Goal: Feedback & Contribution: Contribute content

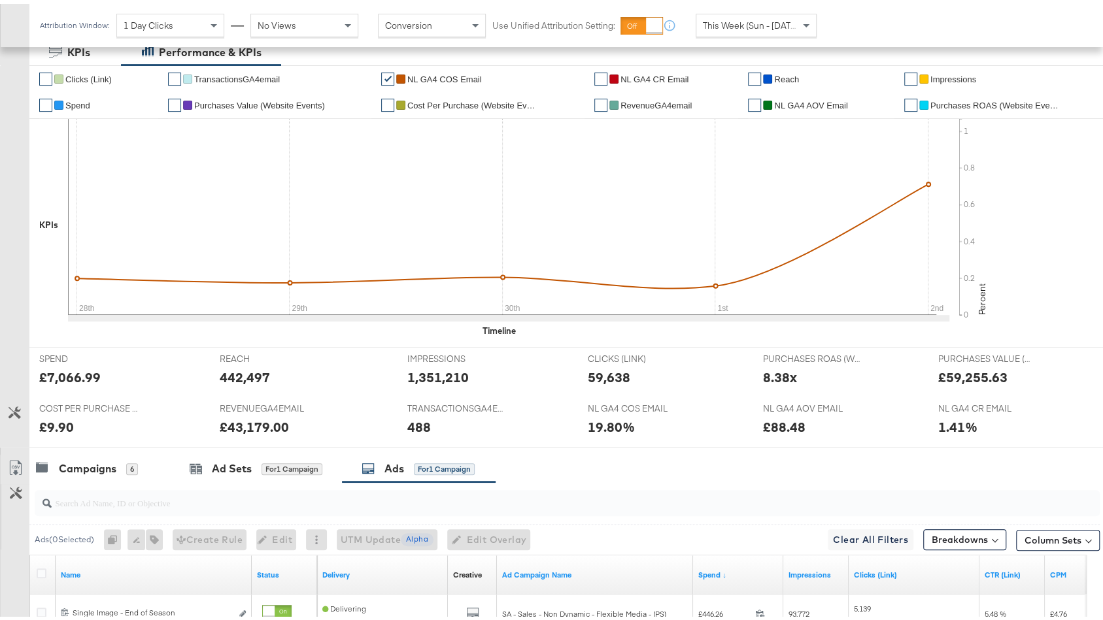
scroll to position [558, 0]
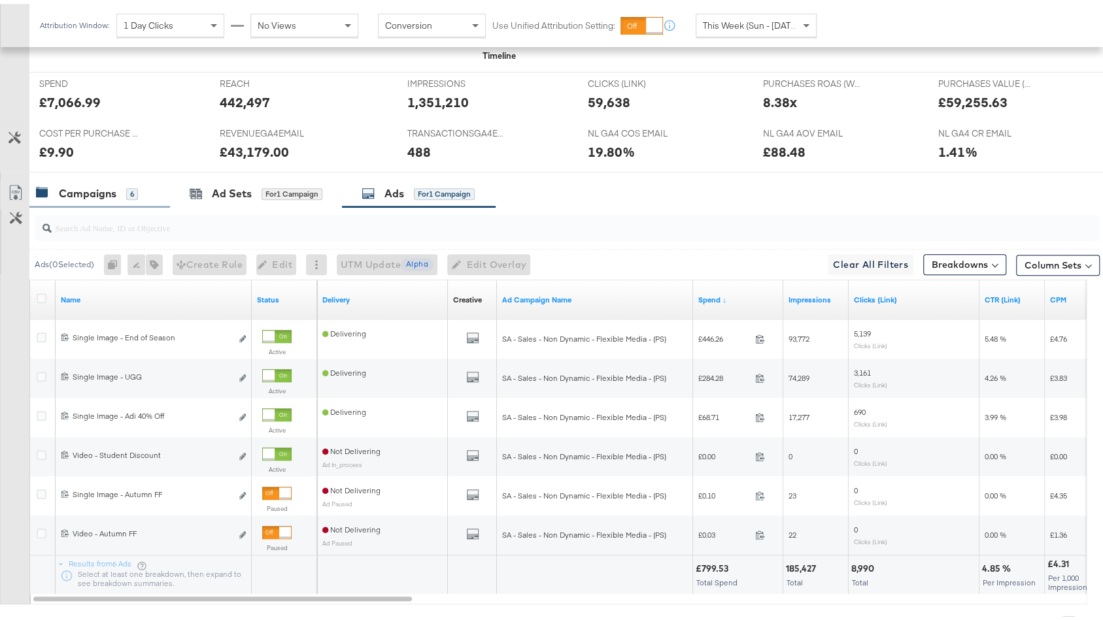
click at [95, 193] on div "Campaigns" at bounding box center [88, 189] width 58 height 15
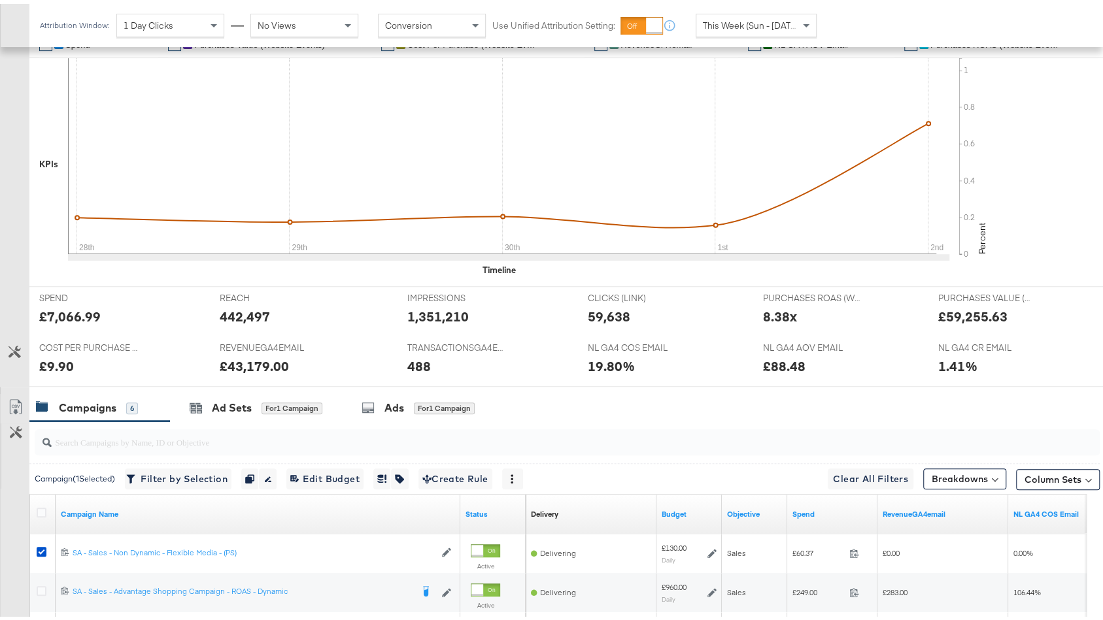
scroll to position [165, 0]
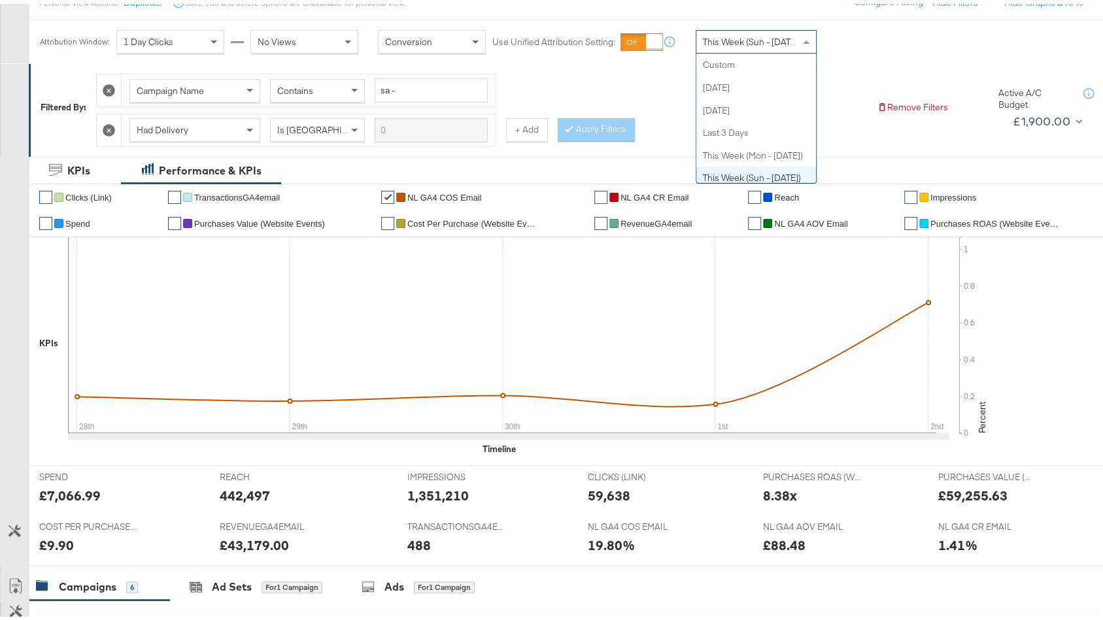
click at [760, 39] on span "This Week (Sun - Today)" at bounding box center [752, 38] width 98 height 12
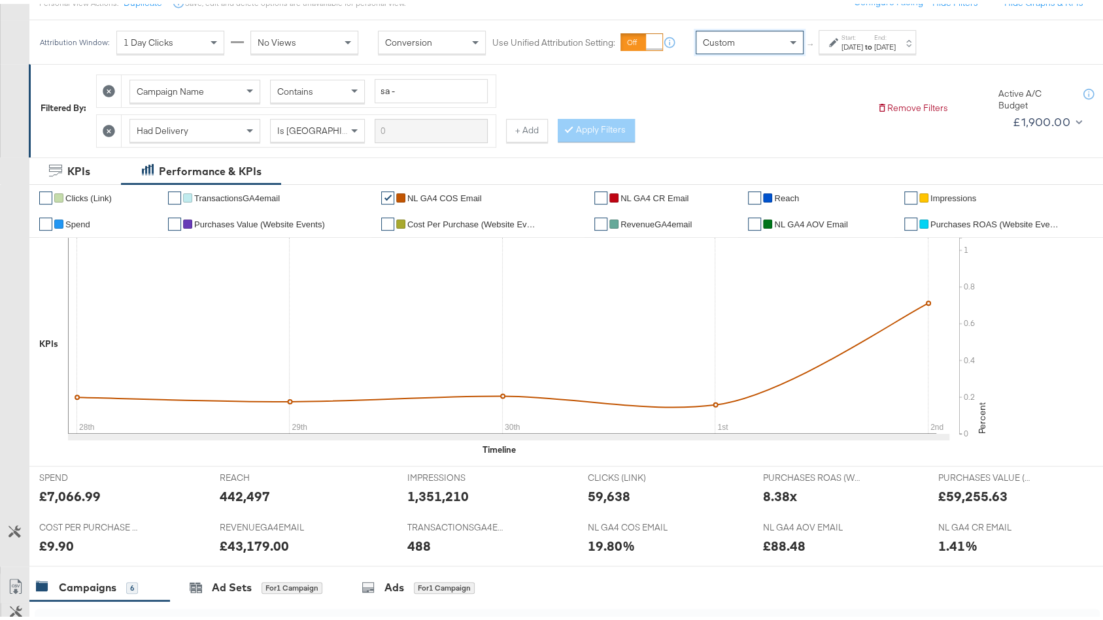
click at [839, 36] on div at bounding box center [835, 38] width 12 height 9
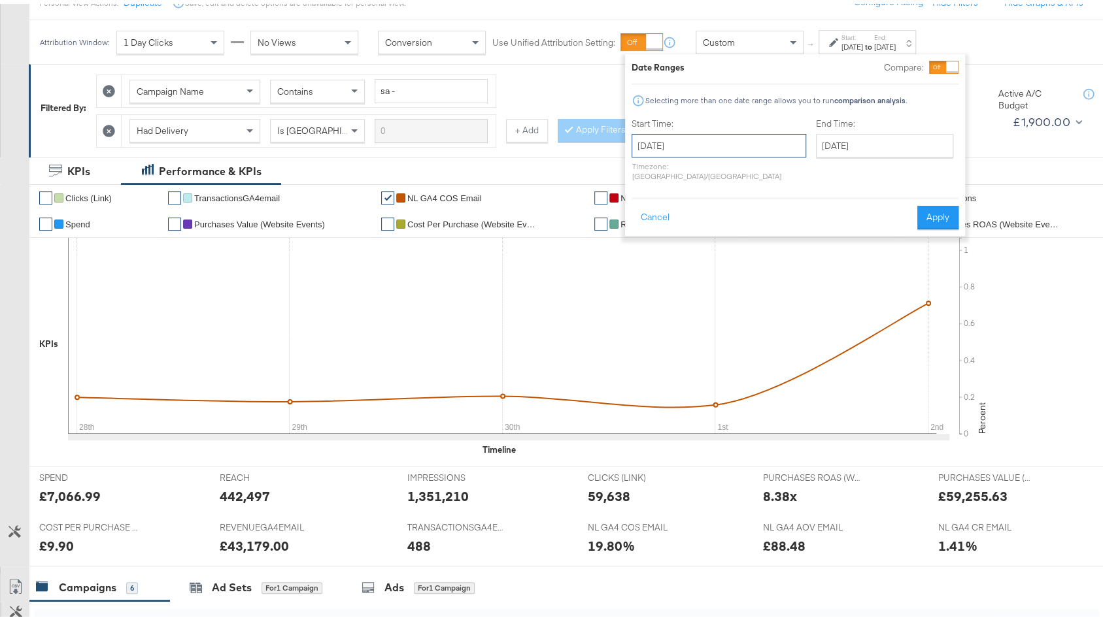
click at [635, 147] on input "October 3rd 2025" at bounding box center [719, 142] width 175 height 24
click at [646, 211] on td "28" at bounding box center [646, 208] width 22 height 18
type input "September 28th 2025"
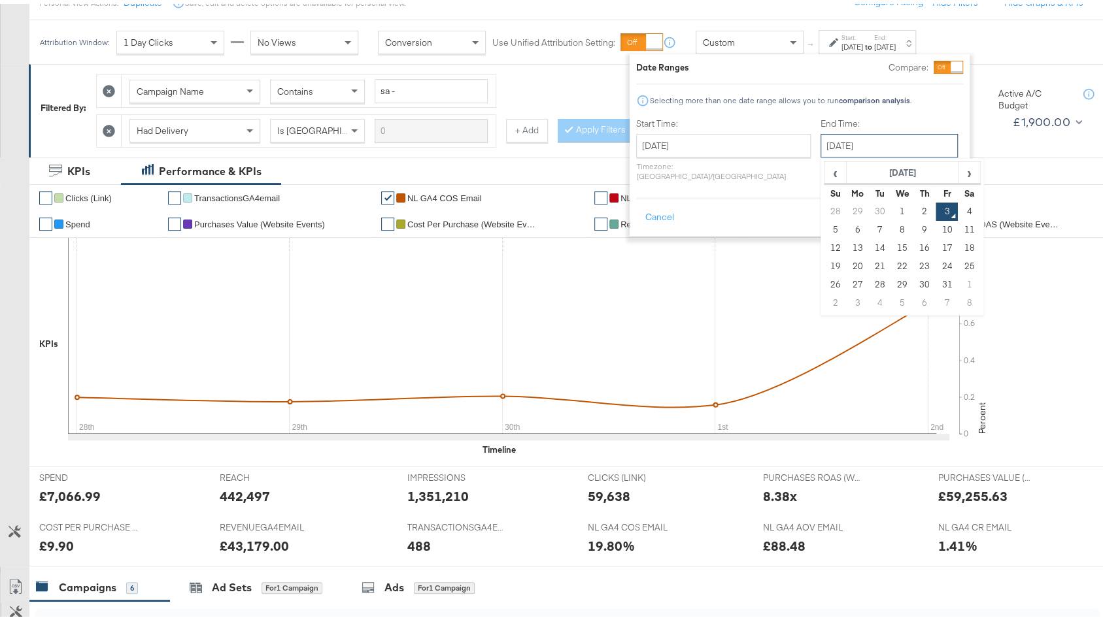
click at [821, 144] on input "October 3rd 2025" at bounding box center [889, 142] width 137 height 24
click at [913, 213] on td "2" at bounding box center [924, 208] width 22 height 18
type input "October 2nd 2025"
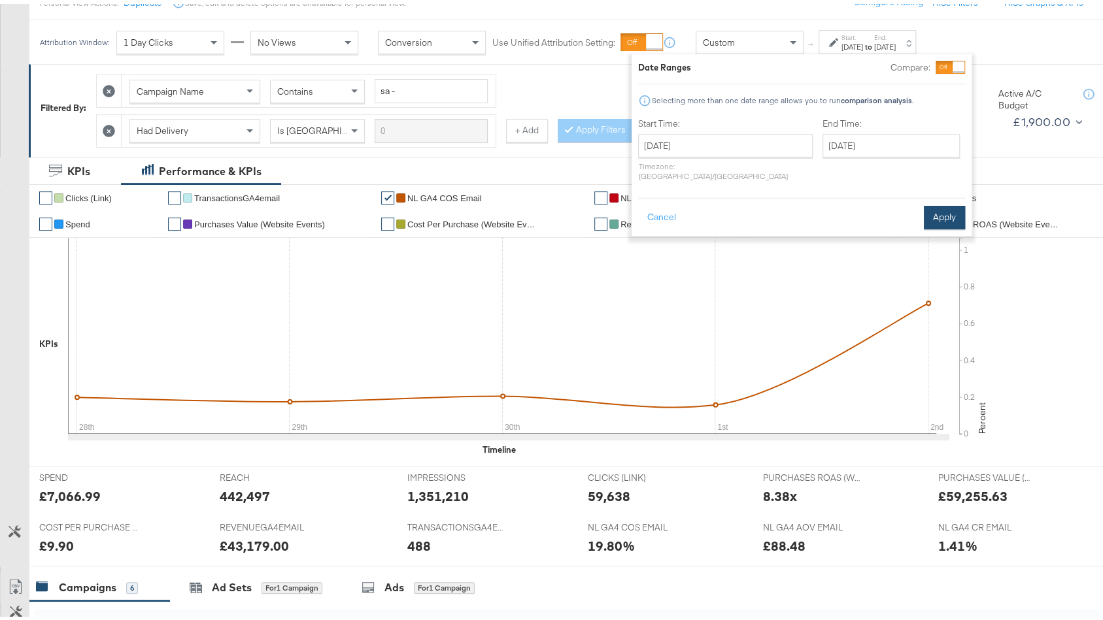
click at [940, 202] on button "Apply" at bounding box center [944, 214] width 41 height 24
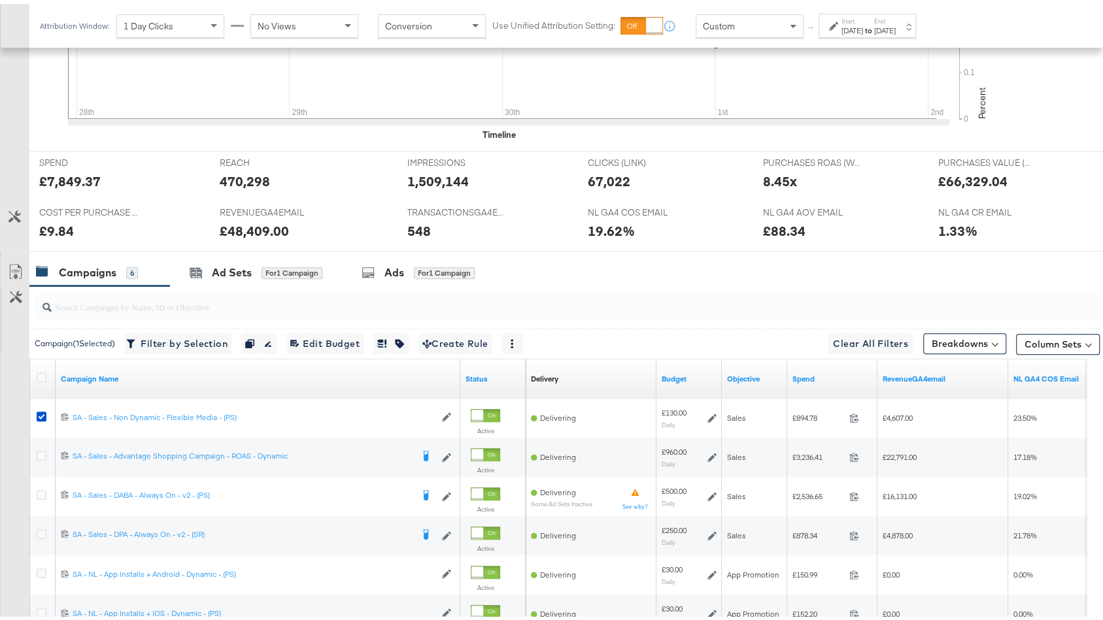
scroll to position [620, 0]
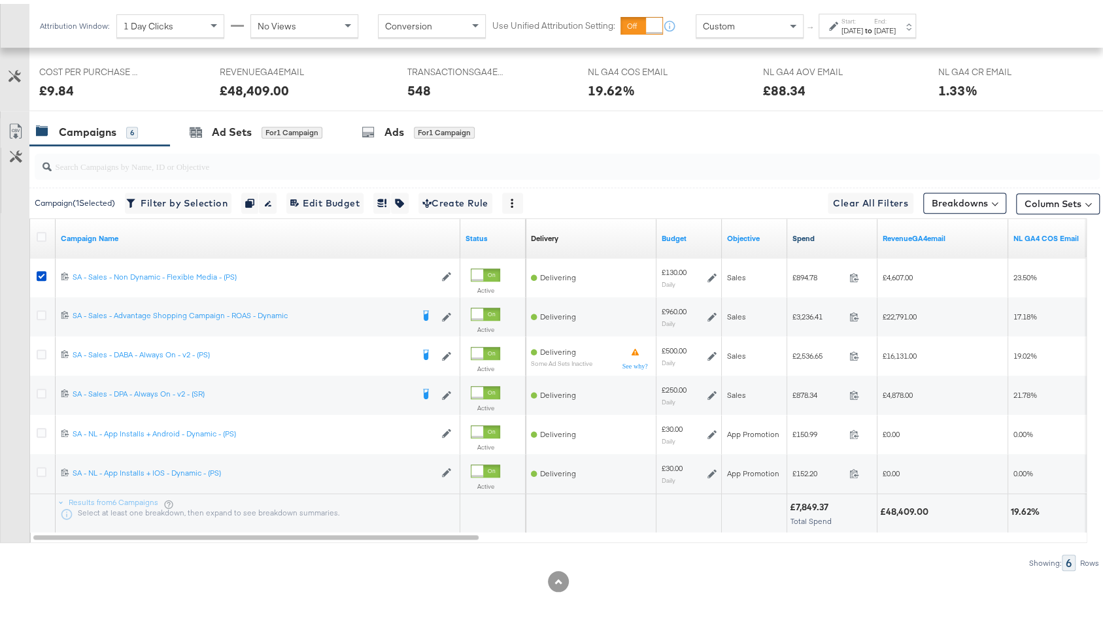
click at [849, 231] on link "Spend" at bounding box center [832, 234] width 80 height 10
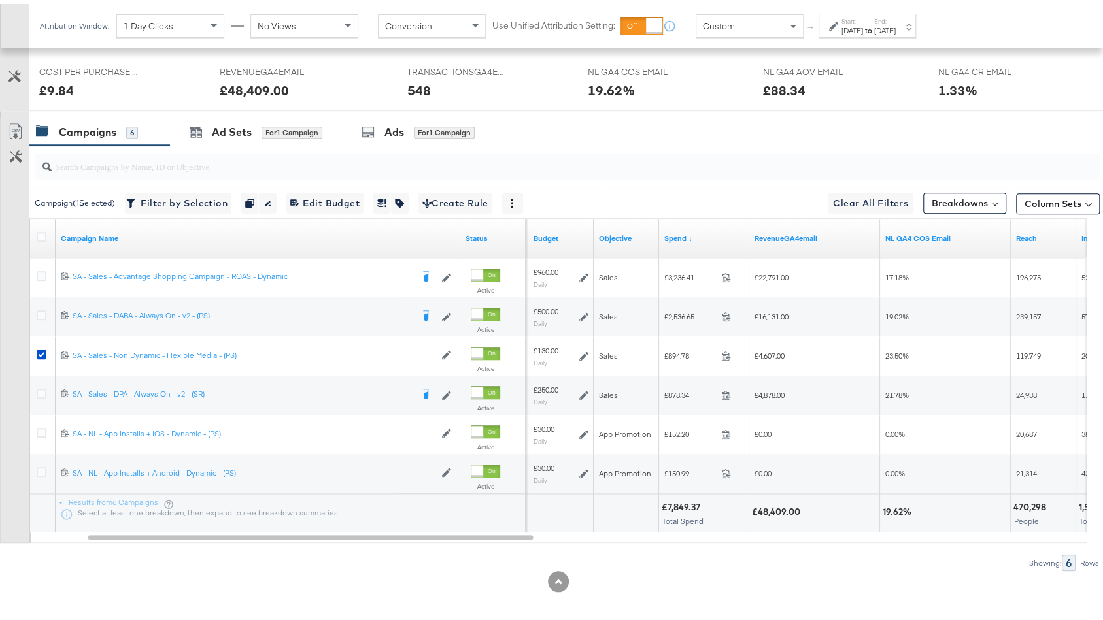
click at [896, 17] on div "Start: Sep 28th 2025 to End: Oct 2nd 2025" at bounding box center [868, 22] width 54 height 19
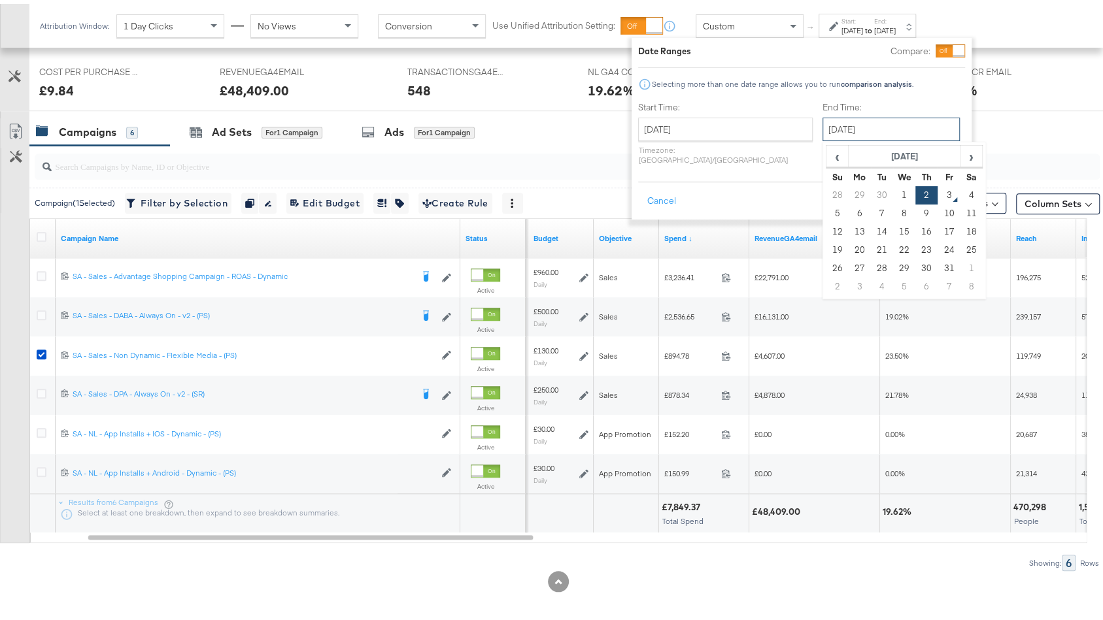
click at [830, 124] on input "October 2nd 2025" at bounding box center [890, 126] width 137 height 24
click at [962, 186] on button "Apply" at bounding box center [944, 198] width 41 height 24
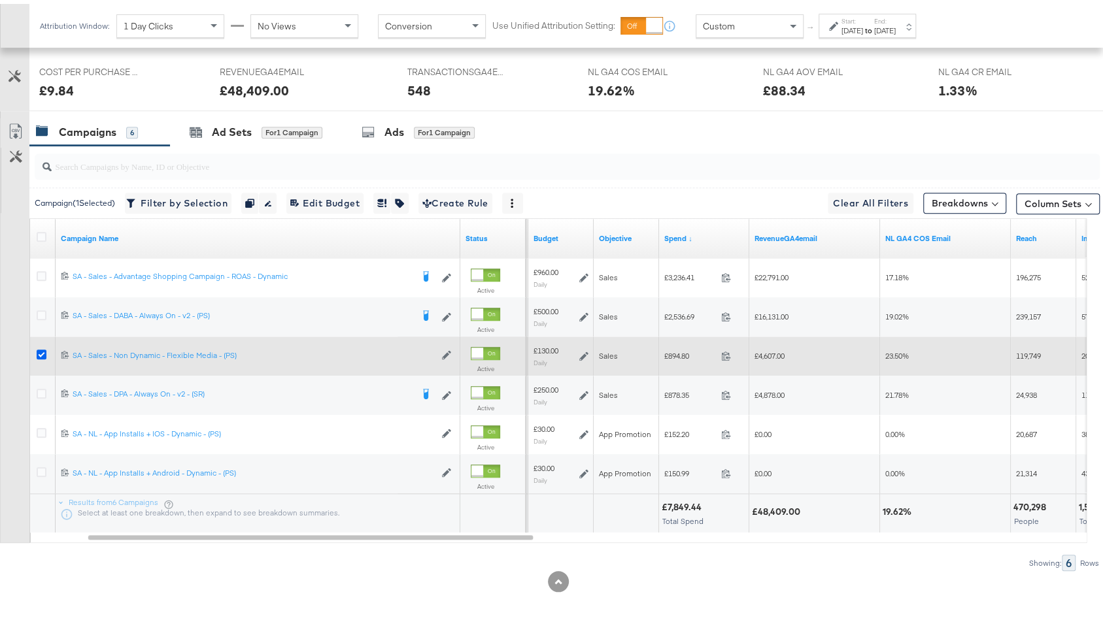
click at [44, 346] on icon at bounding box center [42, 351] width 10 height 10
click at [0, 0] on input "checkbox" at bounding box center [0, 0] width 0 height 0
click at [33, 343] on div at bounding box center [43, 353] width 24 height 24
click at [37, 346] on icon at bounding box center [42, 351] width 10 height 10
click at [0, 0] on input "checkbox" at bounding box center [0, 0] width 0 height 0
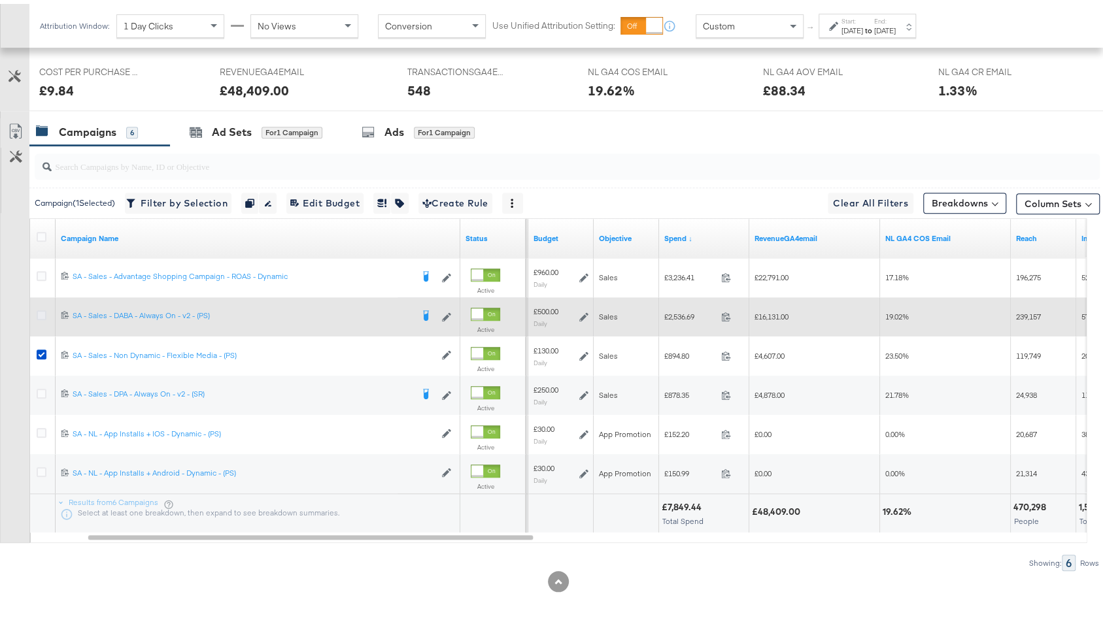
click at [39, 307] on icon at bounding box center [42, 312] width 10 height 10
click at [0, 0] on input "checkbox" at bounding box center [0, 0] width 0 height 0
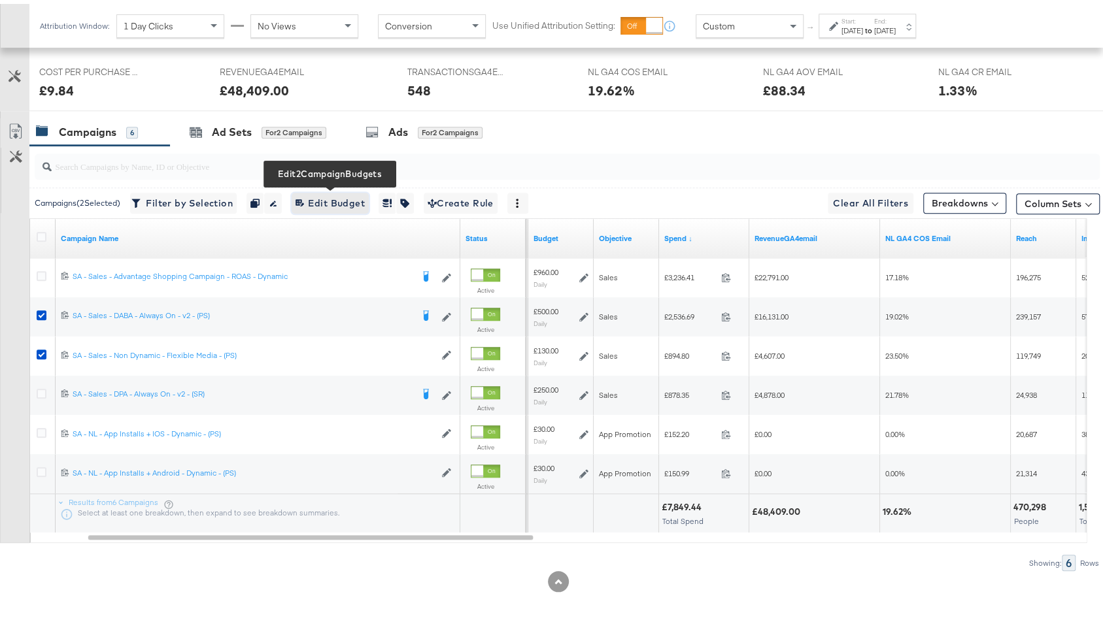
click at [309, 200] on span "Edit 2 Campaign Budgets Edit Budget" at bounding box center [330, 200] width 69 height 16
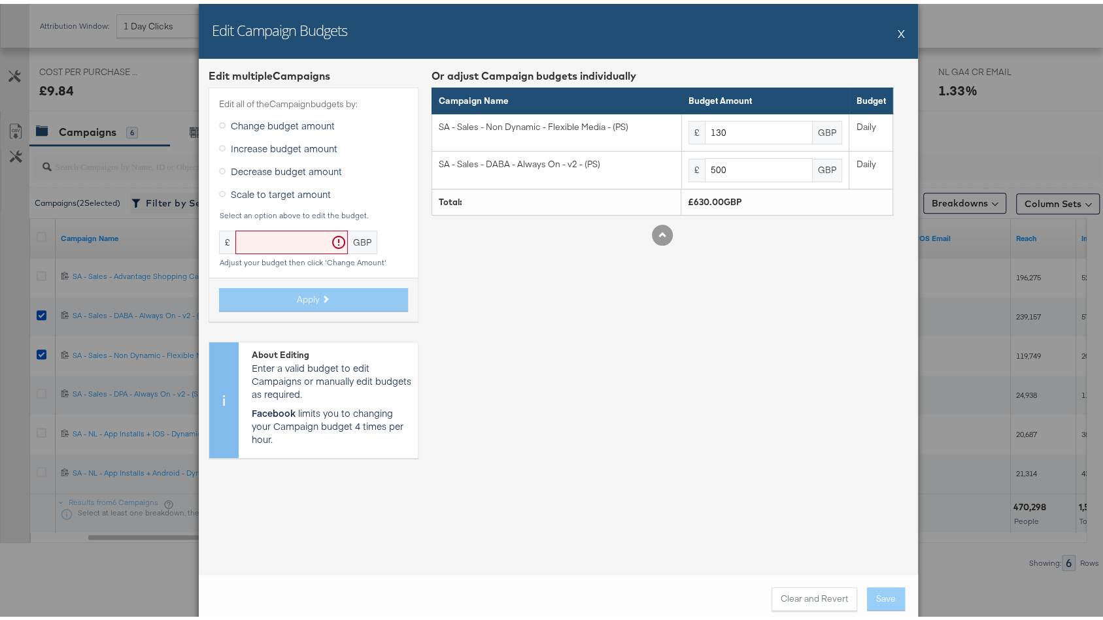
click at [898, 31] on button "X" at bounding box center [901, 29] width 7 height 26
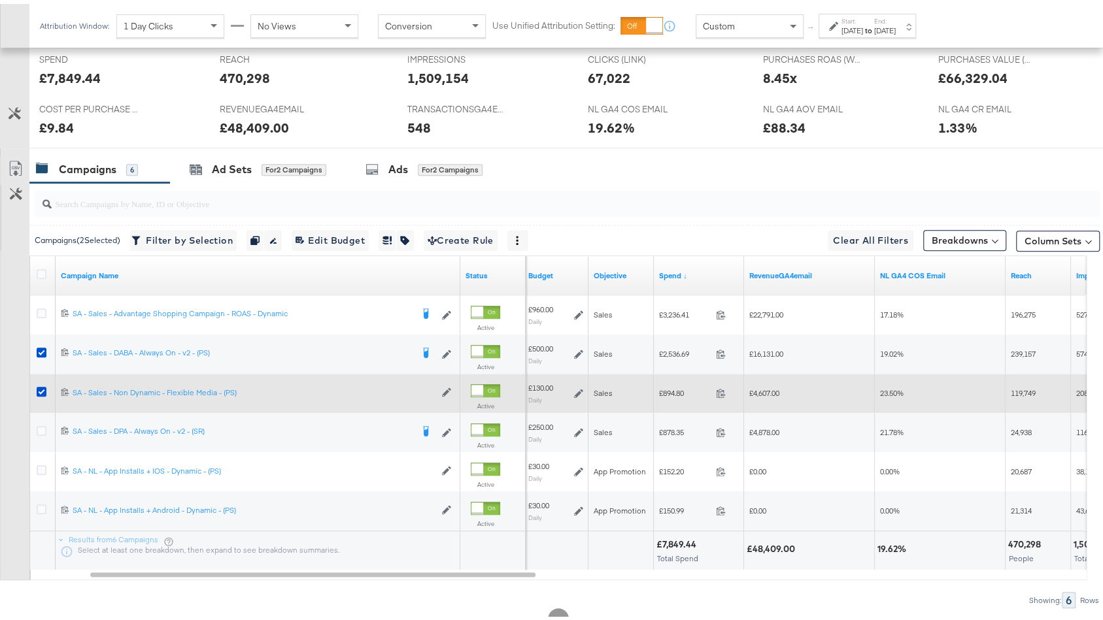
scroll to position [599, 0]
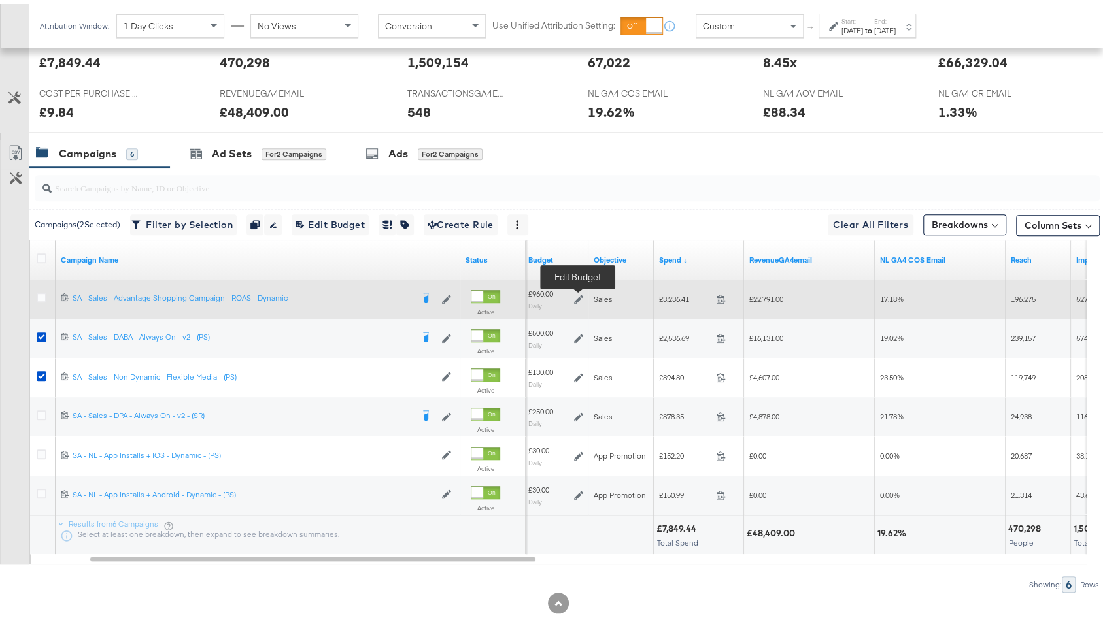
click at [579, 291] on icon at bounding box center [578, 295] width 9 height 9
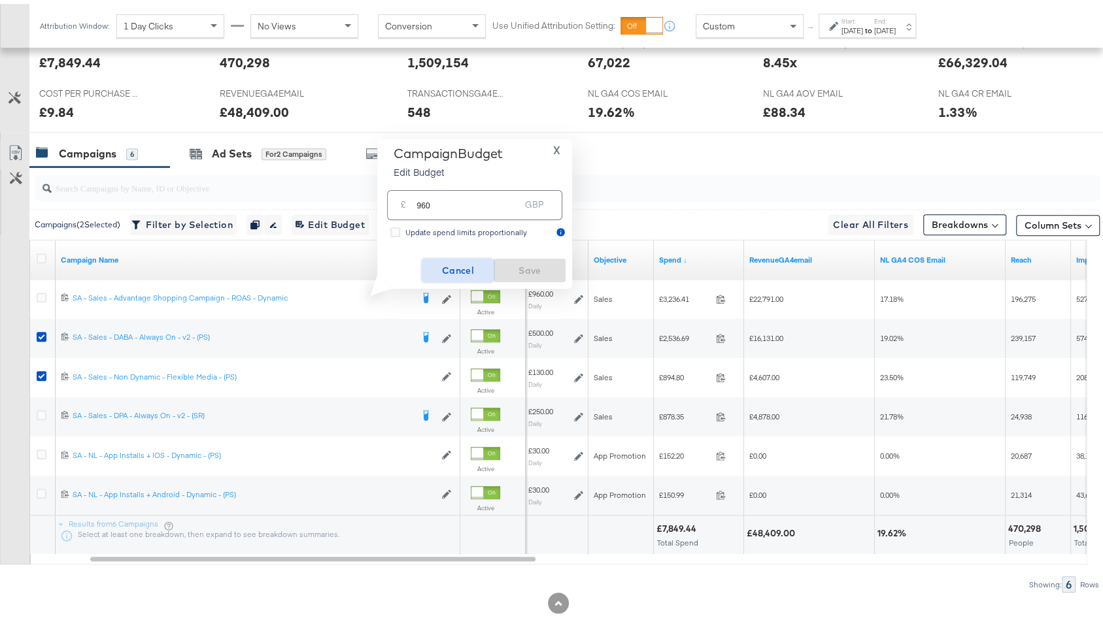
click at [463, 263] on span "Cancel" at bounding box center [457, 267] width 61 height 16
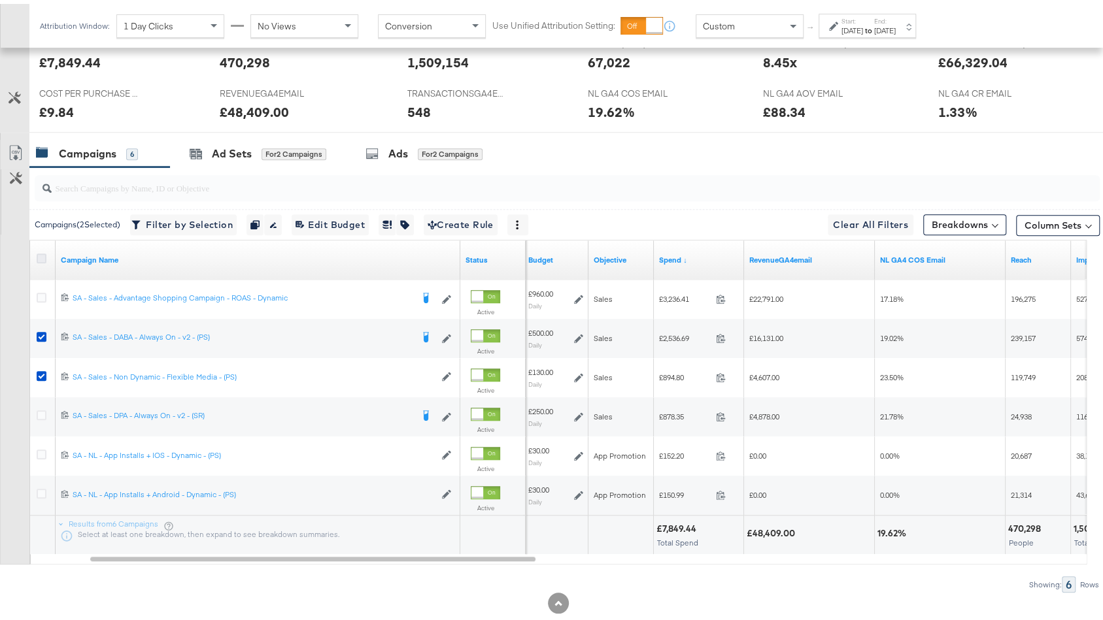
click at [42, 250] on icon at bounding box center [42, 255] width 10 height 10
click at [0, 0] on input "checkbox" at bounding box center [0, 0] width 0 height 0
click at [42, 250] on icon at bounding box center [42, 255] width 10 height 10
click at [0, 0] on input "checkbox" at bounding box center [0, 0] width 0 height 0
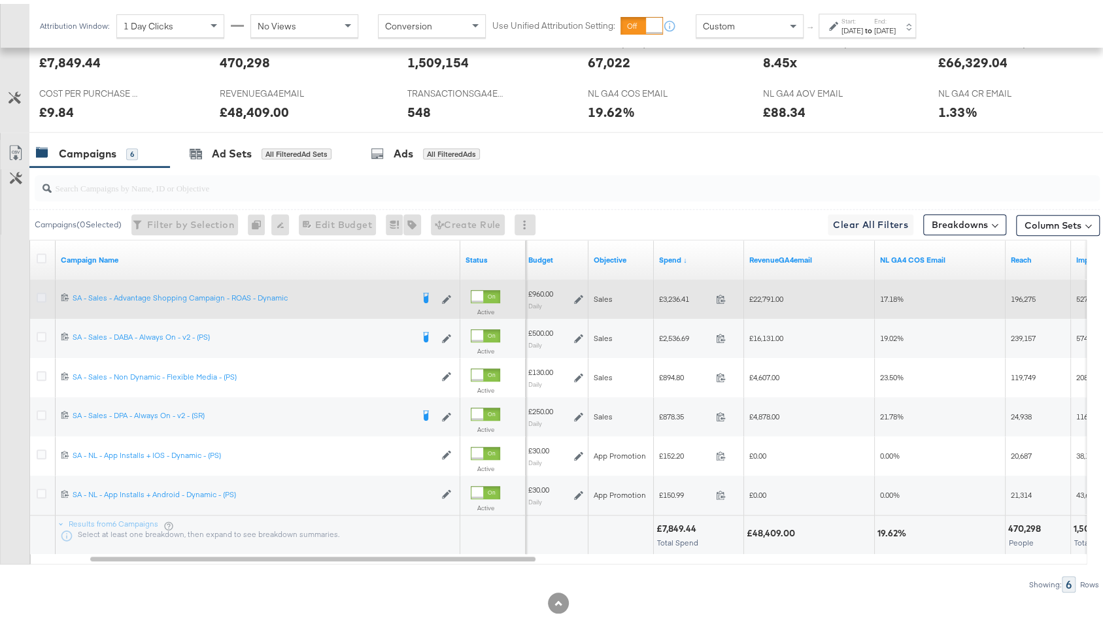
click at [37, 292] on icon at bounding box center [42, 294] width 10 height 10
click at [0, 0] on input "checkbox" at bounding box center [0, 0] width 0 height 0
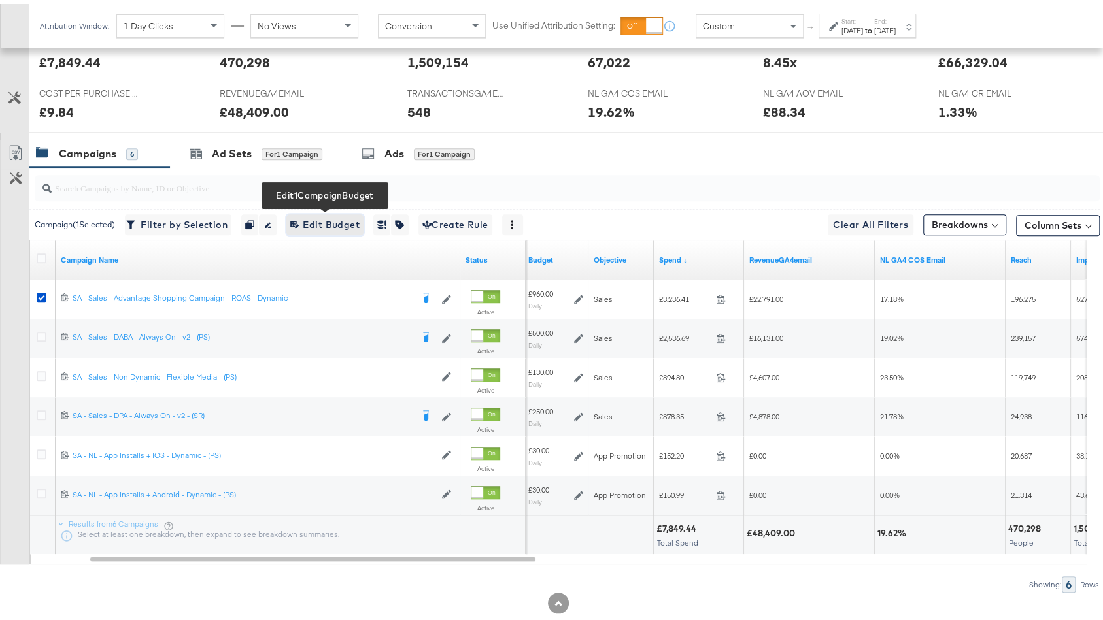
click at [342, 213] on span "Edit 1 Campaign Budget Edit Budget" at bounding box center [324, 221] width 69 height 16
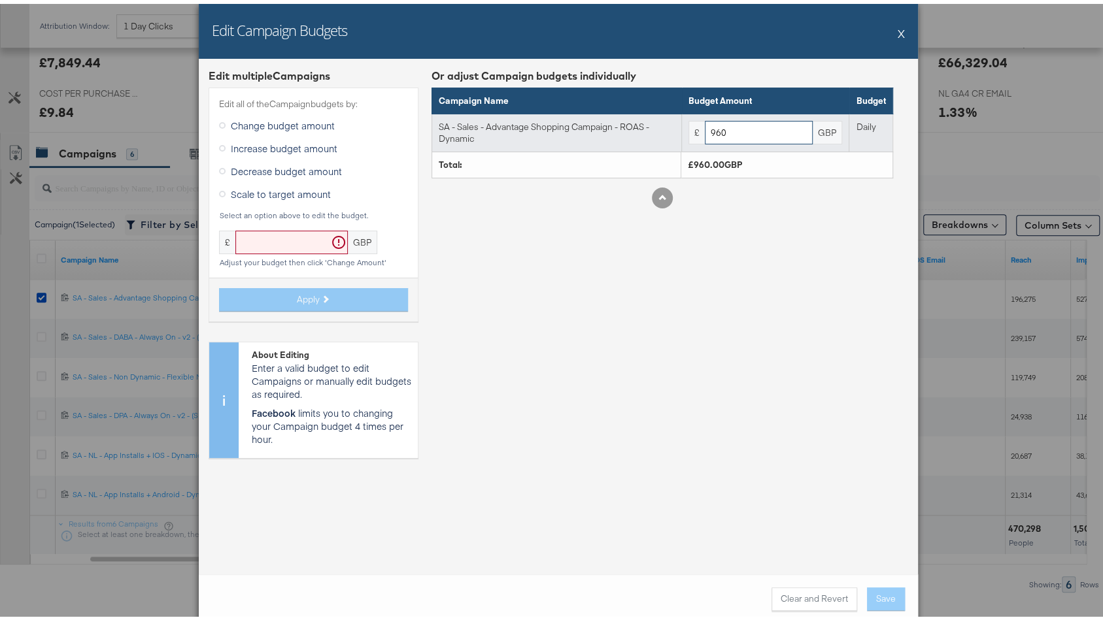
click at [732, 136] on input "960" at bounding box center [759, 129] width 108 height 24
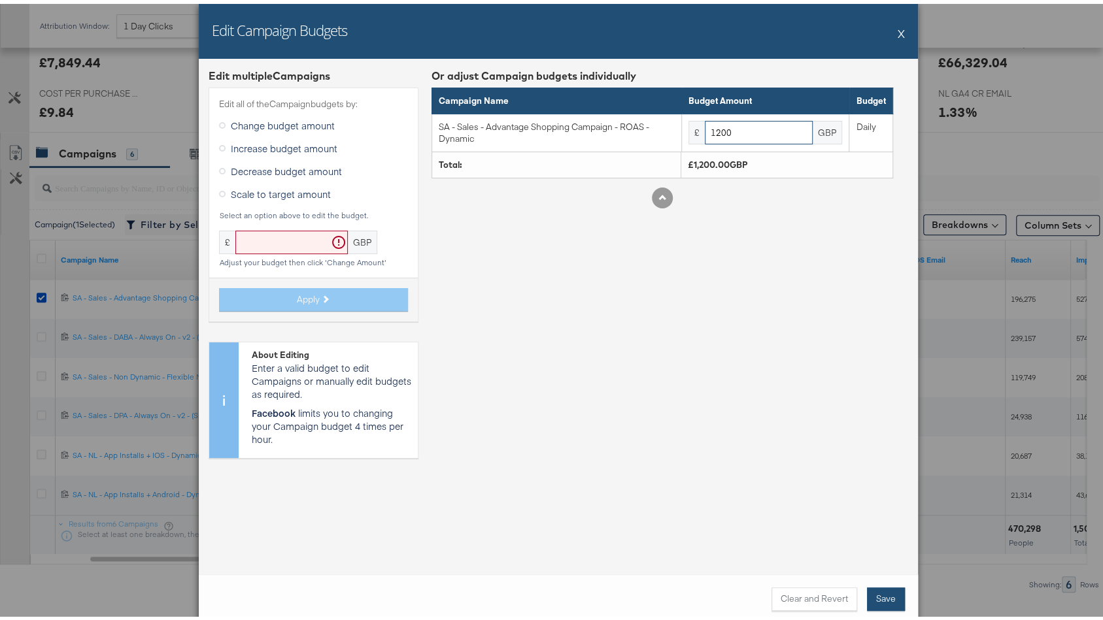
type input "1200"
click at [875, 601] on button "Save" at bounding box center [886, 596] width 38 height 24
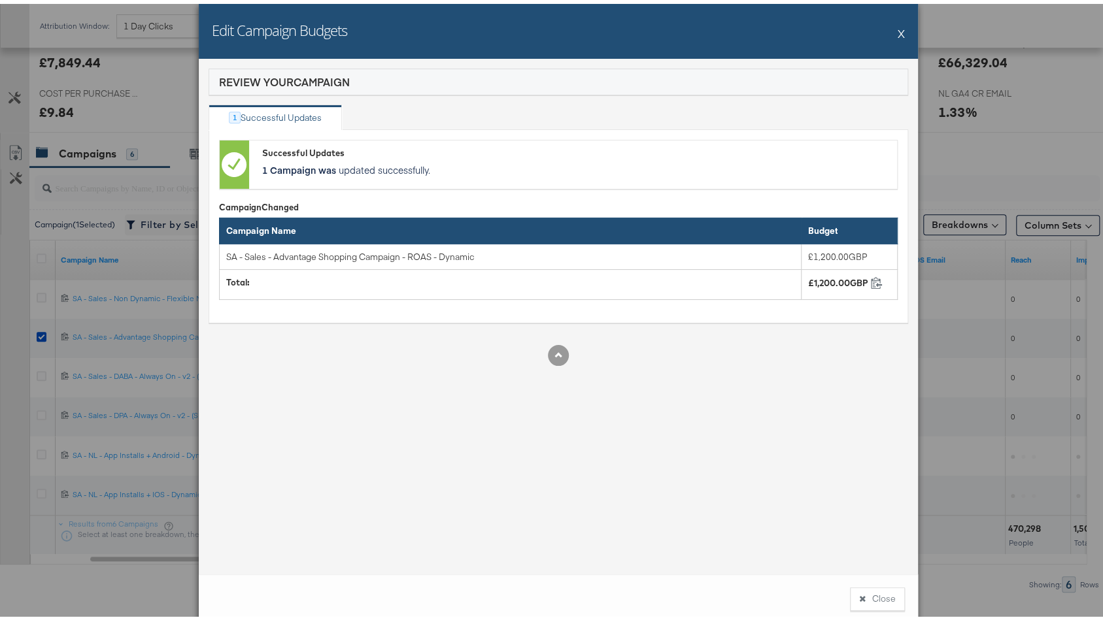
click at [898, 29] on button "X" at bounding box center [901, 29] width 7 height 26
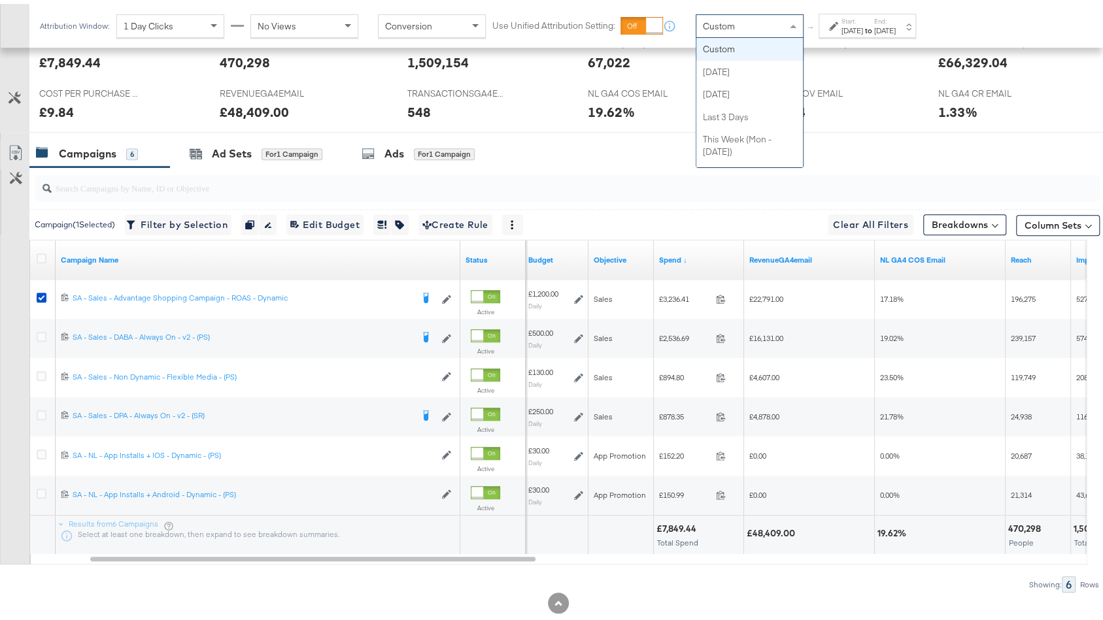
click at [724, 14] on div "Custom" at bounding box center [749, 22] width 107 height 22
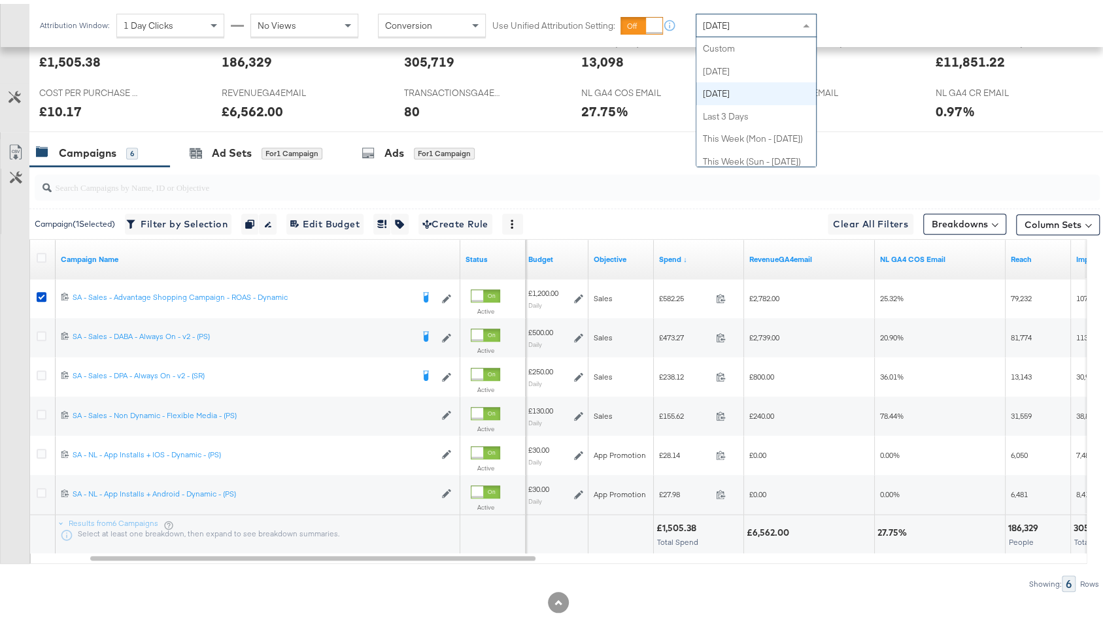
click at [756, 25] on div "Yesterday" at bounding box center [756, 21] width 120 height 22
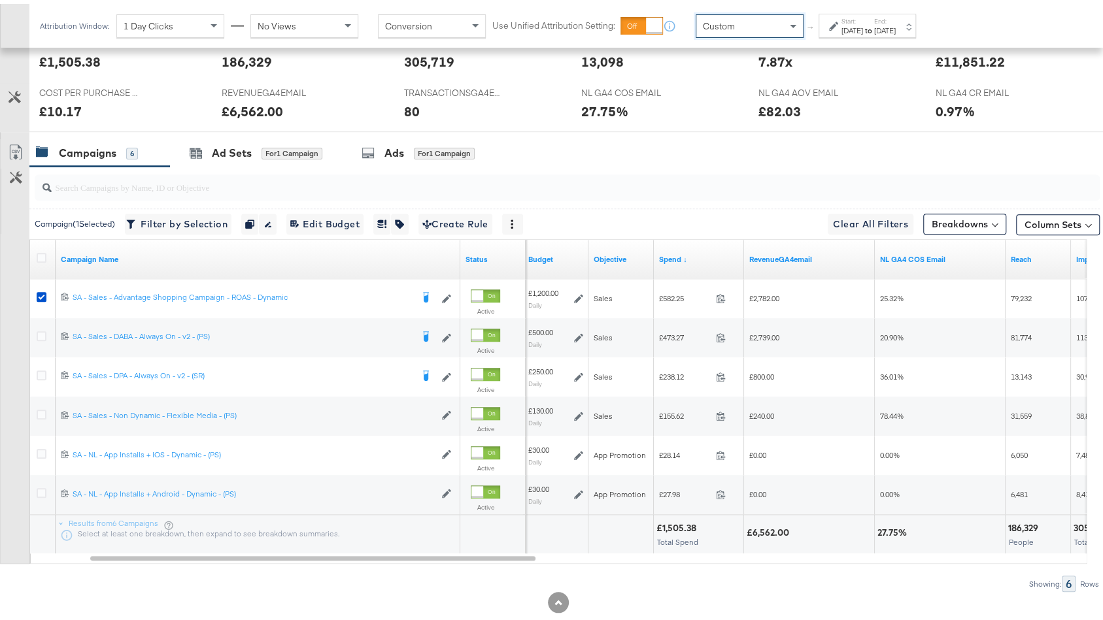
click at [863, 25] on div "Oct 3rd 2025" at bounding box center [852, 27] width 22 height 10
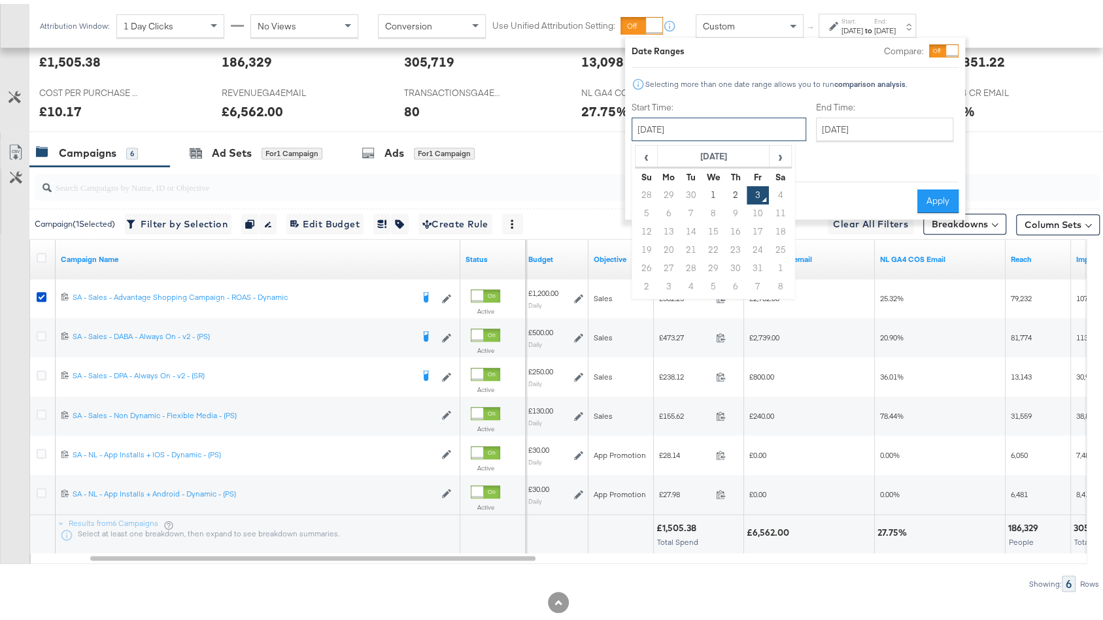
click at [677, 131] on input "October 3rd 2025" at bounding box center [719, 126] width 175 height 24
click at [650, 189] on td "28" at bounding box center [646, 191] width 22 height 18
type input "September 28th 2025"
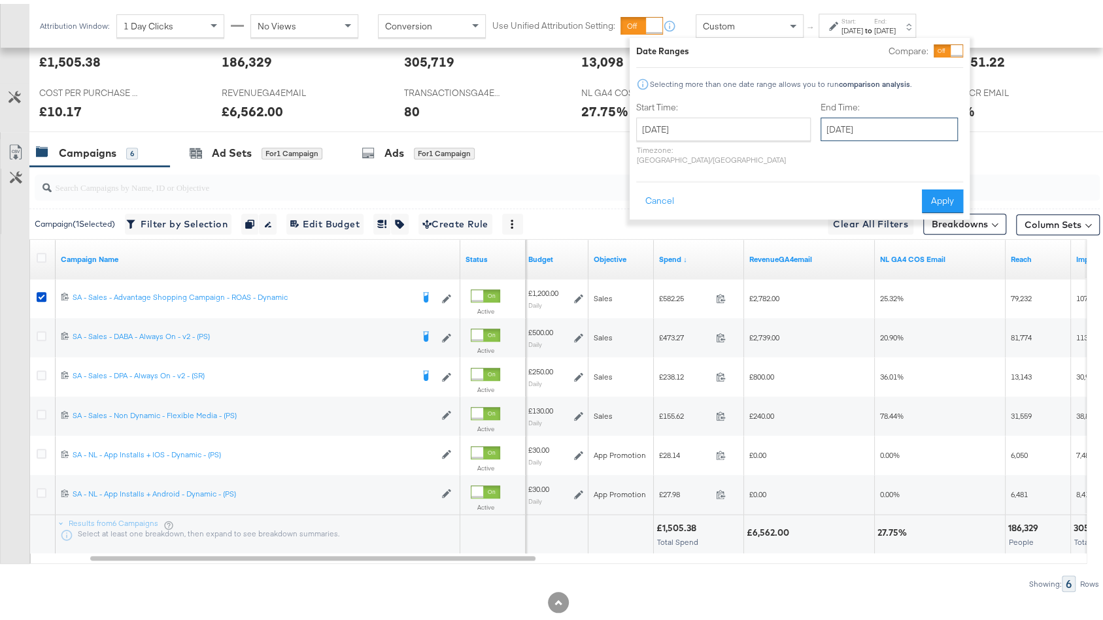
click at [846, 131] on input "October 3rd 2025" at bounding box center [889, 126] width 137 height 24
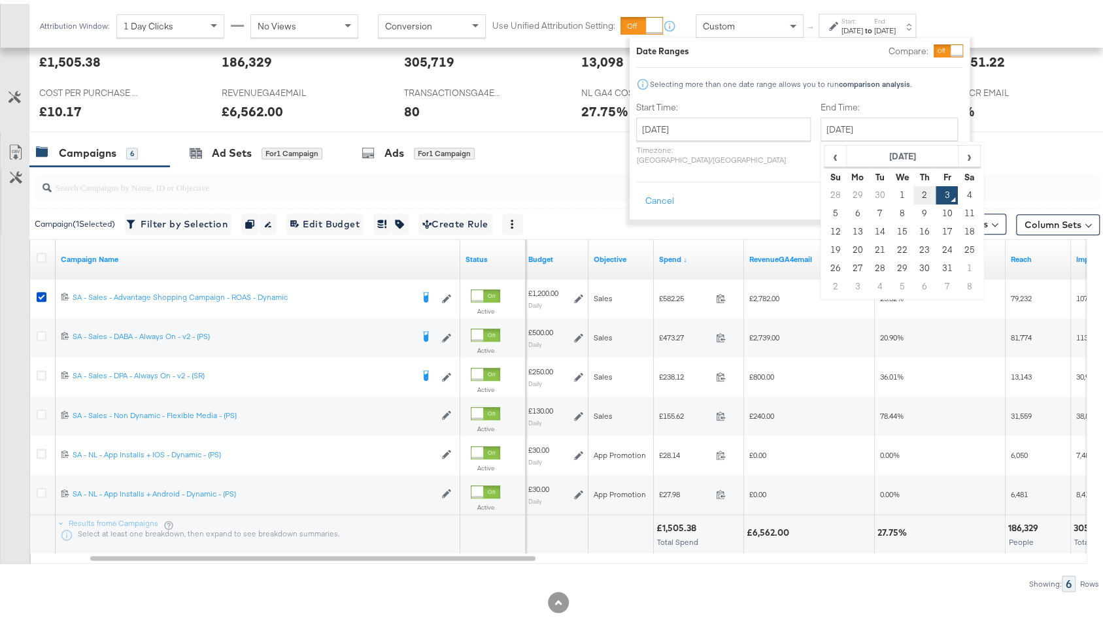
click at [913, 197] on td "2" at bounding box center [924, 191] width 22 height 18
type input "October 2nd 2025"
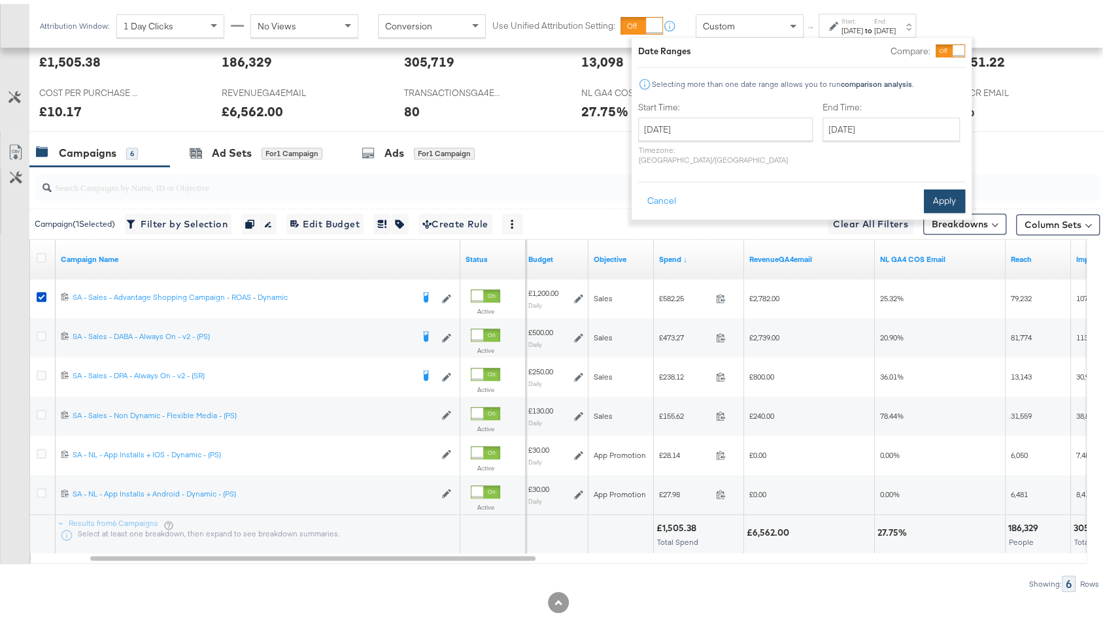
click at [938, 186] on button "Apply" at bounding box center [944, 198] width 41 height 24
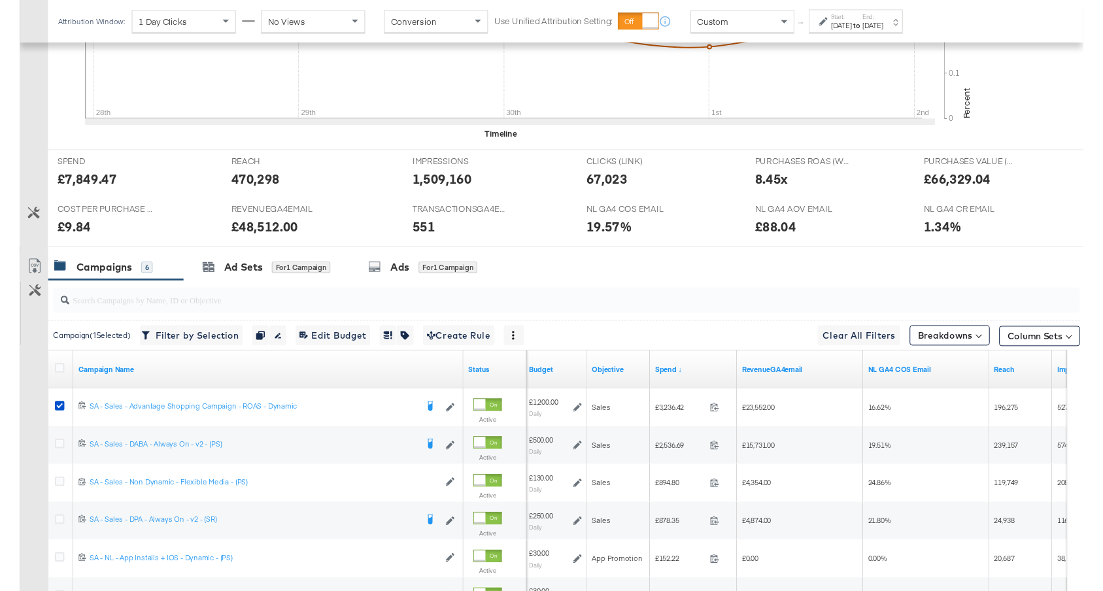
scroll to position [599, 0]
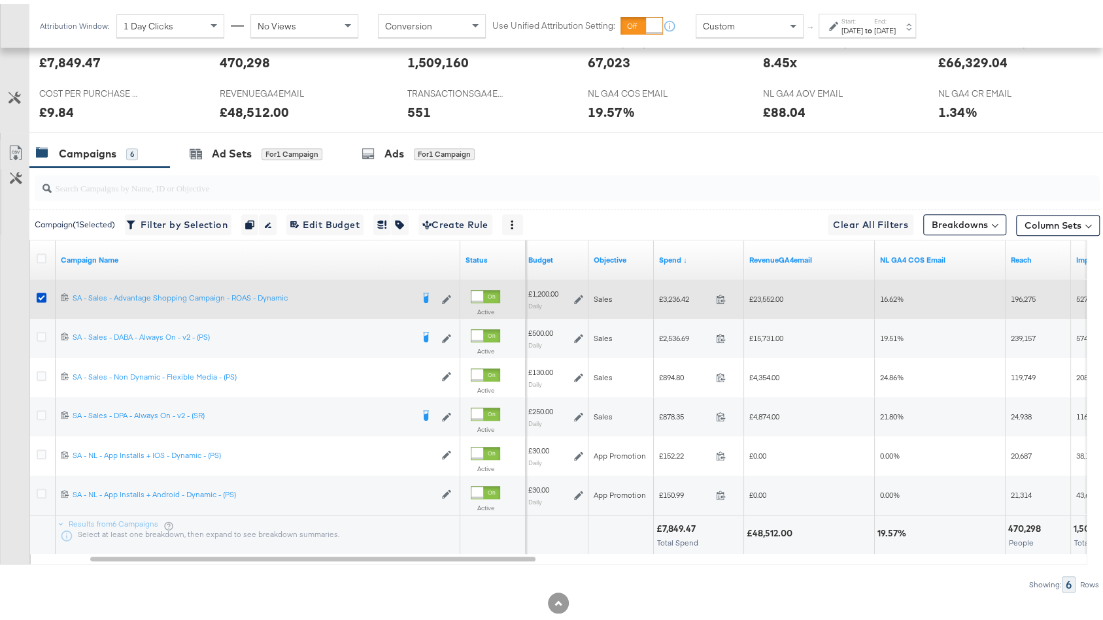
click at [579, 291] on icon at bounding box center [578, 295] width 9 height 9
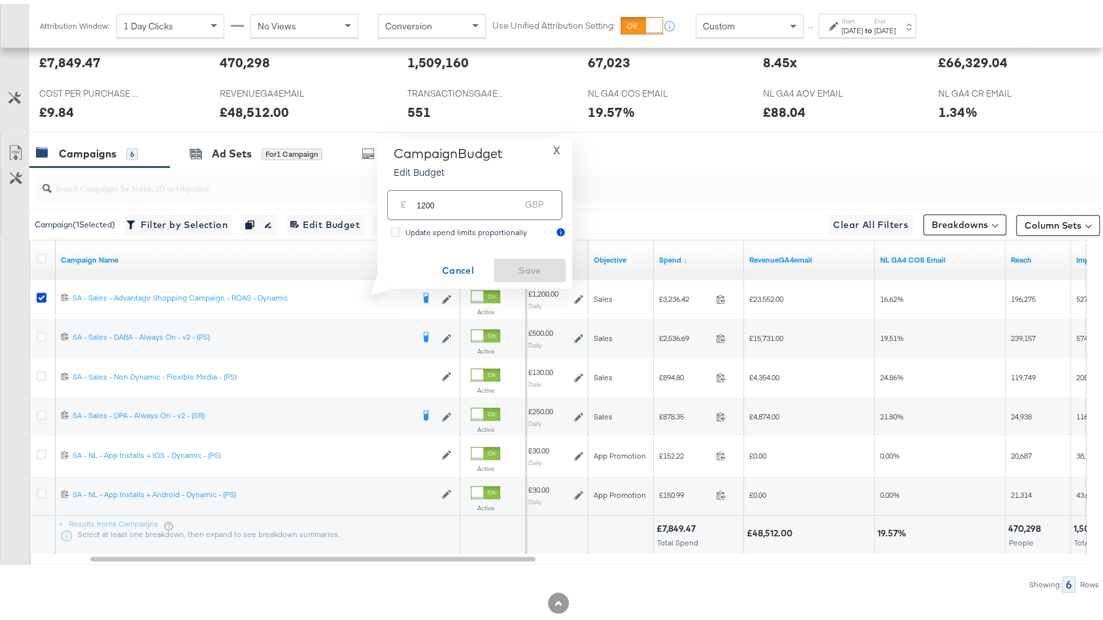
click at [555, 147] on span "X" at bounding box center [556, 146] width 7 height 18
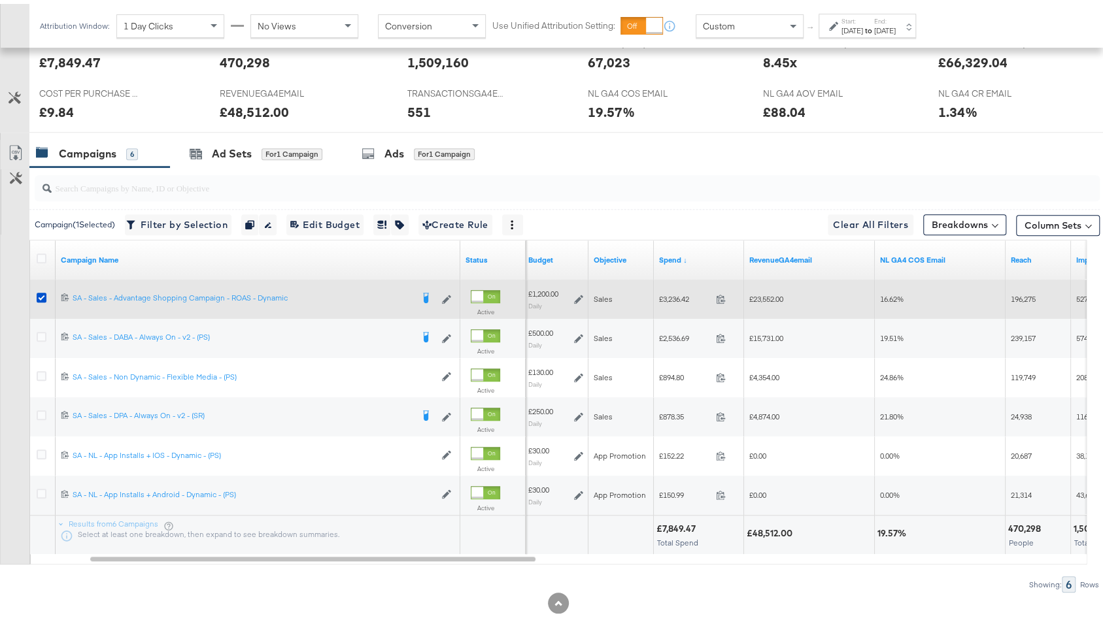
click at [579, 291] on icon at bounding box center [578, 295] width 9 height 9
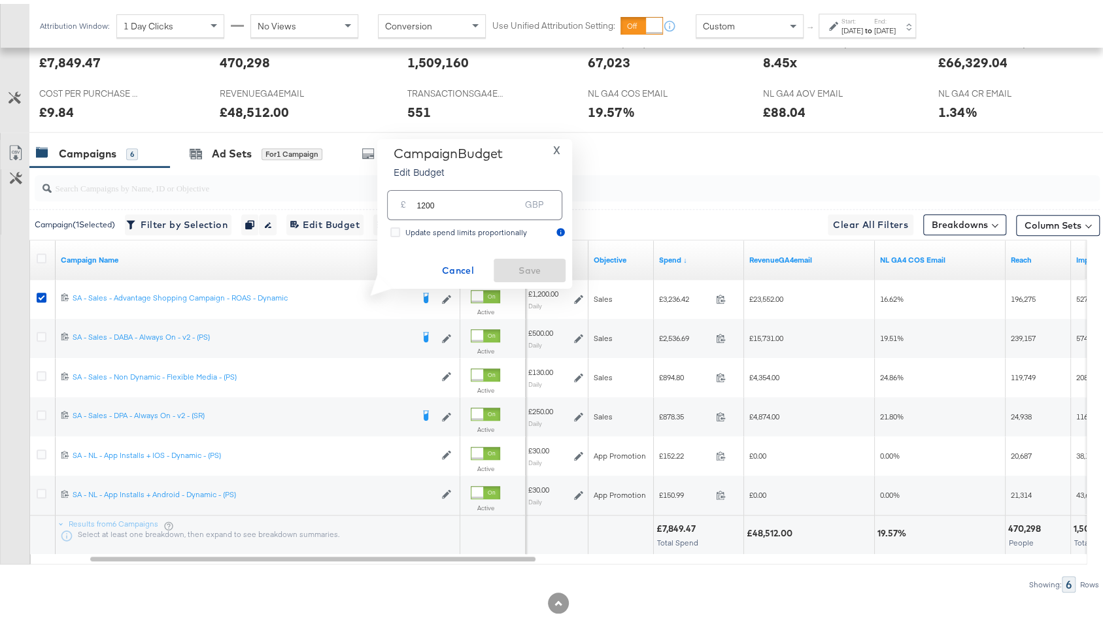
click at [424, 203] on input "1200" at bounding box center [467, 196] width 103 height 28
type input "1340"
click at [520, 267] on span "Save" at bounding box center [529, 267] width 61 height 16
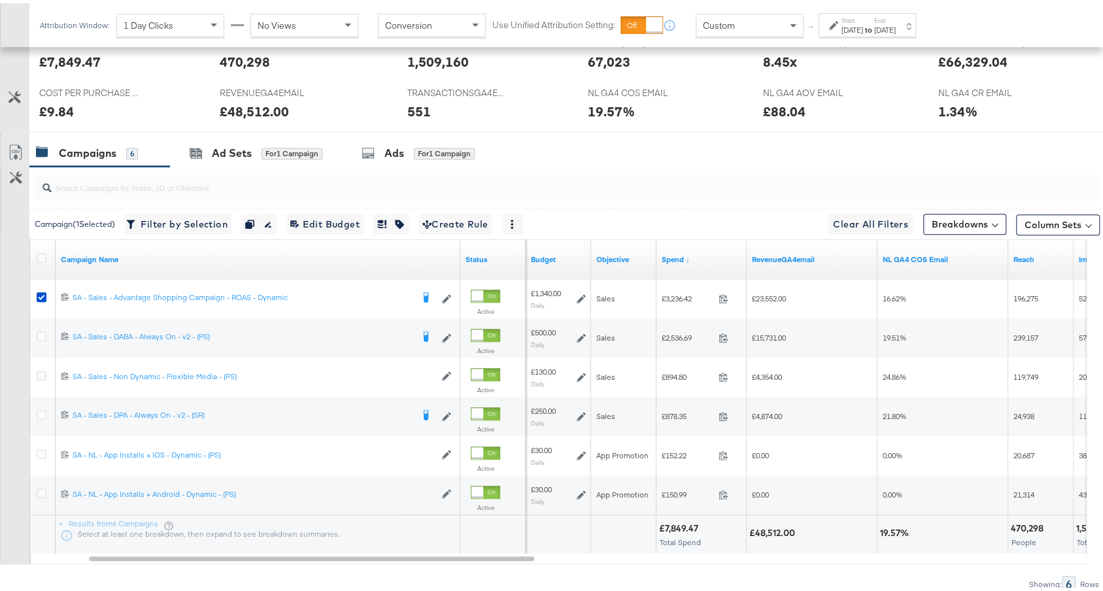
click at [863, 24] on div "Sep 28th 2025" at bounding box center [852, 27] width 22 height 10
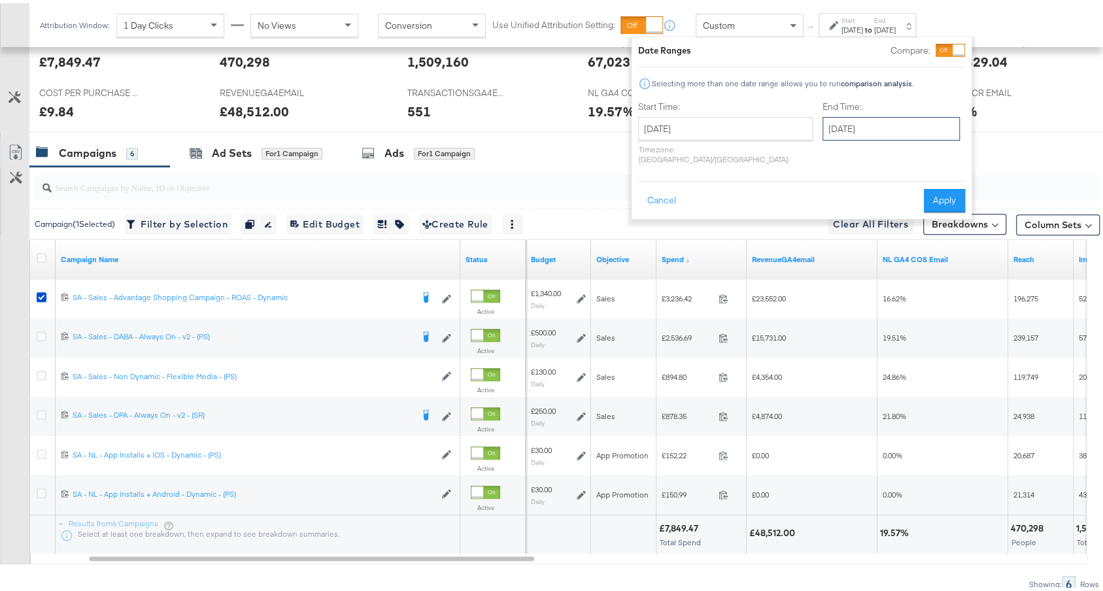
click at [865, 129] on input "October 2nd 2025" at bounding box center [890, 126] width 137 height 24
click at [1055, 117] on div "NL GA4 CR EMAIL NL GA4 CR EMAIL 1.34%" at bounding box center [1022, 103] width 188 height 50
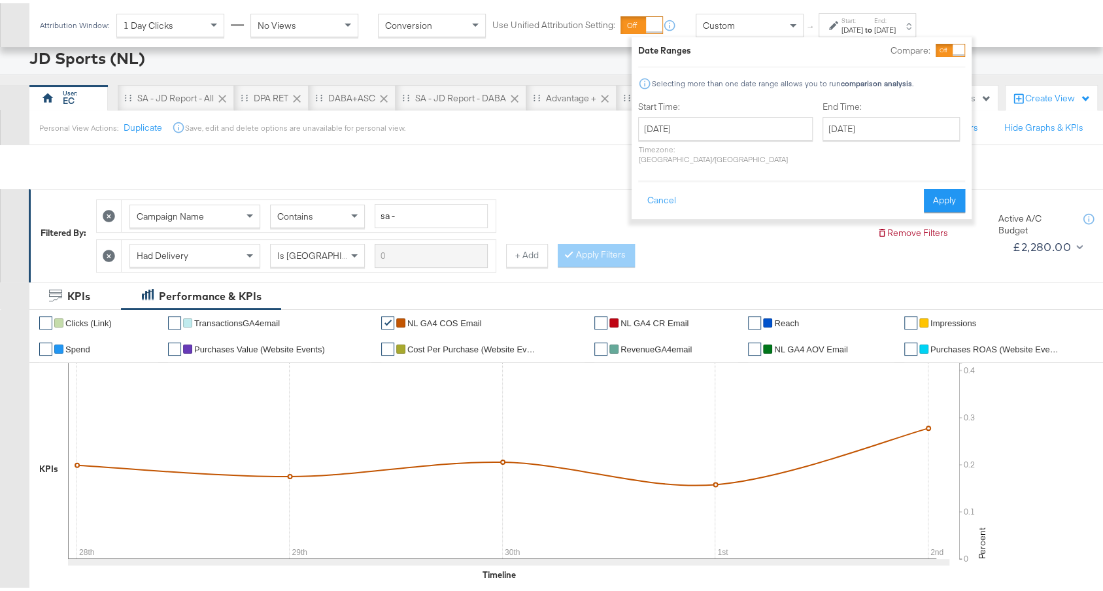
scroll to position [0, 0]
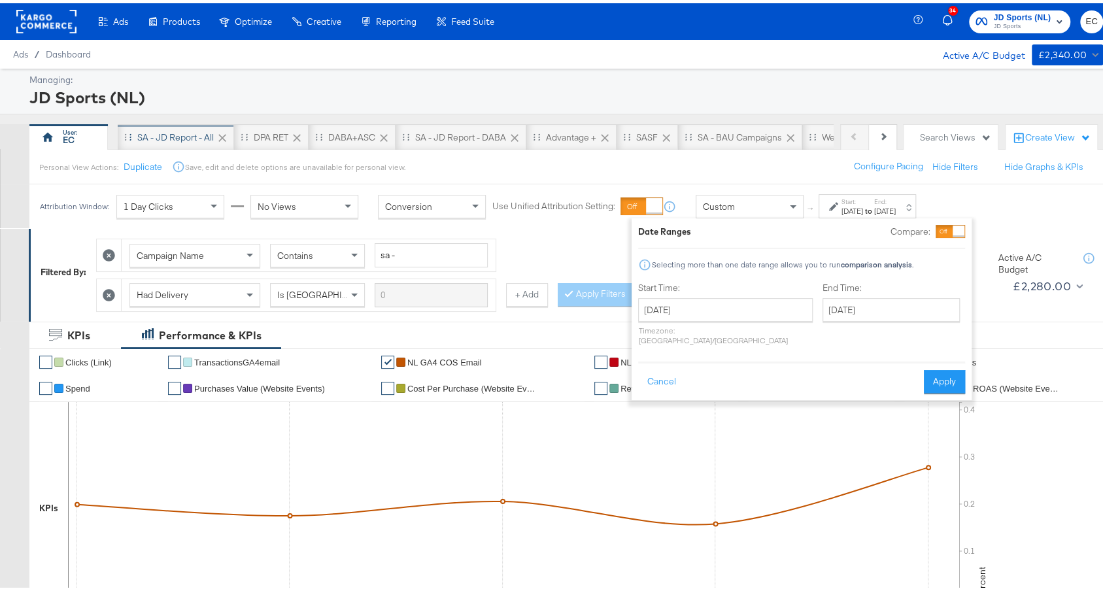
click at [169, 128] on div "SA - JD Report - All" at bounding box center [175, 134] width 76 height 12
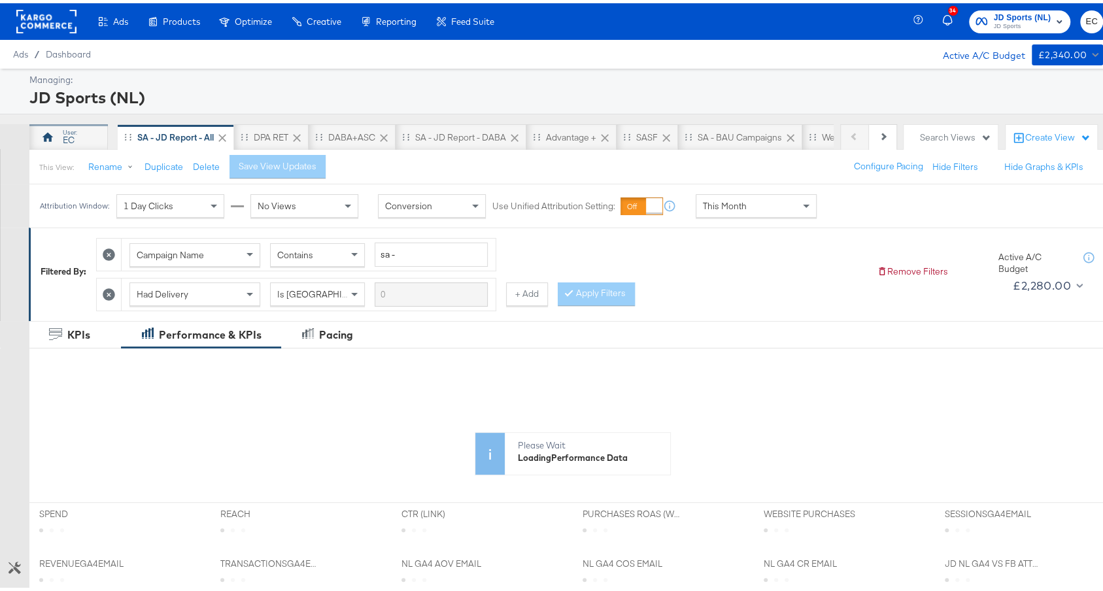
click at [84, 131] on div "EC" at bounding box center [68, 134] width 78 height 26
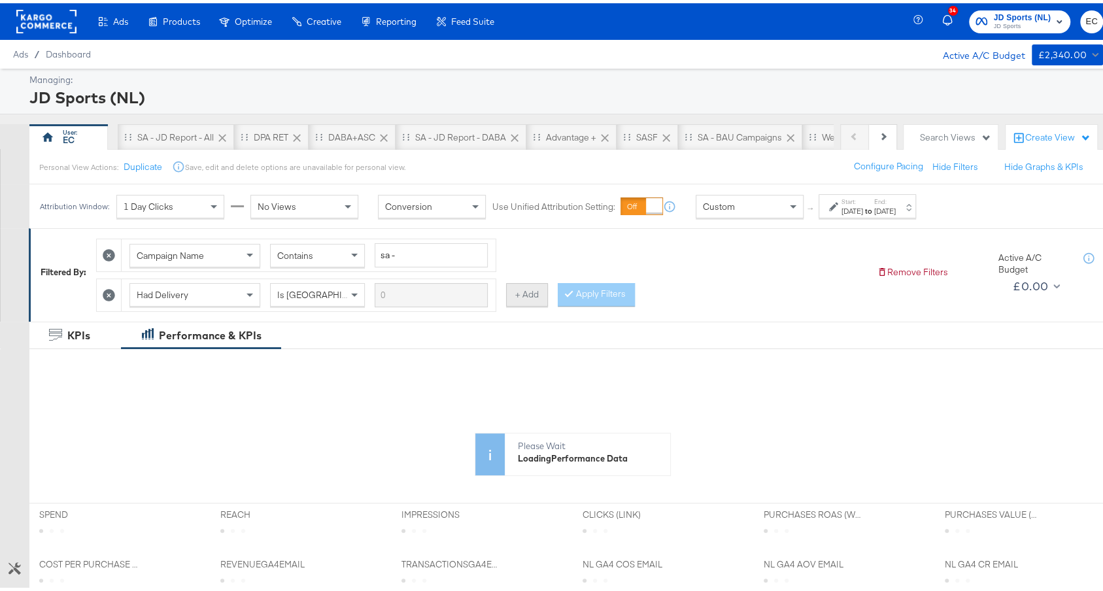
click at [527, 292] on button "+ Add" at bounding box center [527, 292] width 42 height 24
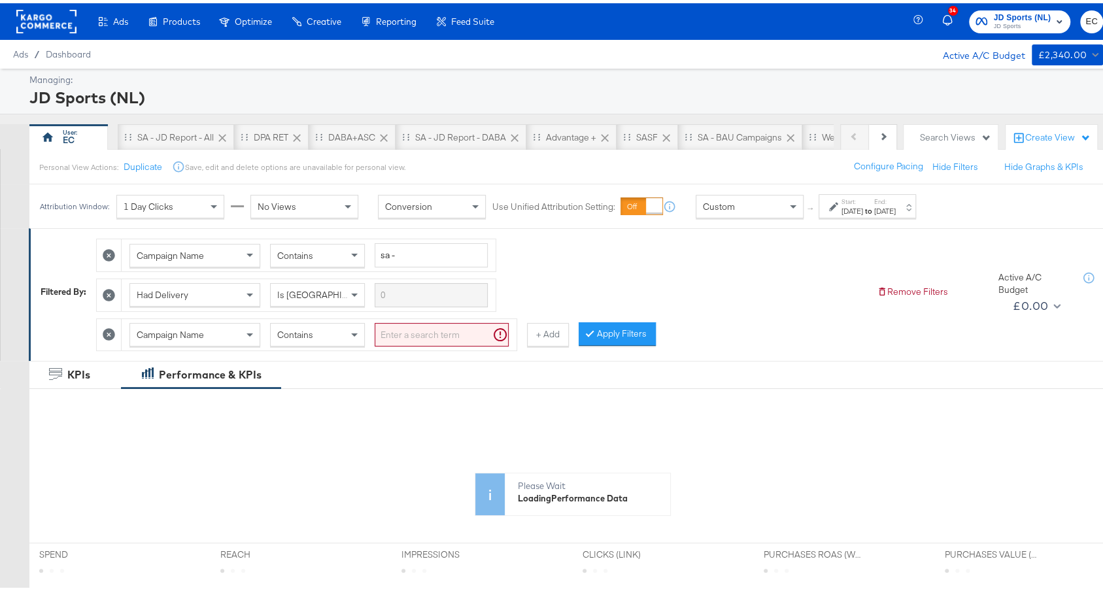
click at [288, 330] on span "Contains" at bounding box center [295, 332] width 36 height 12
click at [423, 337] on input "search" at bounding box center [442, 332] width 134 height 24
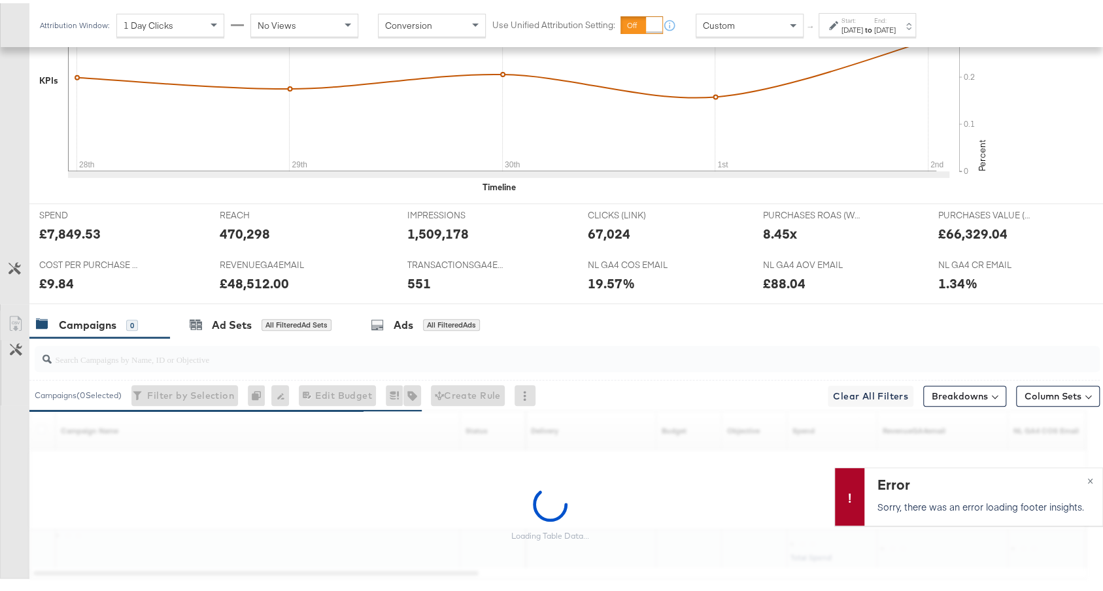
scroll to position [532, 0]
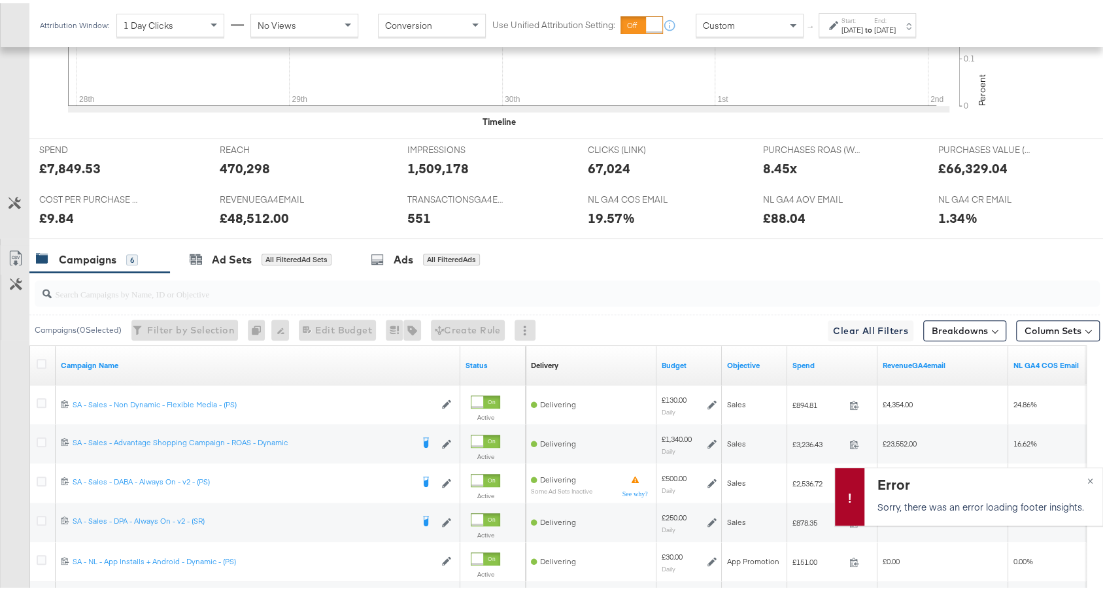
click at [863, 26] on div "Sep 28th 2025" at bounding box center [852, 27] width 22 height 10
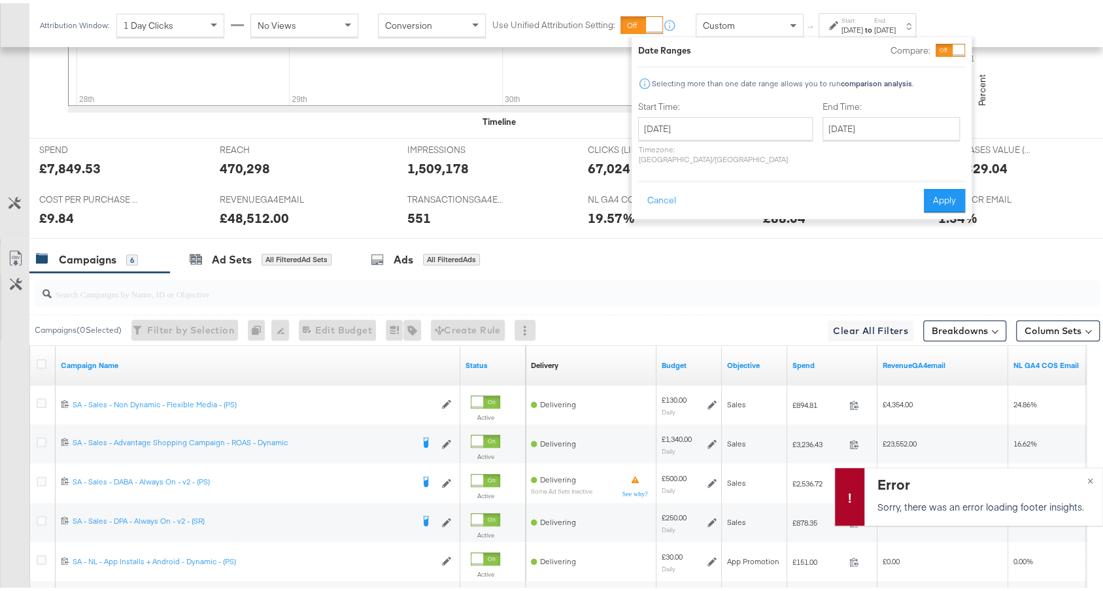
scroll to position [0, 0]
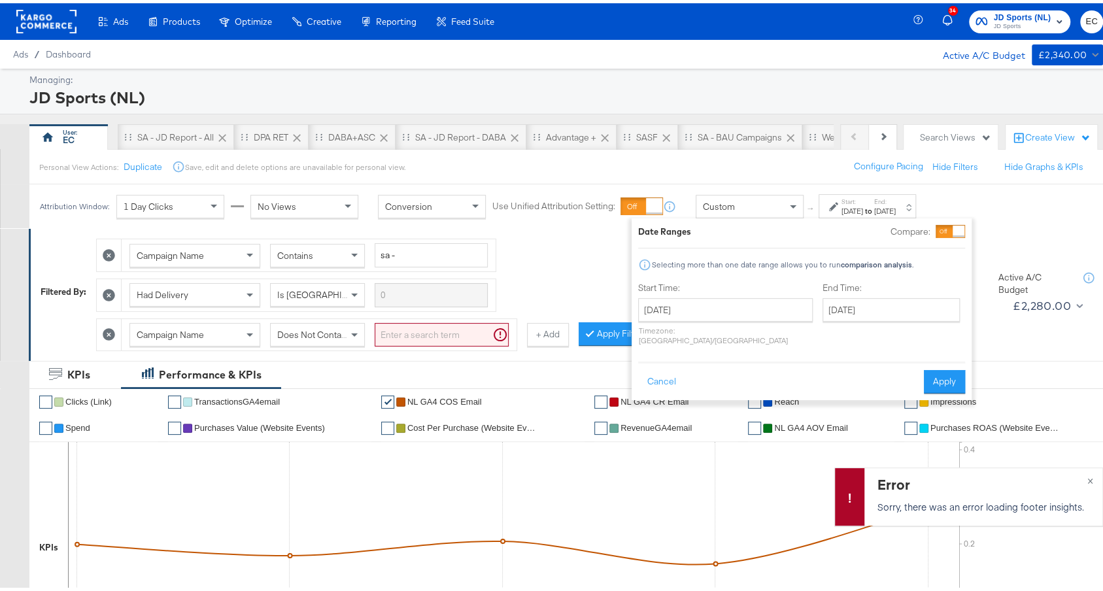
click at [379, 86] on div "JD Sports (NL)" at bounding box center [564, 94] width 1070 height 22
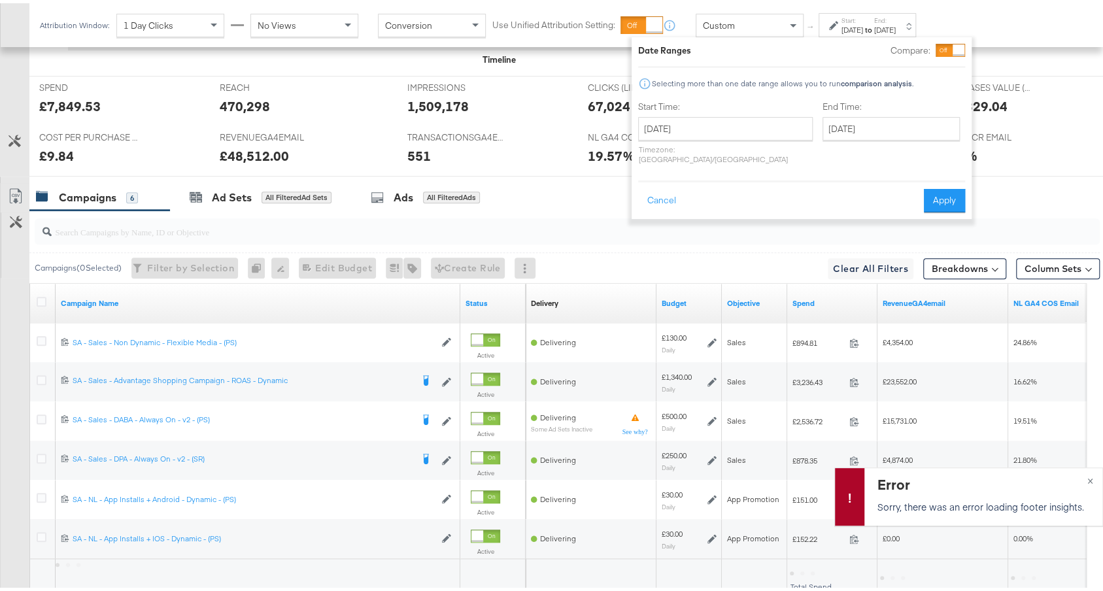
scroll to position [650, 0]
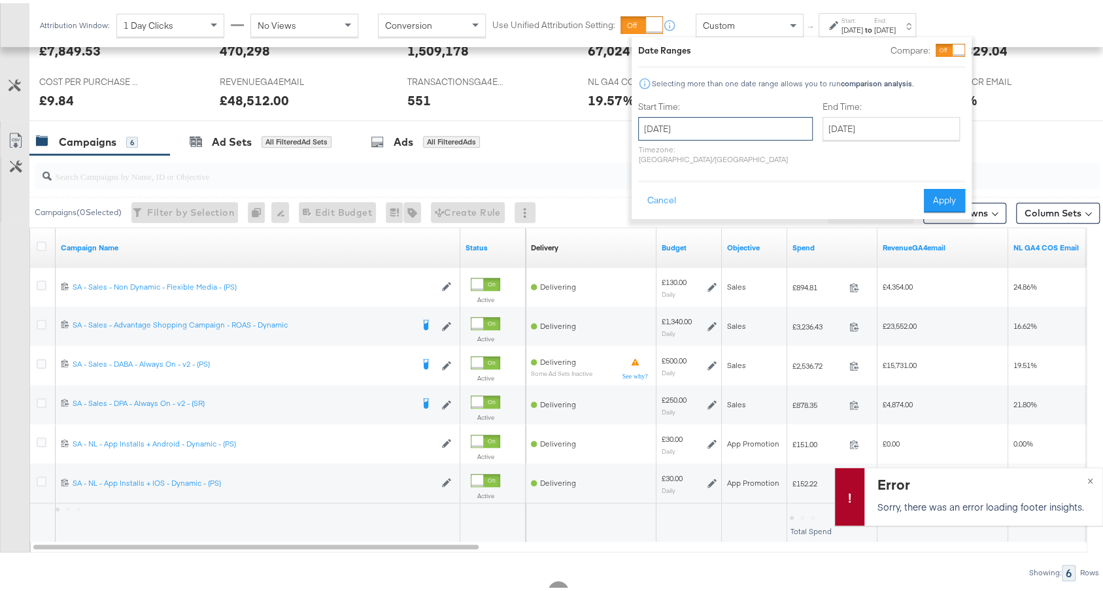
click at [706, 115] on input "September 28th 2025" at bounding box center [725, 126] width 175 height 24
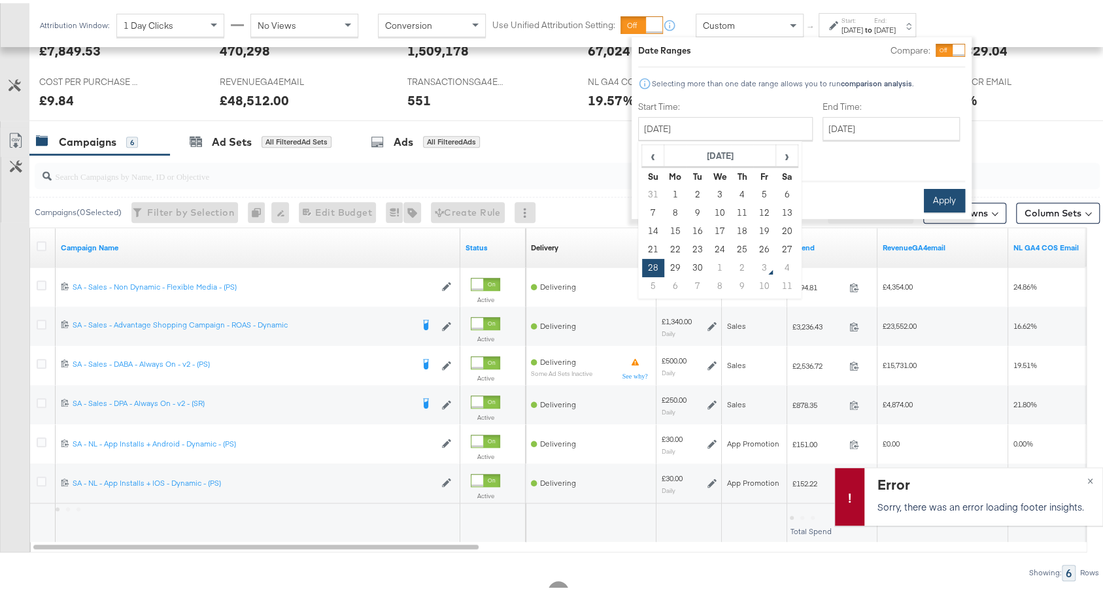
click at [941, 189] on button "Apply" at bounding box center [944, 198] width 41 height 24
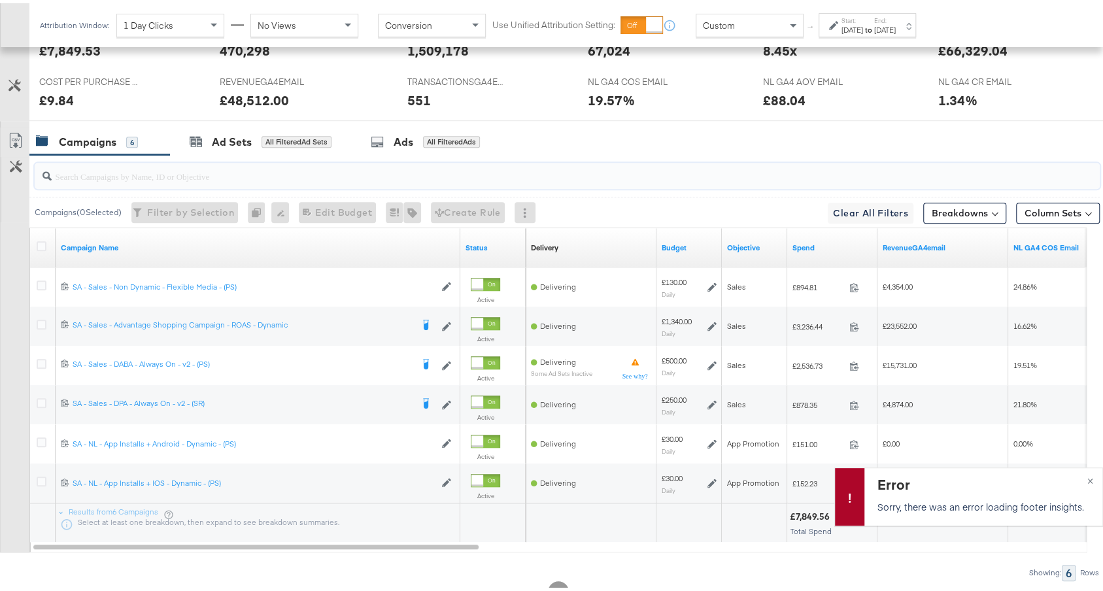
click at [707, 171] on input "search" at bounding box center [527, 167] width 951 height 25
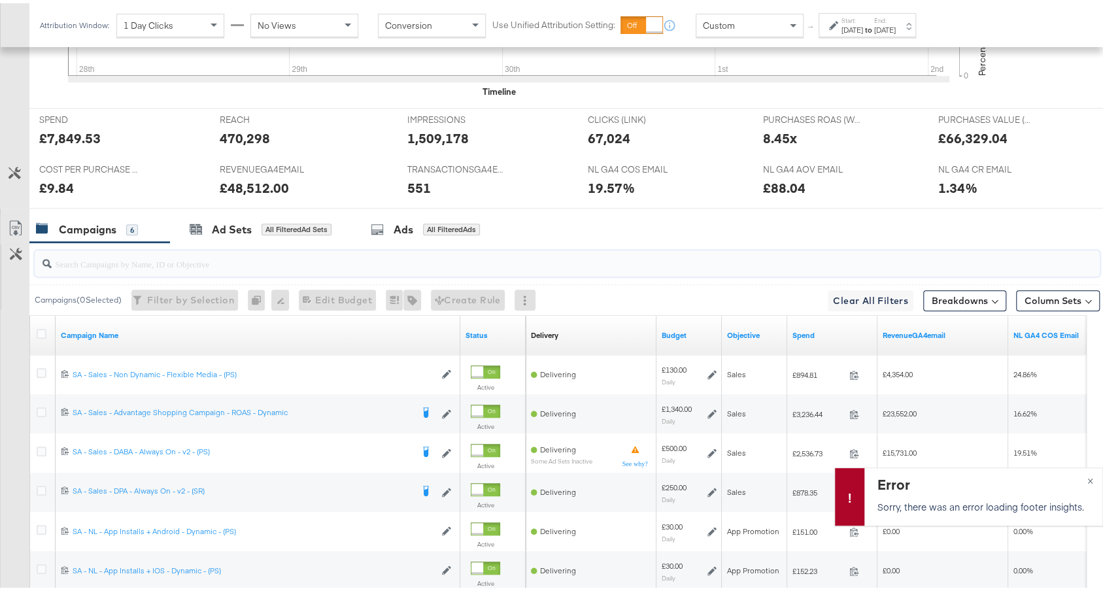
scroll to position [160, 0]
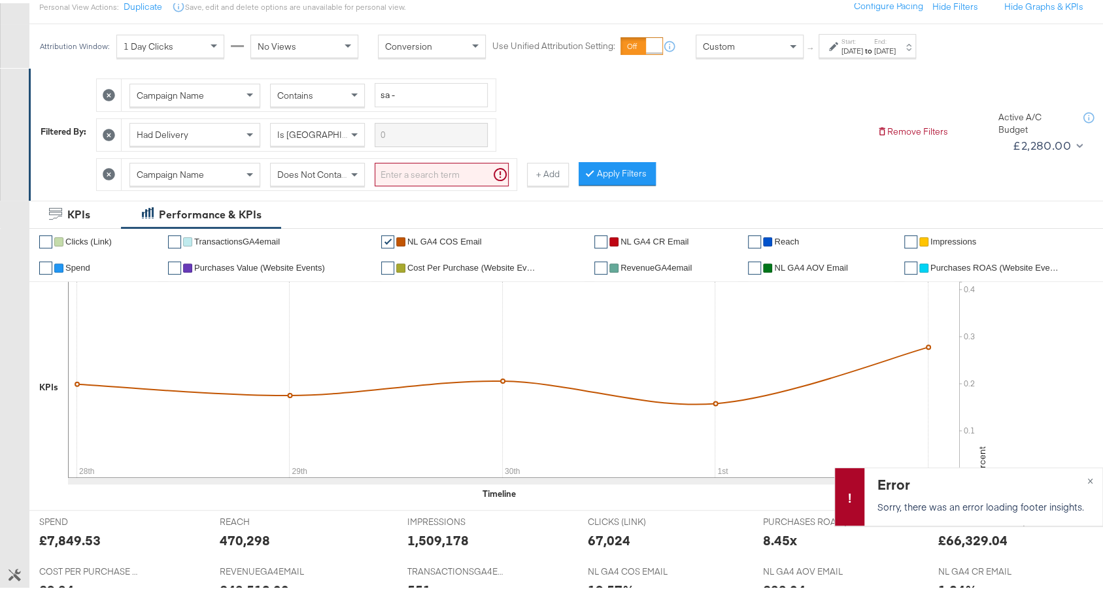
click at [450, 173] on input "search" at bounding box center [442, 172] width 134 height 24
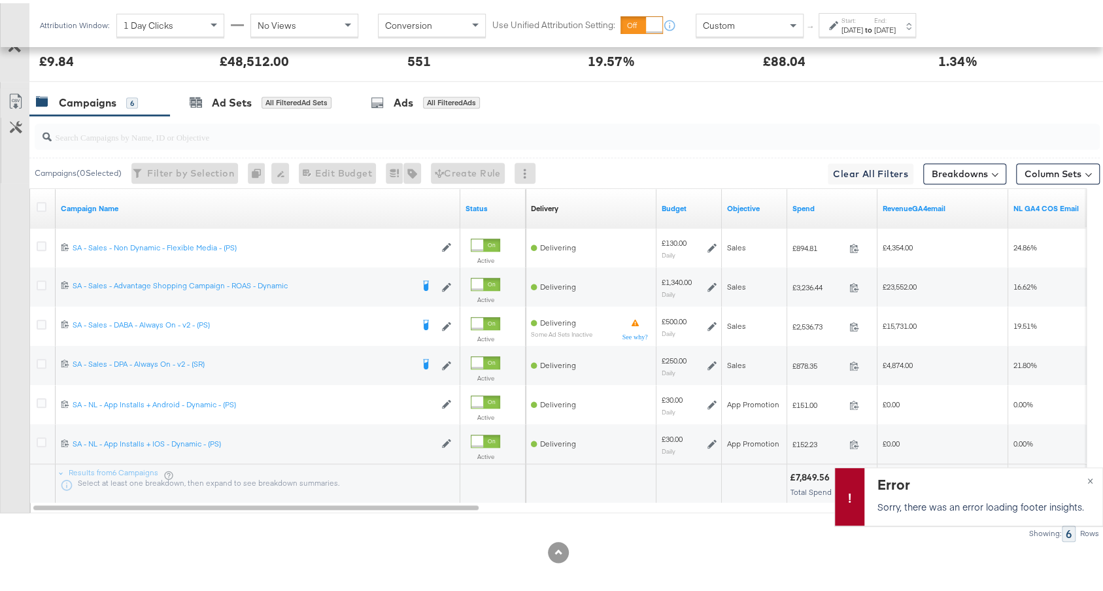
scroll to position [0, 0]
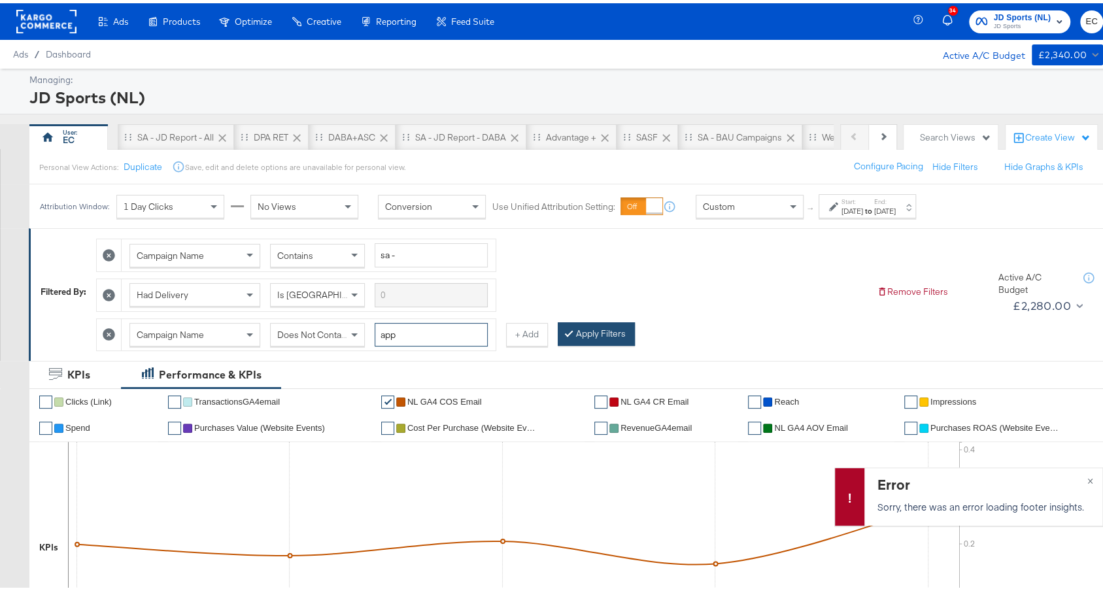
type input "app"
click at [585, 324] on button "Apply Filters" at bounding box center [596, 331] width 77 height 24
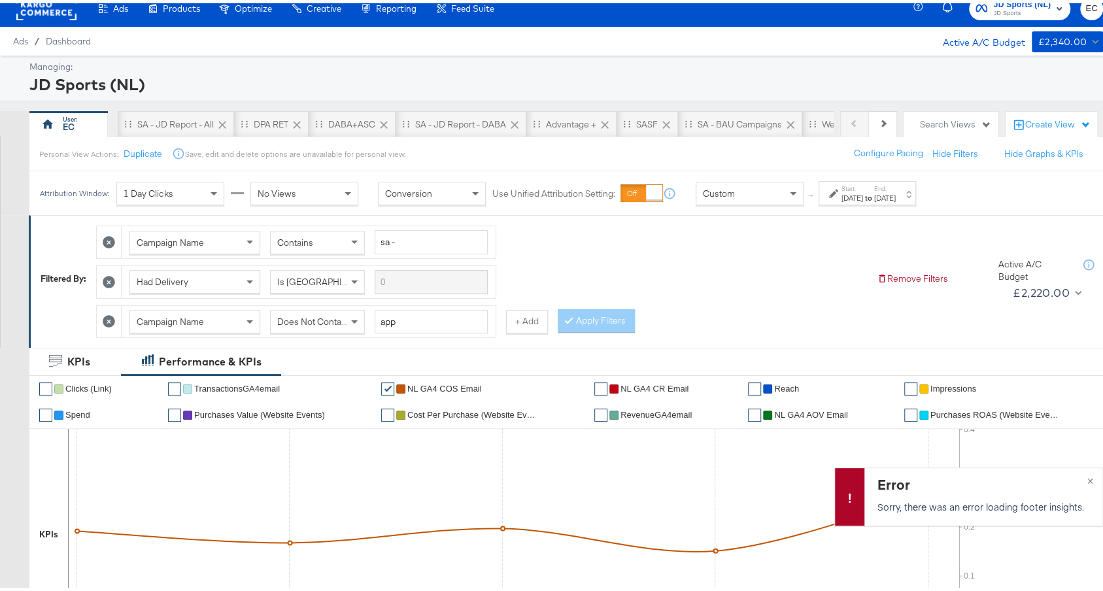
scroll to position [4, 0]
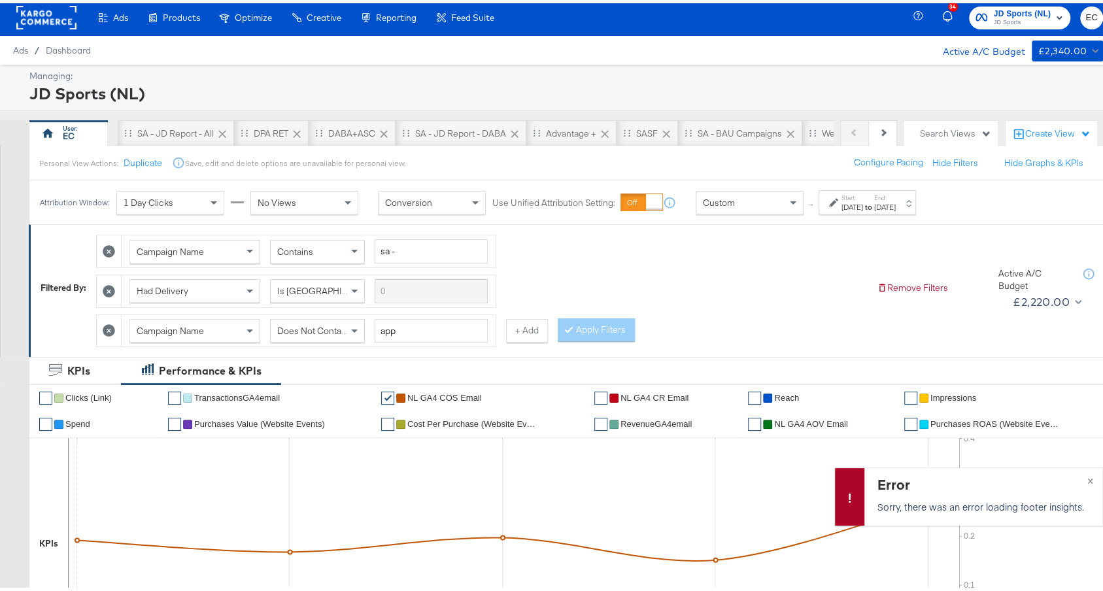
click at [105, 327] on icon at bounding box center [109, 327] width 12 height 12
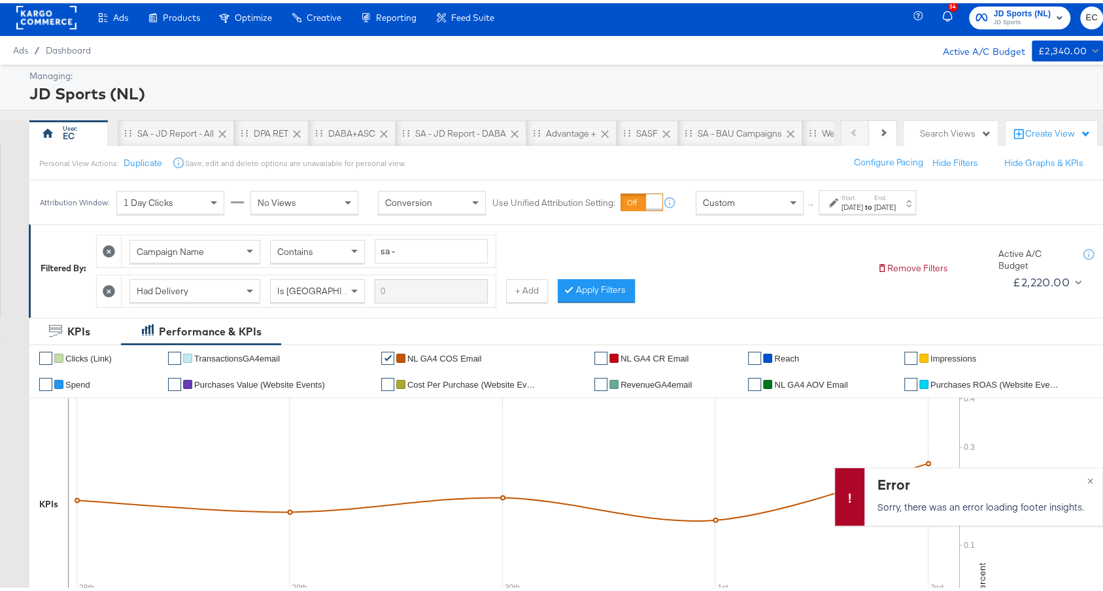
click at [109, 285] on icon at bounding box center [109, 288] width 12 height 12
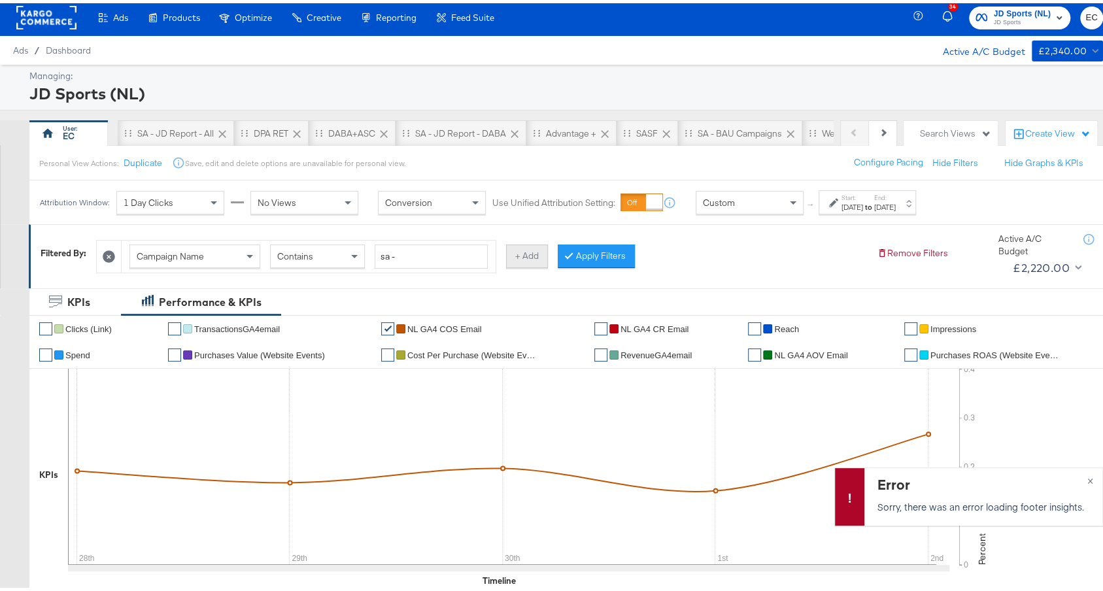
click at [522, 252] on button "+ Add" at bounding box center [527, 253] width 42 height 24
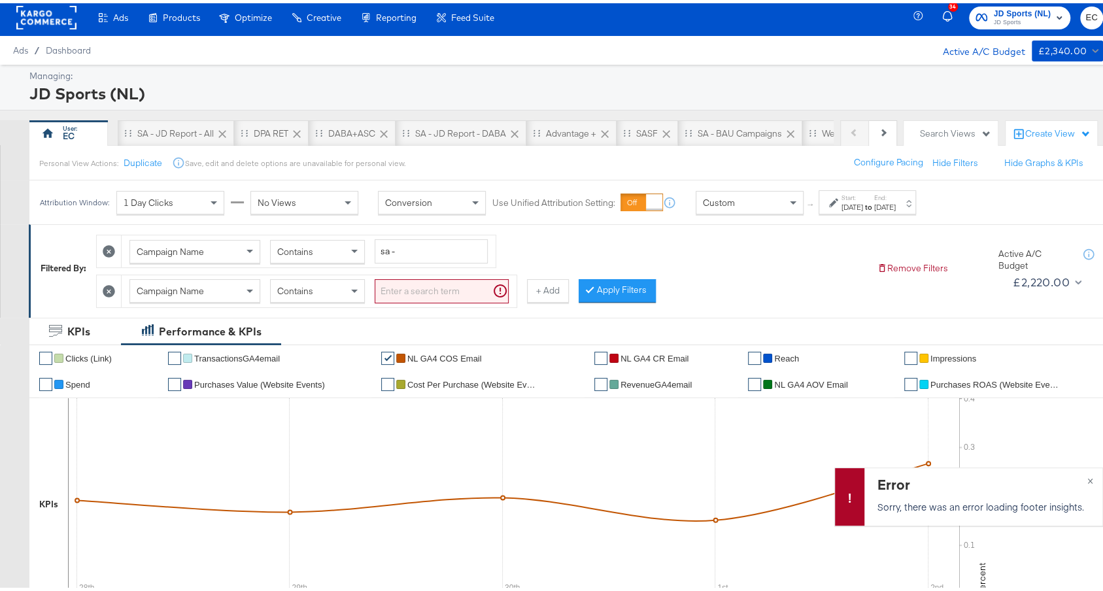
click at [185, 293] on div "Campaign Name" at bounding box center [194, 288] width 129 height 22
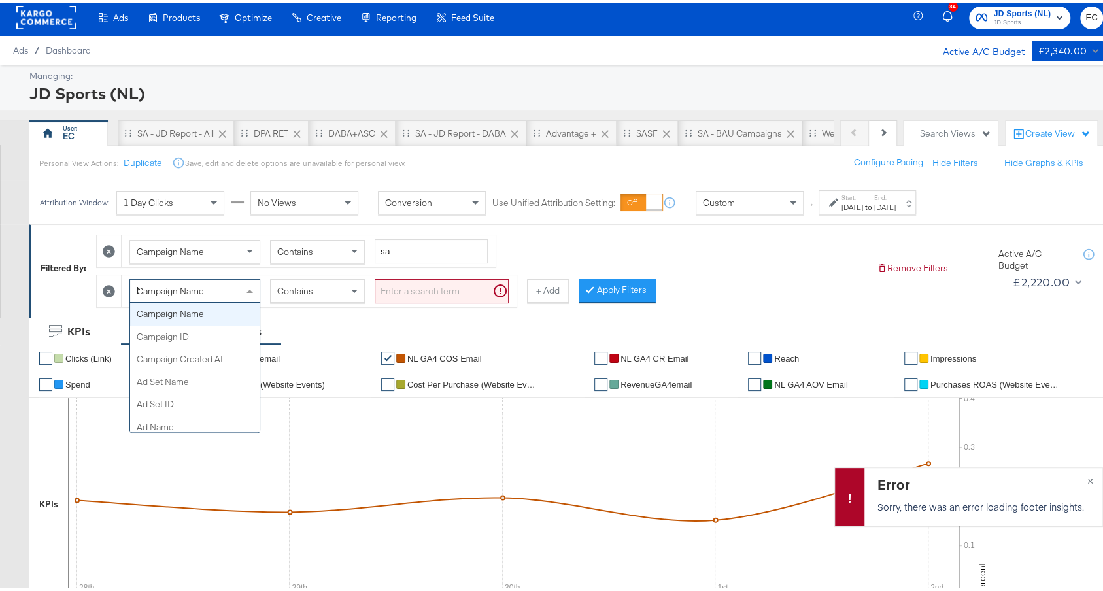
scroll to position [0, 0]
type input "had"
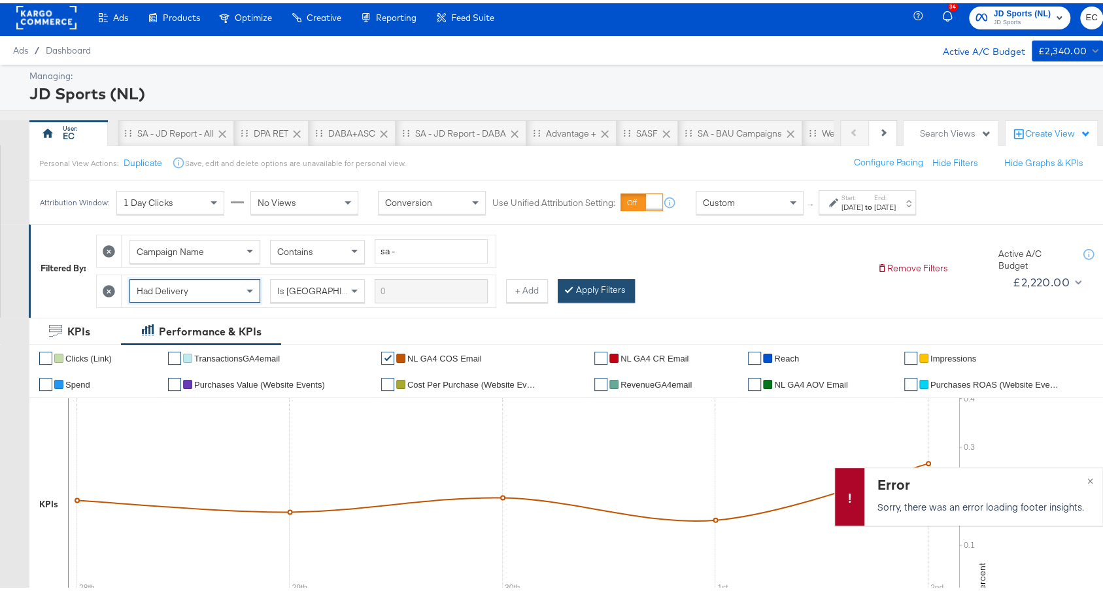
click at [611, 288] on button "Apply Filters" at bounding box center [596, 288] width 77 height 24
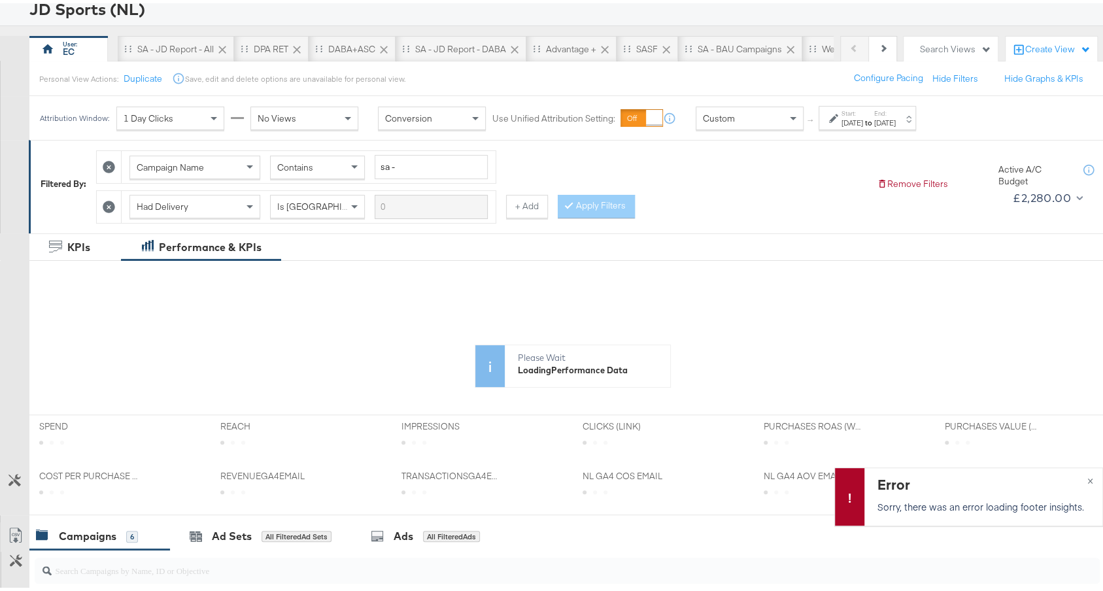
scroll to position [248, 0]
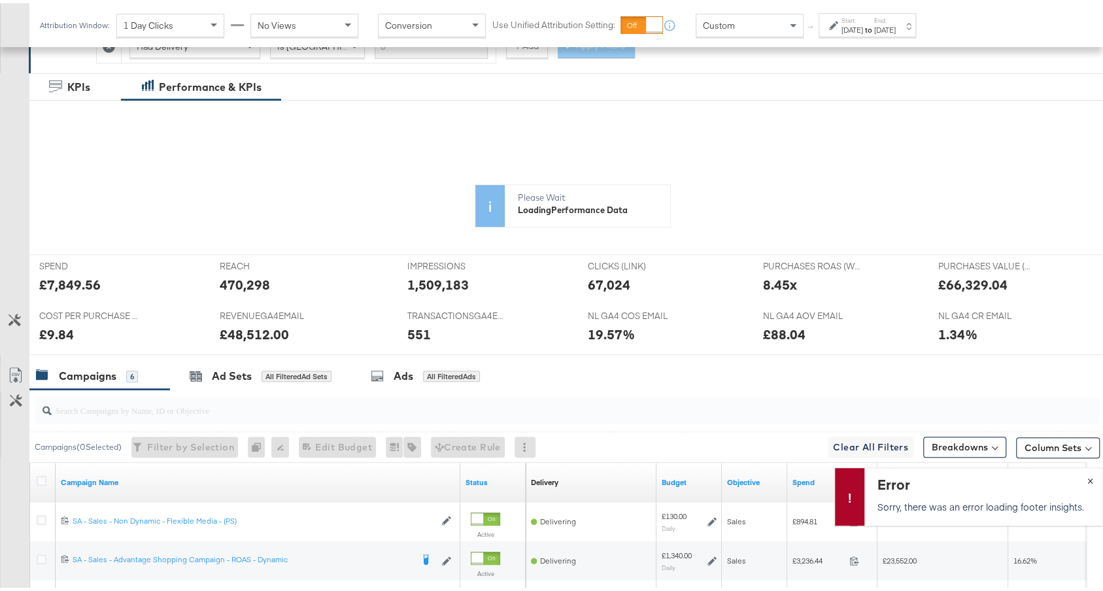
click at [1078, 475] on button "×" at bounding box center [1090, 477] width 24 height 24
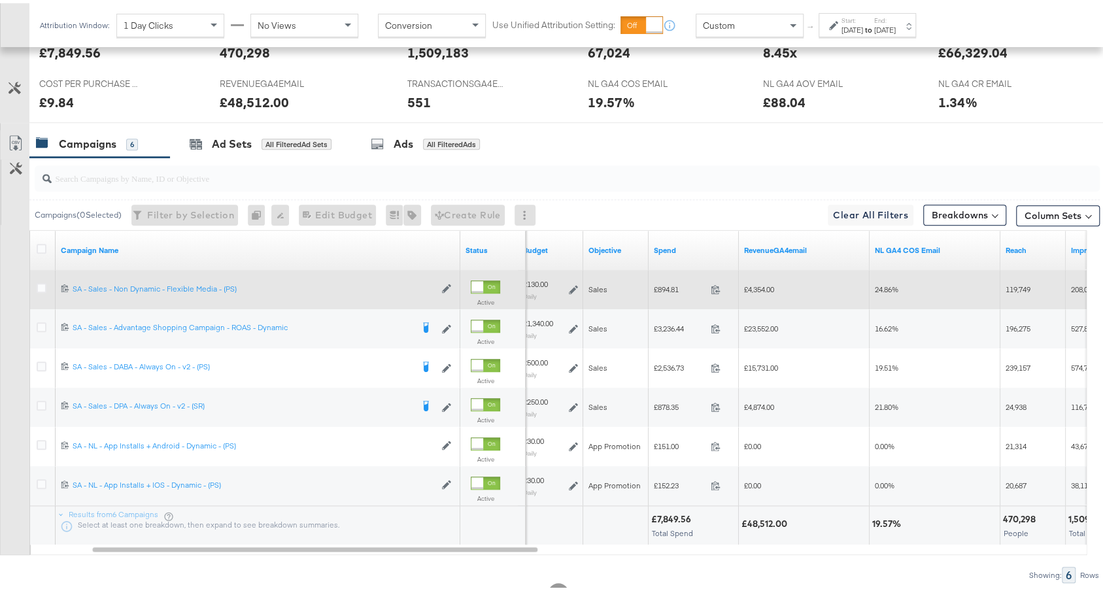
scroll to position [609, 0]
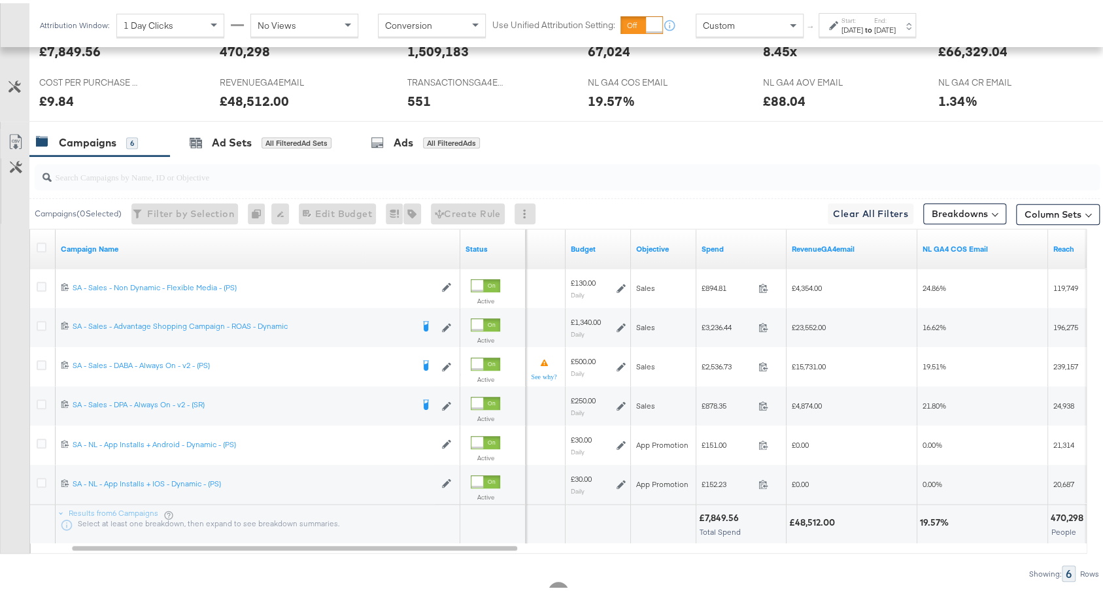
click at [818, 516] on div "£48,512.00" at bounding box center [814, 519] width 50 height 12
copy div "48,512.00"
click at [492, 177] on input "search" at bounding box center [527, 168] width 951 height 25
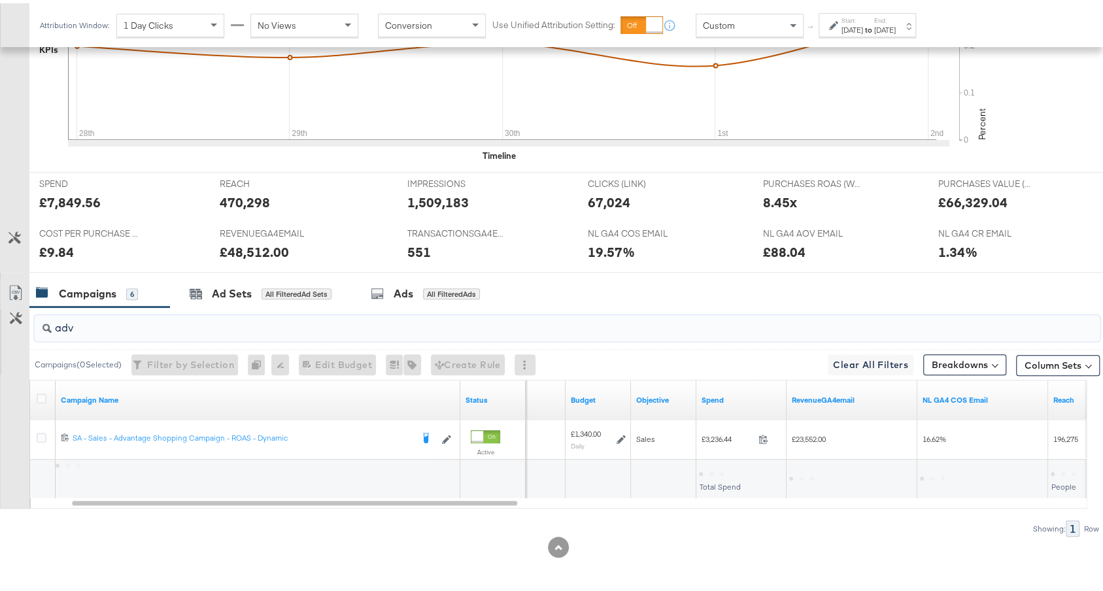
scroll to position [454, 0]
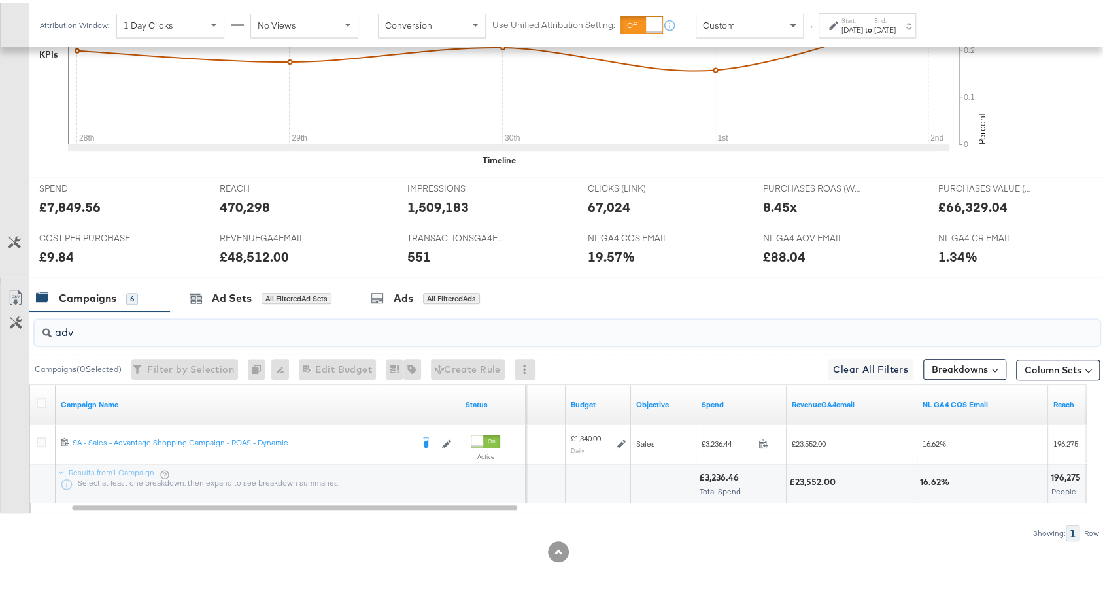
type input "adv"
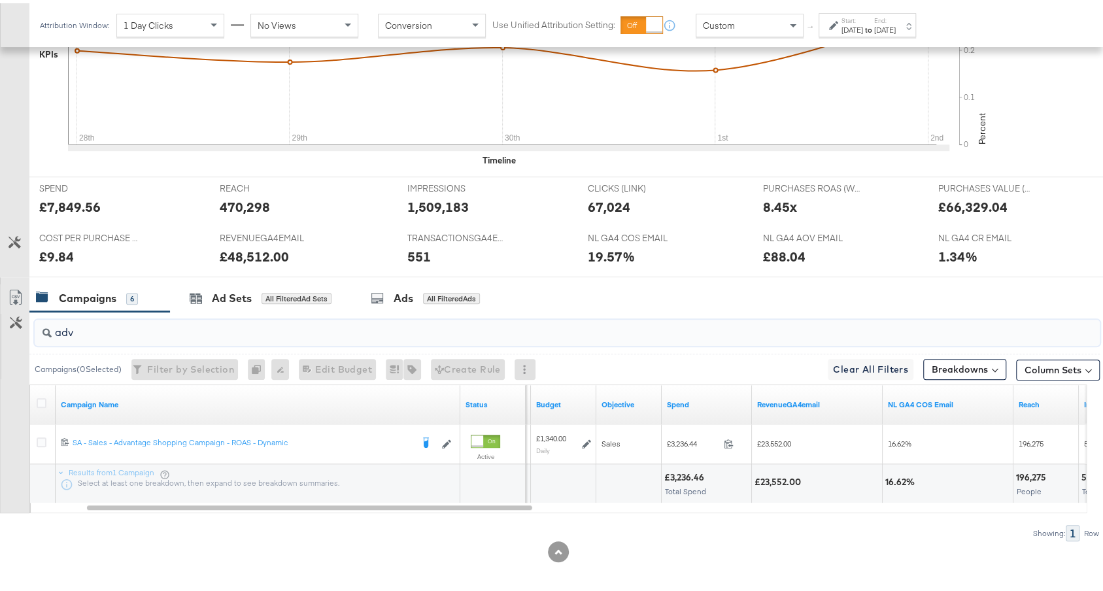
click at [895, 475] on div "16.62%" at bounding box center [901, 479] width 33 height 12
copy div "16.62"
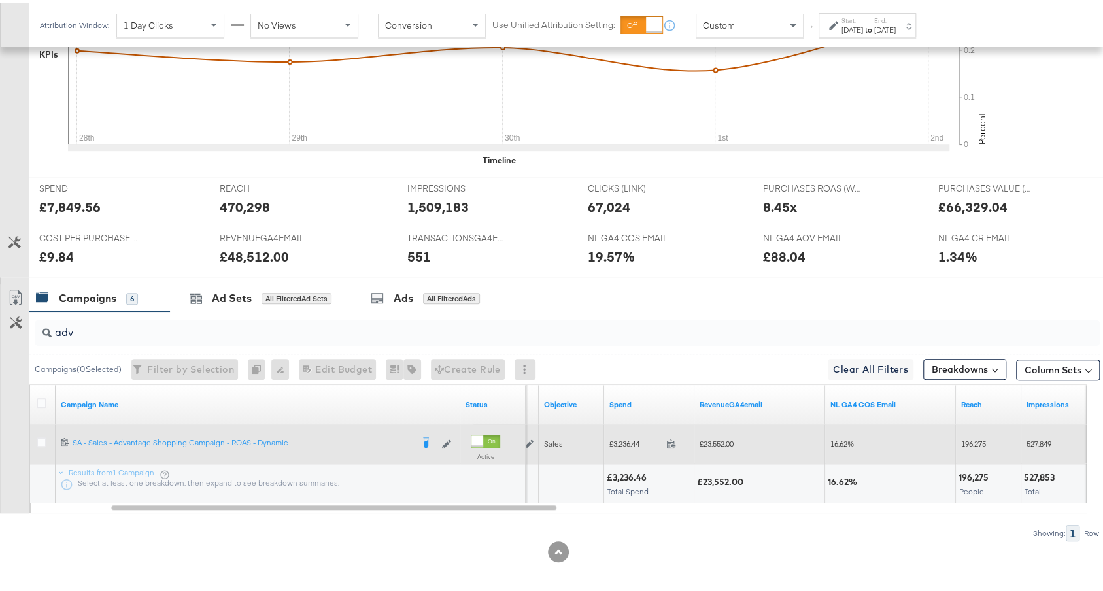
click at [630, 437] on span "£3,236.44" at bounding box center [635, 440] width 52 height 10
copy span "3,236.44"
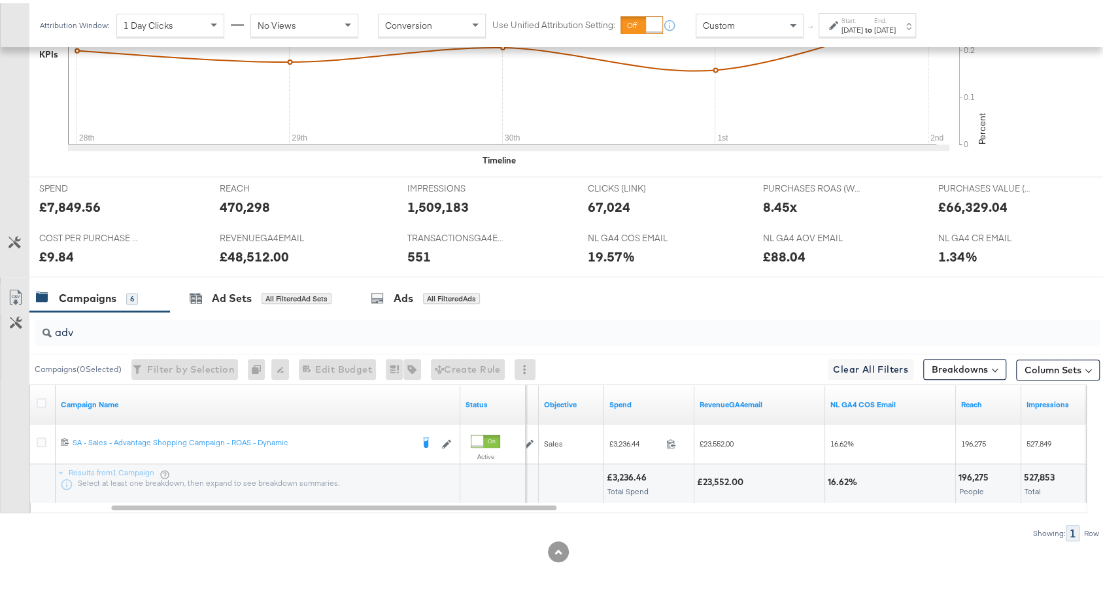
click at [854, 33] on div "Start: Sep 28th 2025 to End: Oct 2nd 2025" at bounding box center [867, 22] width 97 height 24
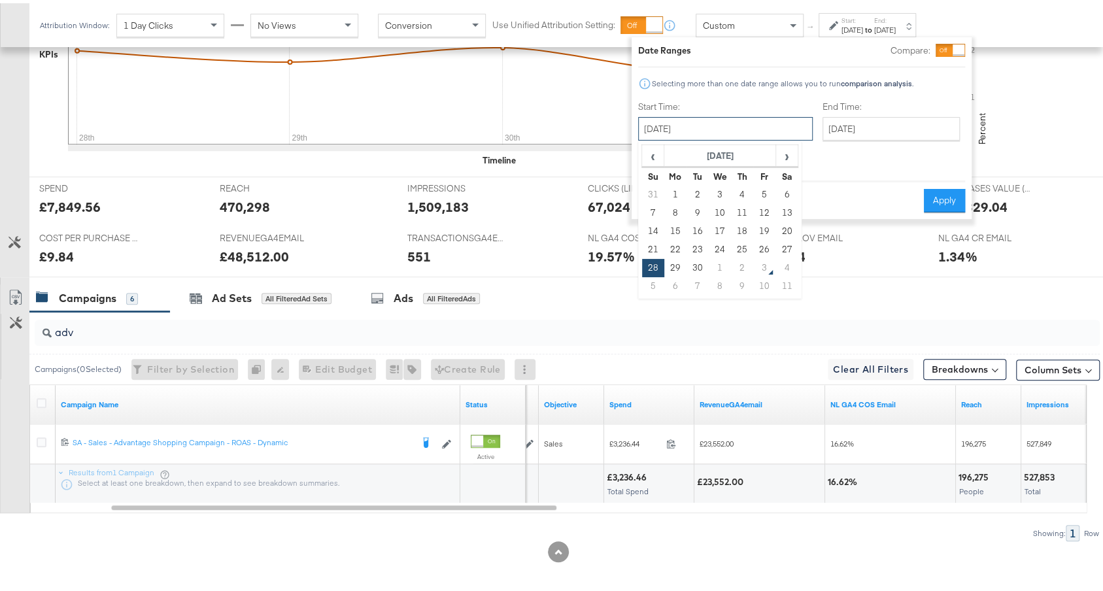
click at [682, 135] on input "September 28th 2025" at bounding box center [725, 126] width 175 height 24
click at [651, 240] on td "21" at bounding box center [653, 246] width 22 height 18
type input "September 21st 2025"
click at [654, 186] on button "Cancel" at bounding box center [660, 198] width 47 height 24
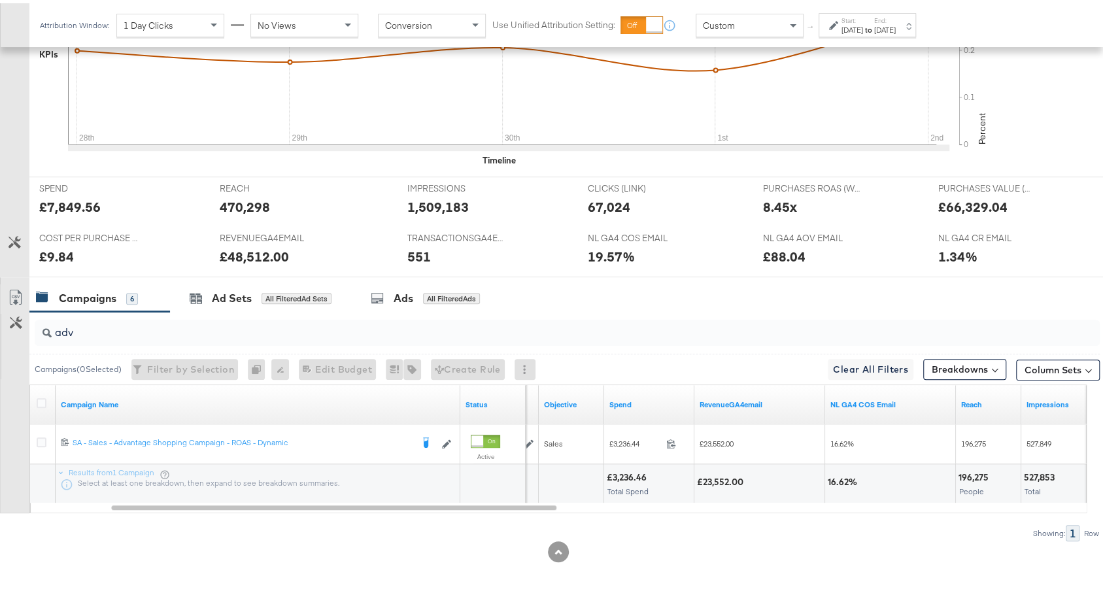
click at [874, 27] on strong "to" at bounding box center [868, 27] width 11 height 10
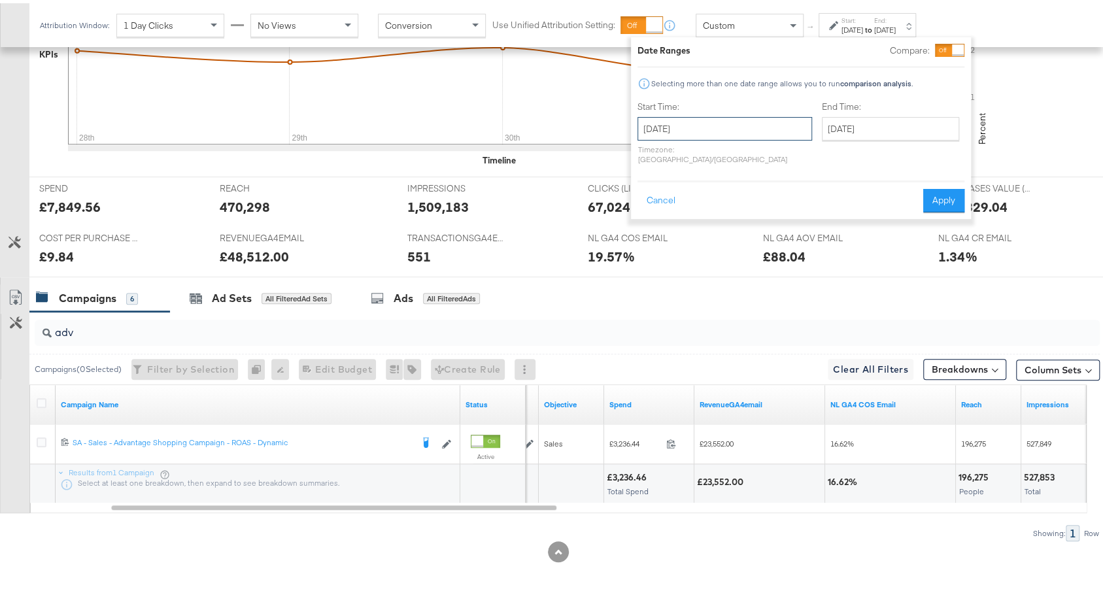
click at [719, 124] on input "September 21st 2025" at bounding box center [724, 126] width 175 height 24
click at [653, 264] on td "28" at bounding box center [652, 265] width 22 height 18
type input "September 28th 2025"
click at [948, 188] on button "Apply" at bounding box center [944, 198] width 41 height 24
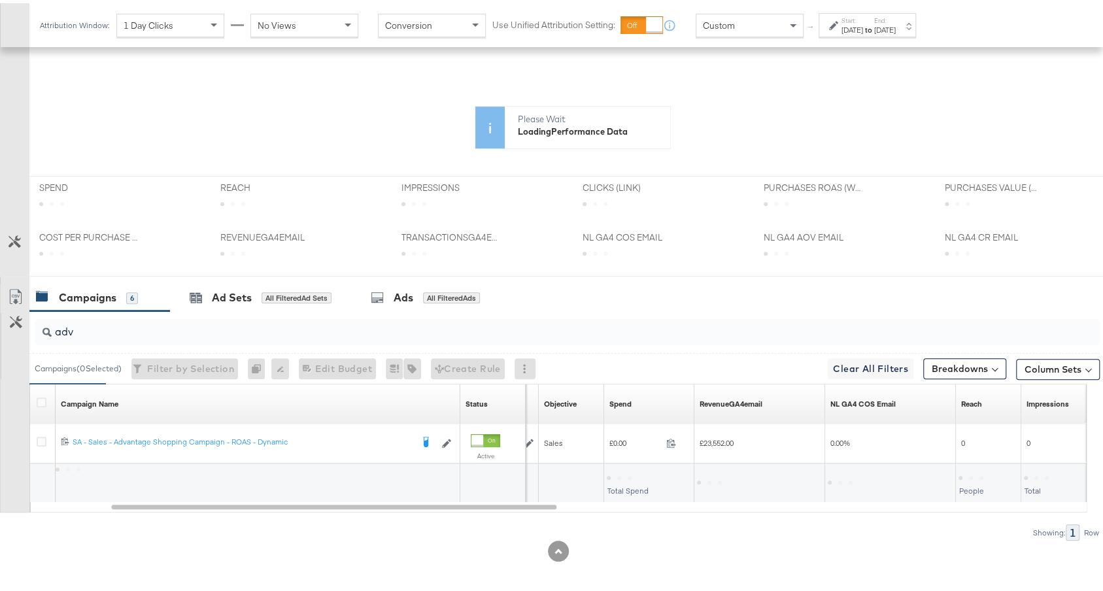
scroll to position [326, 0]
click at [560, 324] on input "adv" at bounding box center [527, 323] width 951 height 25
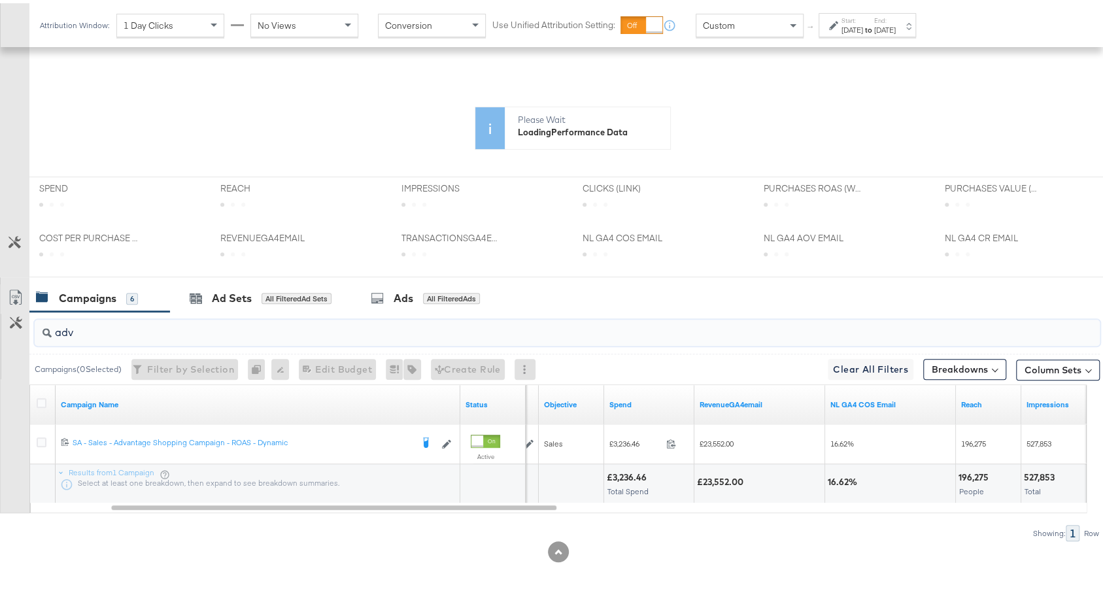
click at [560, 324] on input "adv" at bounding box center [527, 323] width 951 height 25
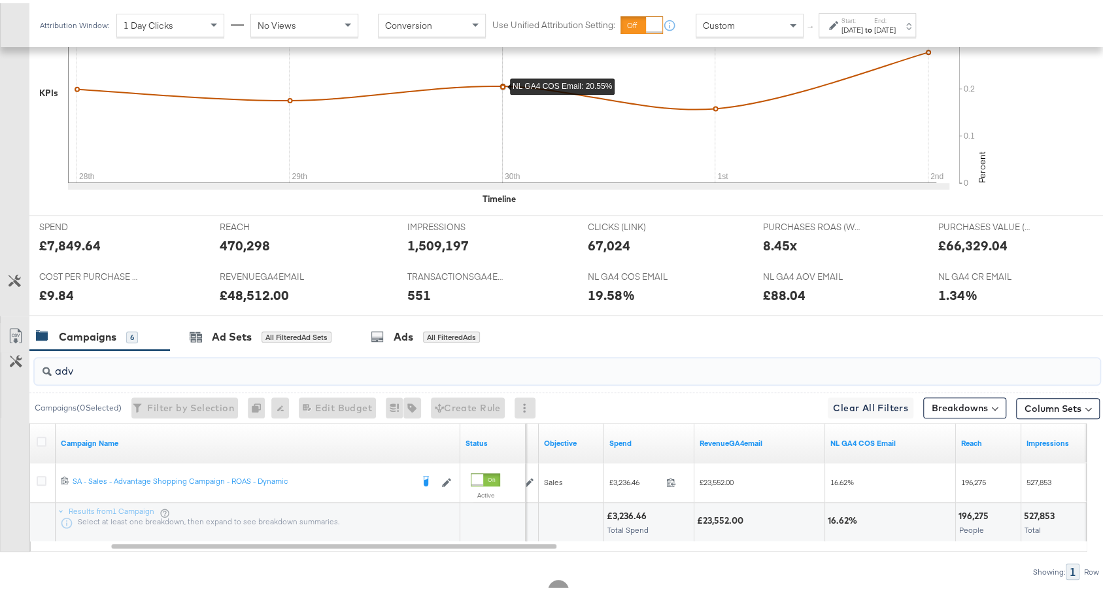
scroll to position [454, 0]
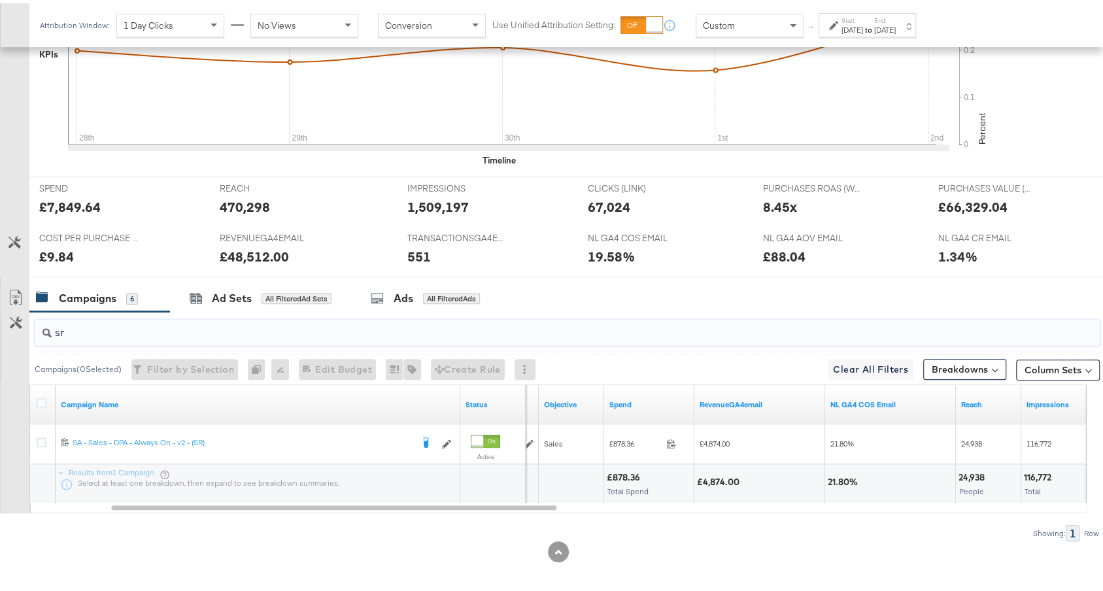
type input "sr"
click at [840, 473] on div "21.80%" at bounding box center [845, 479] width 34 height 12
copy div "21.80"
click at [78, 314] on input "sr" at bounding box center [527, 323] width 951 height 25
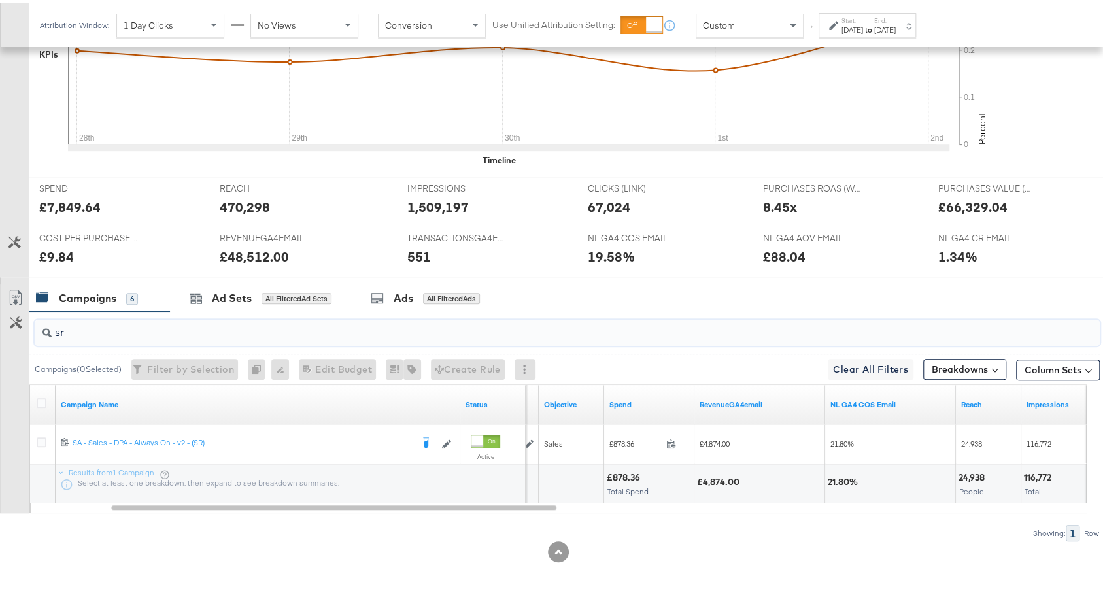
click at [78, 314] on input "sr" at bounding box center [527, 323] width 951 height 25
click at [68, 198] on div "£7,849.64" at bounding box center [69, 203] width 61 height 19
copy div "7,849.64"
click at [88, 205] on div "£7,849.64" at bounding box center [69, 203] width 61 height 19
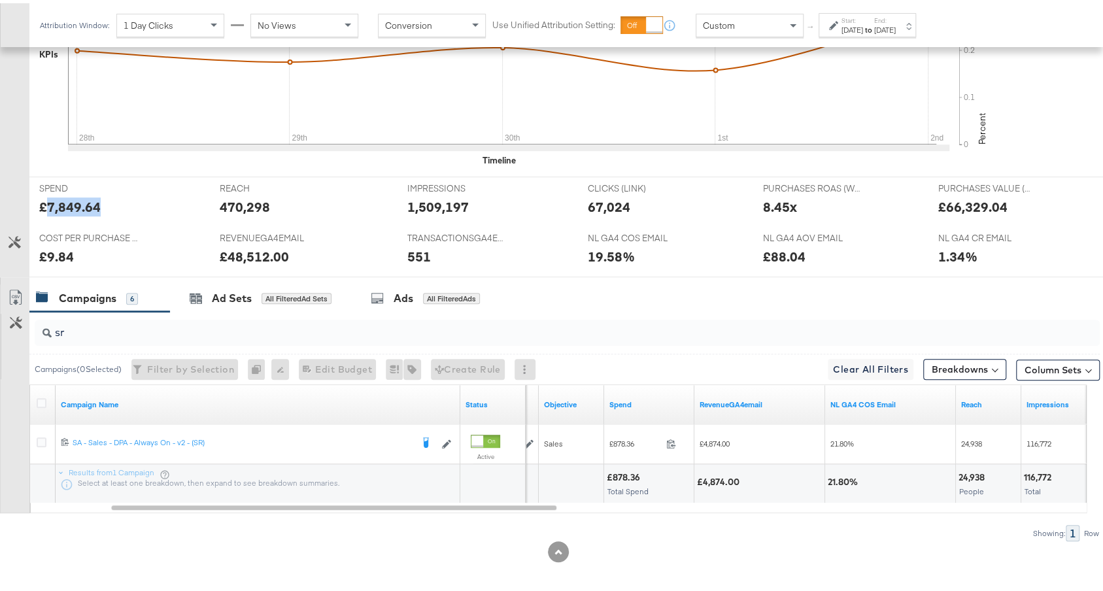
click at [88, 205] on div "£7,849.64" at bounding box center [69, 203] width 61 height 19
click at [158, 331] on input "sr" at bounding box center [527, 323] width 951 height 25
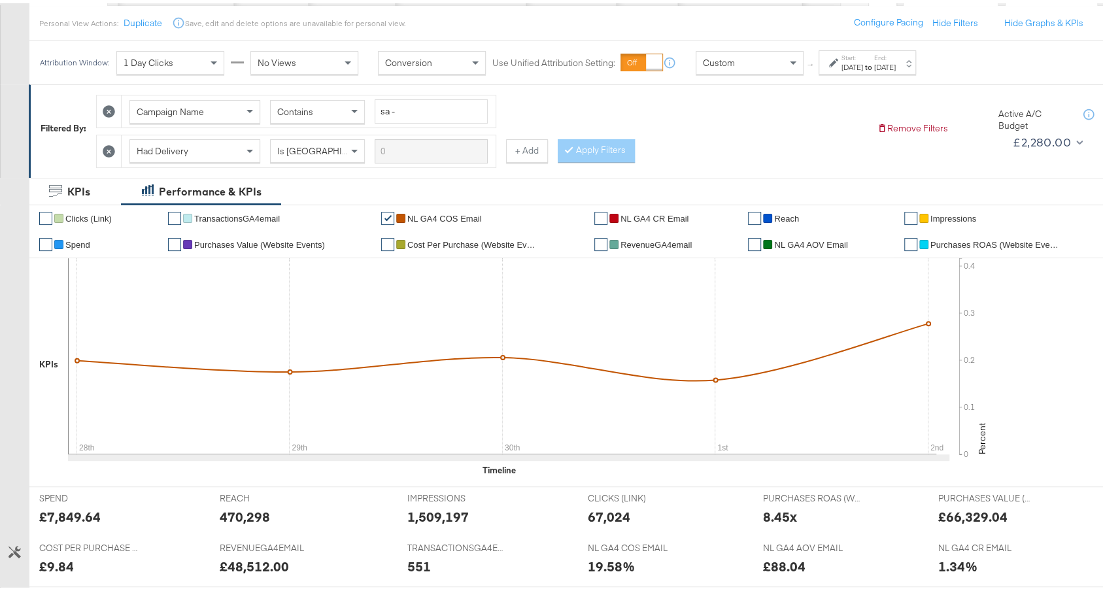
scroll to position [118, 0]
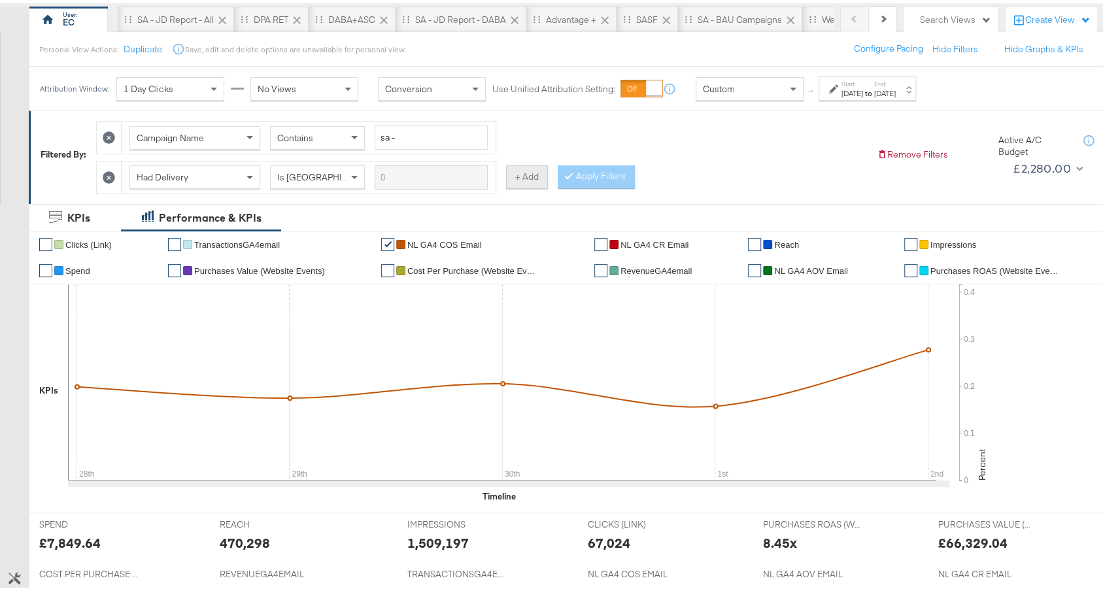
click at [526, 162] on button "+ Add" at bounding box center [527, 174] width 42 height 24
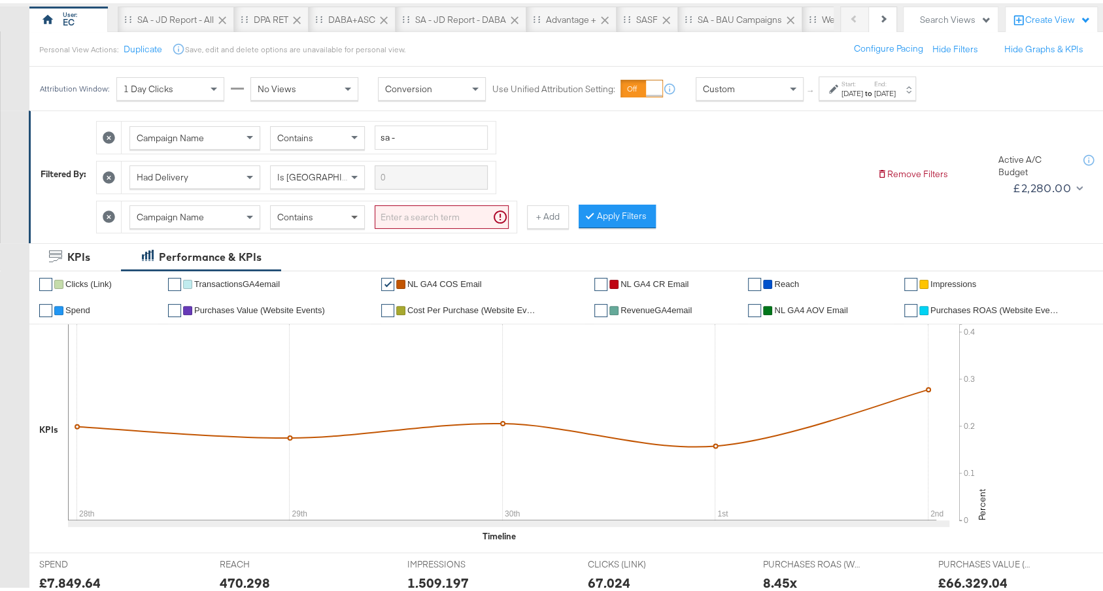
click at [348, 212] on span at bounding box center [356, 214] width 16 height 22
click at [389, 214] on input "search" at bounding box center [442, 214] width 134 height 24
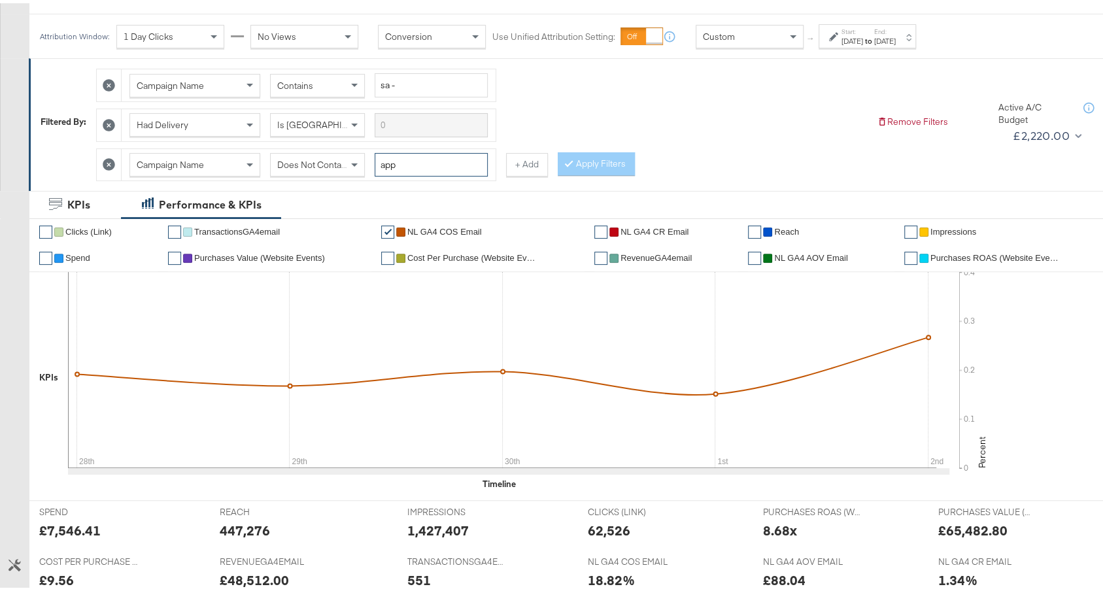
scroll to position [0, 0]
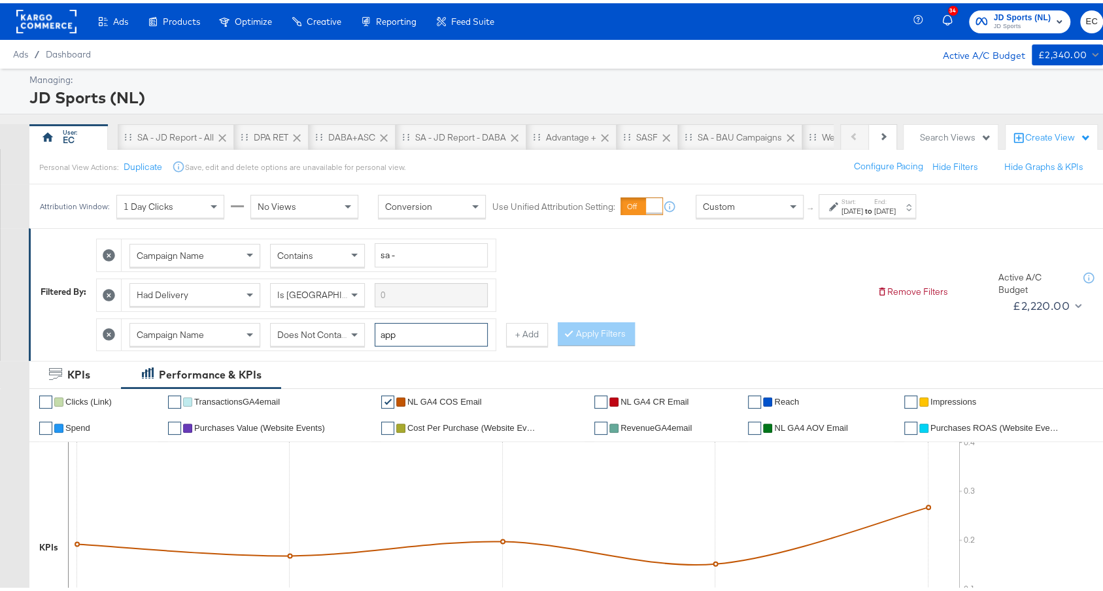
click at [408, 328] on input "app" at bounding box center [431, 332] width 113 height 24
type input "android"
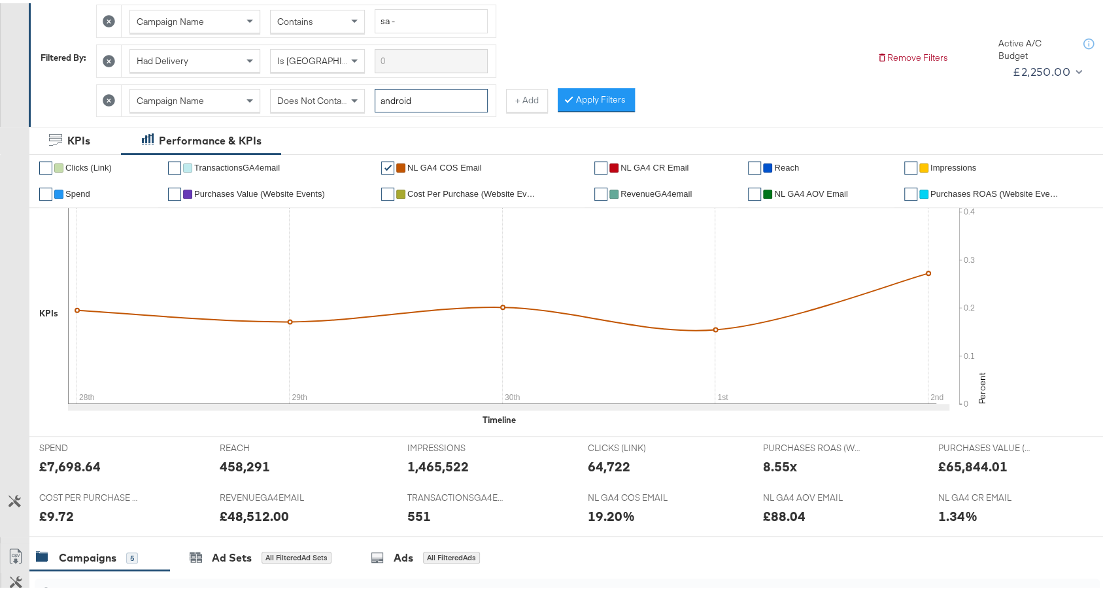
scroll to position [85, 0]
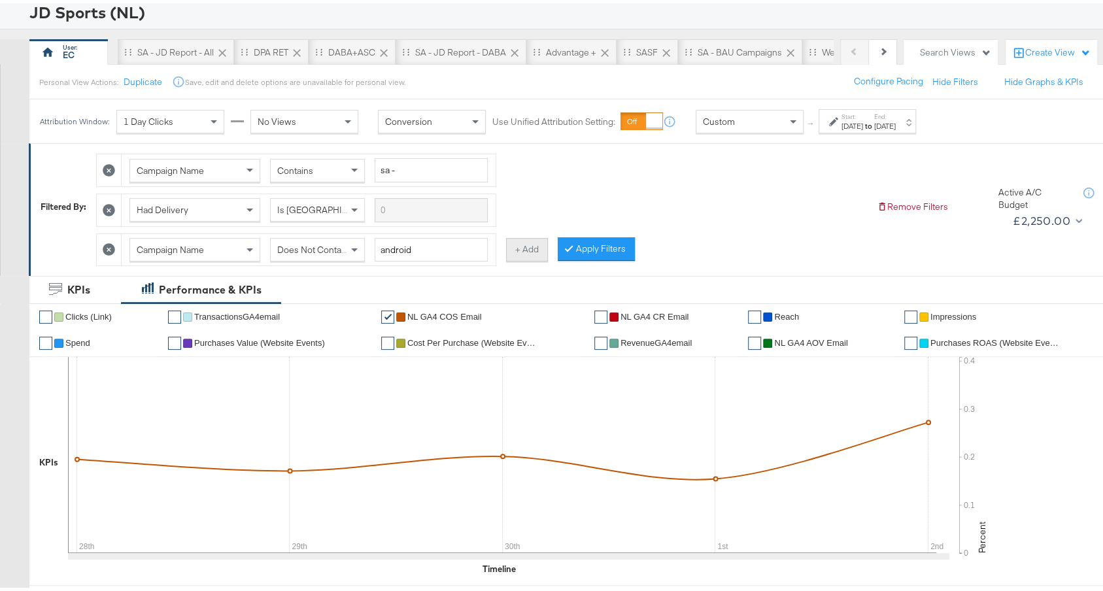
click at [527, 240] on button "+ Add" at bounding box center [527, 247] width 42 height 24
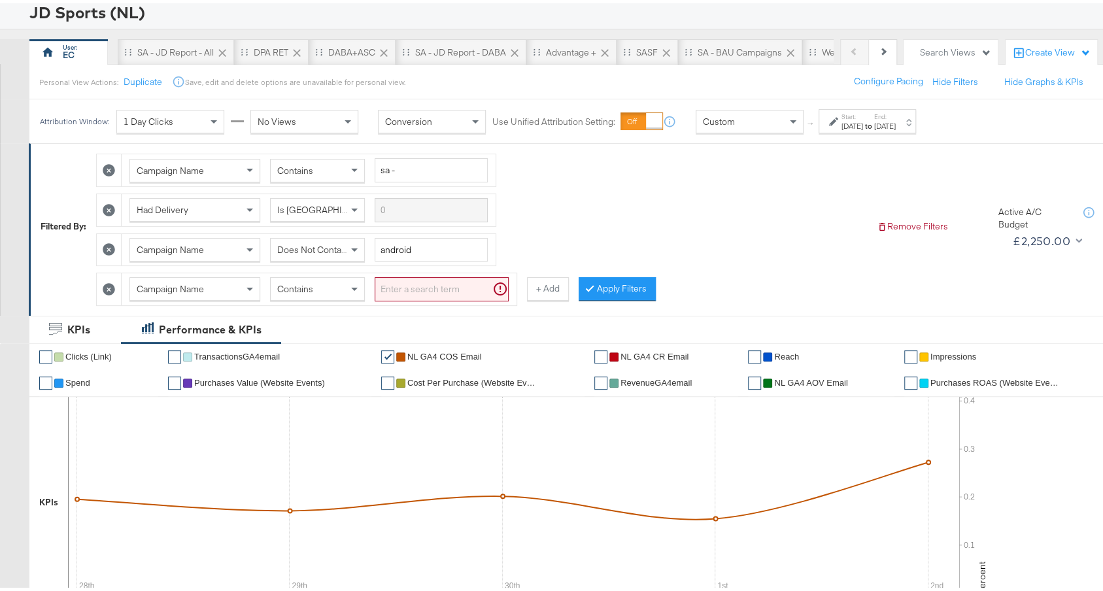
click at [337, 284] on div "Contains" at bounding box center [317, 286] width 93 height 22
click at [413, 279] on input "search" at bounding box center [442, 286] width 134 height 24
type input "ios"
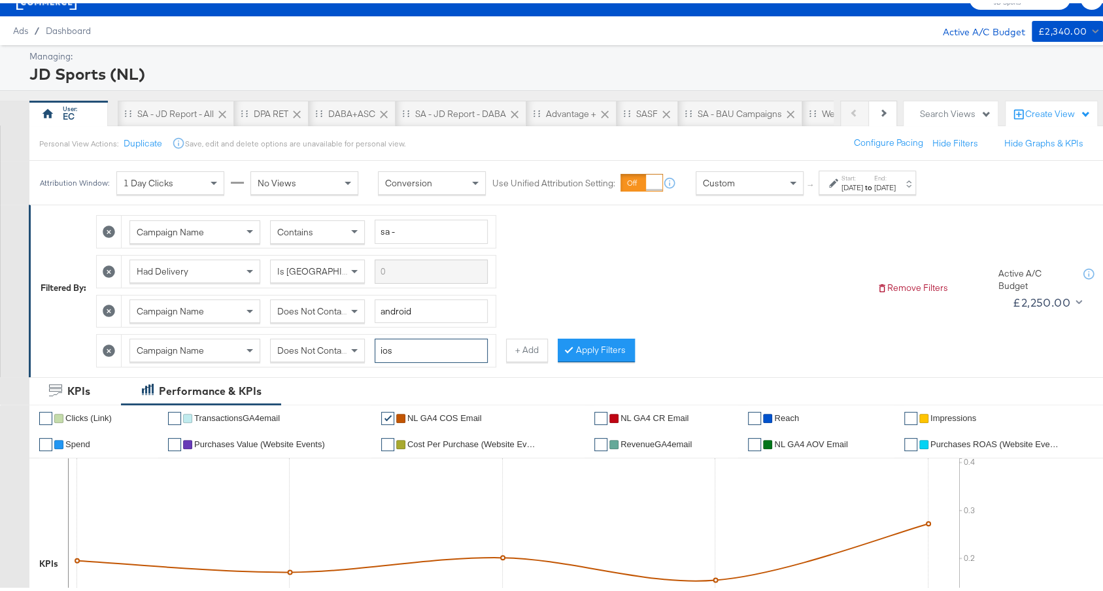
scroll to position [0, 0]
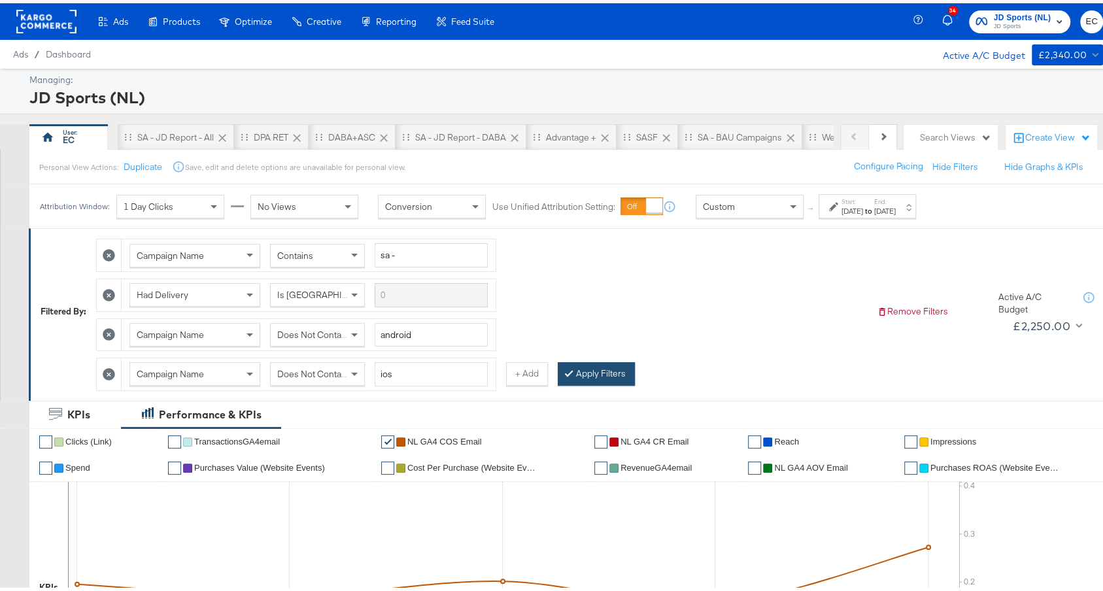
click at [586, 365] on button "Apply Filters" at bounding box center [596, 371] width 77 height 24
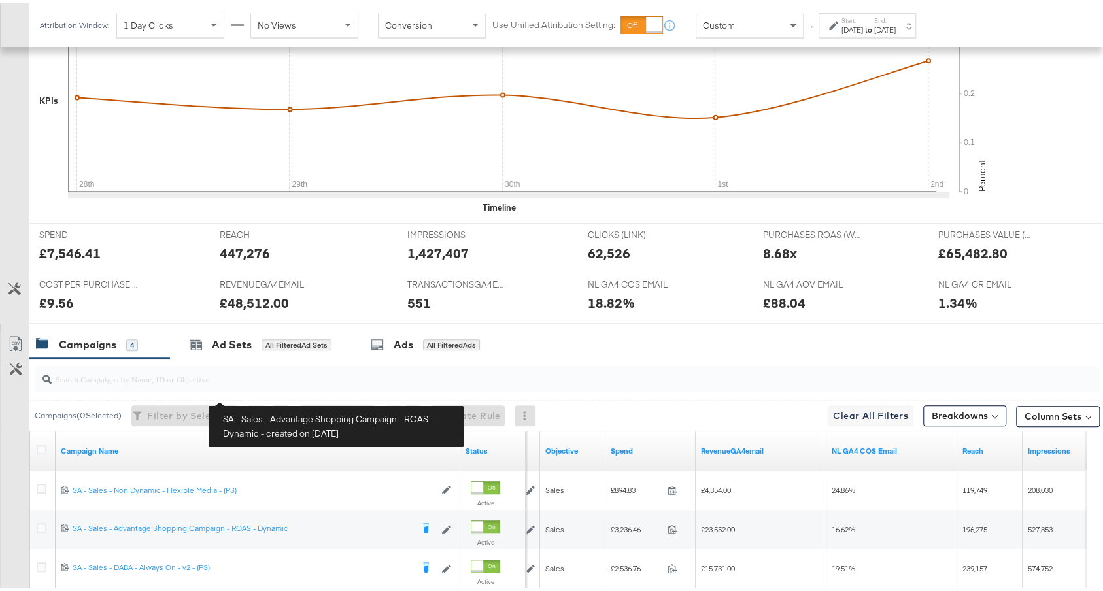
scroll to position [614, 0]
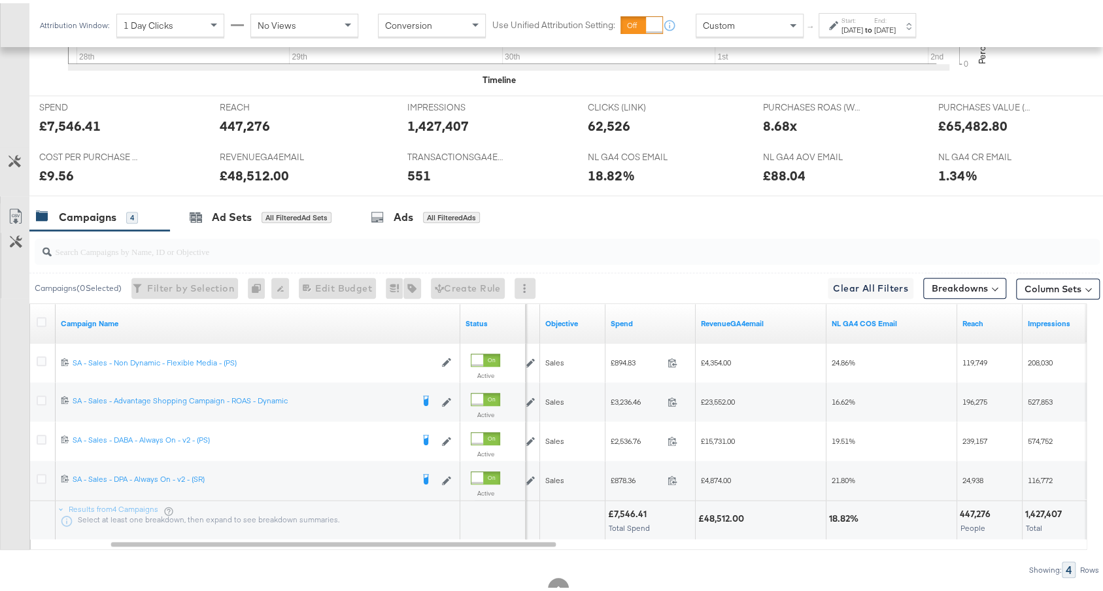
click at [628, 505] on div "£7,546.41" at bounding box center [629, 511] width 42 height 12
copy div "7,546.41"
click at [717, 509] on div "£48,512.00" at bounding box center [723, 515] width 50 height 12
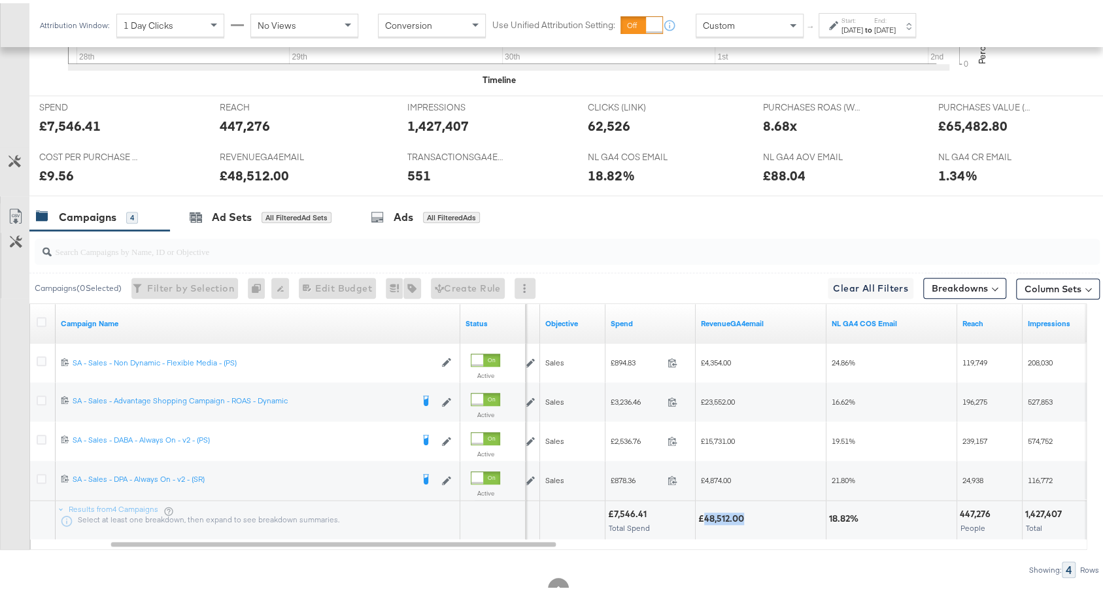
copy div "48,512.00"
click at [233, 240] on input "search" at bounding box center [527, 242] width 951 height 25
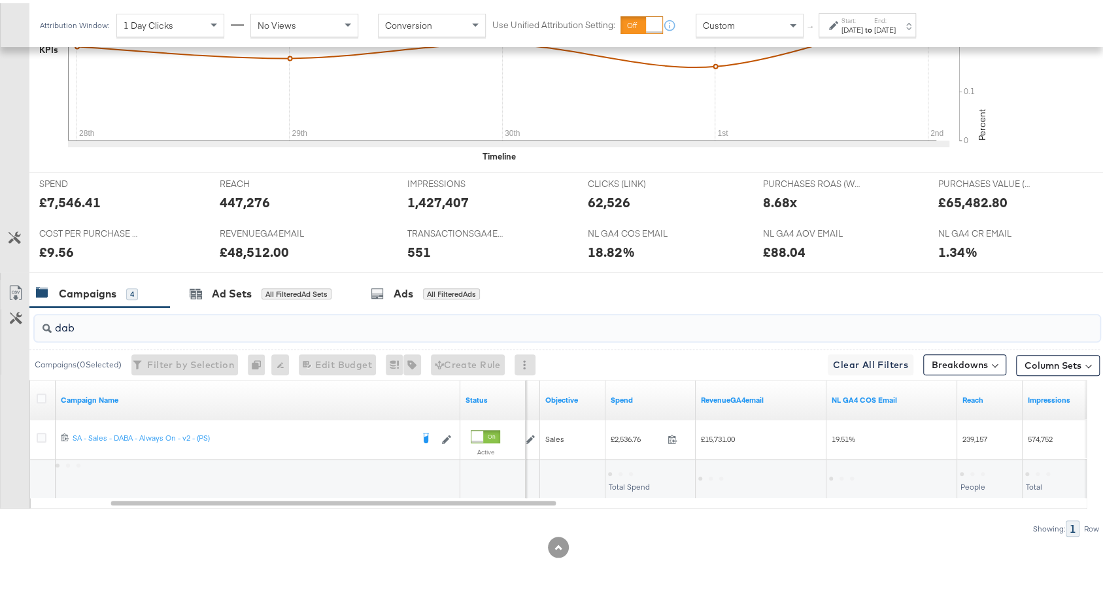
scroll to position [532, 0]
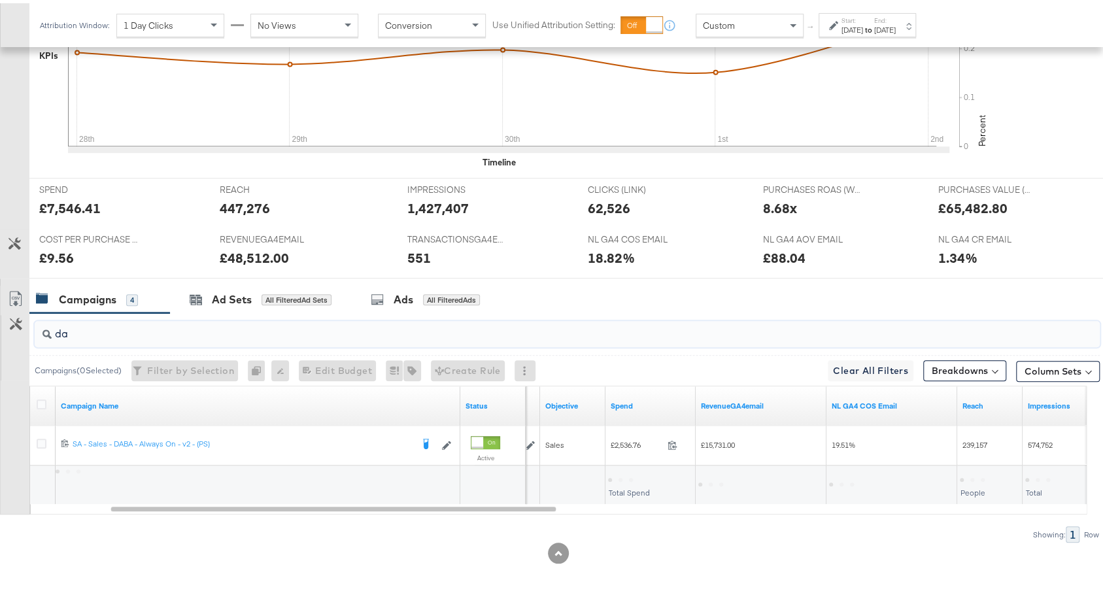
type input "d"
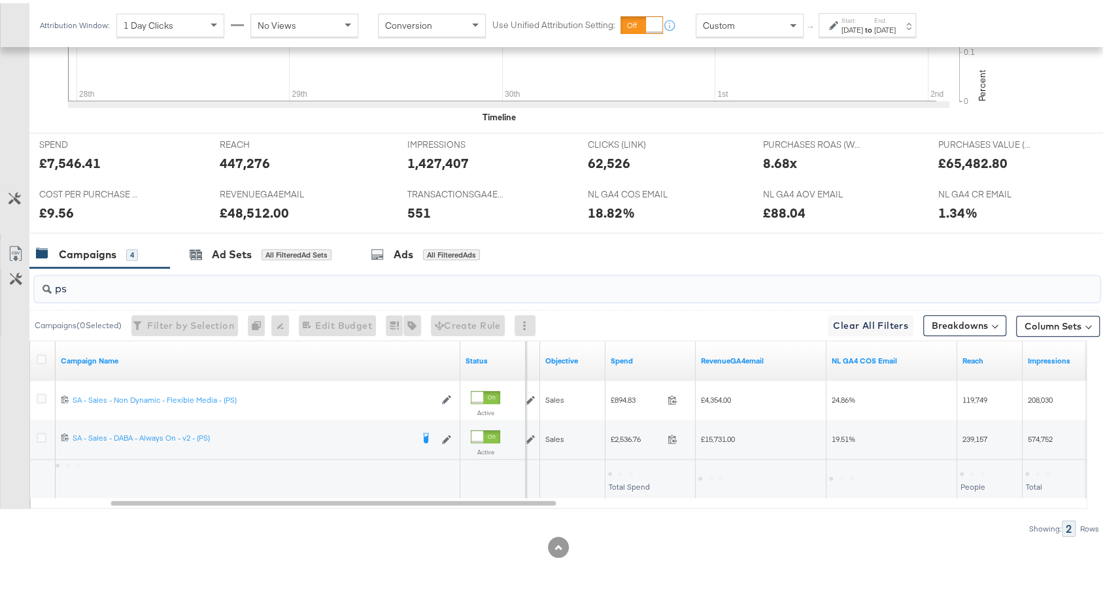
scroll to position [571, 0]
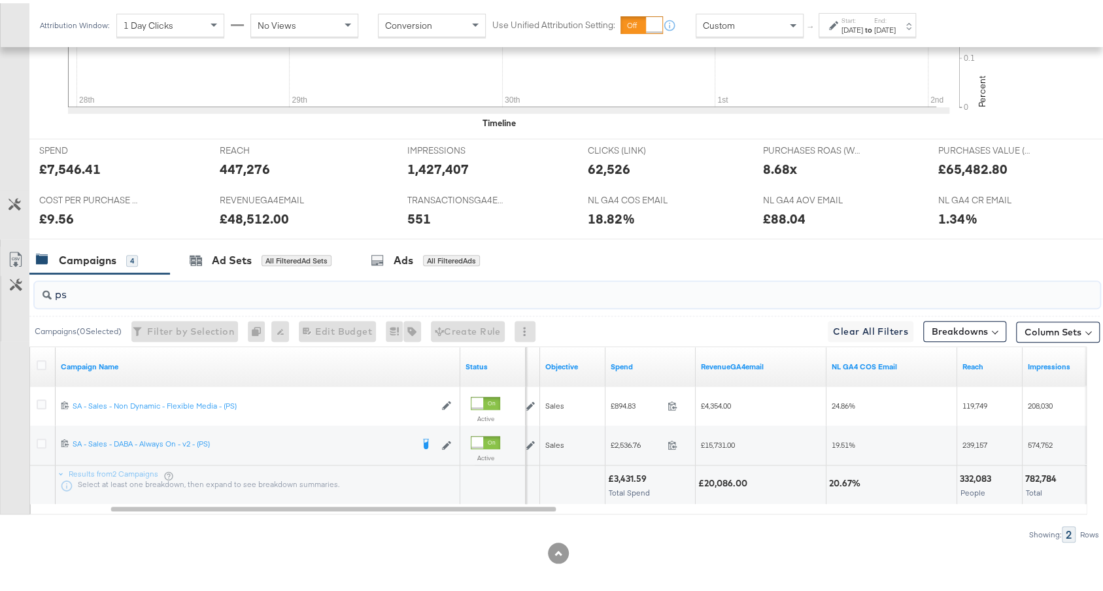
click at [635, 470] on div "£3,431.59" at bounding box center [629, 475] width 42 height 12
copy div "3,431.59"
click at [727, 475] on div "£20,086.00" at bounding box center [724, 480] width 53 height 12
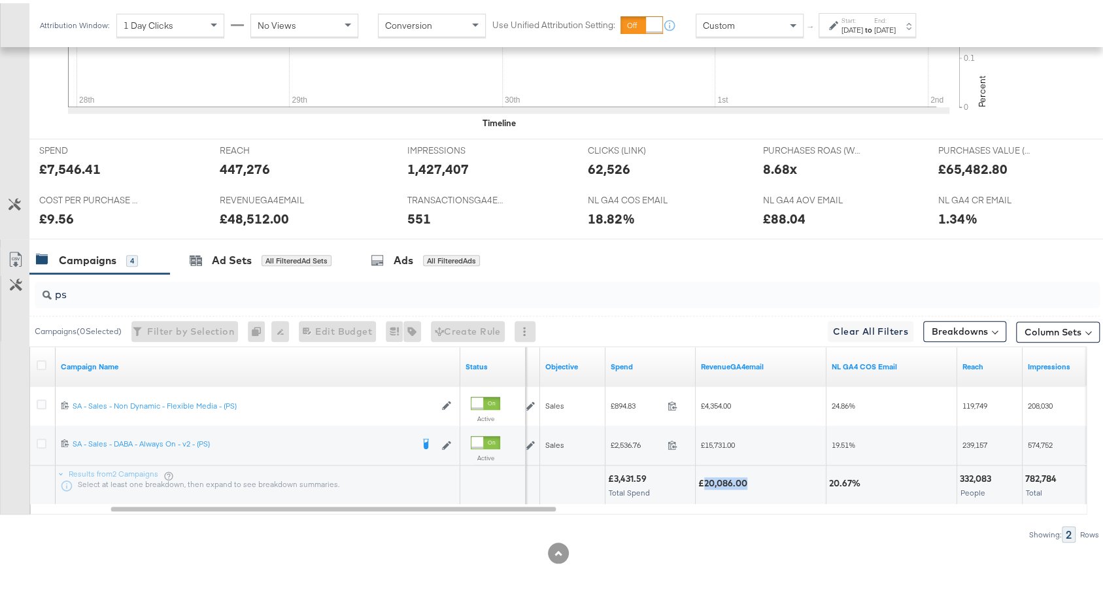
copy div "20,086.00"
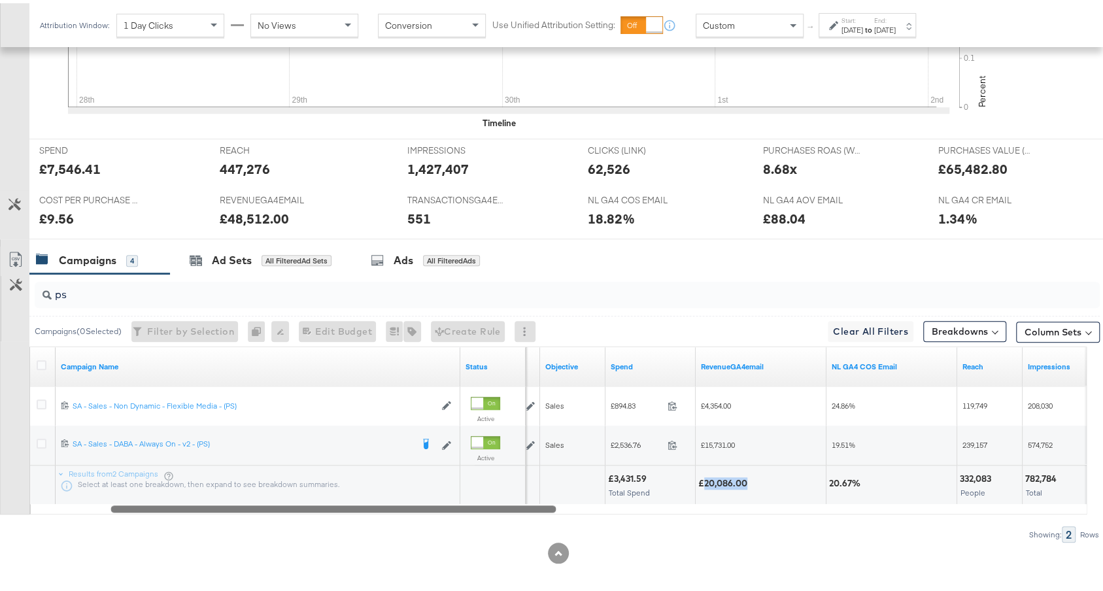
copy div "20,086.00"
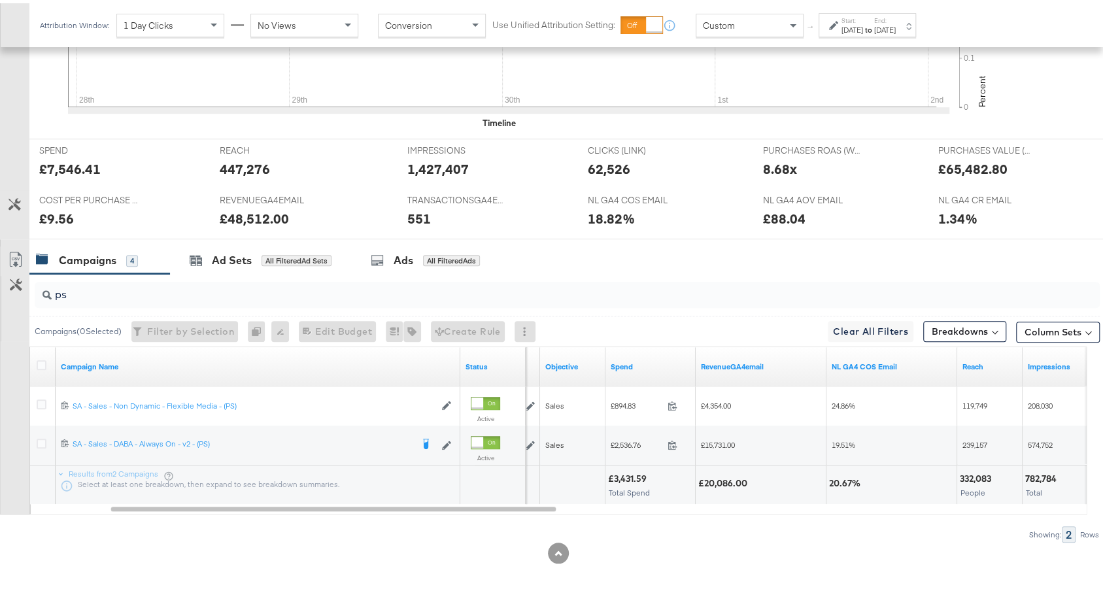
click at [213, 273] on input "ps" at bounding box center [527, 285] width 951 height 25
click at [724, 477] on div "£20,086.00" at bounding box center [724, 480] width 53 height 12
click at [401, 286] on input "ps" at bounding box center [527, 285] width 951 height 25
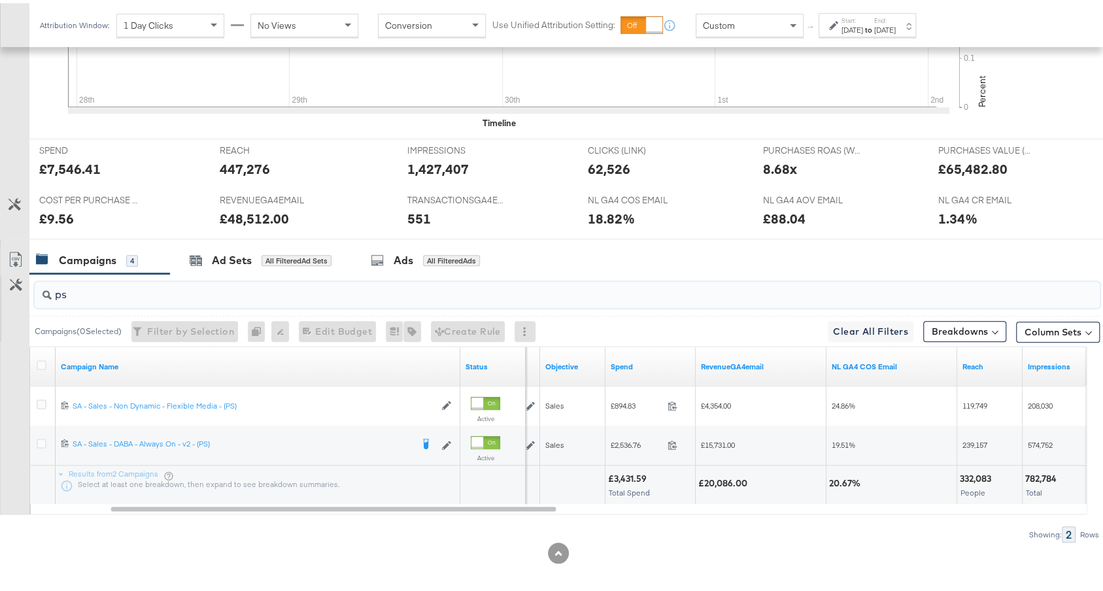
click at [401, 286] on input "ps" at bounding box center [527, 285] width 951 height 25
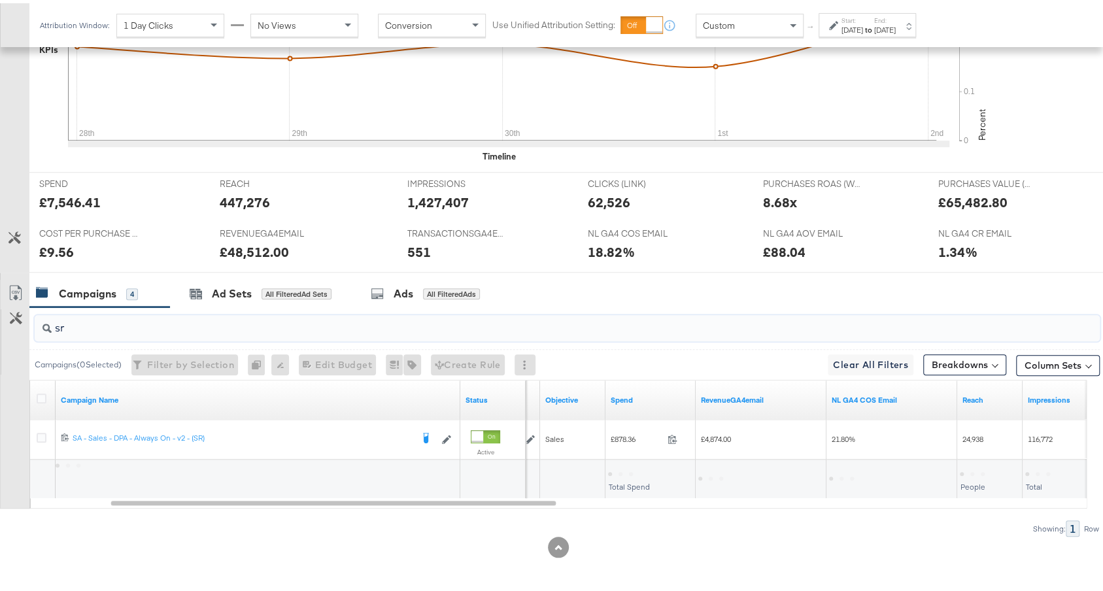
scroll to position [532, 0]
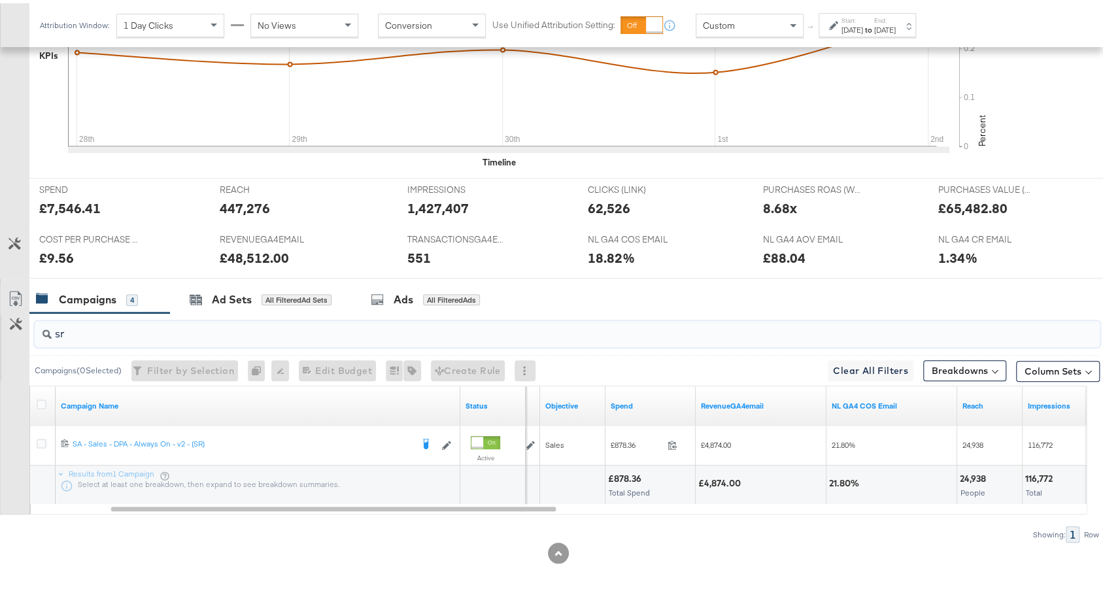
click at [628, 469] on div "£878.36" at bounding box center [626, 475] width 37 height 12
click at [729, 474] on div "£4,874.00" at bounding box center [721, 480] width 46 height 12
click at [260, 323] on input "sr" at bounding box center [527, 325] width 951 height 25
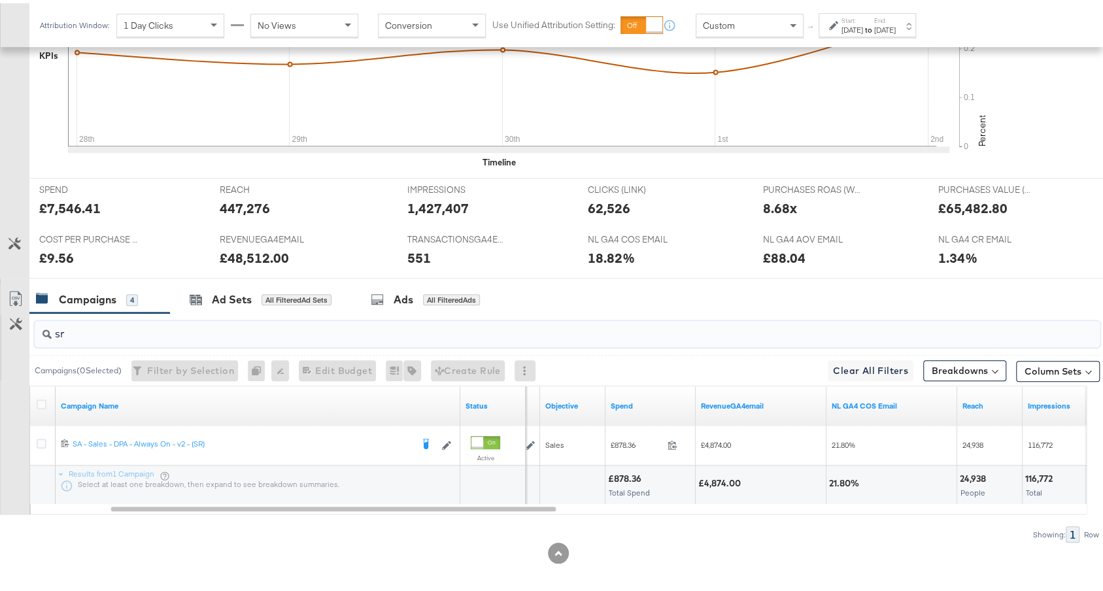
click at [260, 323] on input "sr" at bounding box center [527, 325] width 951 height 25
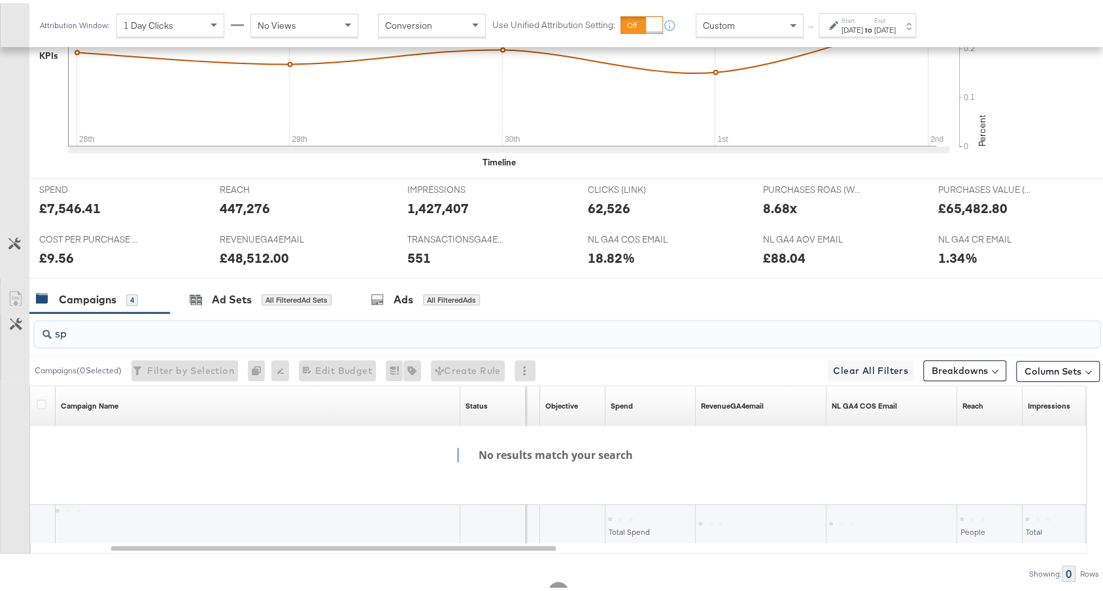
type input "s"
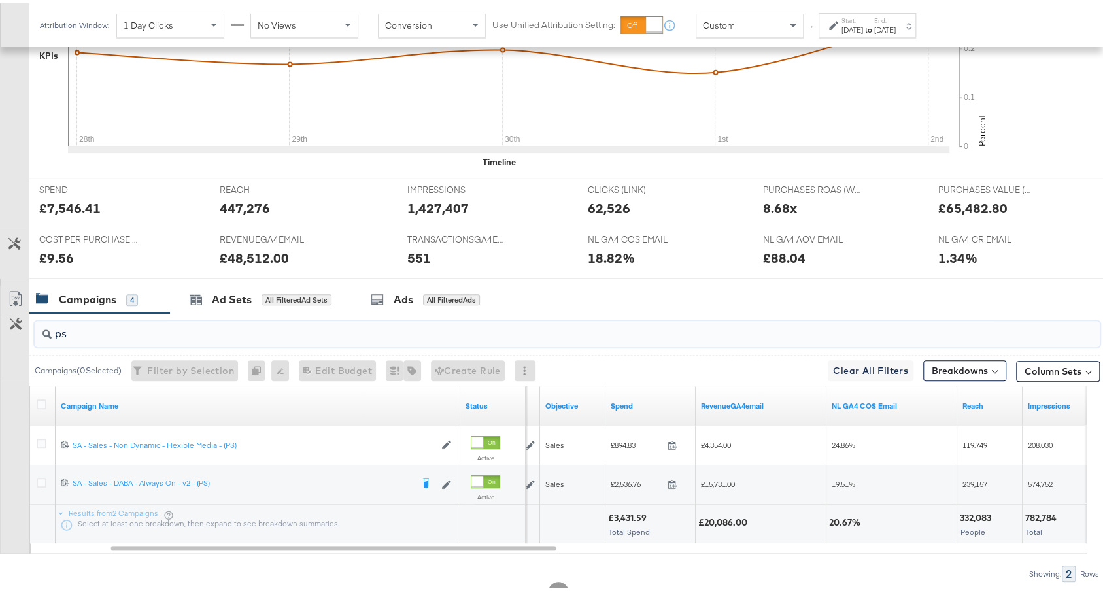
type input "ps"
click at [856, 14] on label "Start:" at bounding box center [852, 17] width 22 height 8
click at [845, 27] on div "Sep 28th 2025" at bounding box center [852, 27] width 22 height 10
click at [854, 25] on div "Sep 28th 2025" at bounding box center [852, 27] width 22 height 10
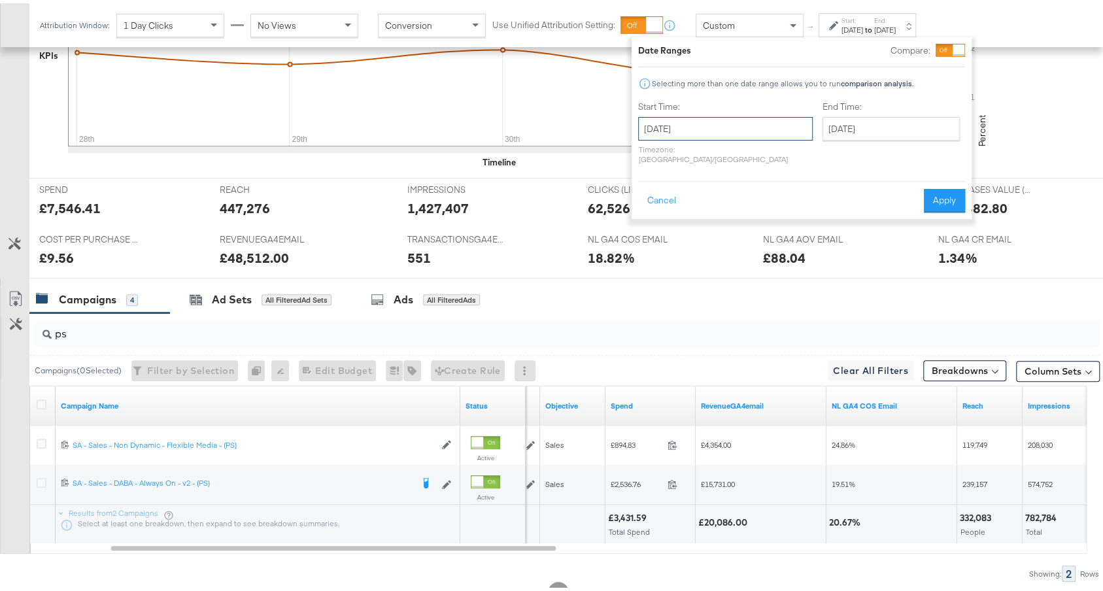
click at [714, 130] on input "September 28th 2025" at bounding box center [725, 126] width 175 height 24
click at [649, 244] on td "21" at bounding box center [653, 246] width 22 height 18
type input "September 21st 2025"
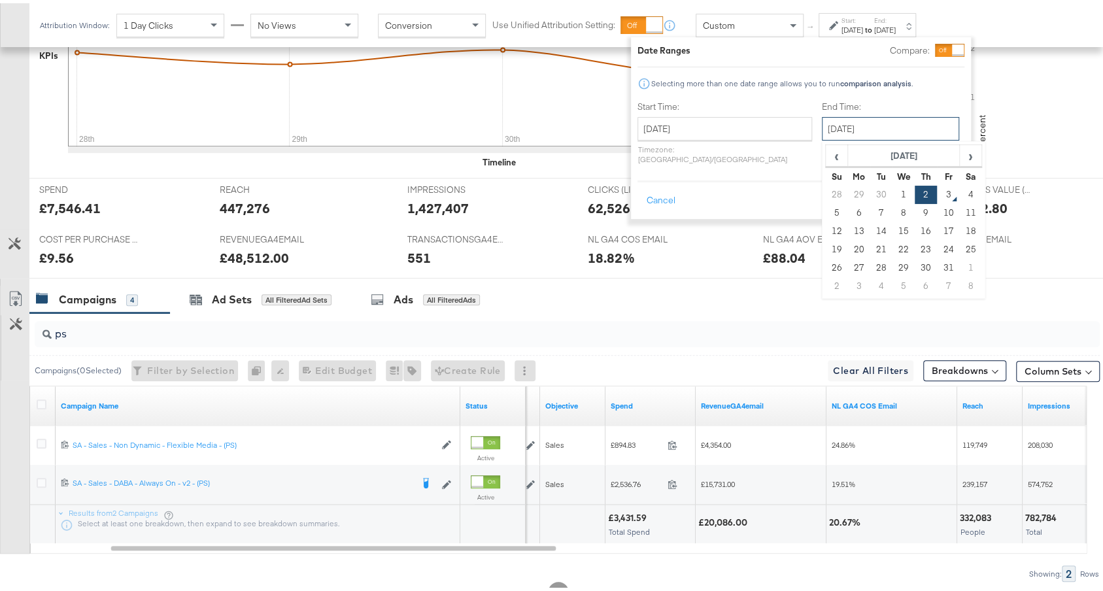
click at [881, 127] on input "October 2nd 2025" at bounding box center [890, 126] width 137 height 24
click at [779, 147] on div "Start Time: September 21st 2025 ‹ September 2025 › Su Mo Tu We Th Fr Sa 31 1 2 …" at bounding box center [800, 131] width 327 height 69
click at [822, 135] on input "October 2nd 2025" at bounding box center [890, 126] width 137 height 24
click at [826, 158] on span "‹" at bounding box center [836, 153] width 20 height 20
click at [959, 246] on td "27" at bounding box center [970, 246] width 22 height 18
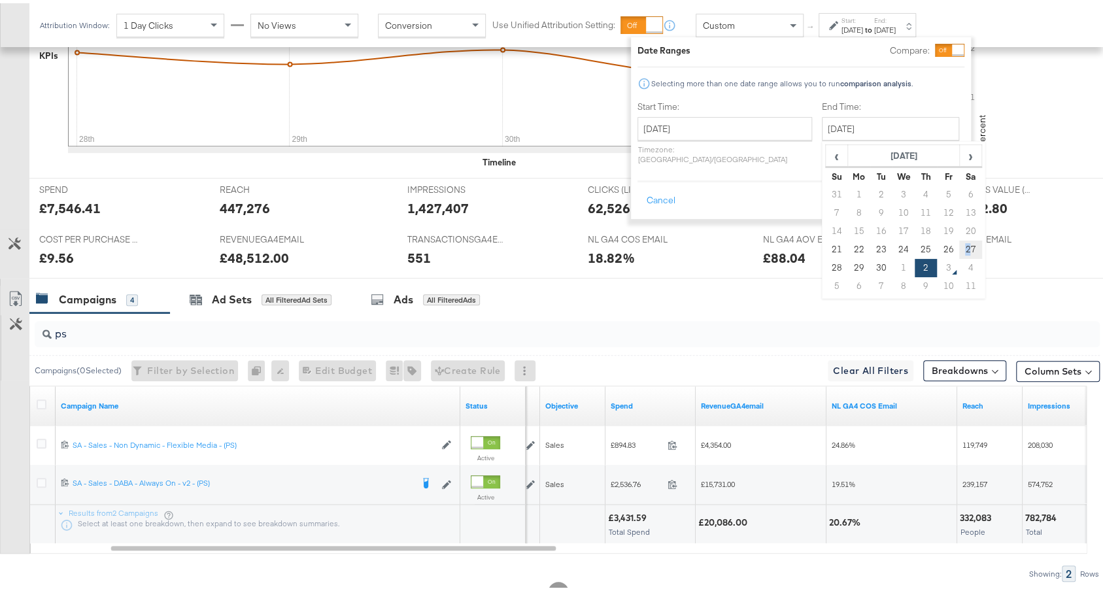
type input "September 27th 2025"
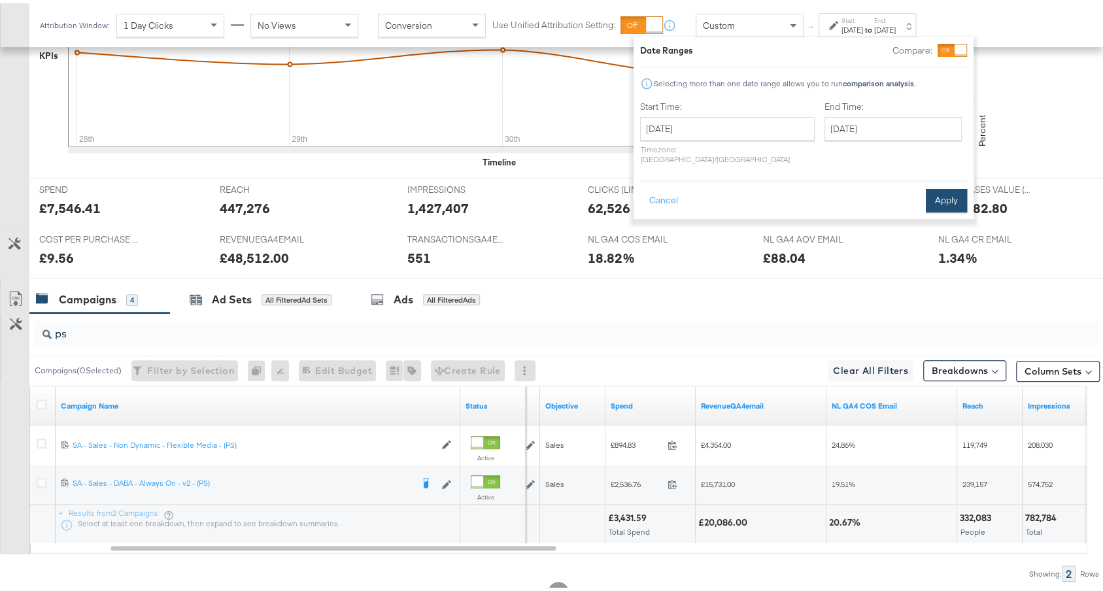
click at [937, 195] on button "Apply" at bounding box center [946, 198] width 41 height 24
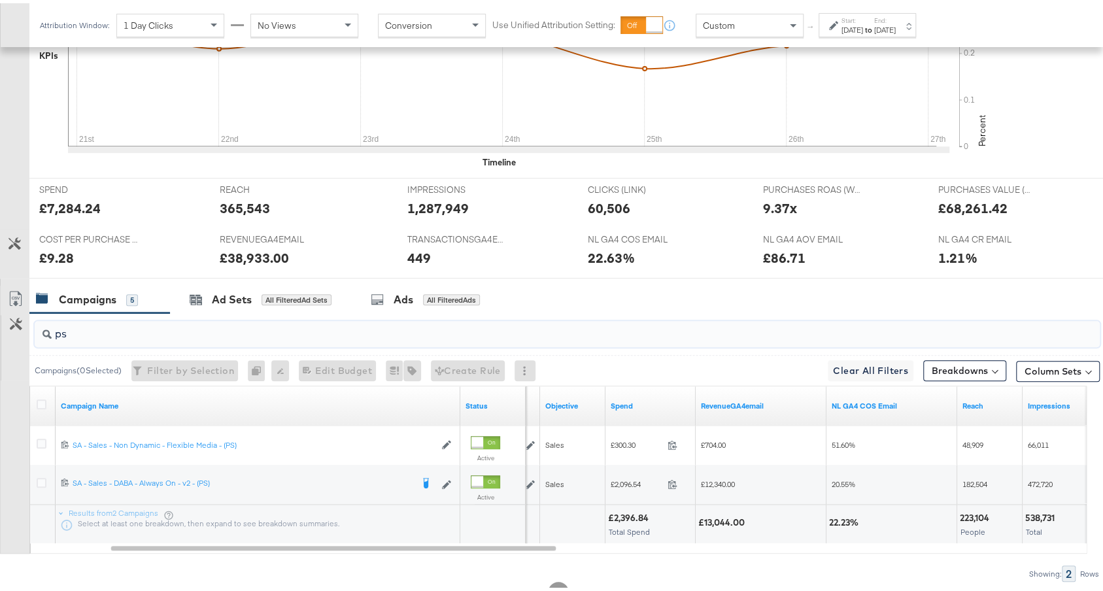
click at [387, 321] on input "ps" at bounding box center [527, 325] width 951 height 25
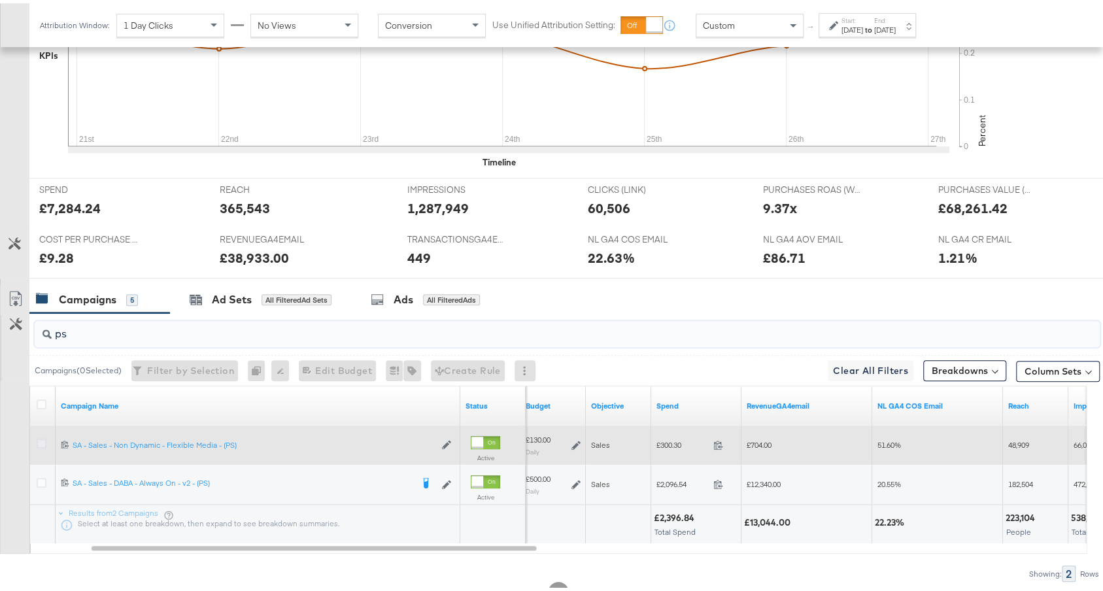
click at [39, 435] on icon at bounding box center [42, 440] width 10 height 10
click at [0, 0] on input "checkbox" at bounding box center [0, 0] width 0 height 0
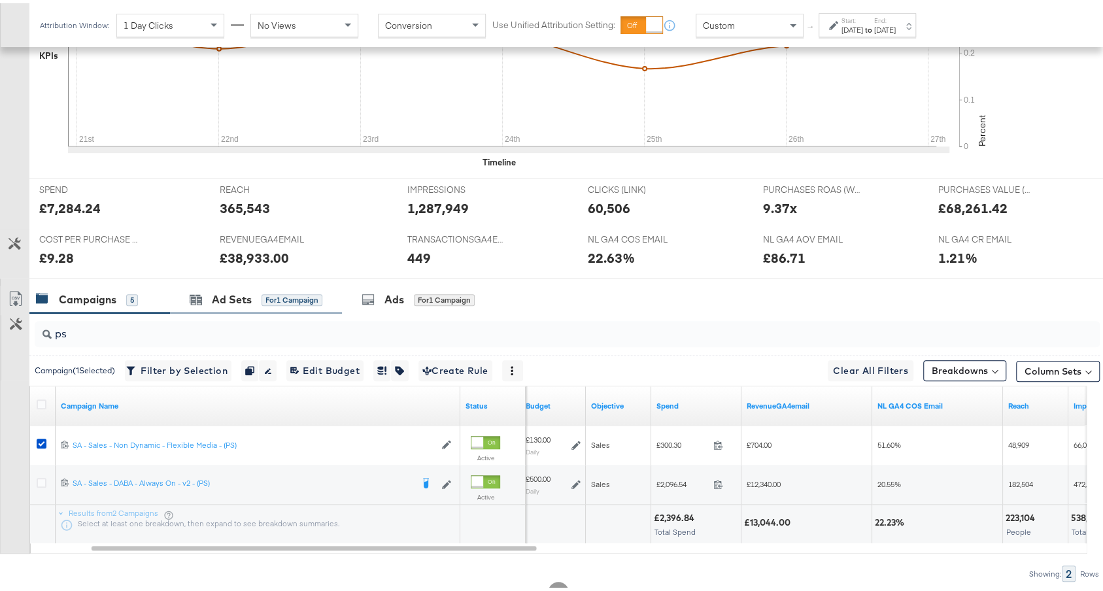
click at [257, 301] on div "Ad Sets for 1 Campaign" at bounding box center [256, 296] width 172 height 28
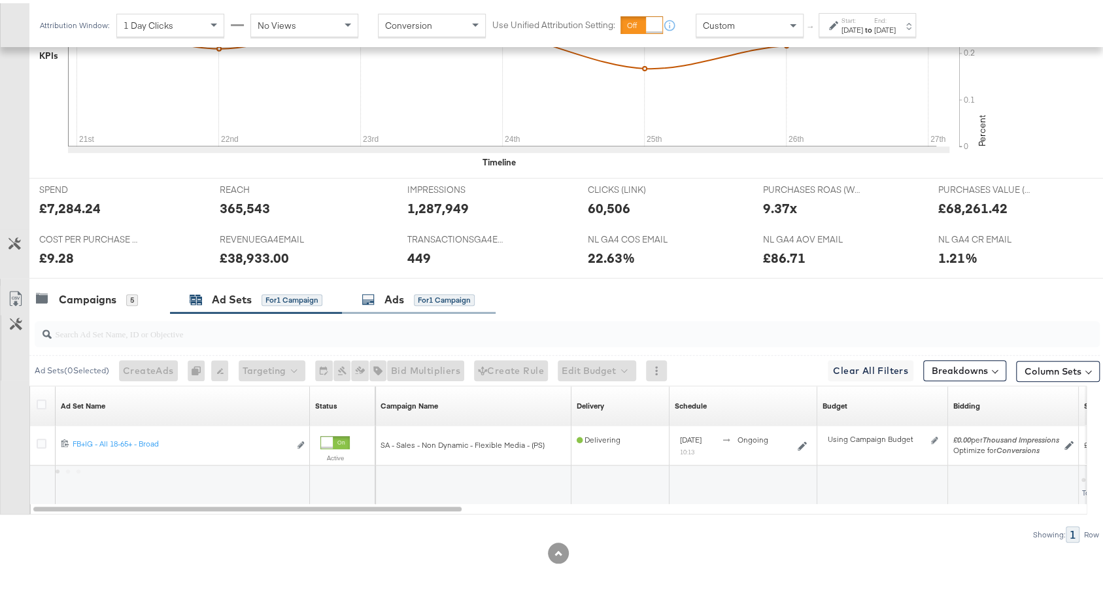
click at [401, 305] on div "Ads for 1 Campaign" at bounding box center [419, 296] width 154 height 28
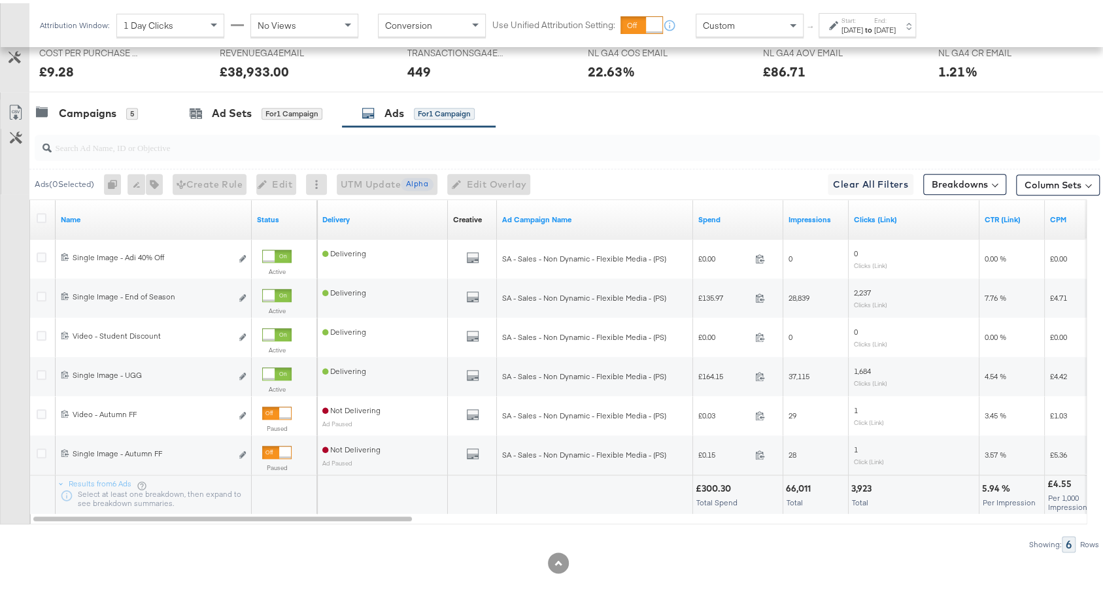
scroll to position [728, 0]
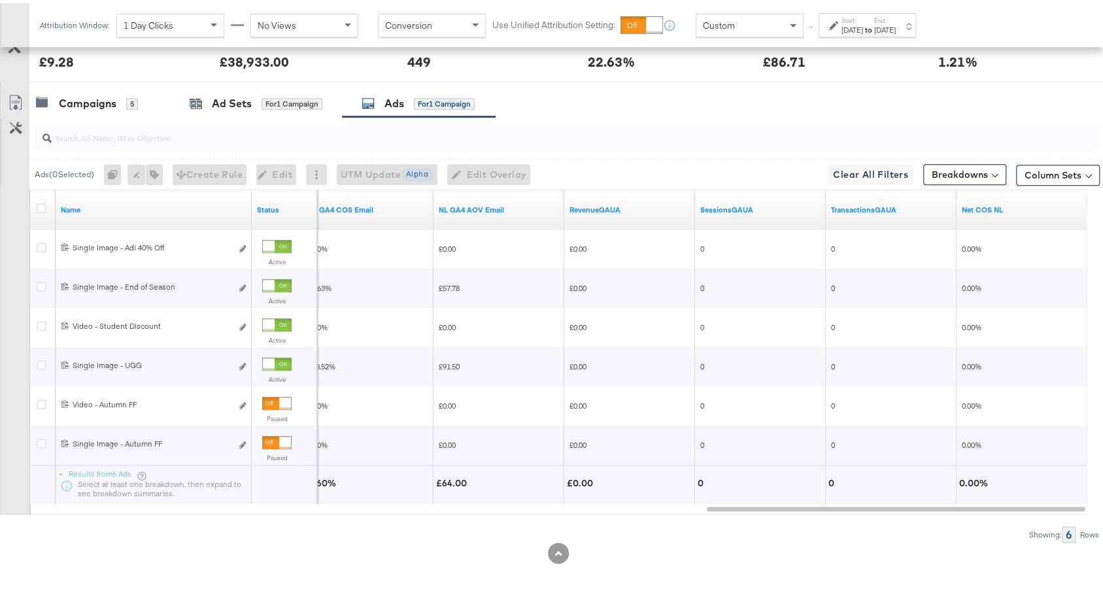
click at [893, 19] on div "Start: Sep 21st 2025 to End: Sep 27th 2025" at bounding box center [868, 22] width 54 height 19
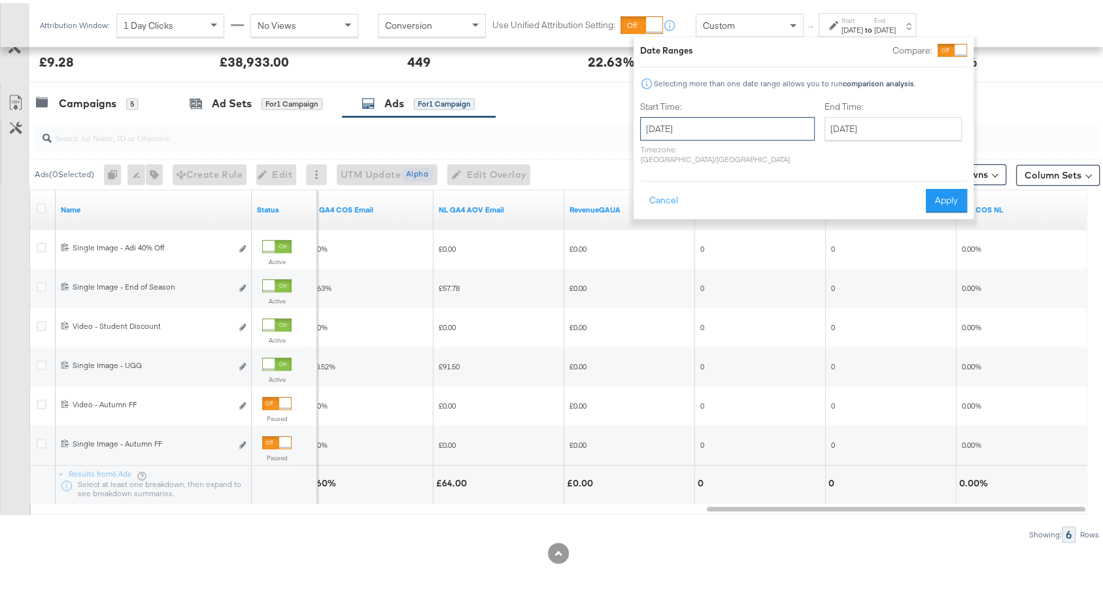
click at [728, 120] on input "September 21st 2025" at bounding box center [727, 126] width 175 height 24
click at [651, 260] on td "28" at bounding box center [655, 265] width 22 height 18
type input "September 28th 2025"
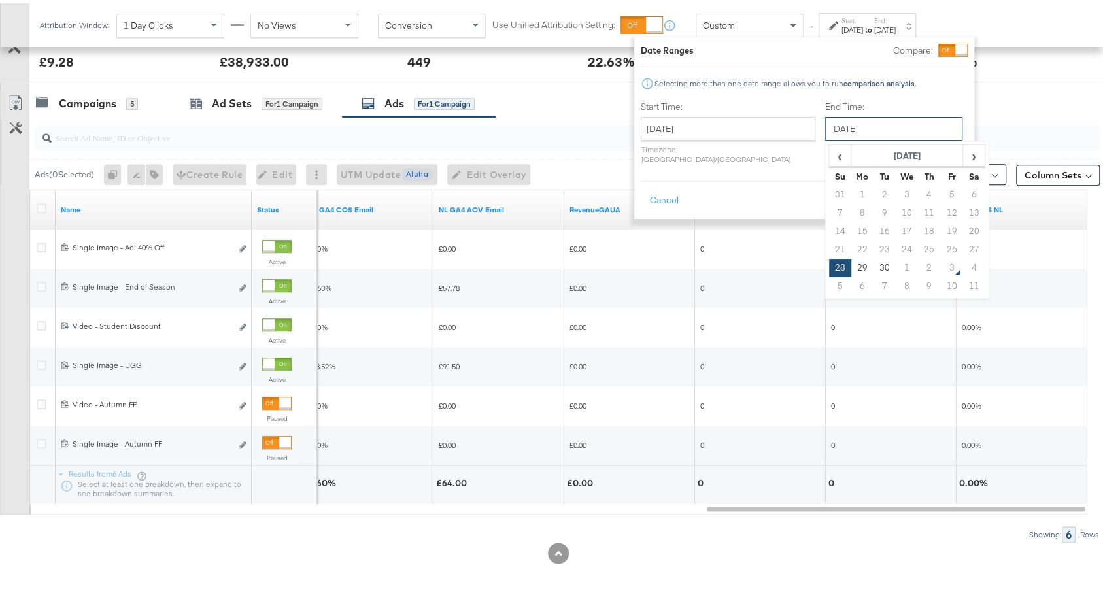
click at [872, 128] on input "September 28th 2025" at bounding box center [893, 126] width 137 height 24
click at [918, 265] on td "2" at bounding box center [929, 265] width 22 height 18
type input "October 2nd 2025"
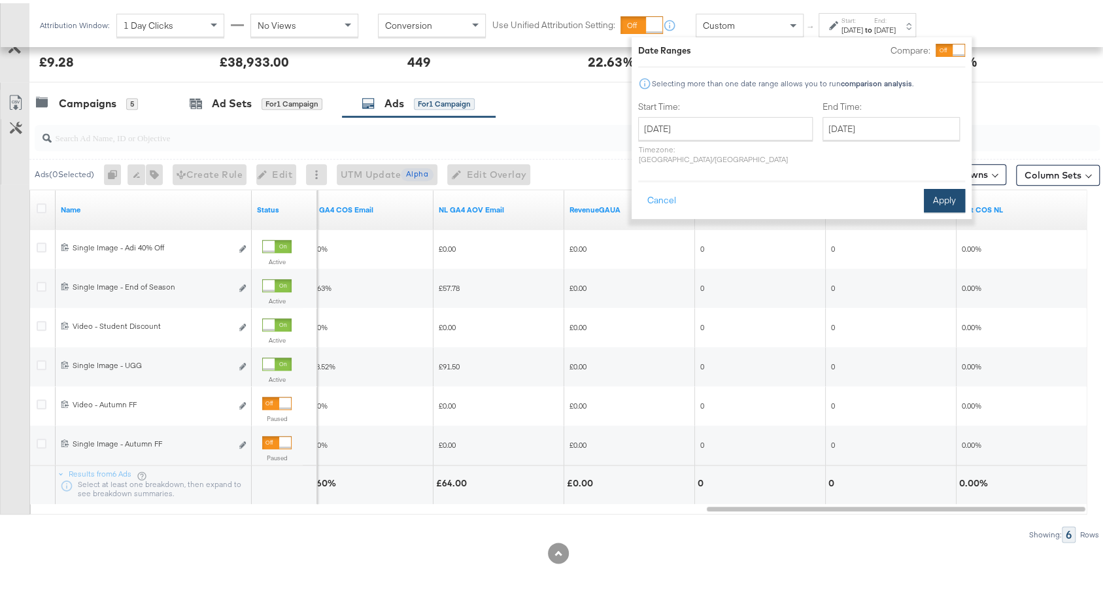
click at [939, 196] on button "Apply" at bounding box center [944, 198] width 41 height 24
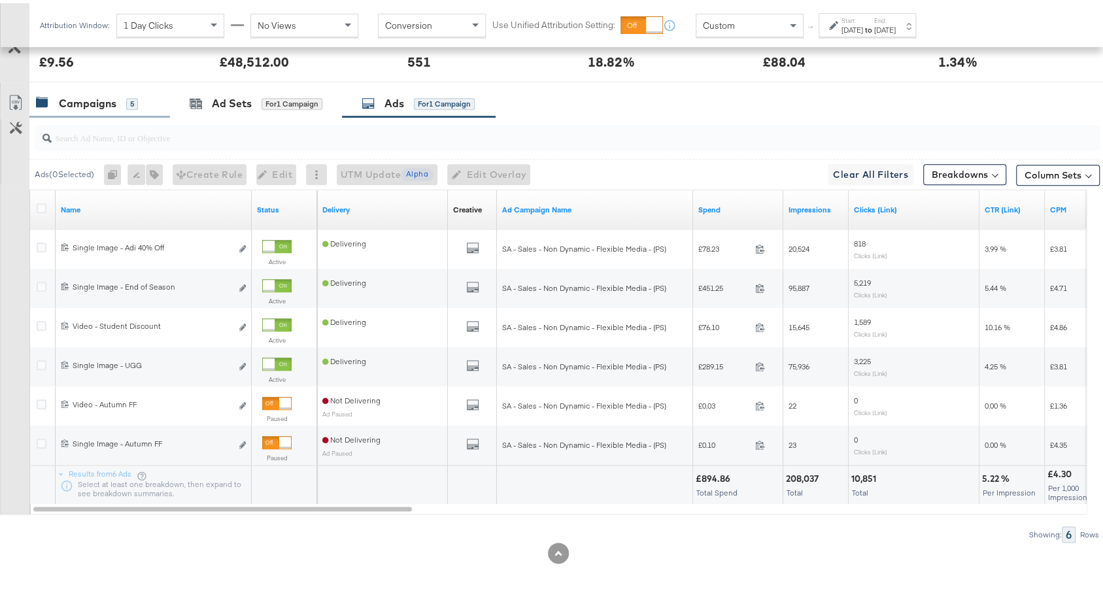
click at [120, 97] on div "Campaigns 5" at bounding box center [87, 100] width 102 height 15
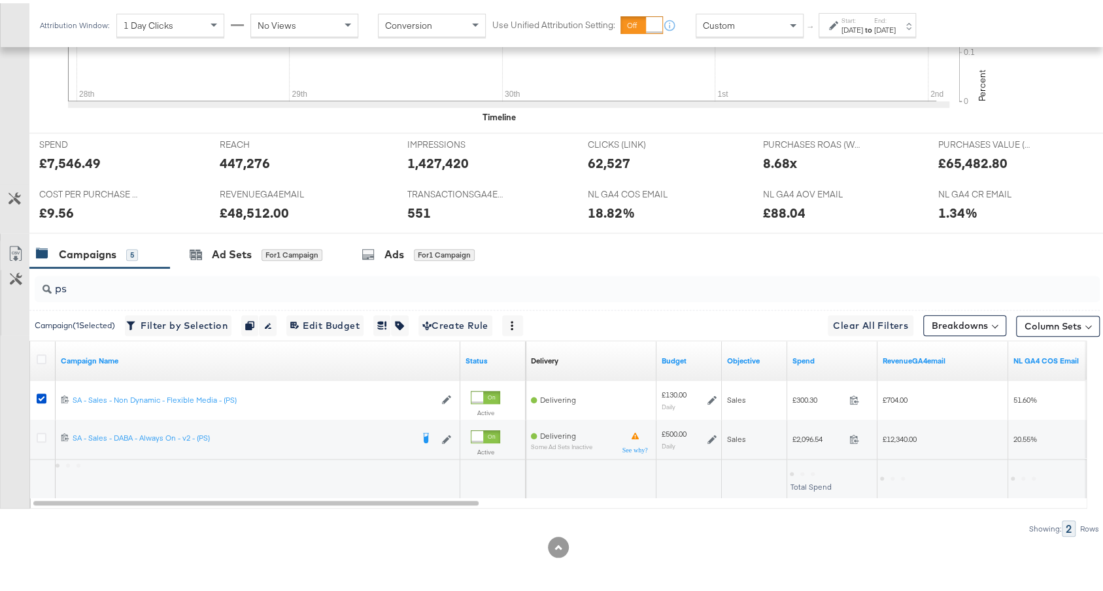
scroll to position [571, 0]
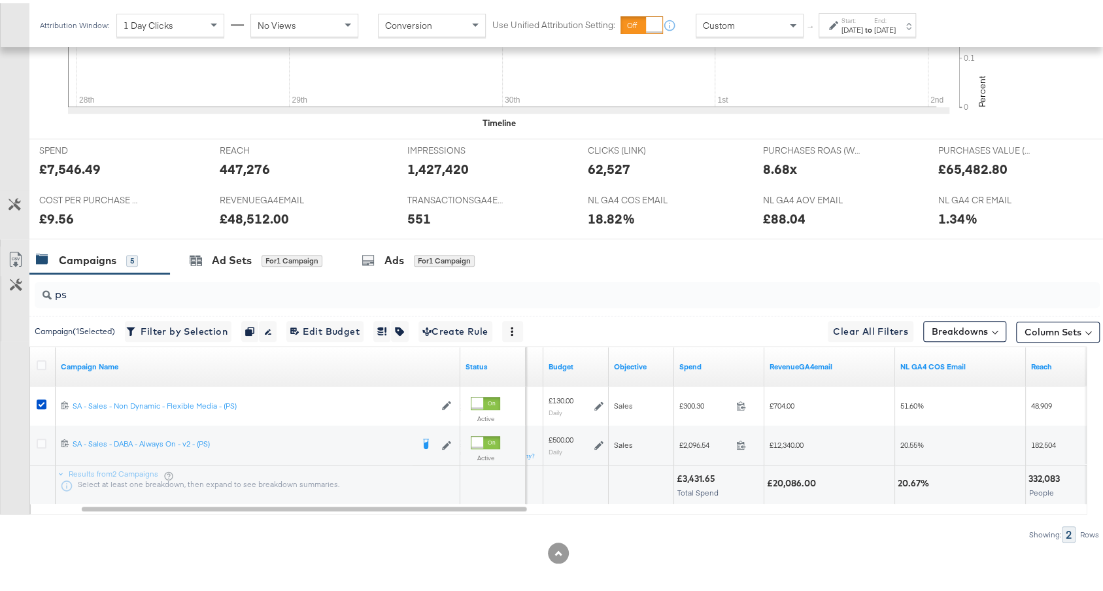
click at [863, 29] on div "Sep 28th 2025" at bounding box center [852, 27] width 22 height 10
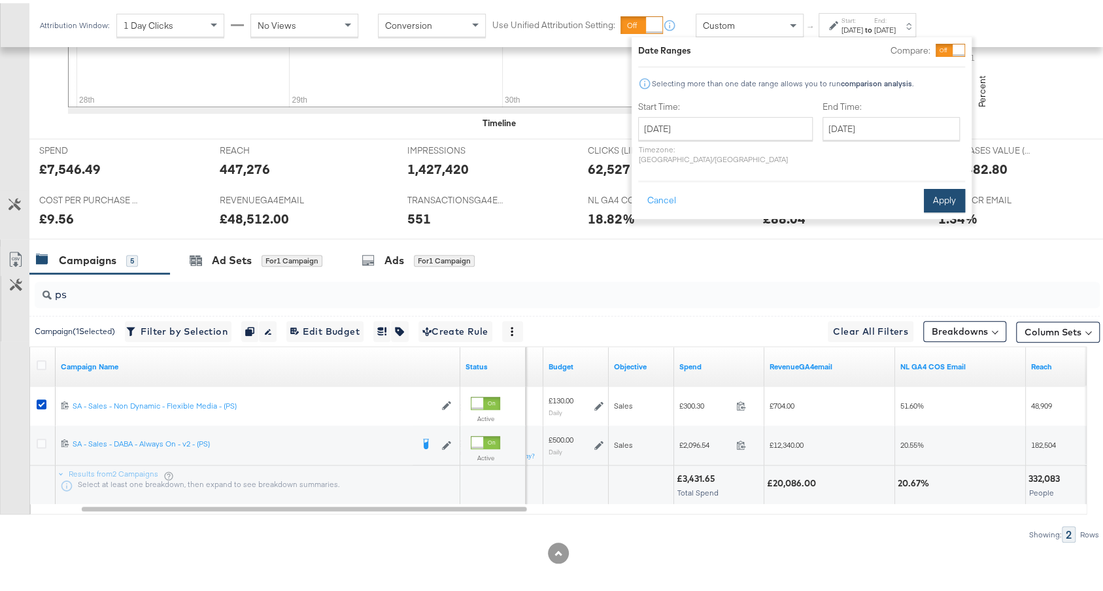
click at [930, 186] on button "Apply" at bounding box center [944, 198] width 41 height 24
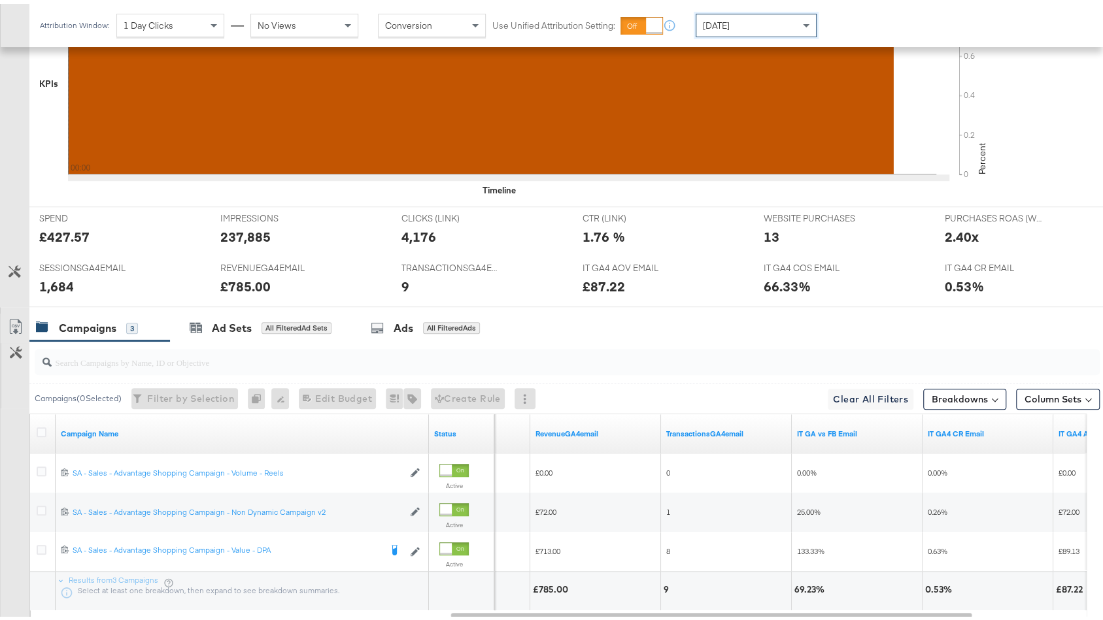
scroll to position [541, 0]
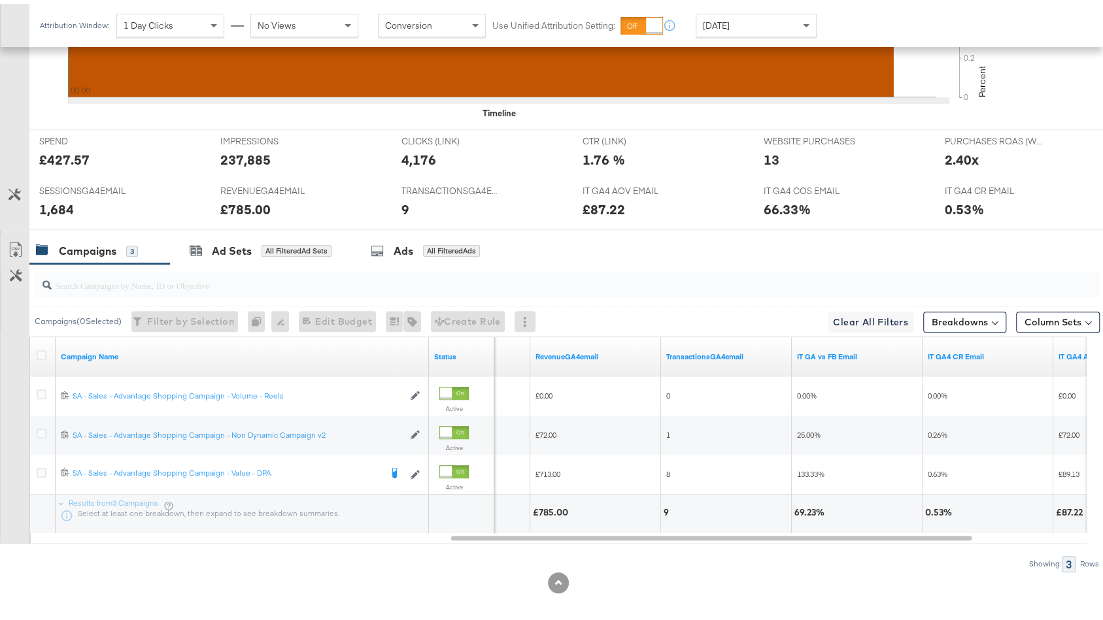
click at [39, 353] on div at bounding box center [44, 353] width 14 height 13
click at [39, 347] on icon at bounding box center [42, 352] width 10 height 10
click at [0, 0] on input "checkbox" at bounding box center [0, 0] width 0 height 0
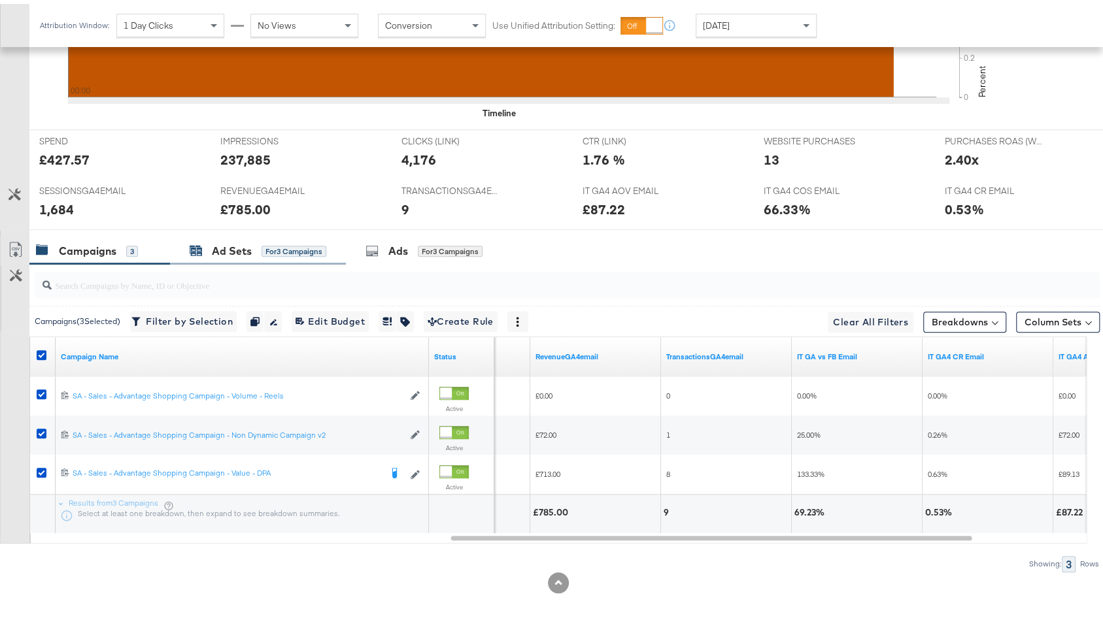
click at [266, 244] on div "for 3 Campaigns" at bounding box center [294, 248] width 65 height 12
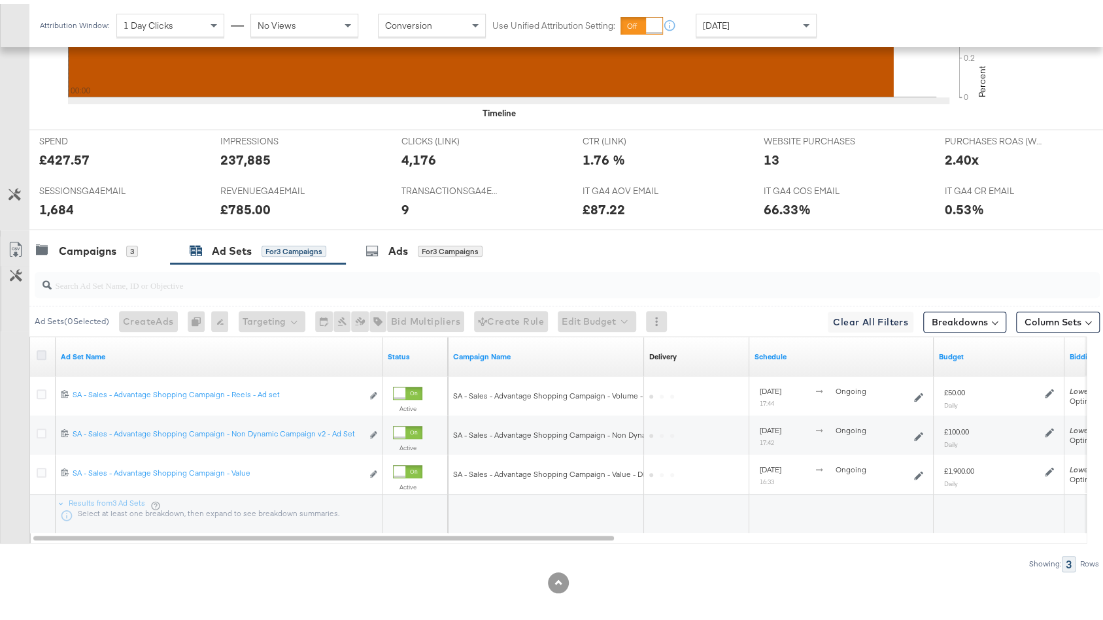
click at [40, 347] on icon at bounding box center [42, 352] width 10 height 10
click at [0, 0] on input "checkbox" at bounding box center [0, 0] width 0 height 0
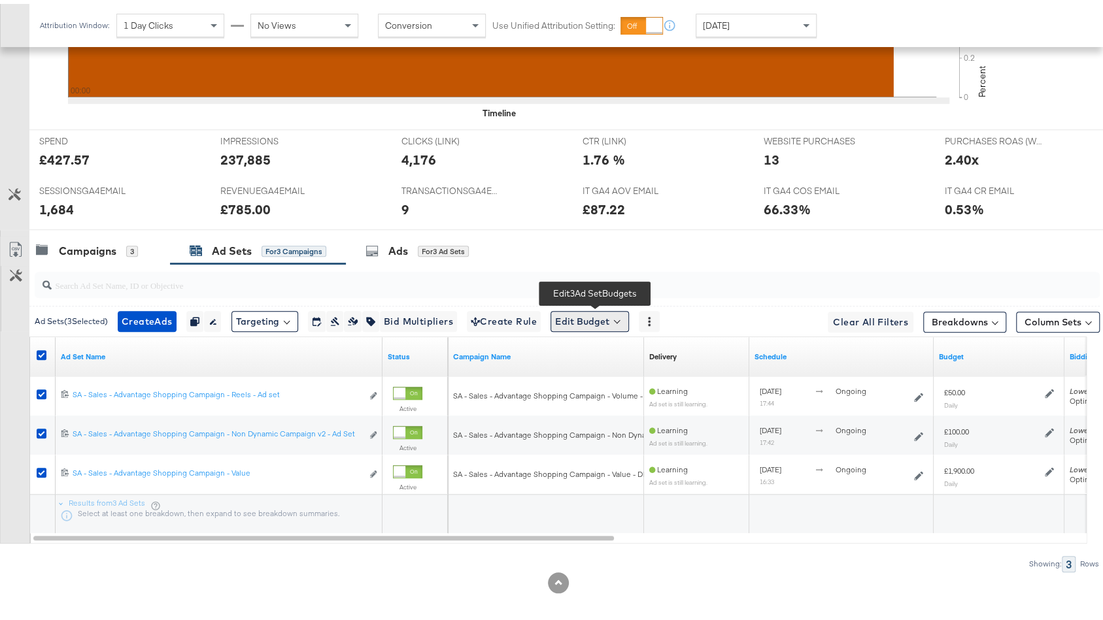
click at [609, 312] on button "Edit Budget" at bounding box center [589, 317] width 78 height 21
click at [612, 345] on span "Edit Ad Set Budget" at bounding box center [593, 351] width 75 height 17
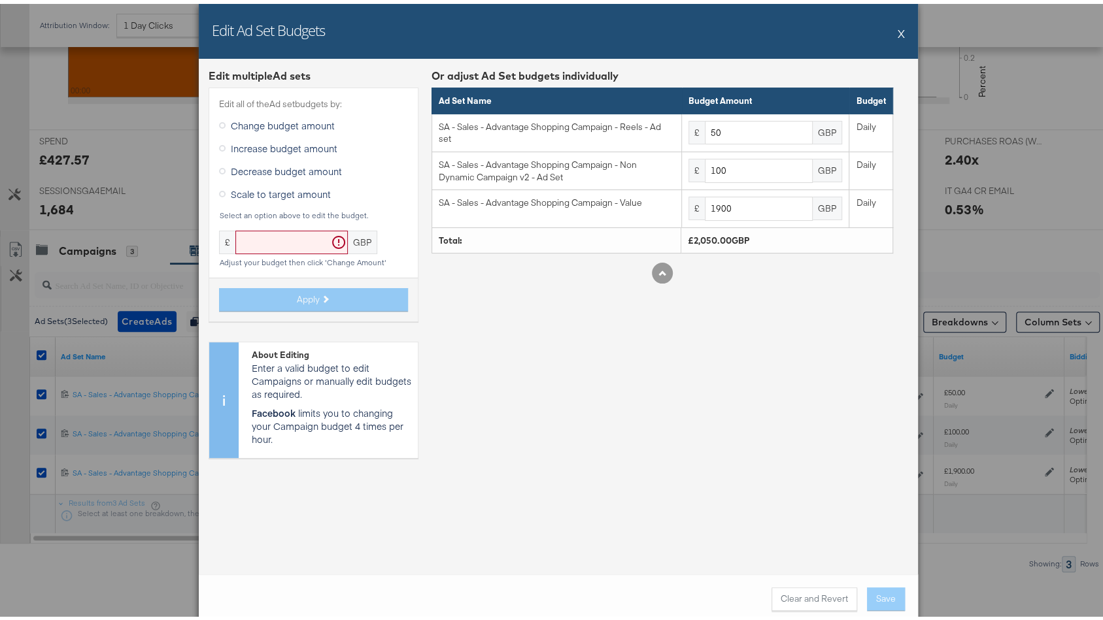
click at [898, 29] on button "X" at bounding box center [901, 29] width 7 height 26
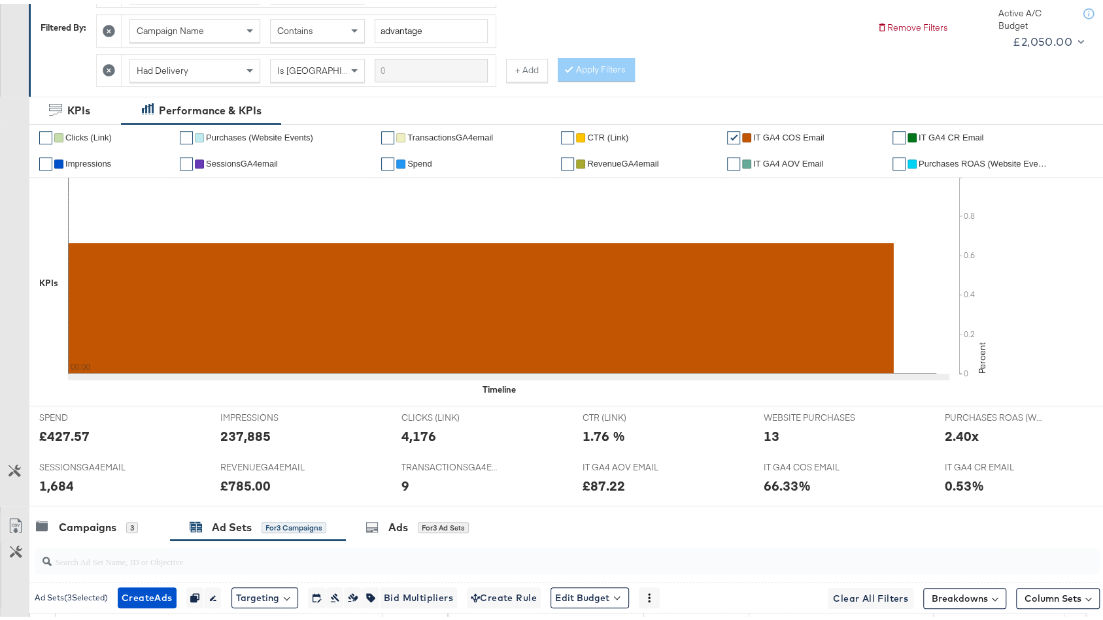
scroll to position [0, 0]
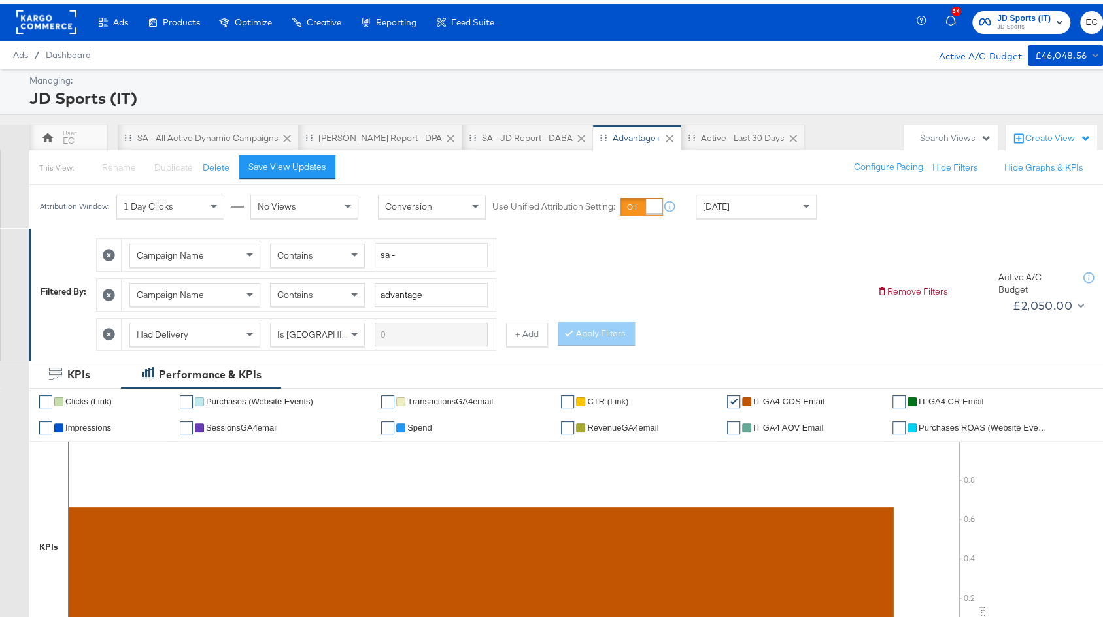
click at [737, 199] on div "Today" at bounding box center [756, 203] width 120 height 22
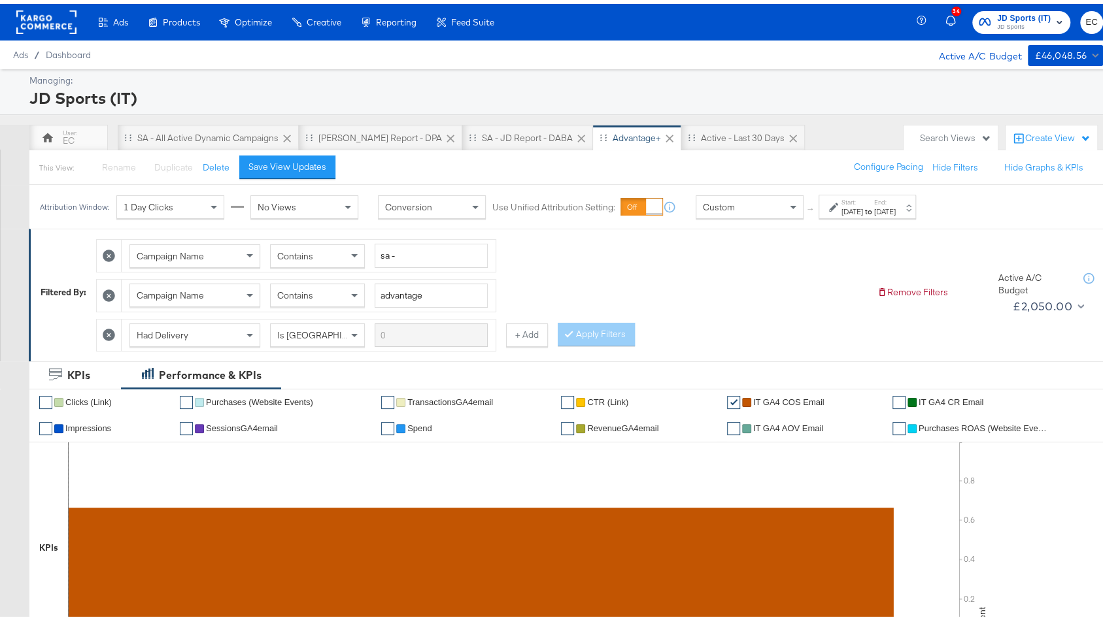
click at [860, 207] on div "Oct 3rd 2025" at bounding box center [852, 208] width 22 height 10
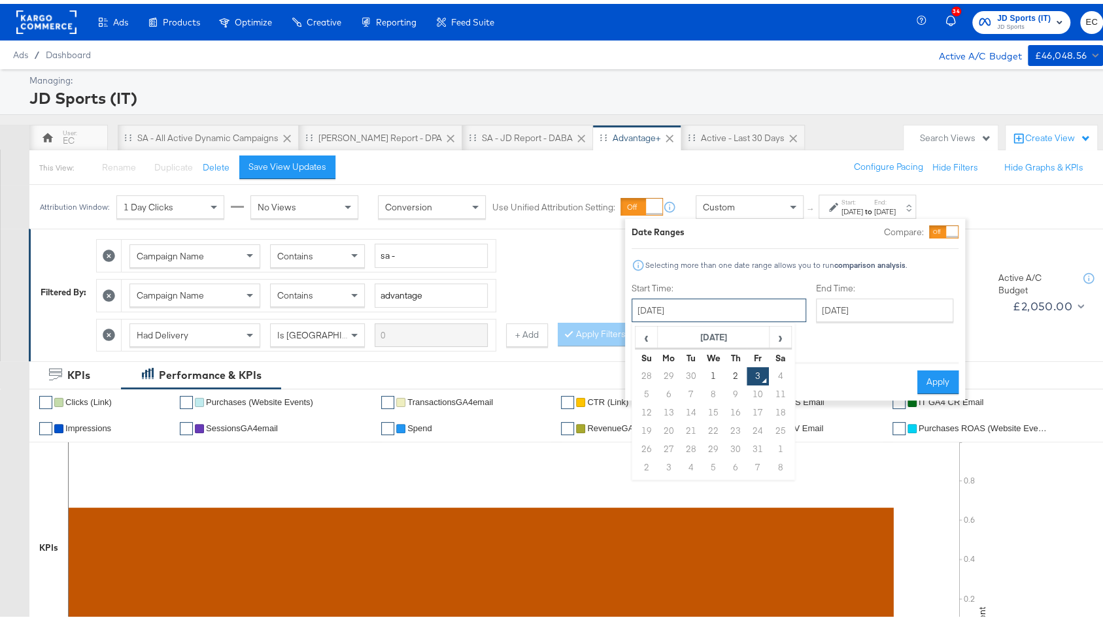
click at [684, 303] on input "October 3rd 2025" at bounding box center [719, 307] width 175 height 24
click at [648, 375] on td "28" at bounding box center [646, 373] width 22 height 18
type input "September 28th 2025"
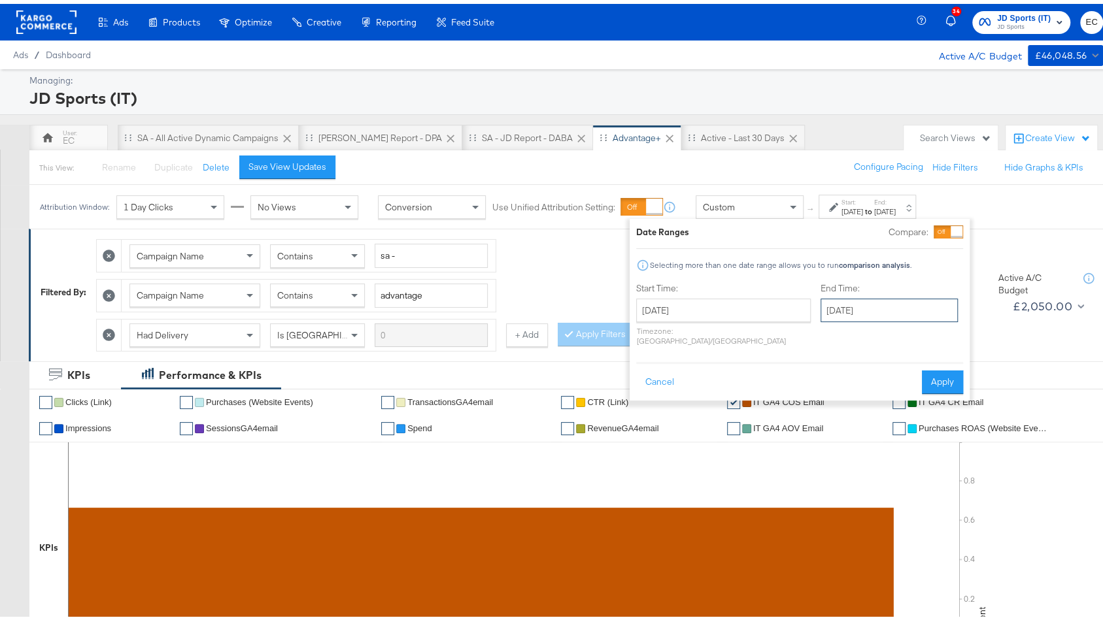
click at [829, 312] on input "October 3rd 2025" at bounding box center [889, 307] width 137 height 24
click at [913, 377] on td "2" at bounding box center [924, 373] width 22 height 18
type input "October 2nd 2025"
click at [935, 373] on button "Apply" at bounding box center [944, 379] width 41 height 24
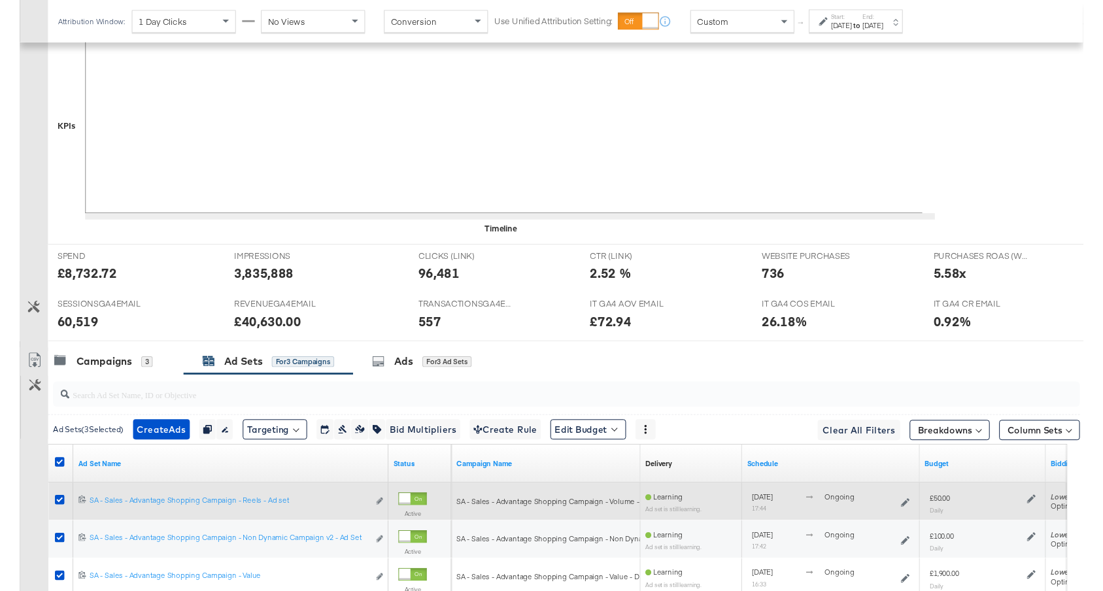
scroll to position [541, 0]
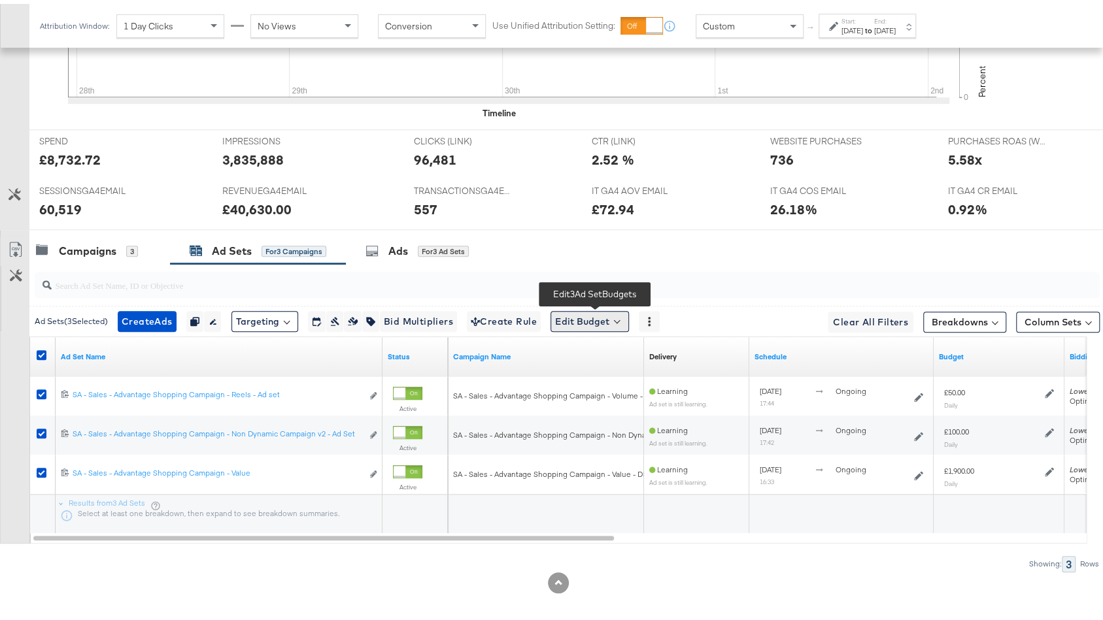
click at [598, 317] on button "Edit Budget" at bounding box center [589, 317] width 78 height 21
click at [610, 344] on span "Edit Ad Set Budget" at bounding box center [593, 351] width 75 height 17
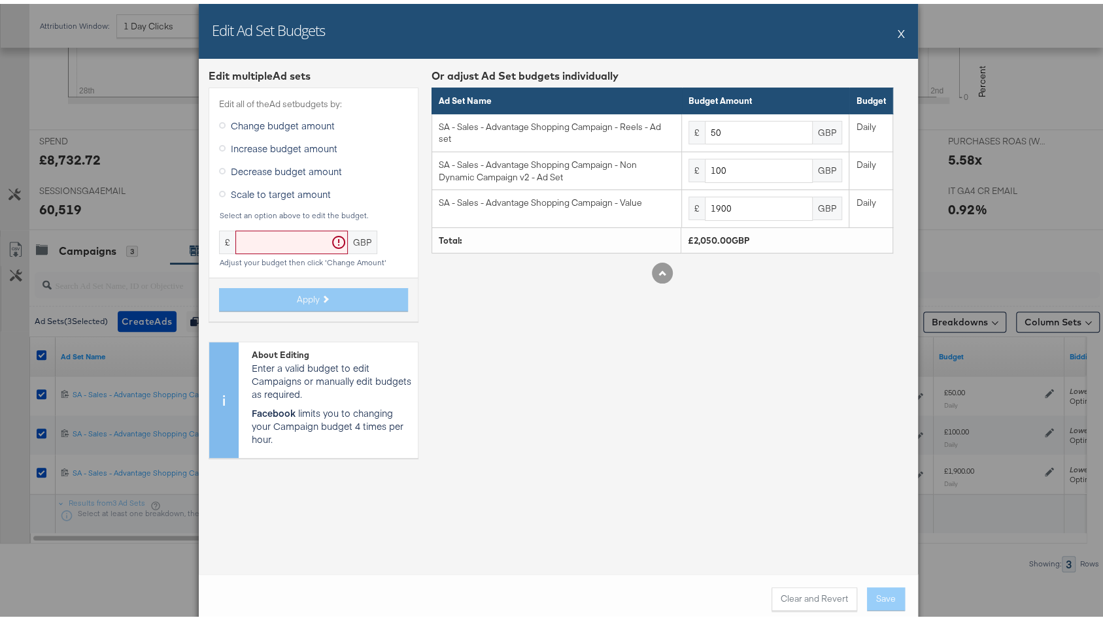
click at [898, 29] on button "X" at bounding box center [901, 29] width 7 height 26
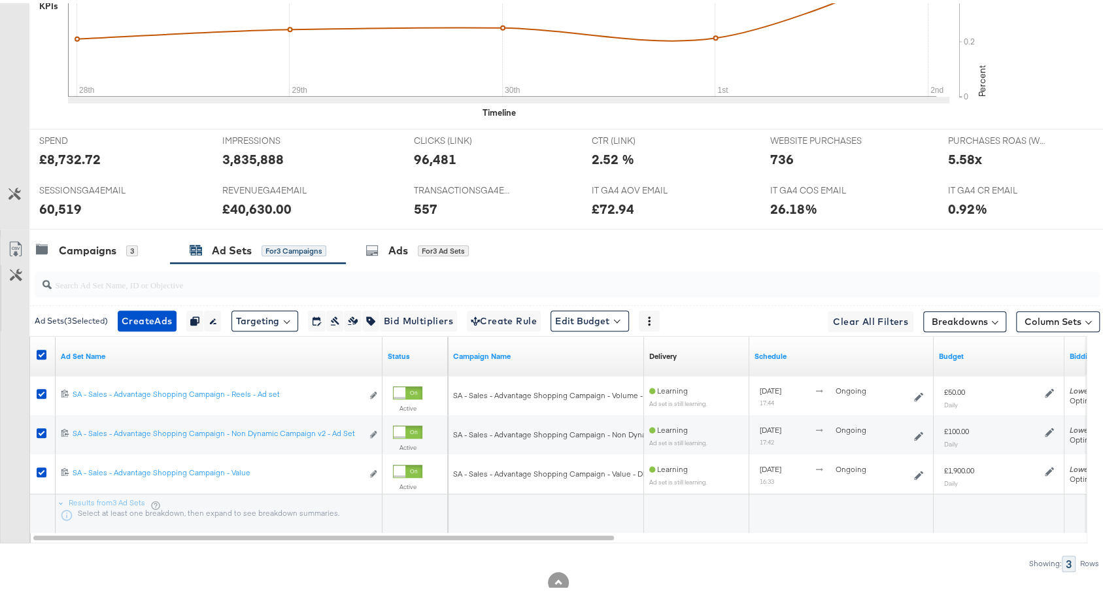
scroll to position [0, 0]
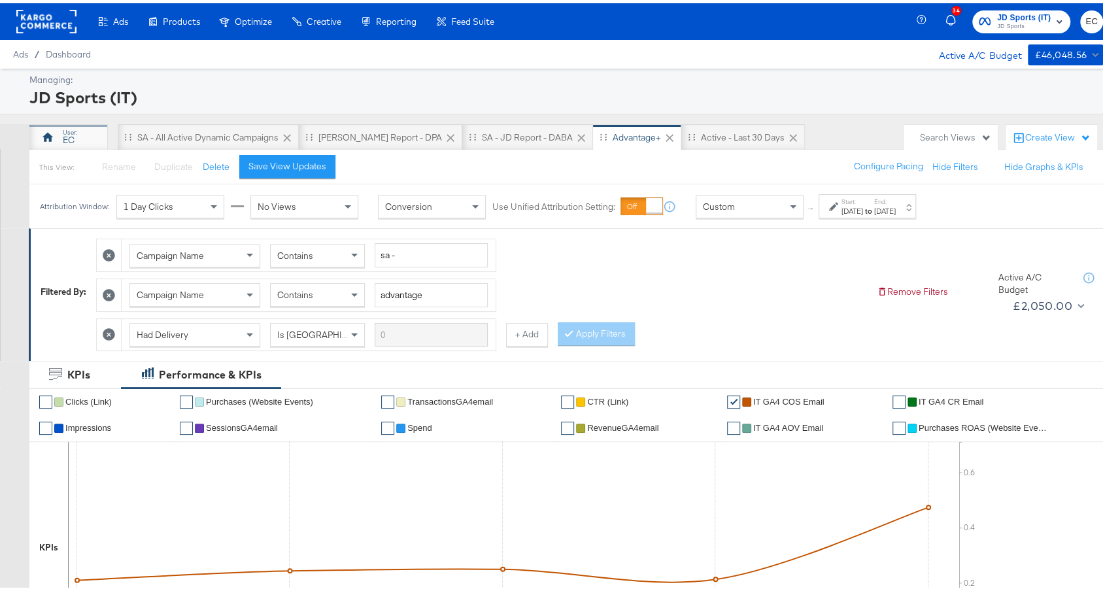
click at [65, 137] on div "EC" at bounding box center [69, 137] width 12 height 12
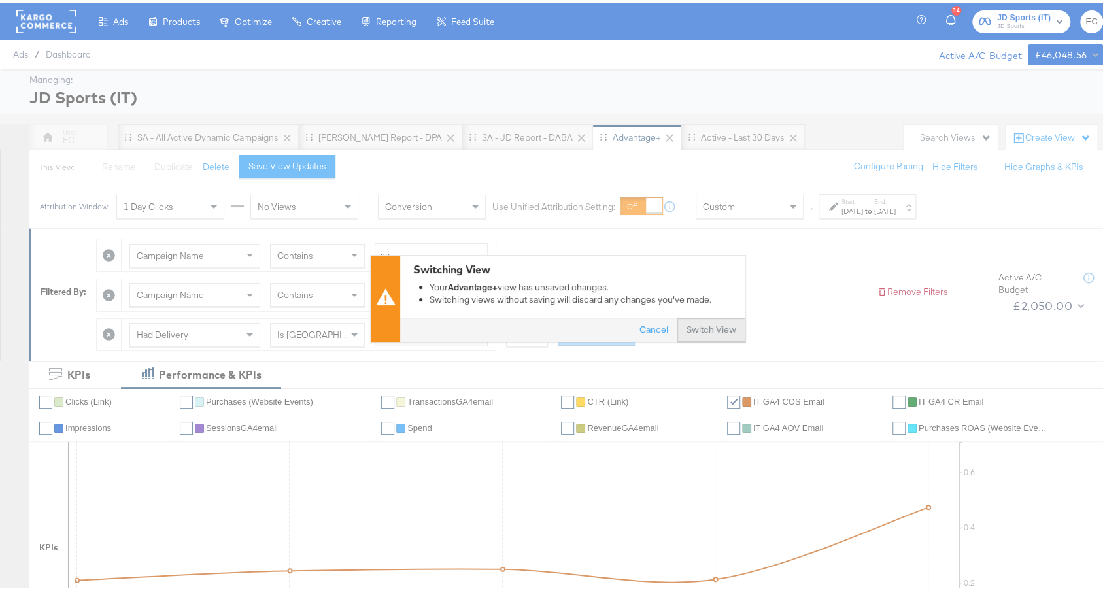
click at [712, 318] on button "Switch View" at bounding box center [711, 328] width 68 height 24
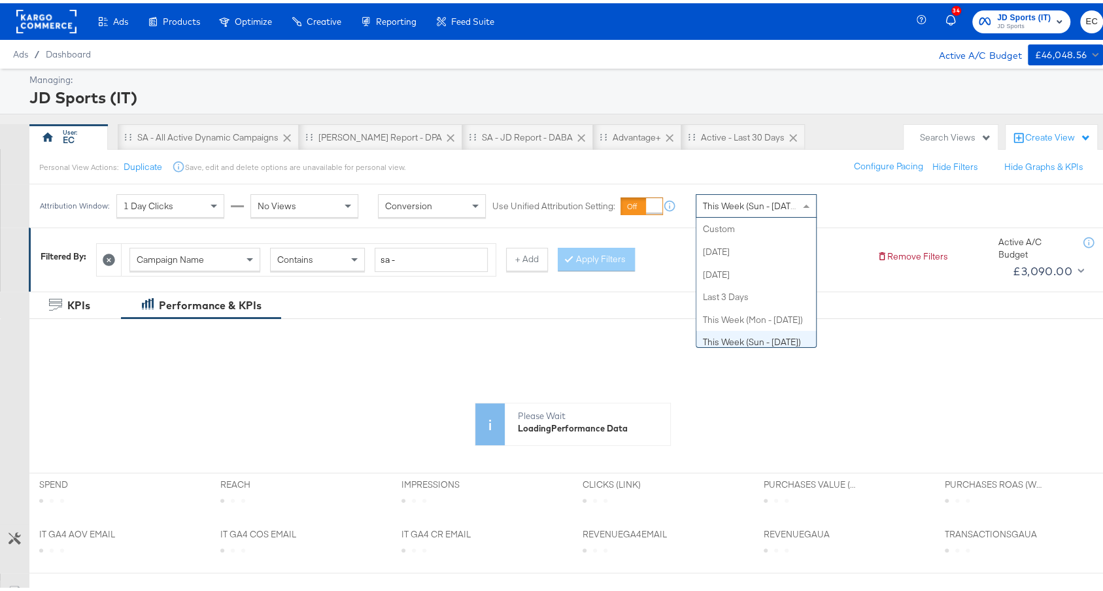
click at [764, 203] on span "This Week (Sun - Today)" at bounding box center [752, 203] width 98 height 12
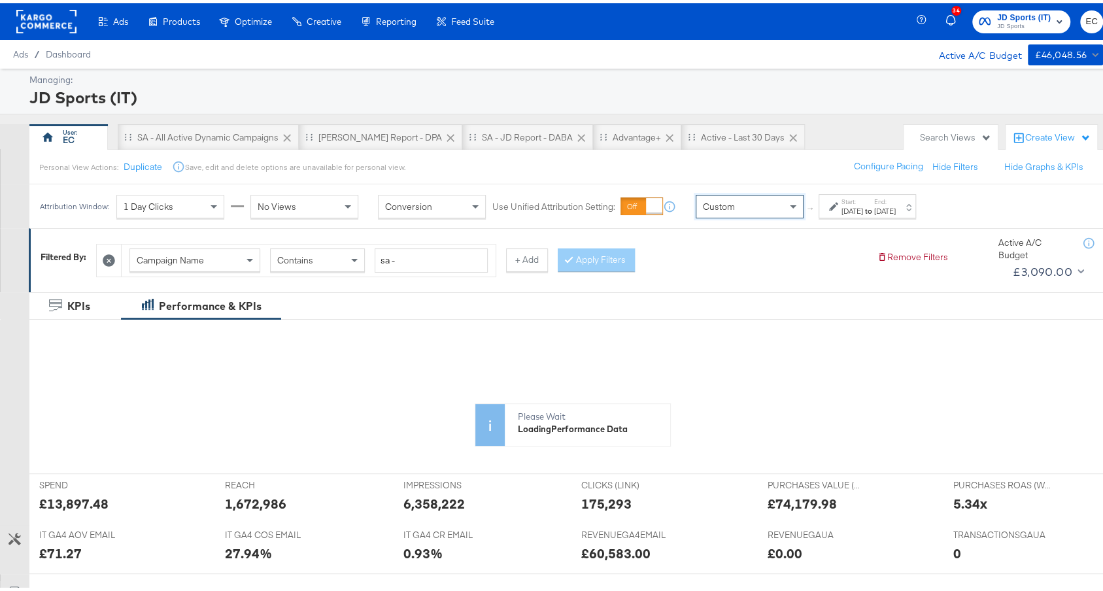
click at [849, 212] on div "Start: Oct 3rd 2025 to End: Oct 3rd 2025" at bounding box center [867, 203] width 97 height 24
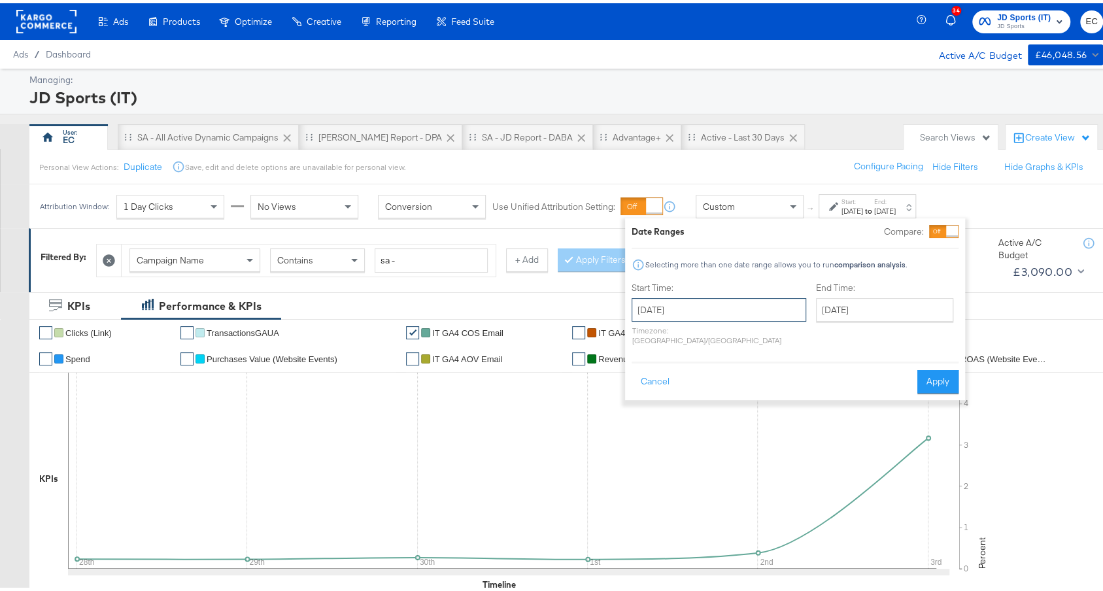
click at [704, 304] on input "October 3rd 2025" at bounding box center [719, 307] width 175 height 24
click at [651, 373] on td "28" at bounding box center [646, 373] width 22 height 18
type input "September 28th 2025"
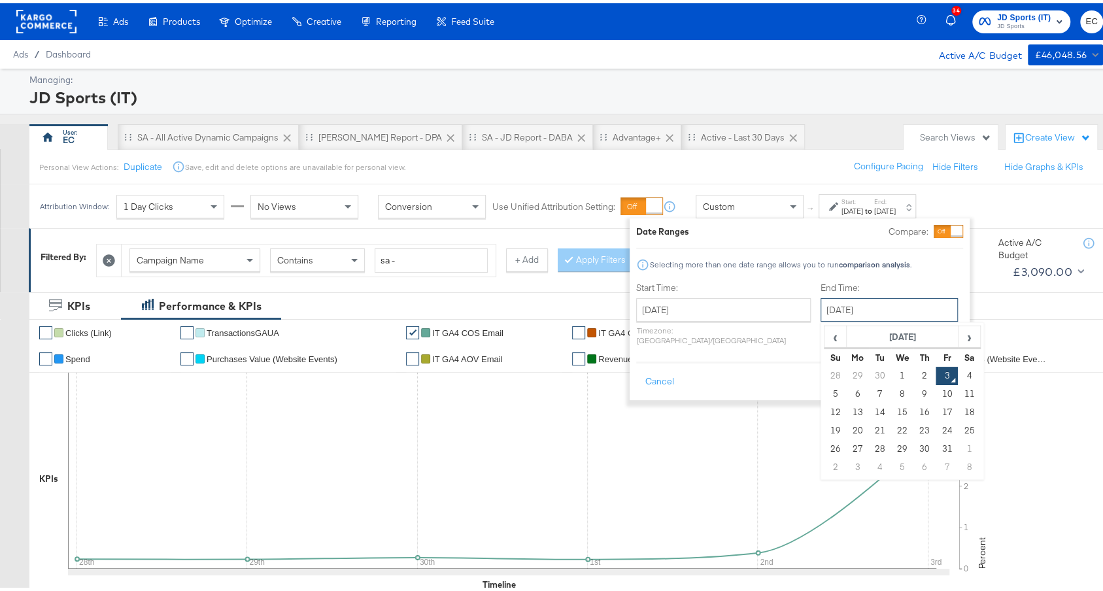
click at [824, 303] on input "October 3rd 2025" at bounding box center [889, 307] width 137 height 24
click at [913, 379] on td "2" at bounding box center [924, 373] width 22 height 18
type input "October 2nd 2025"
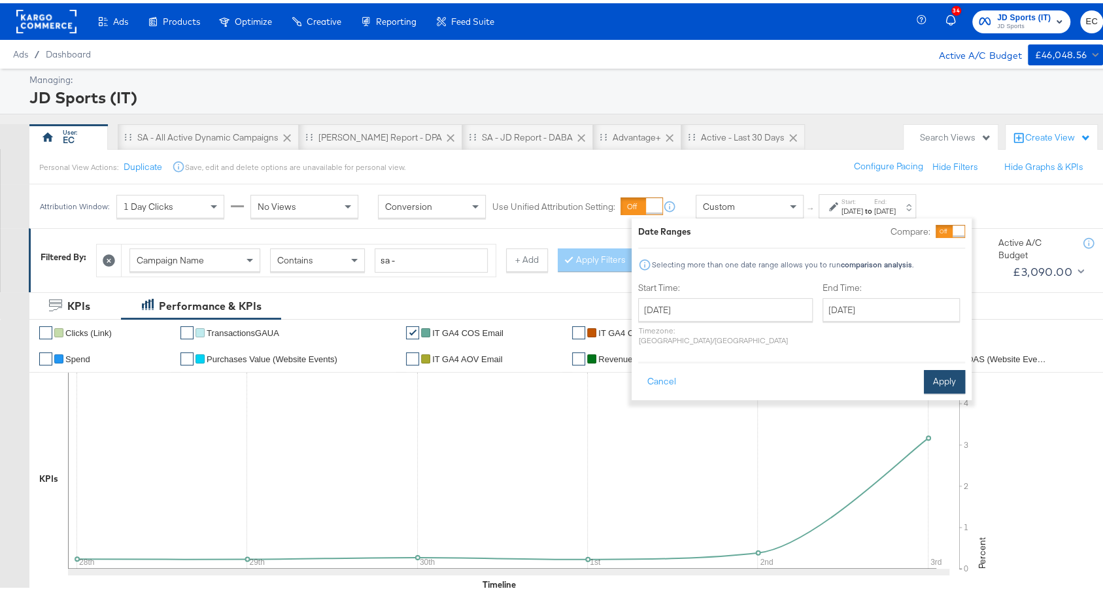
click at [936, 367] on button "Apply" at bounding box center [944, 379] width 41 height 24
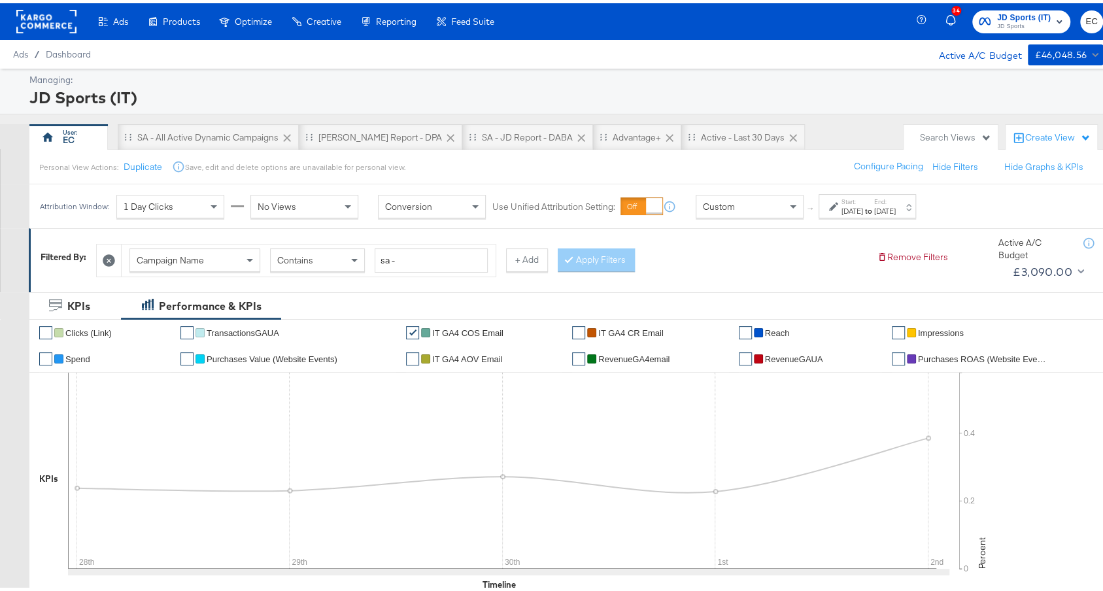
scroll to position [662, 0]
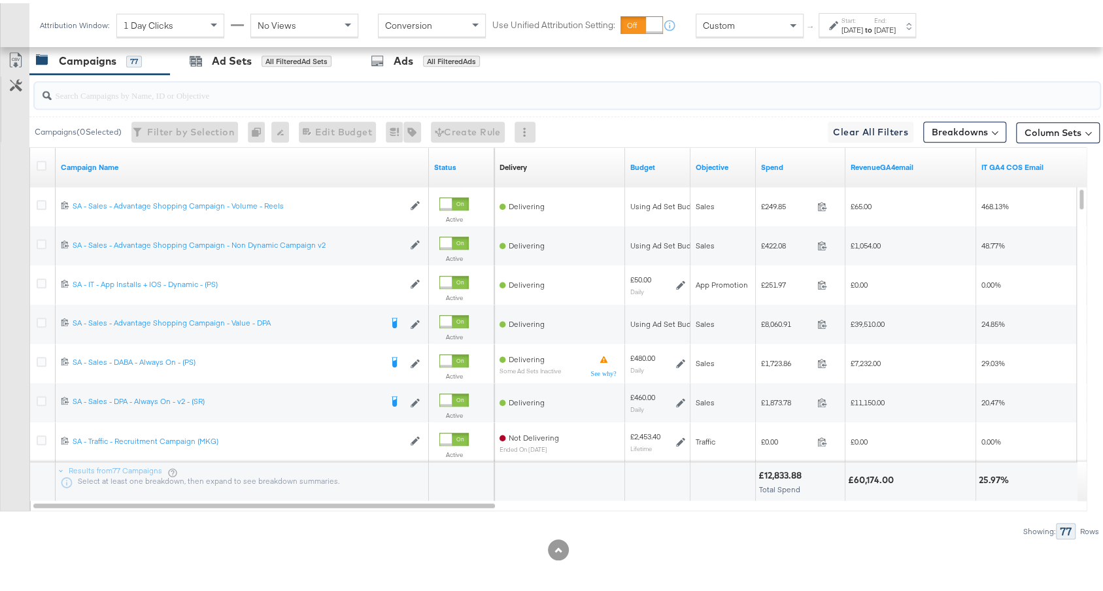
click at [318, 95] on input "search" at bounding box center [527, 86] width 951 height 25
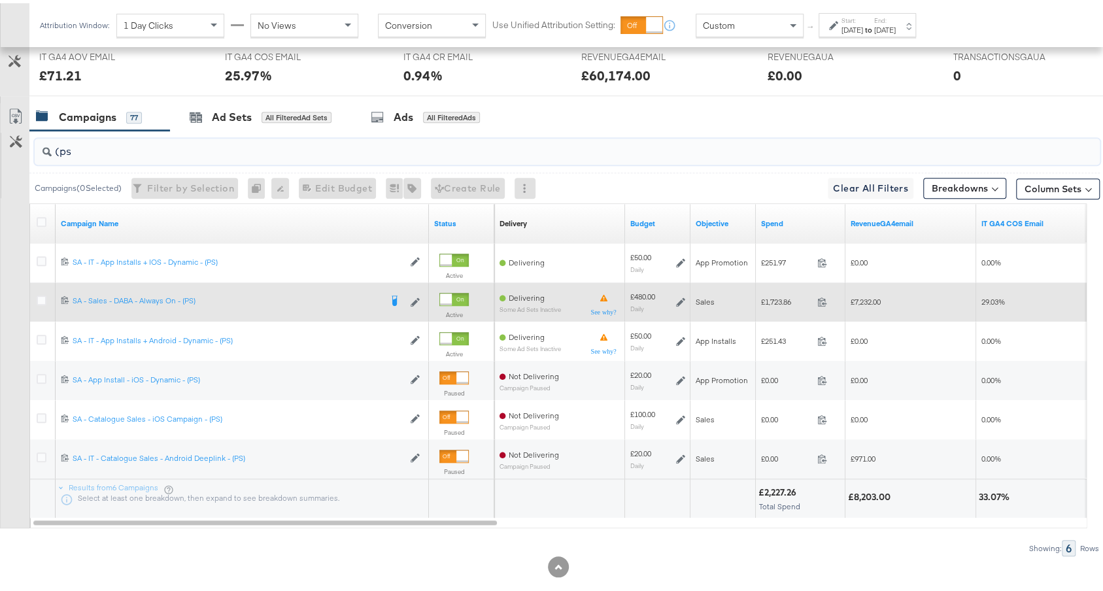
scroll to position [583, 0]
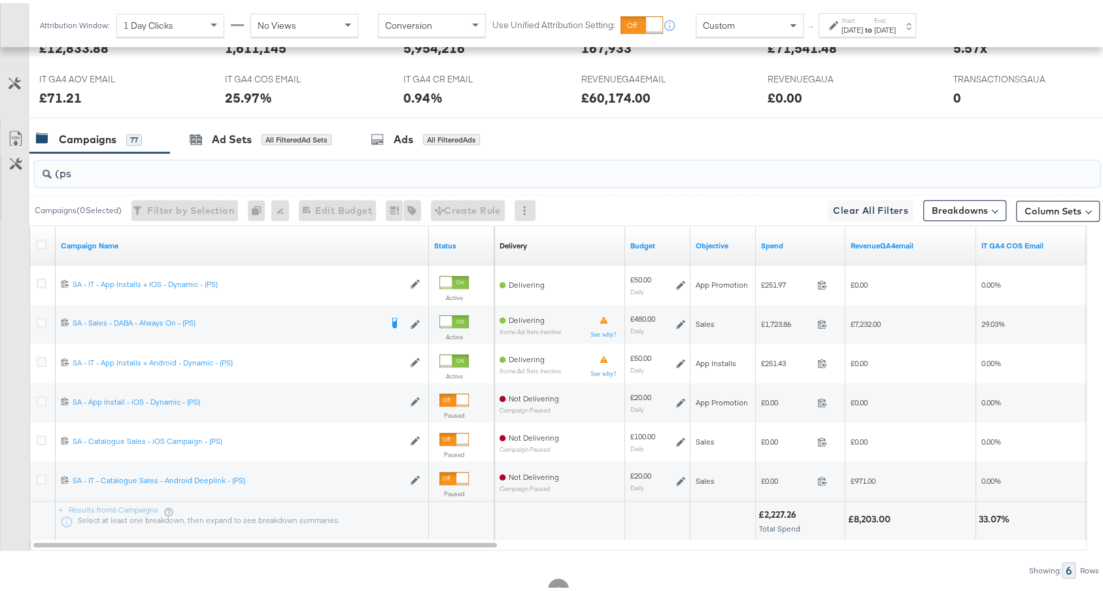
click at [232, 177] on div "(ps" at bounding box center [567, 171] width 1065 height 26
click at [233, 177] on div "(ps" at bounding box center [567, 171] width 1065 height 26
drag, startPoint x: 233, startPoint y: 177, endPoint x: 31, endPoint y: 165, distance: 202.4
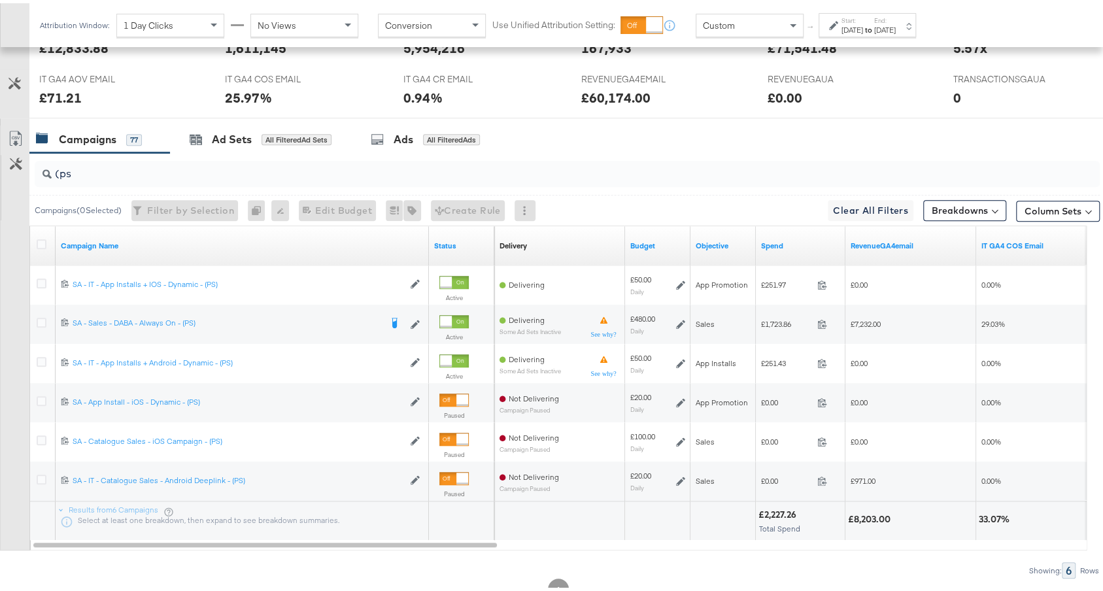
click at [30, 165] on div "(ps" at bounding box center [564, 171] width 1070 height 42
drag, startPoint x: 88, startPoint y: 166, endPoint x: 20, endPoint y: 165, distance: 68.0
click at [21, 161] on div "(ps Campaigns ( 0 Selected) Filter by Selection Filter 0 campaigns 0 Rename 0 c…" at bounding box center [550, 363] width 1100 height 426
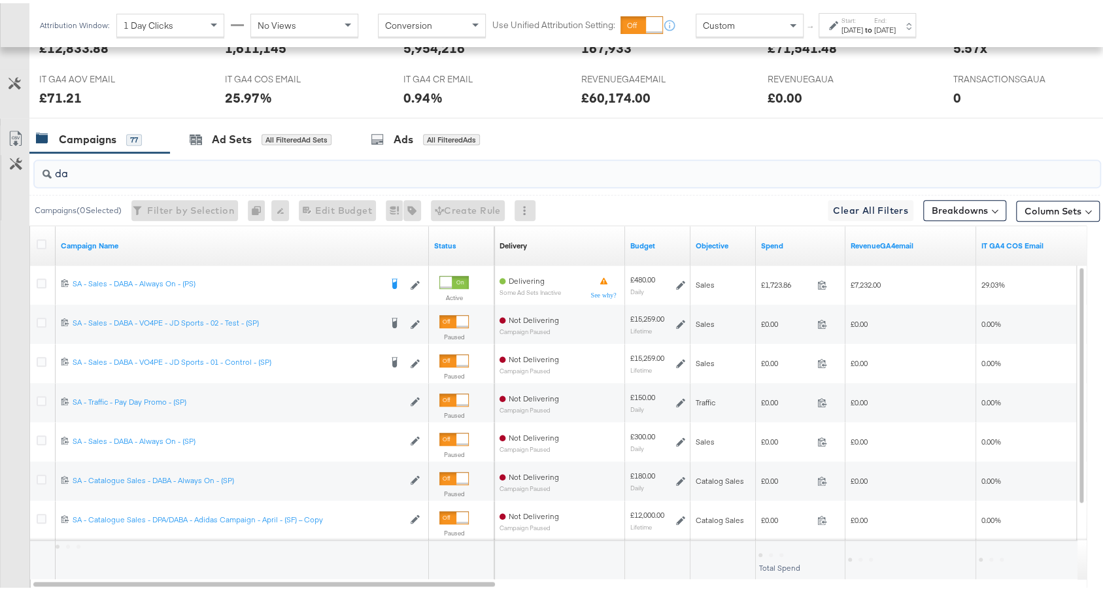
type input "d"
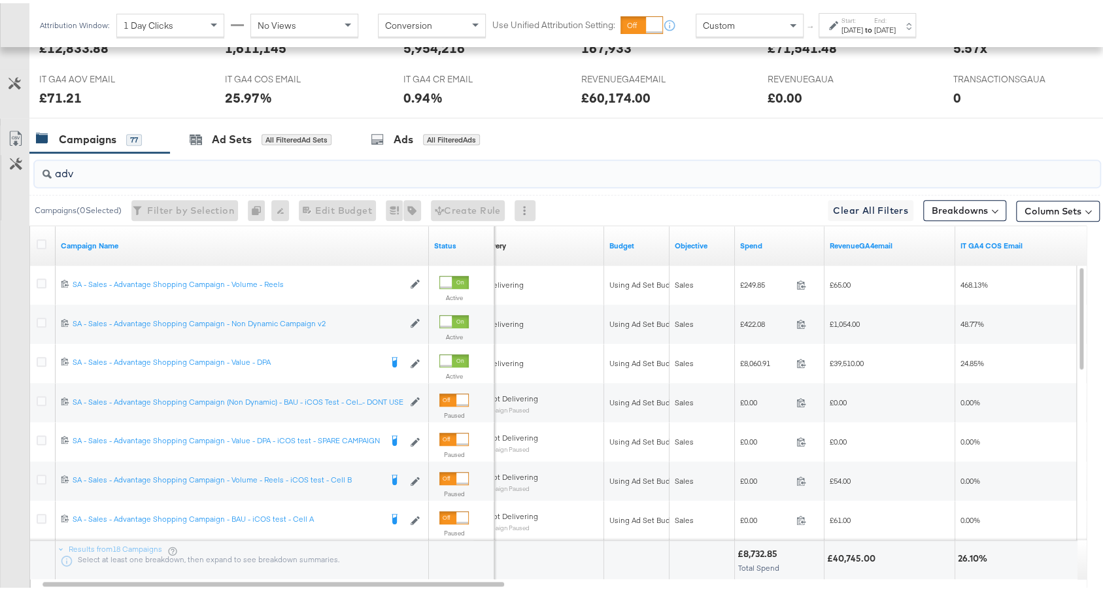
scroll to position [582, 0]
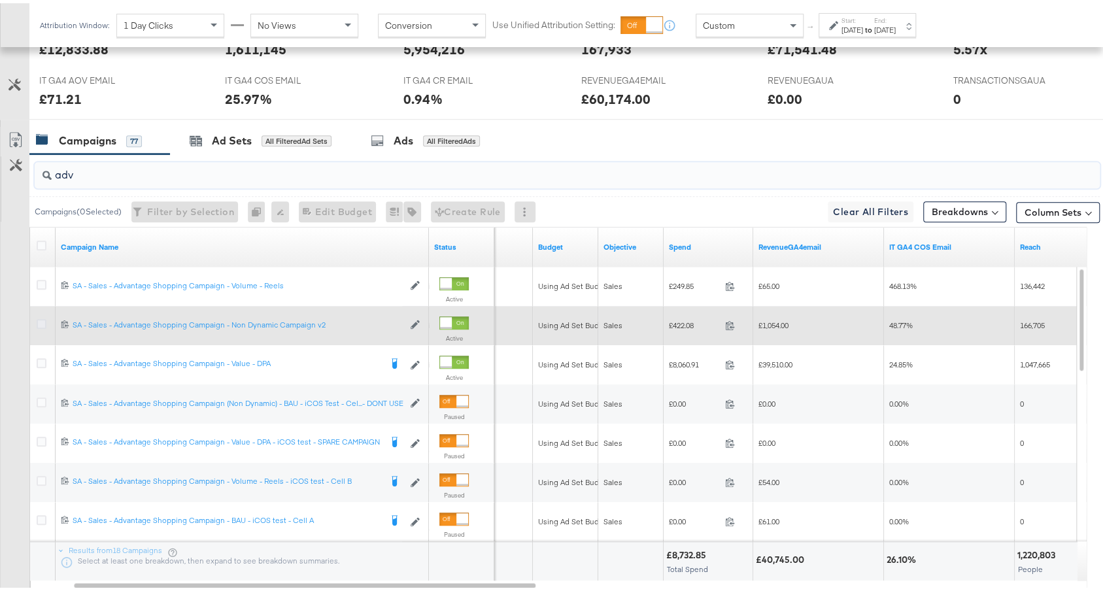
type input "adv"
click at [43, 316] on icon at bounding box center [42, 321] width 10 height 10
click at [0, 0] on input "checkbox" at bounding box center [0, 0] width 0 height 0
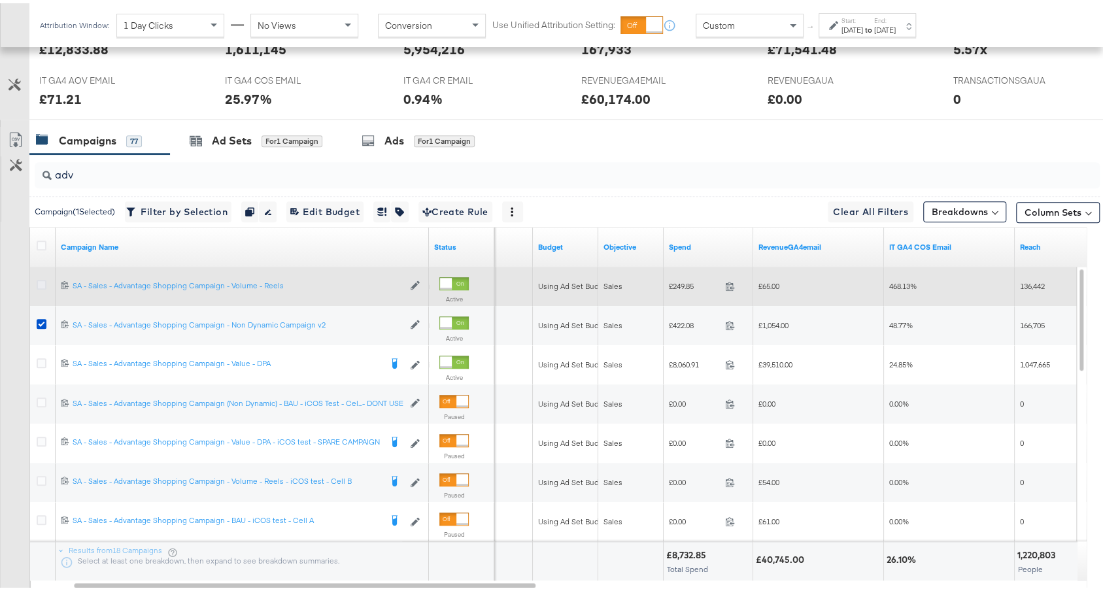
click at [39, 277] on icon at bounding box center [42, 282] width 10 height 10
click at [0, 0] on input "checkbox" at bounding box center [0, 0] width 0 height 0
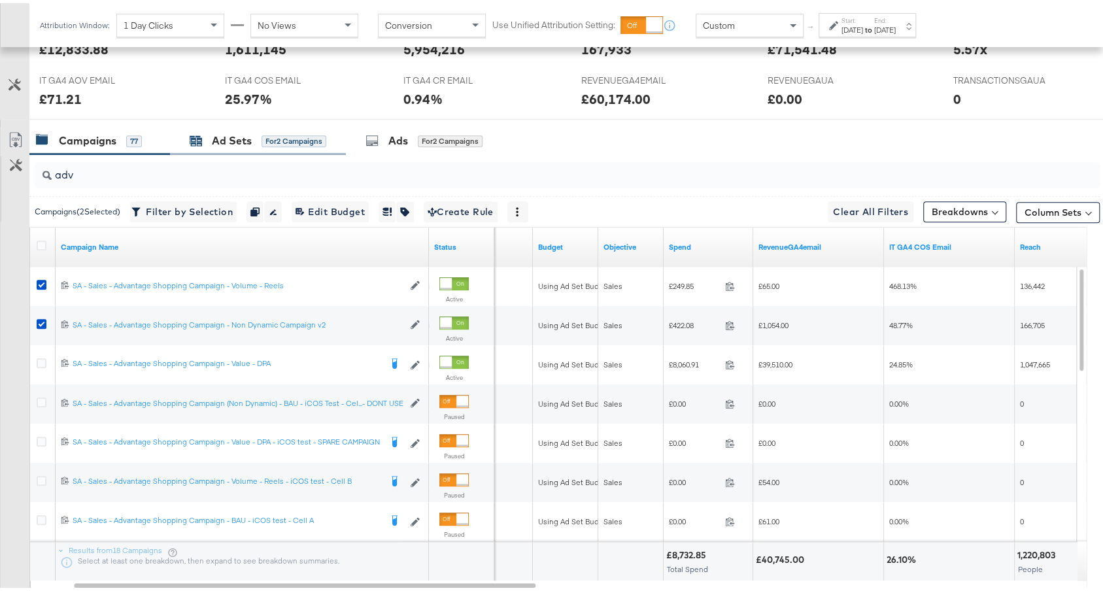
click at [243, 141] on div "Ad Sets" at bounding box center [232, 137] width 40 height 15
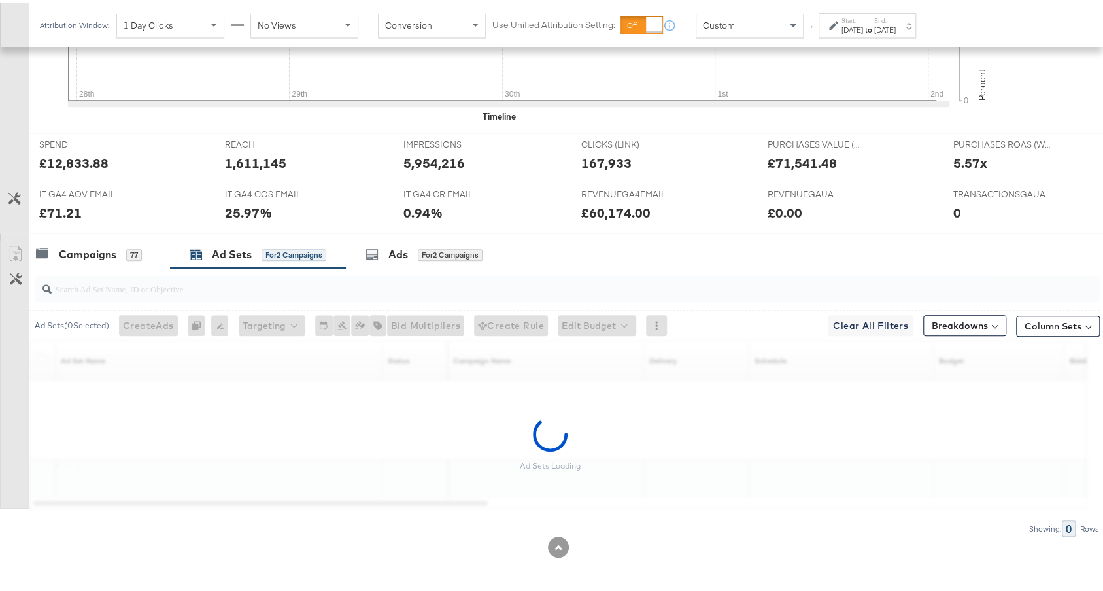
scroll to position [466, 0]
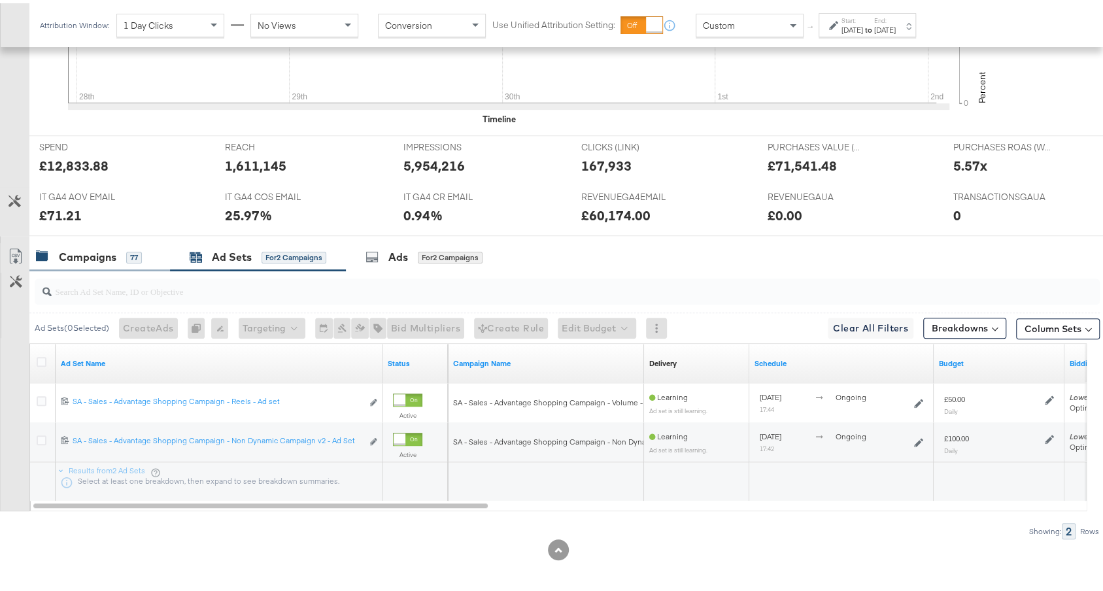
click at [110, 262] on div "Campaigns 77" at bounding box center [99, 254] width 141 height 28
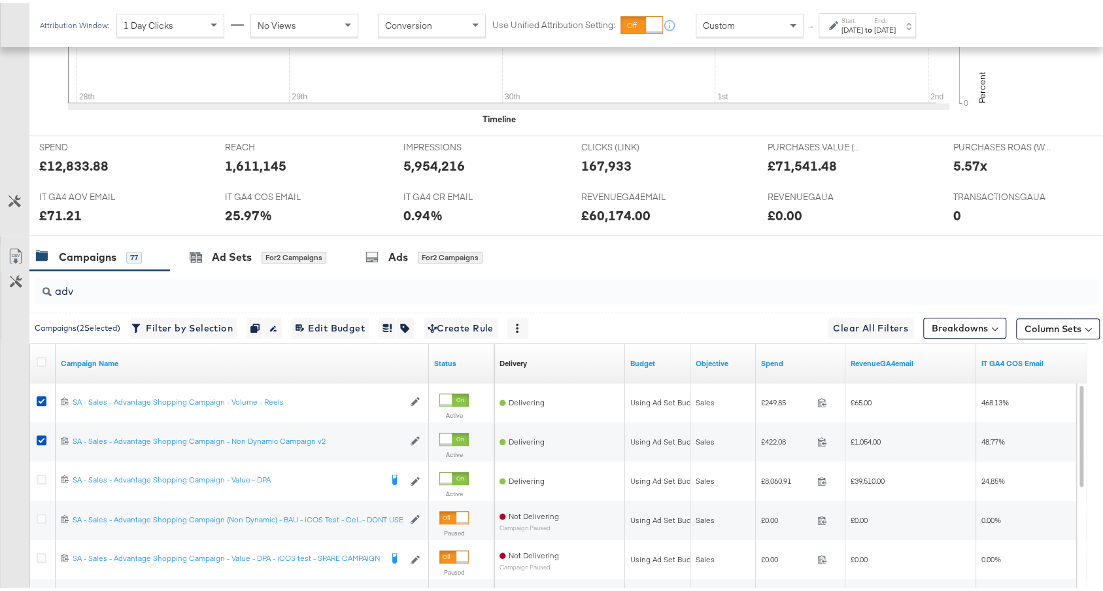
scroll to position [582, 0]
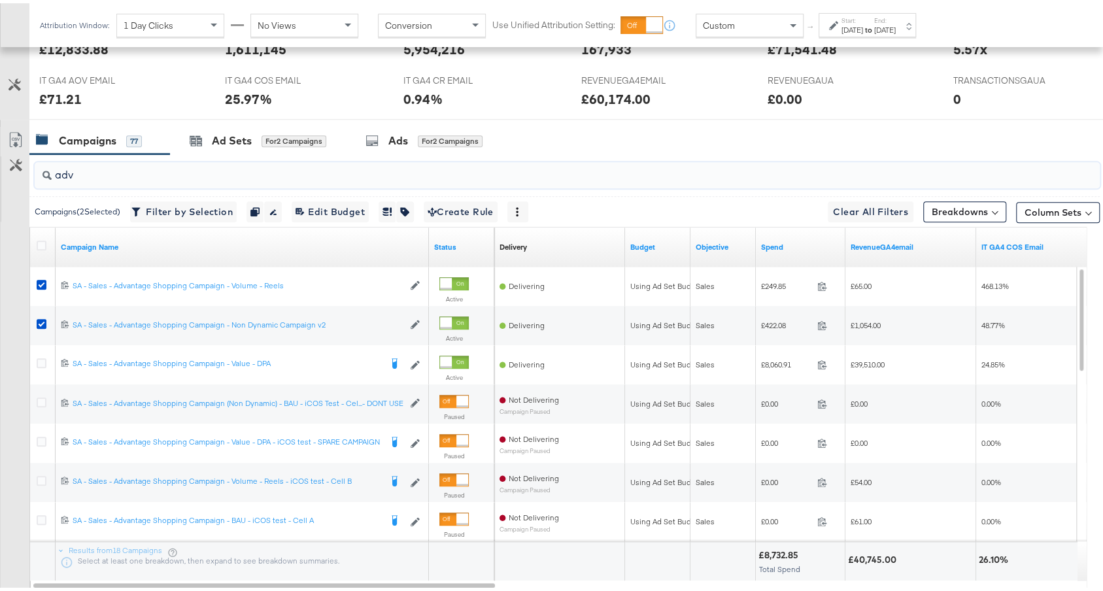
click at [504, 160] on input "adv" at bounding box center [527, 166] width 951 height 25
click at [537, 171] on input "adv" at bounding box center [527, 166] width 951 height 25
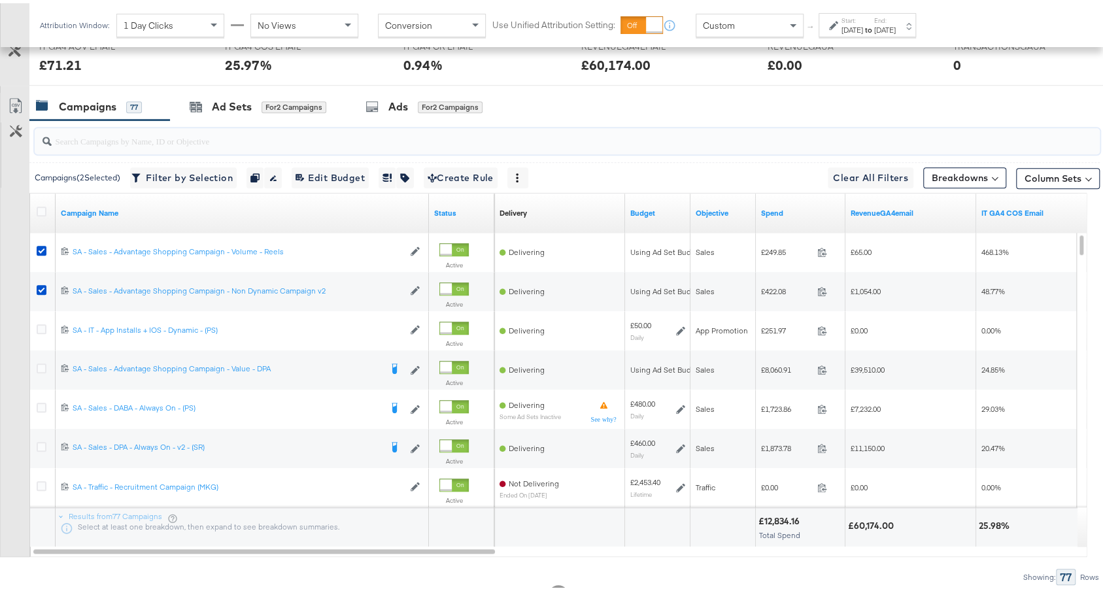
scroll to position [628, 0]
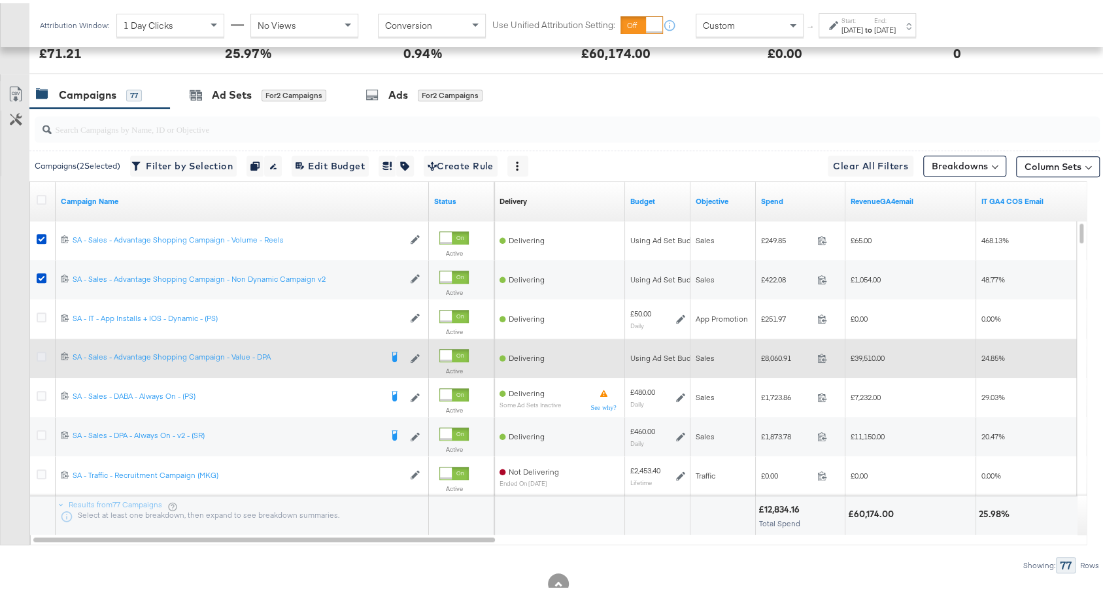
click at [42, 351] on icon at bounding box center [42, 353] width 10 height 10
click at [0, 0] on input "checkbox" at bounding box center [0, 0] width 0 height 0
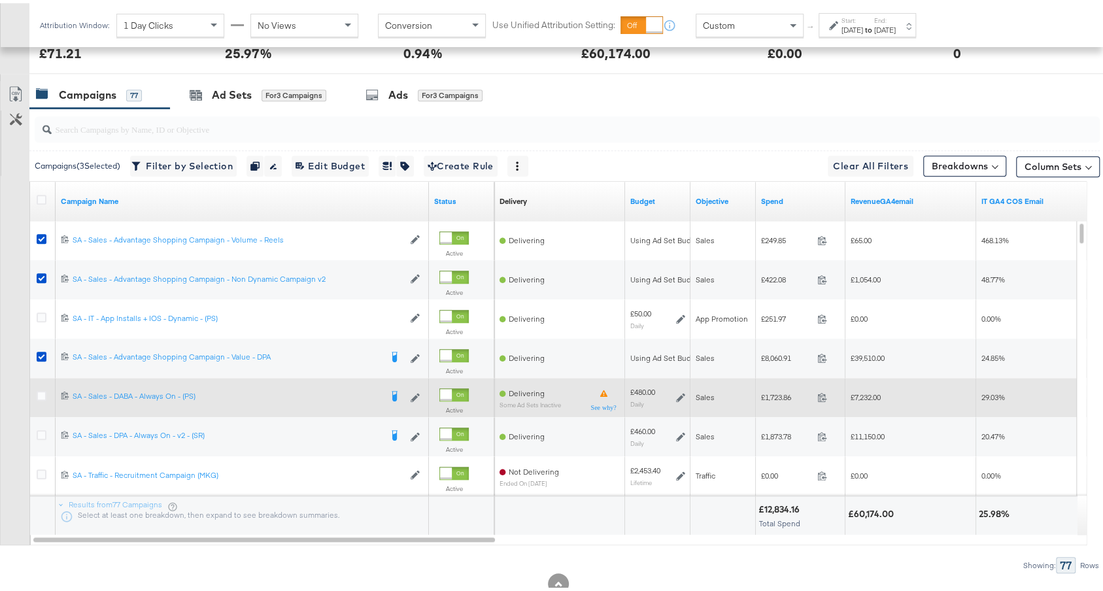
scroll to position [616, 0]
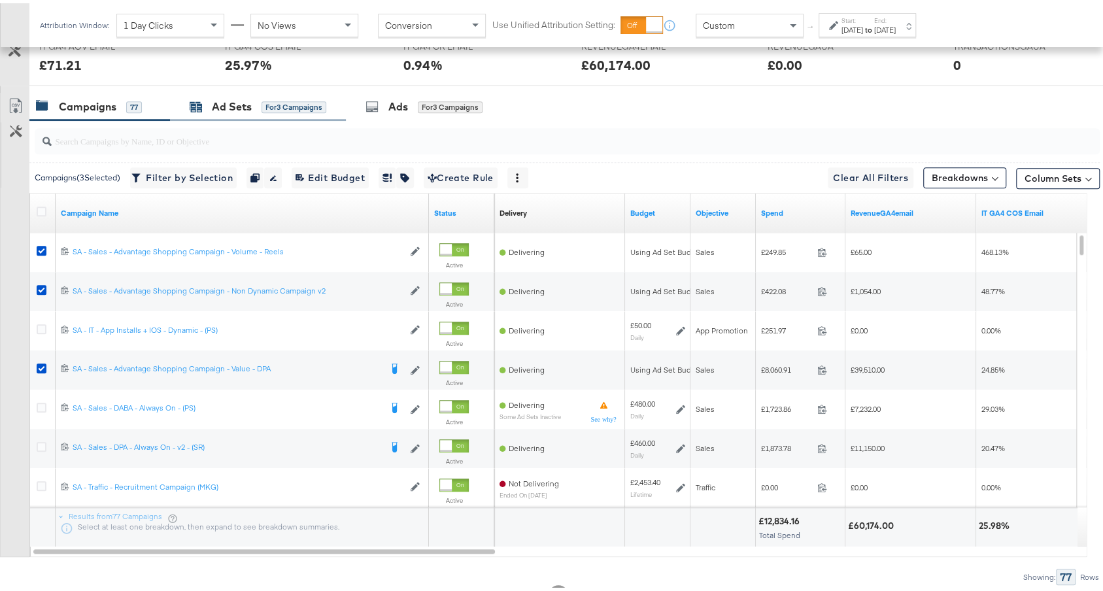
click at [222, 96] on div "Ad Sets" at bounding box center [232, 103] width 40 height 15
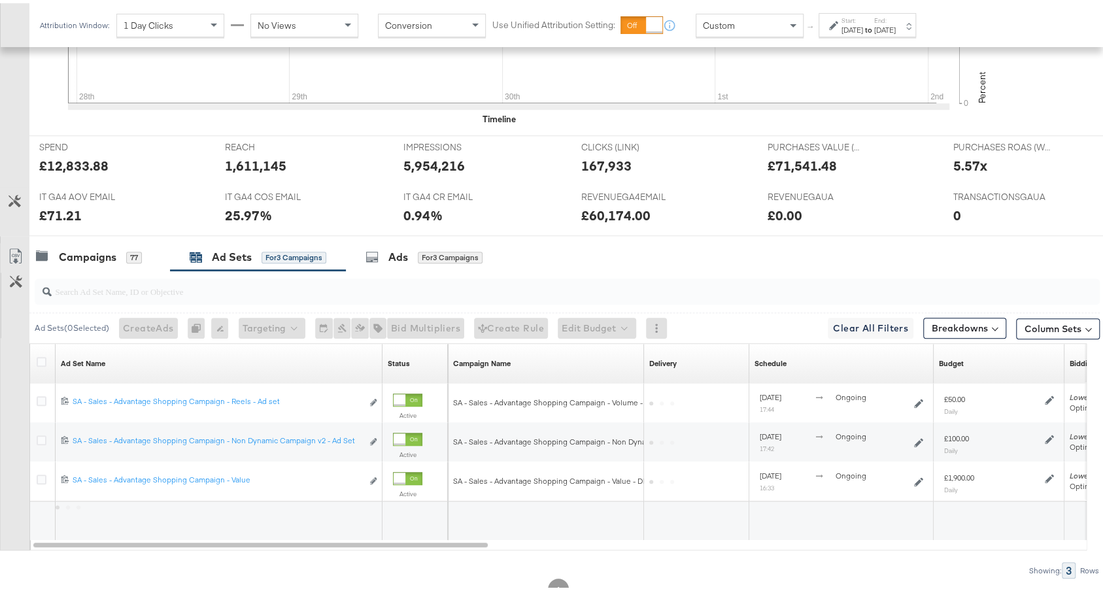
scroll to position [505, 0]
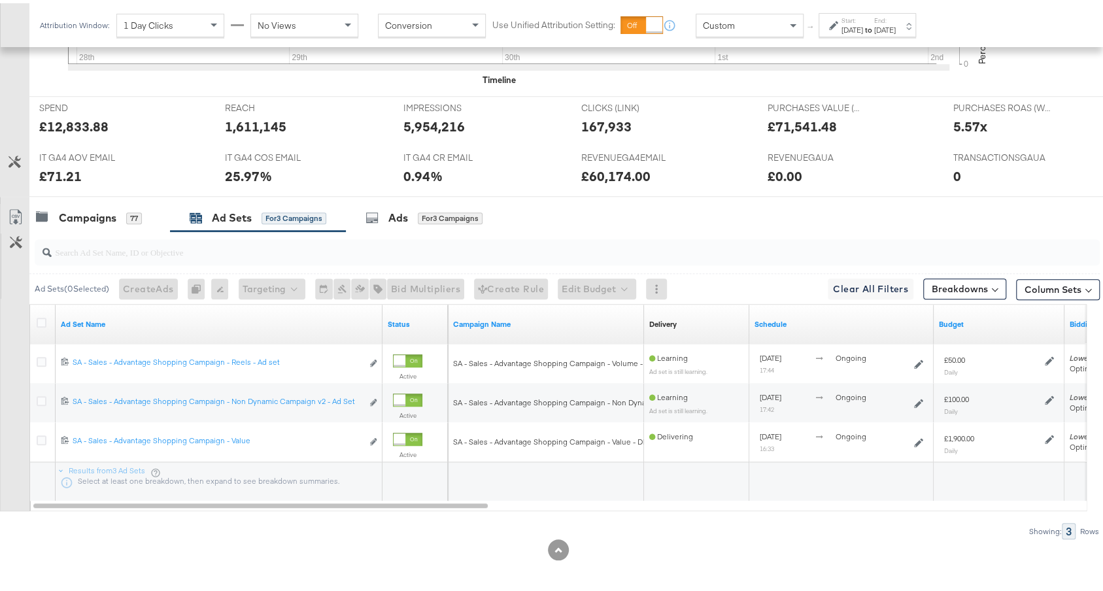
click at [41, 322] on div at bounding box center [44, 320] width 14 height 13
click at [42, 318] on icon at bounding box center [42, 319] width 10 height 10
click at [0, 0] on input "checkbox" at bounding box center [0, 0] width 0 height 0
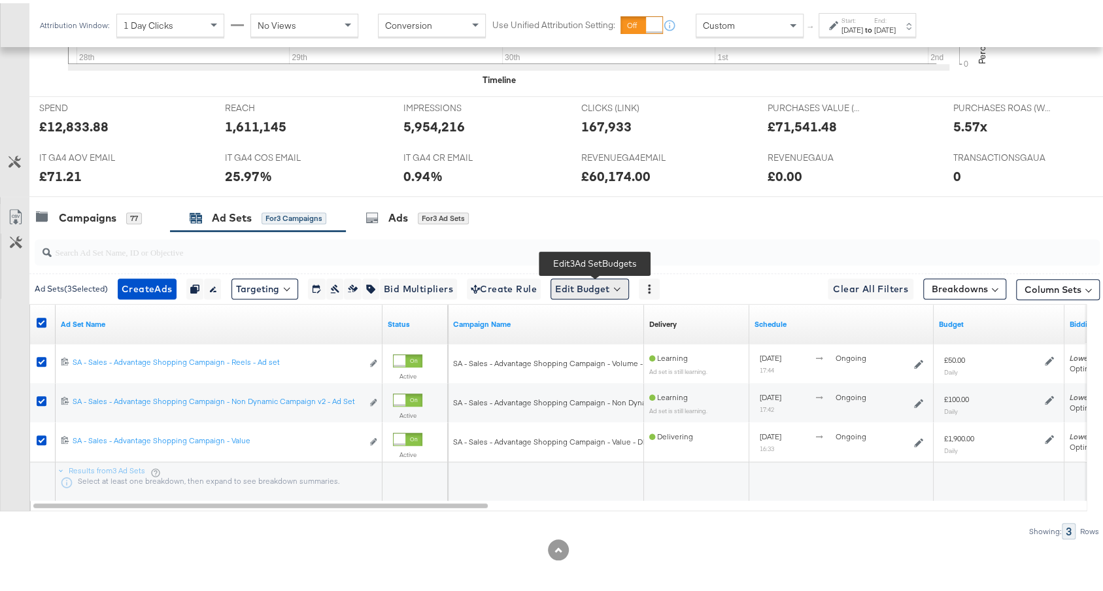
click at [605, 288] on button "Edit Budget" at bounding box center [589, 285] width 78 height 21
click at [598, 311] on span "Edit Ad Set Budget" at bounding box center [593, 319] width 75 height 17
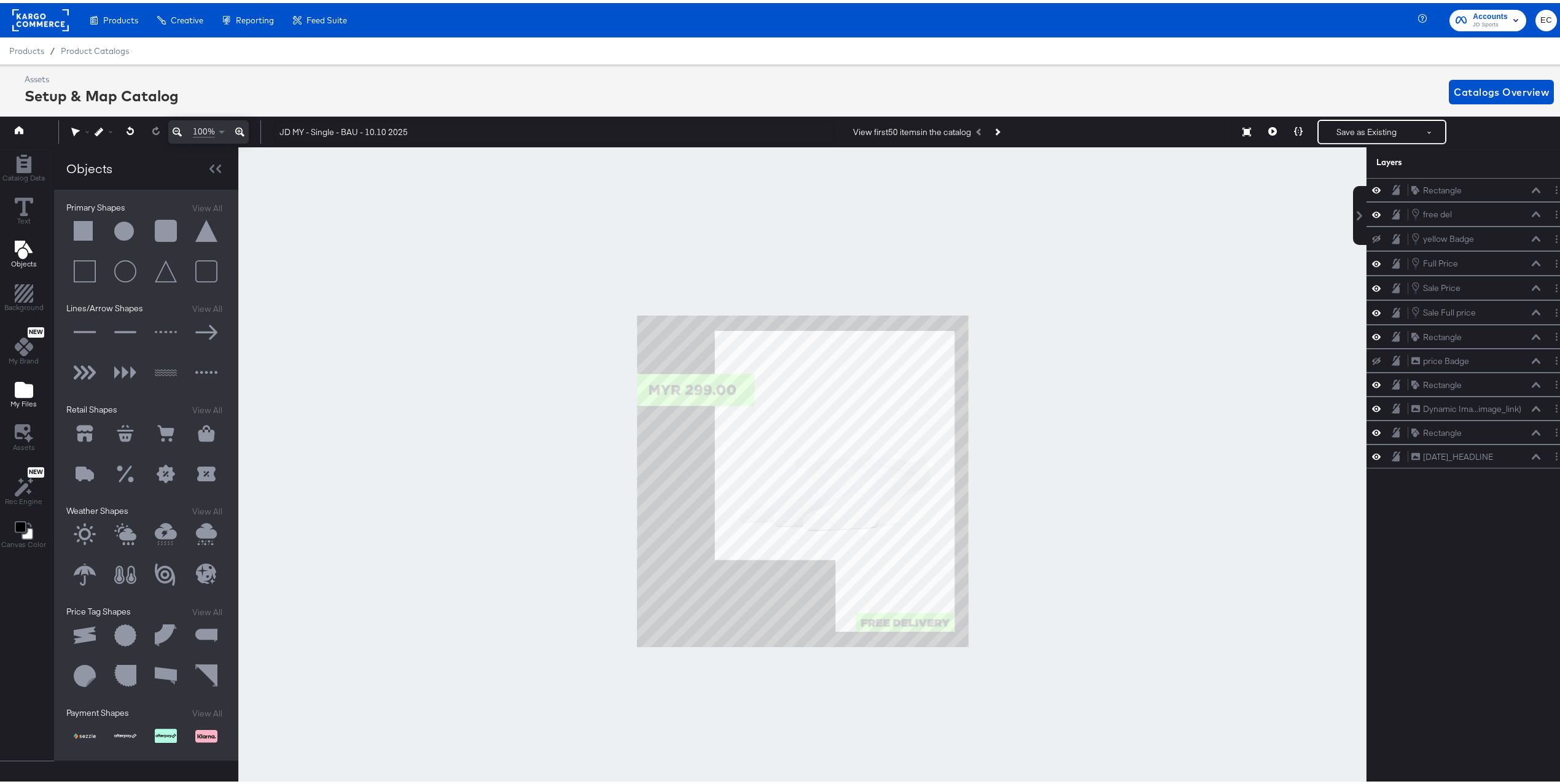
click at [25, 391] on icon "Add Files" at bounding box center [24, 386] width 19 height 16
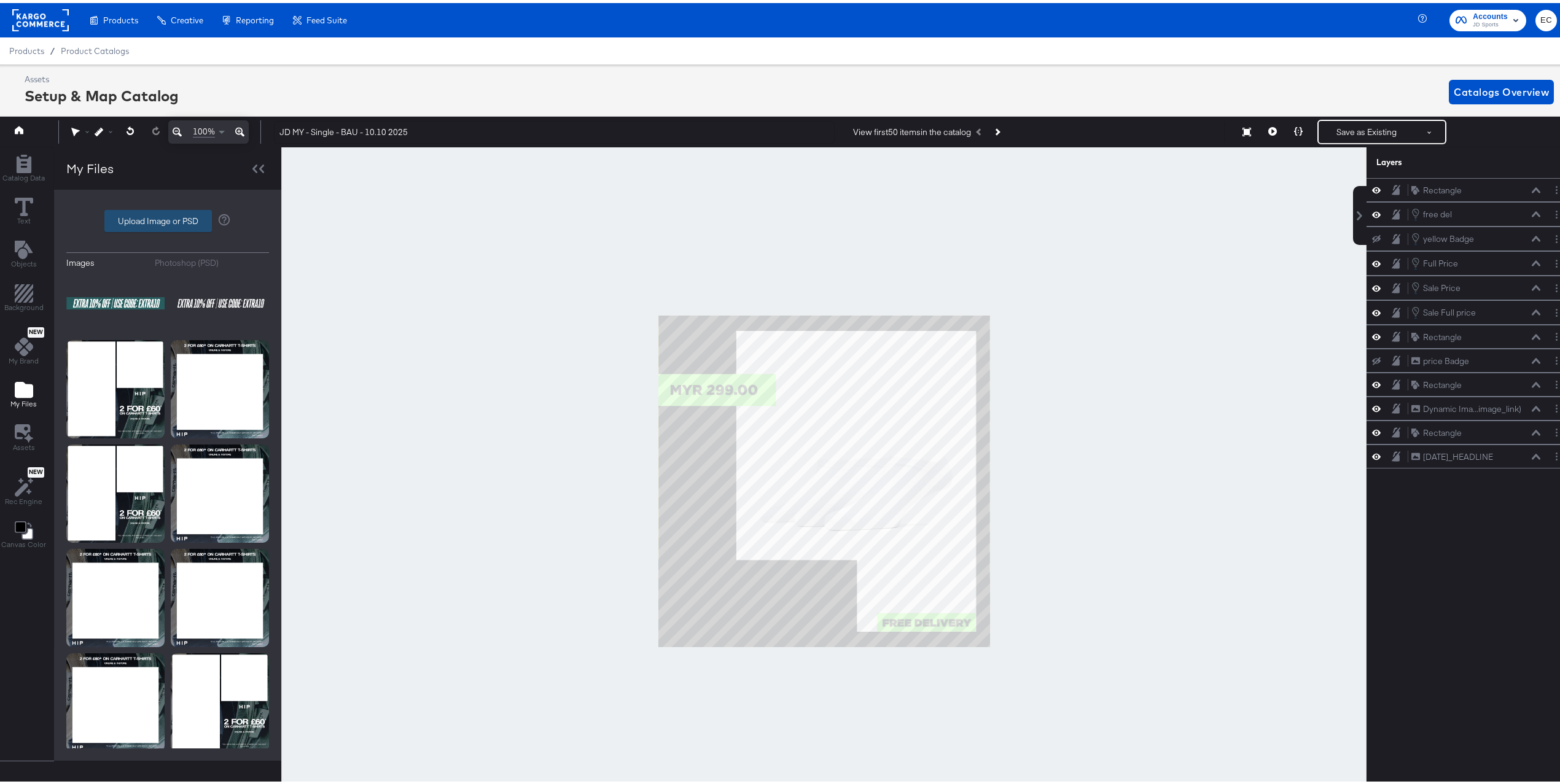
click at [146, 217] on label "Upload Image or PSD" at bounding box center [158, 218] width 106 height 21
click at [167, 218] on input "Upload Image or PSD" at bounding box center [167, 218] width 0 height 0
type input "C:\fakepath\ASC-Overlay_MY.png"
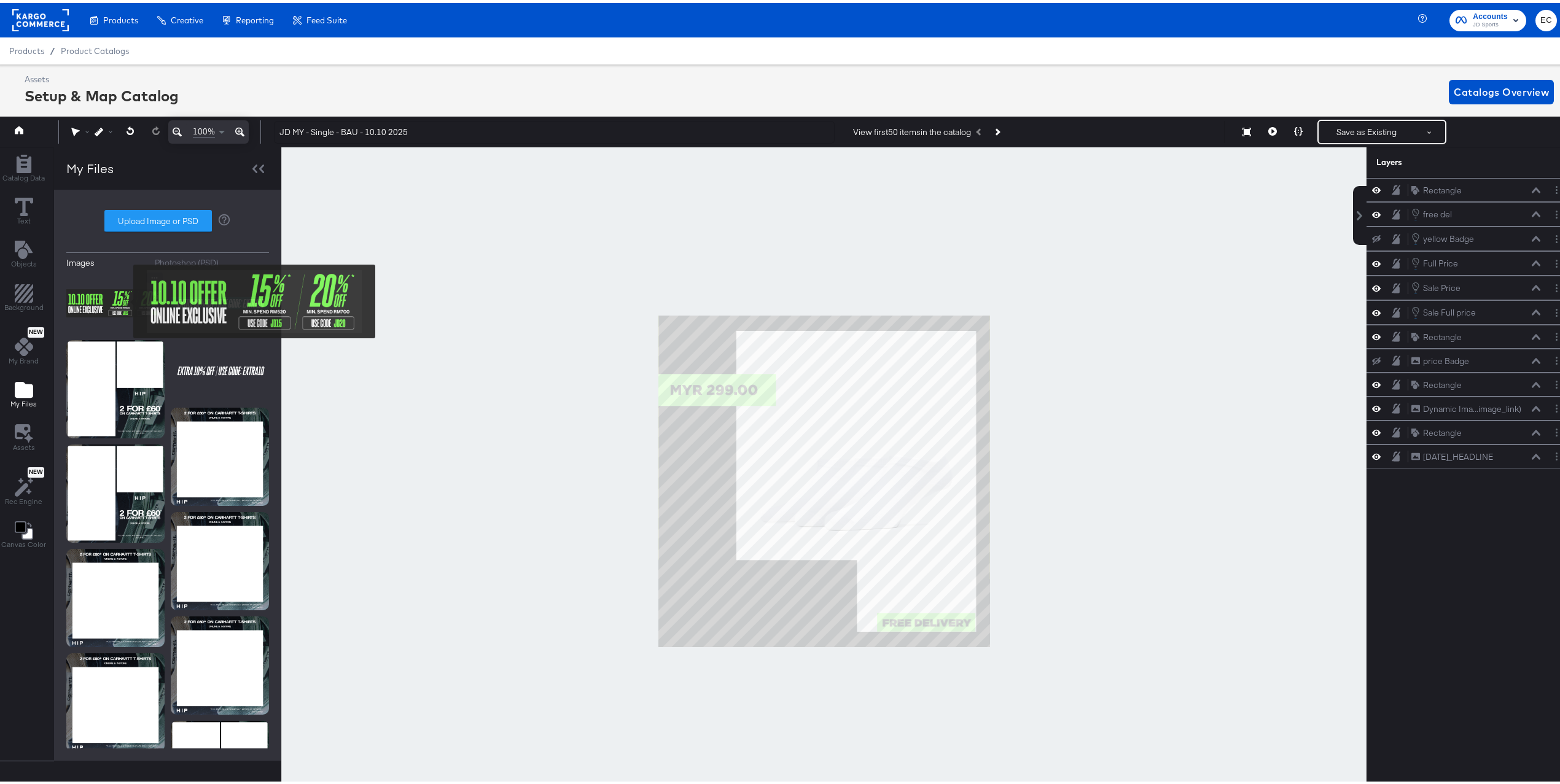
click at [125, 299] on img at bounding box center [116, 300] width 99 height 61
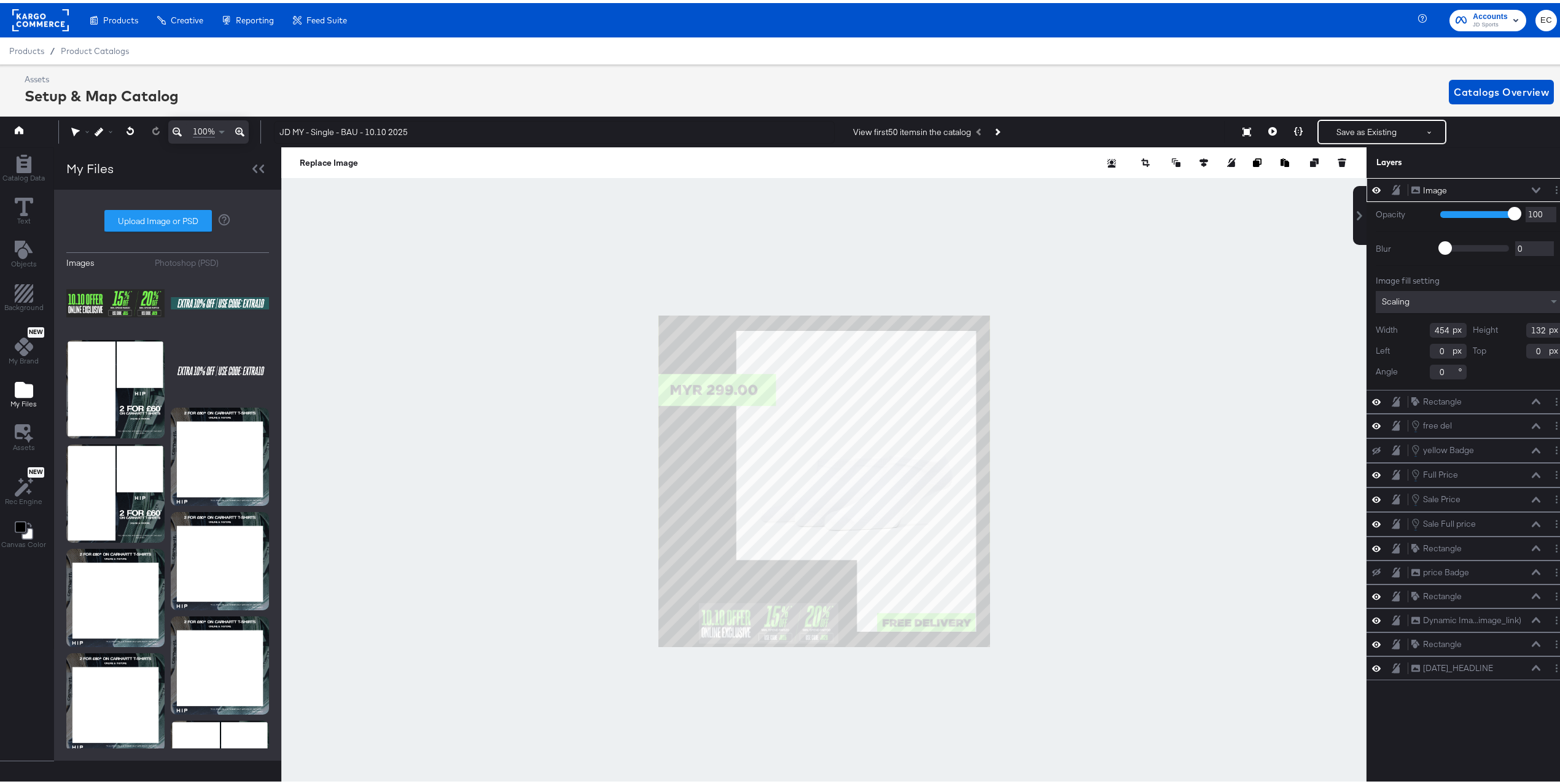
type input "174"
type input "922"
type input "628"
type input "180"
type input "0"
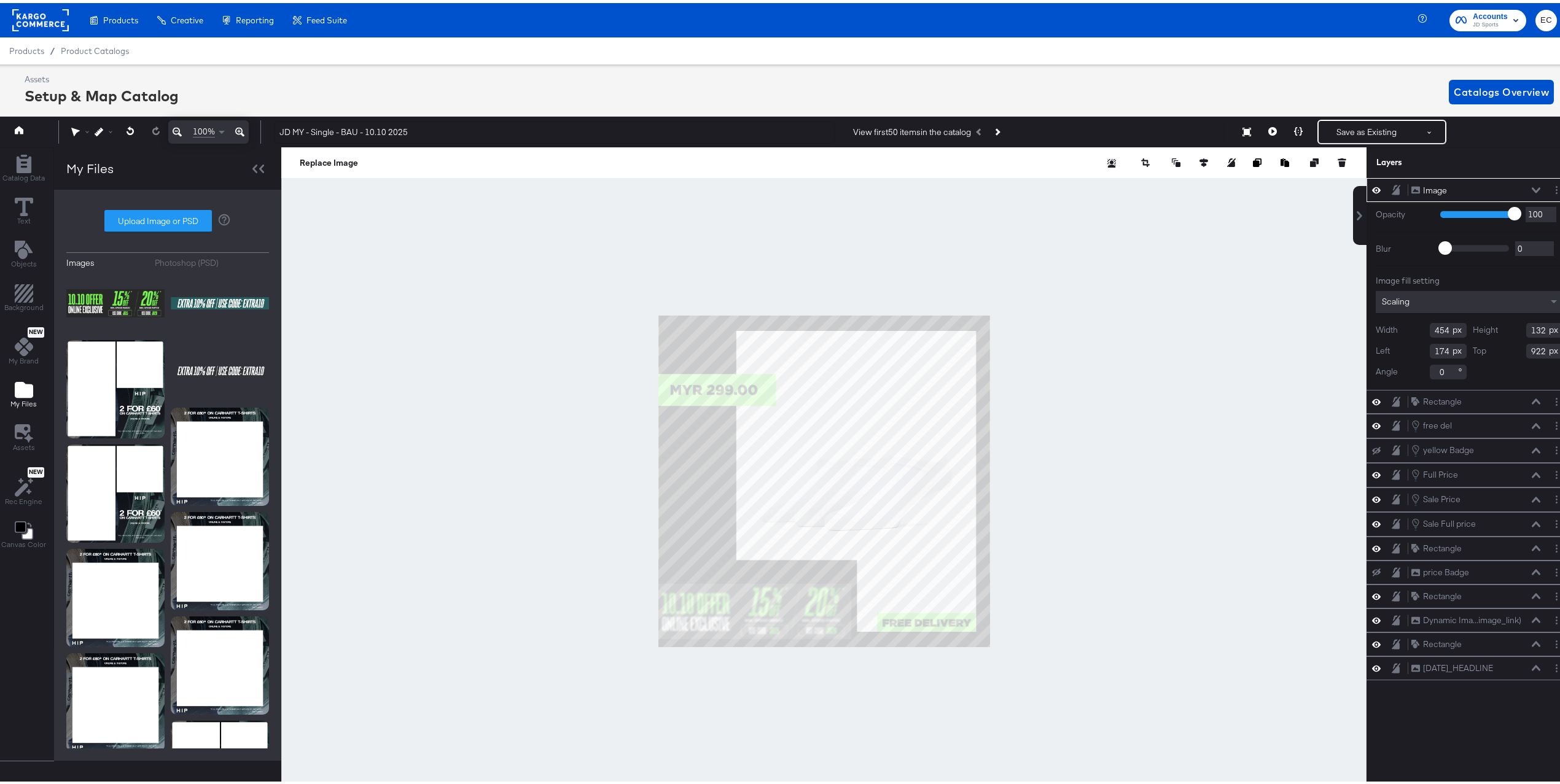
type input "874"
type input "79"
type input "852"
type input "19"
type input "850"
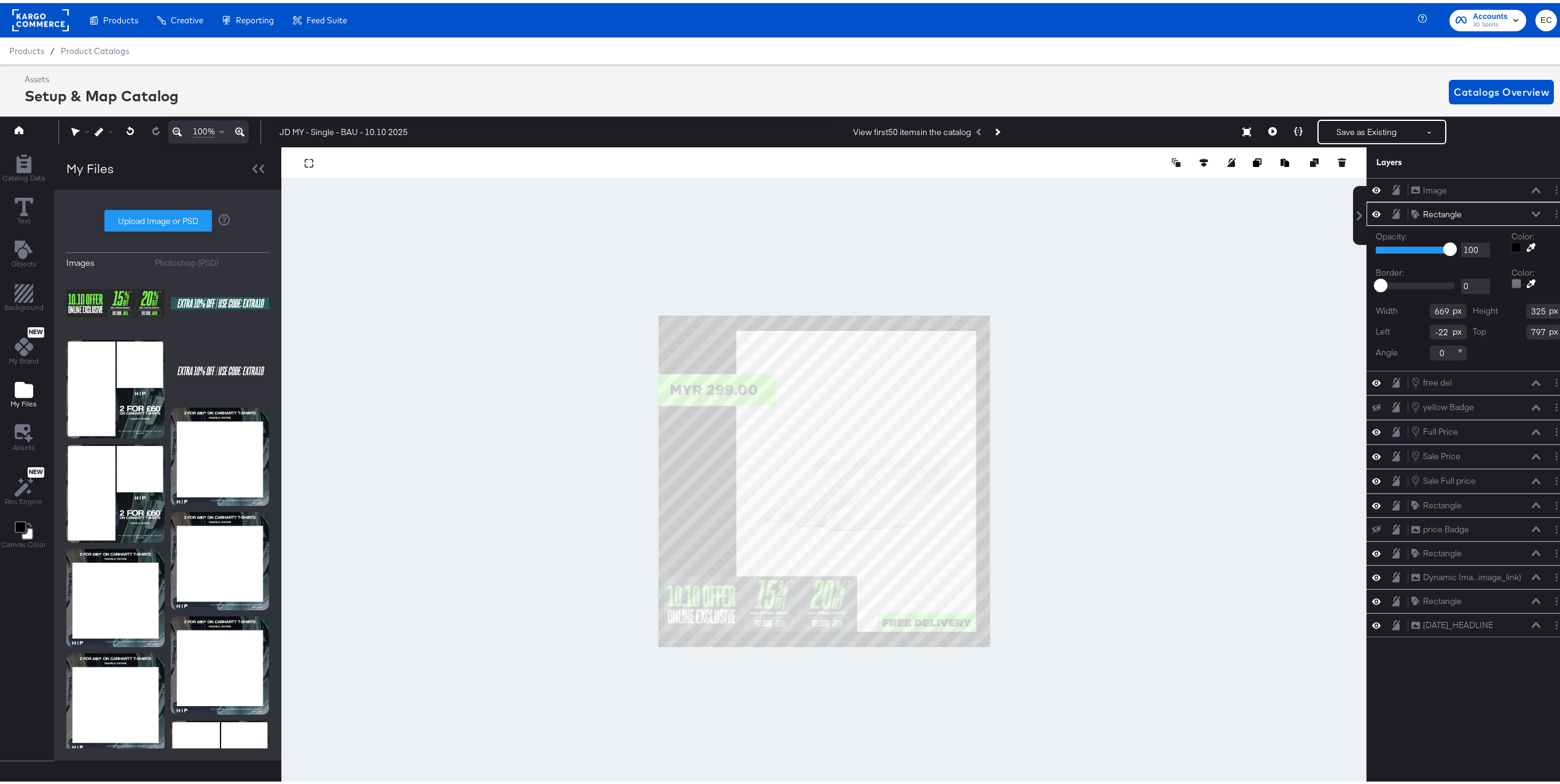
type input "850"
type input "272"
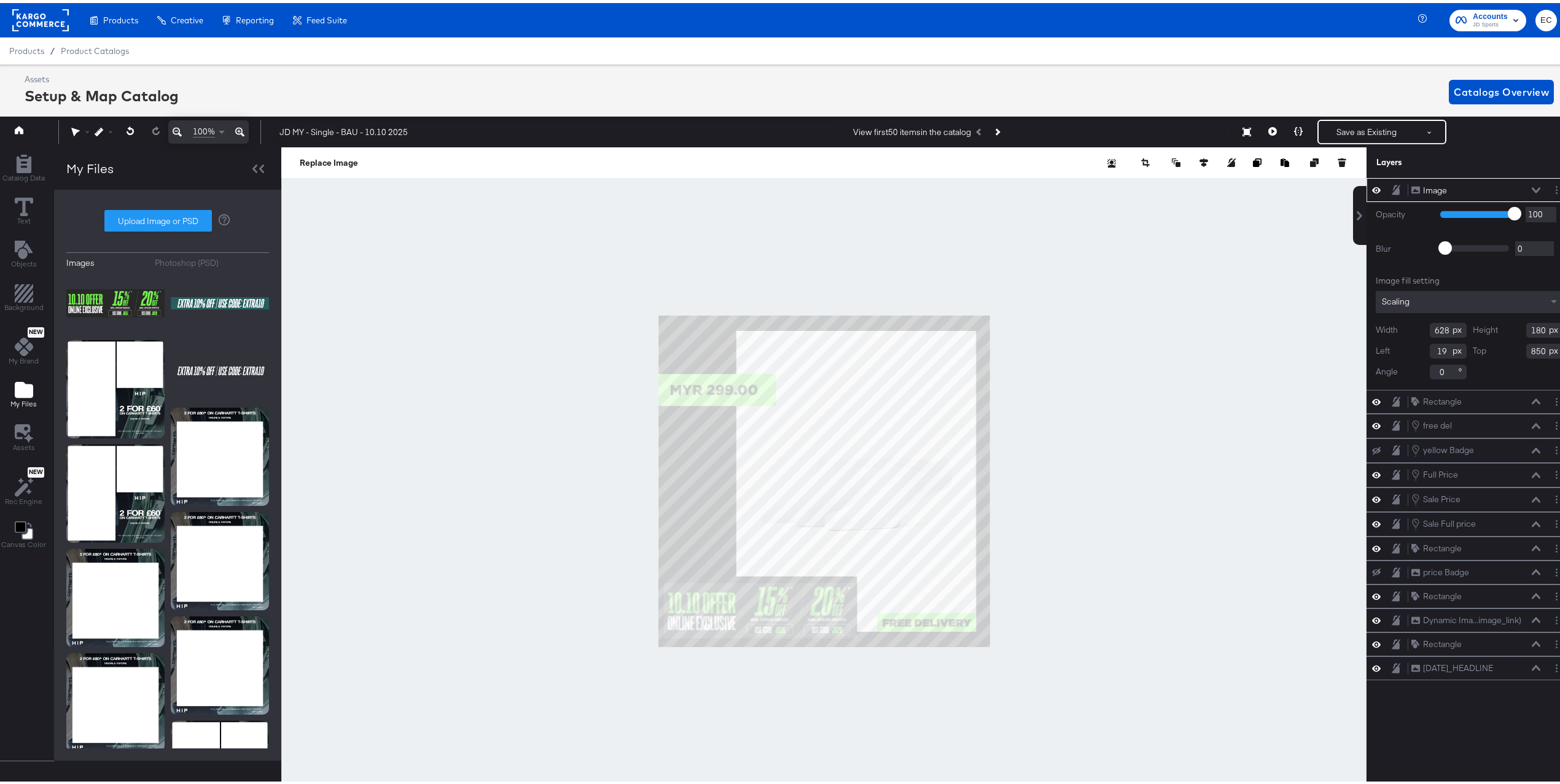
type input "872"
type input "16"
type input "873"
click at [506, 526] on div at bounding box center [823, 478] width 1085 height 668
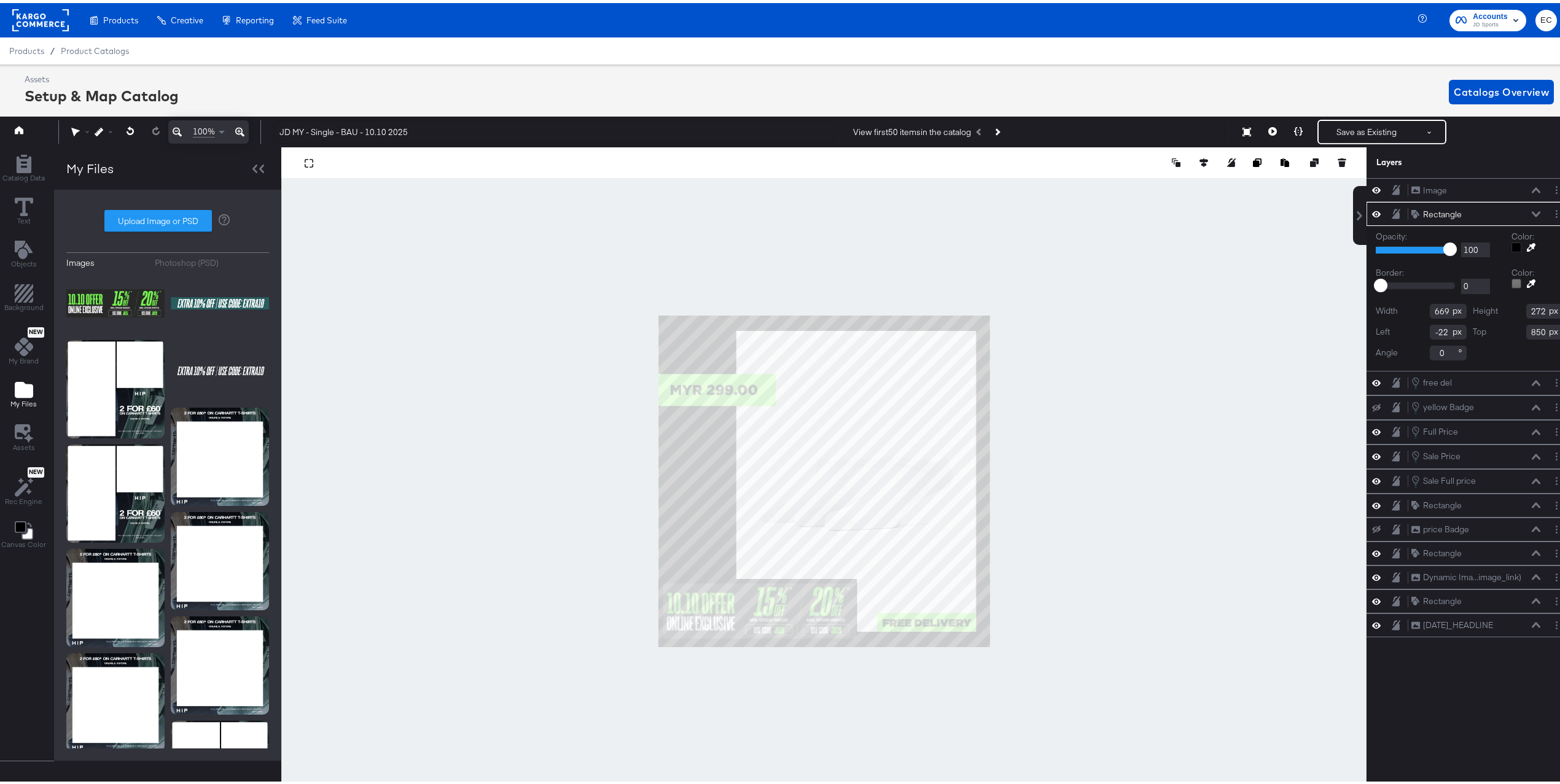
type input "858"
type input "264"
click at [1372, 210] on icon at bounding box center [1376, 211] width 8 height 7
click at [1372, 210] on icon at bounding box center [1376, 211] width 8 height 8
click at [1372, 210] on icon at bounding box center [1376, 211] width 8 height 7
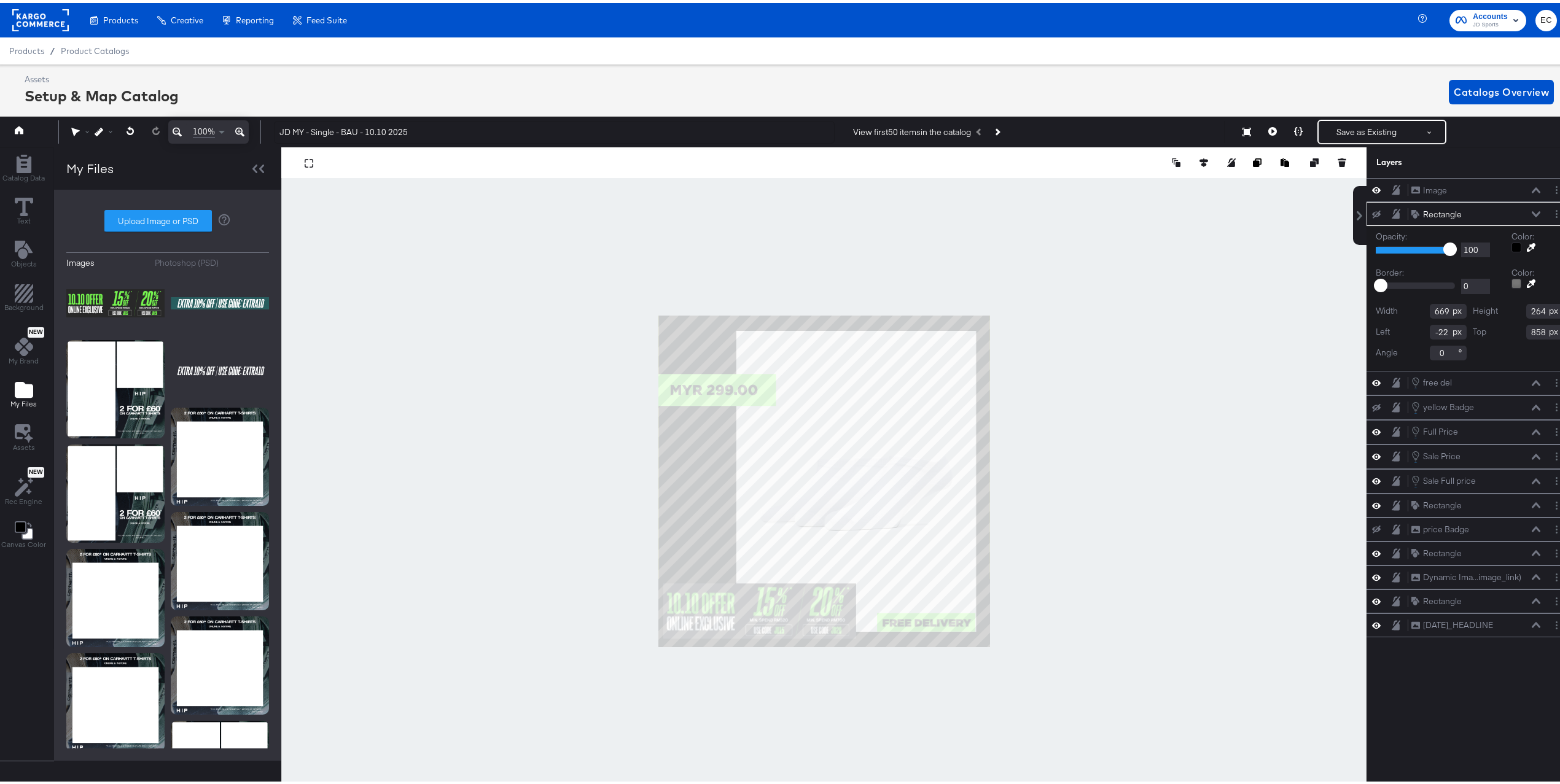
click at [1372, 210] on icon at bounding box center [1376, 211] width 8 height 8
type input "865"
click at [17, 304] on span "Background" at bounding box center [24, 304] width 39 height 9
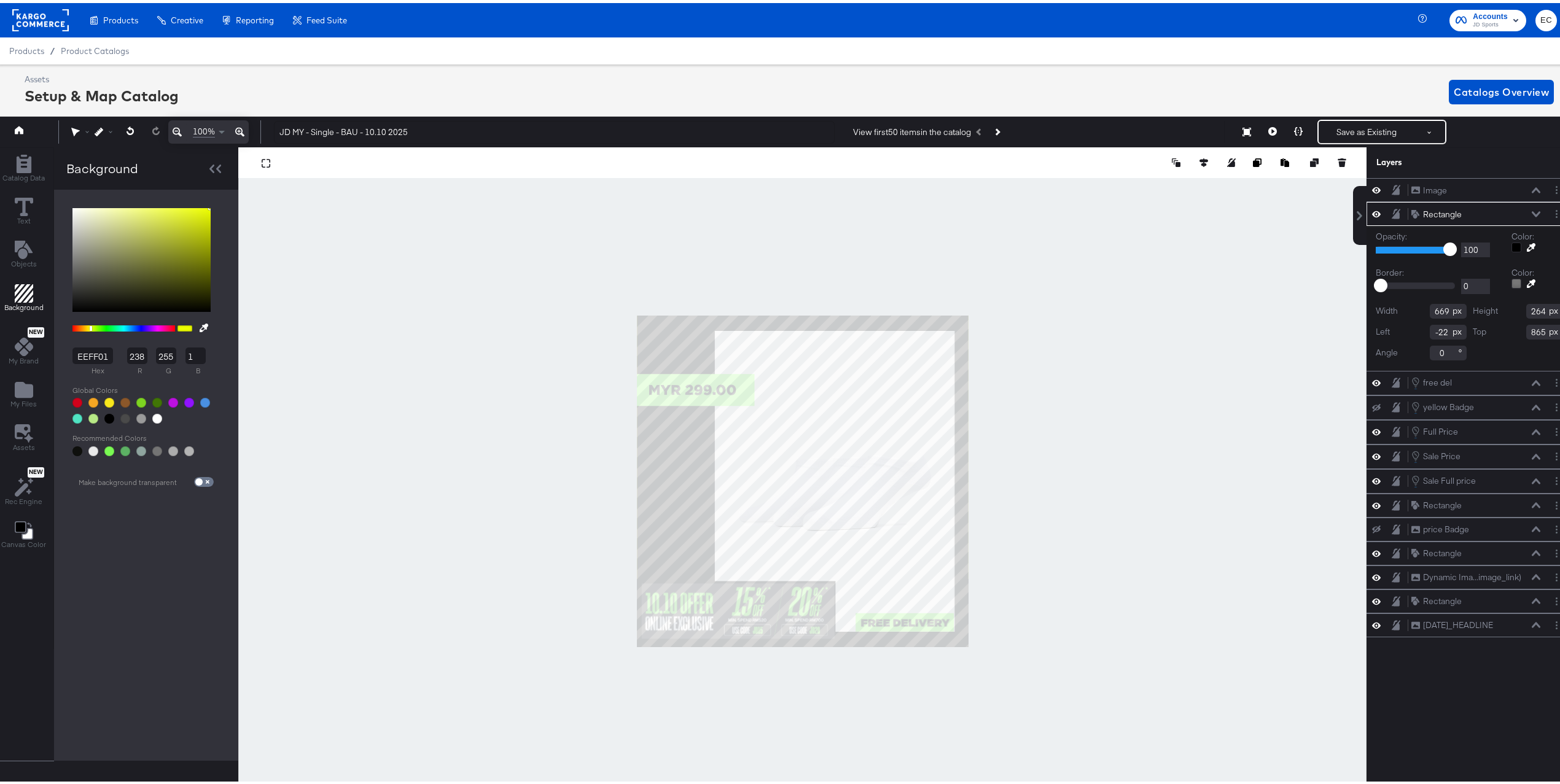
click at [204, 322] on button at bounding box center [204, 325] width 20 height 23
type input "282828"
type input "40"
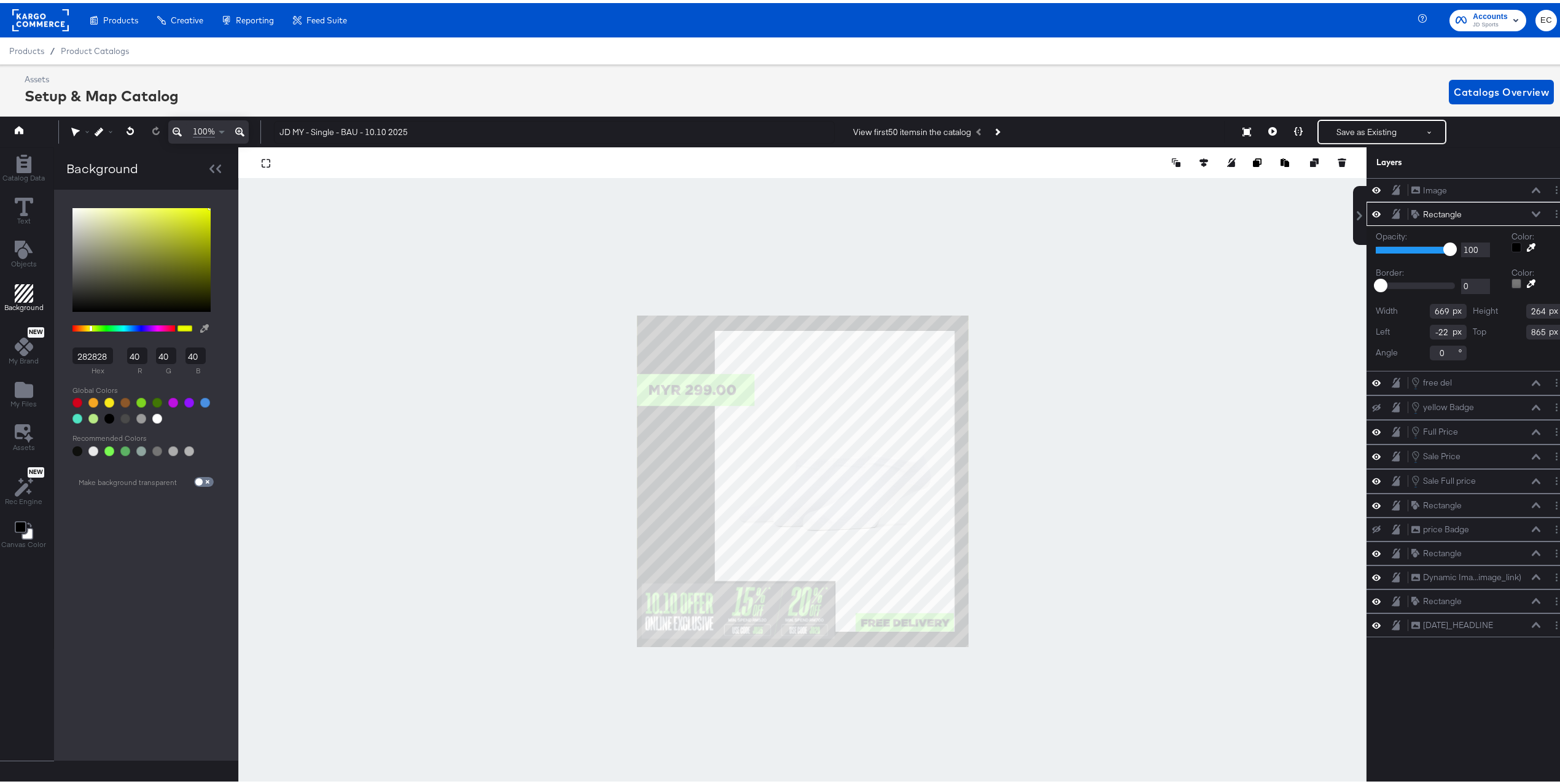
click at [767, 595] on div at bounding box center [802, 478] width 1127 height 668
click at [1372, 625] on icon at bounding box center [1376, 622] width 8 height 7
click at [1372, 602] on icon at bounding box center [1376, 598] width 8 height 10
click at [1372, 553] on icon at bounding box center [1376, 550] width 8 height 7
click at [1372, 554] on icon at bounding box center [1376, 550] width 8 height 8
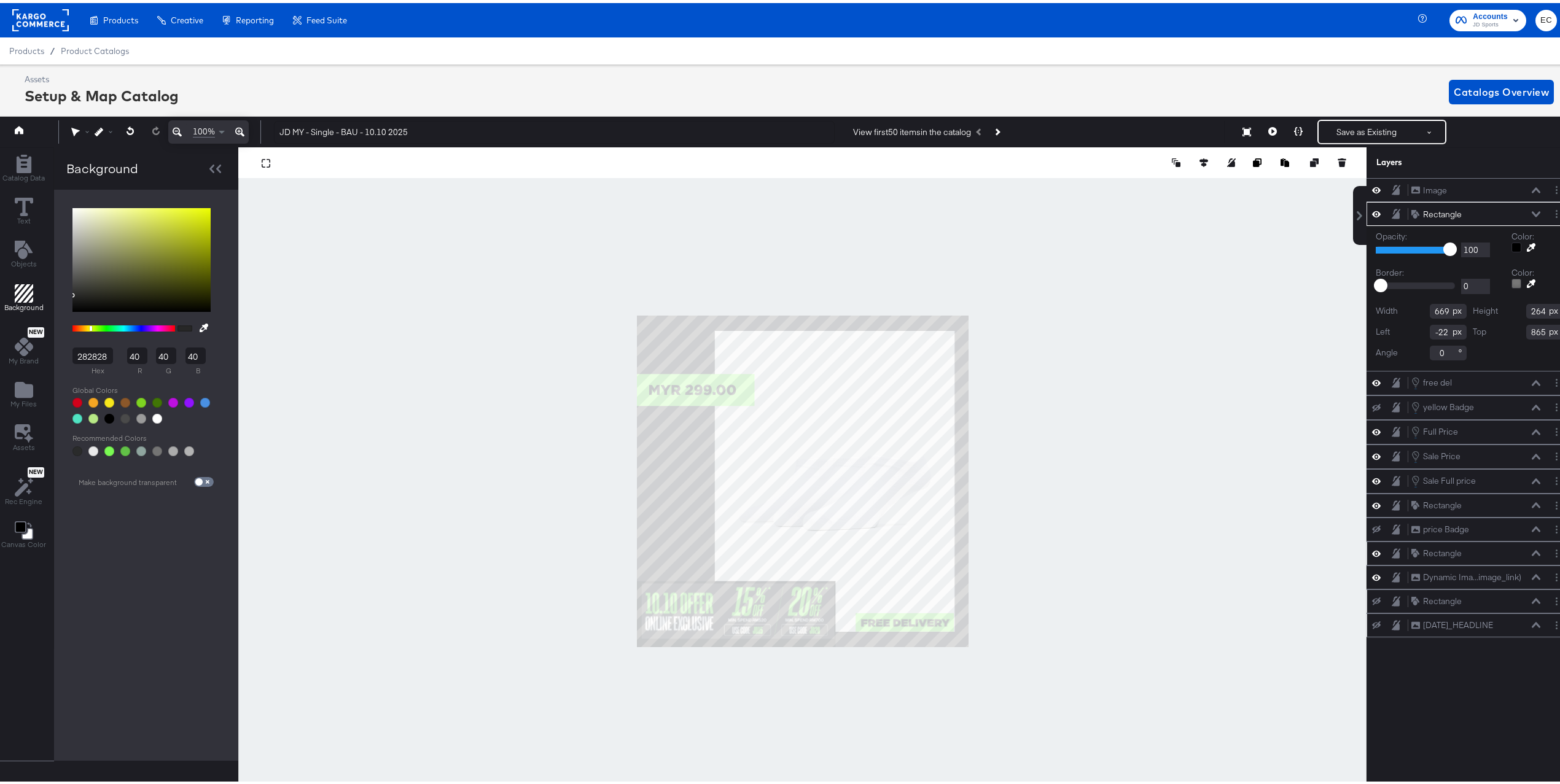
click at [1147, 584] on div at bounding box center [802, 478] width 1128 height 668
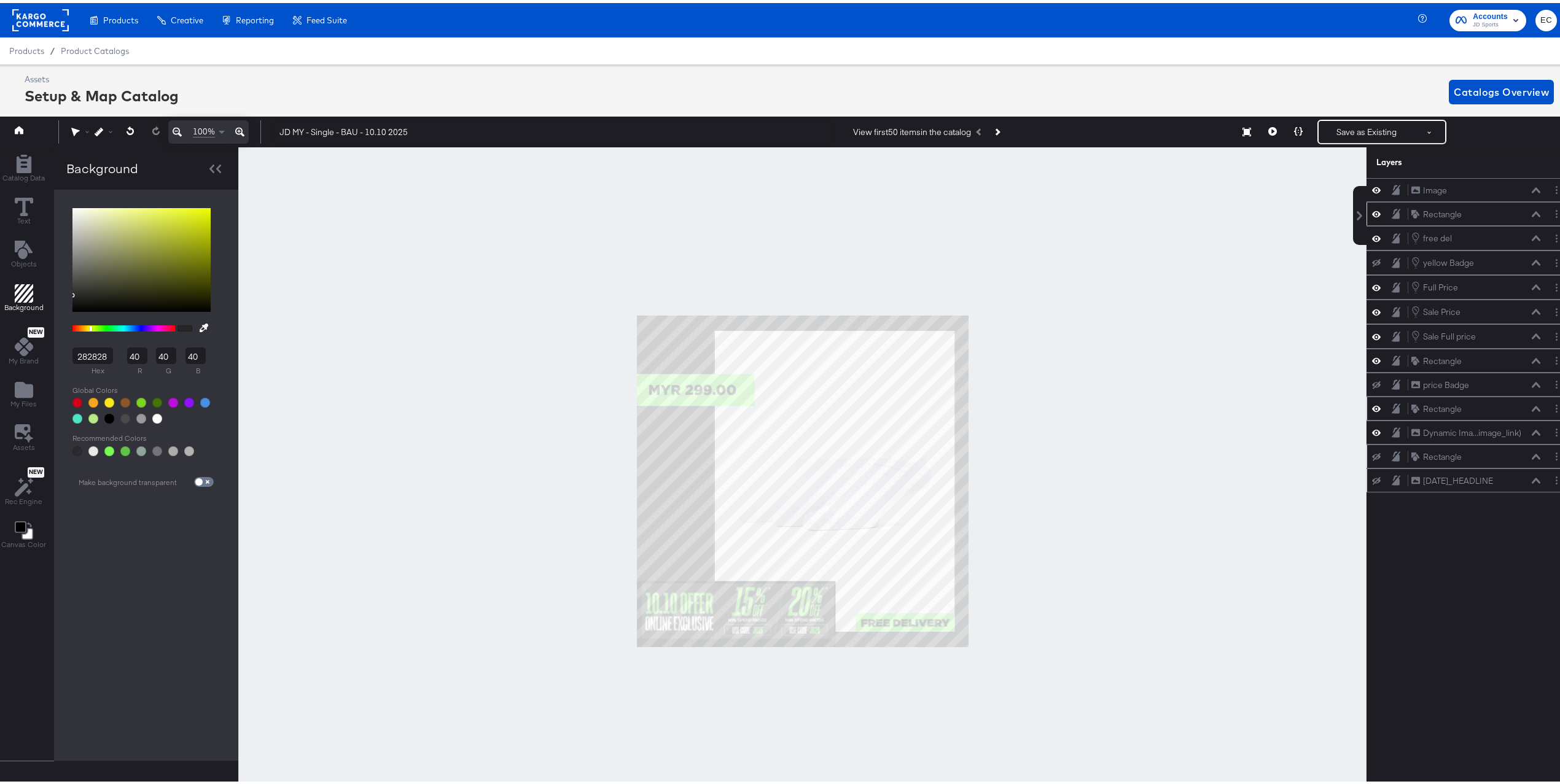
click at [1367, 221] on div "Rectangle Rectangle" at bounding box center [1469, 210] width 206 height 23
click at [1372, 214] on icon at bounding box center [1376, 211] width 8 height 7
click at [1371, 212] on button at bounding box center [1376, 211] width 9 height 9
click at [1532, 211] on icon at bounding box center [1536, 211] width 8 height 7
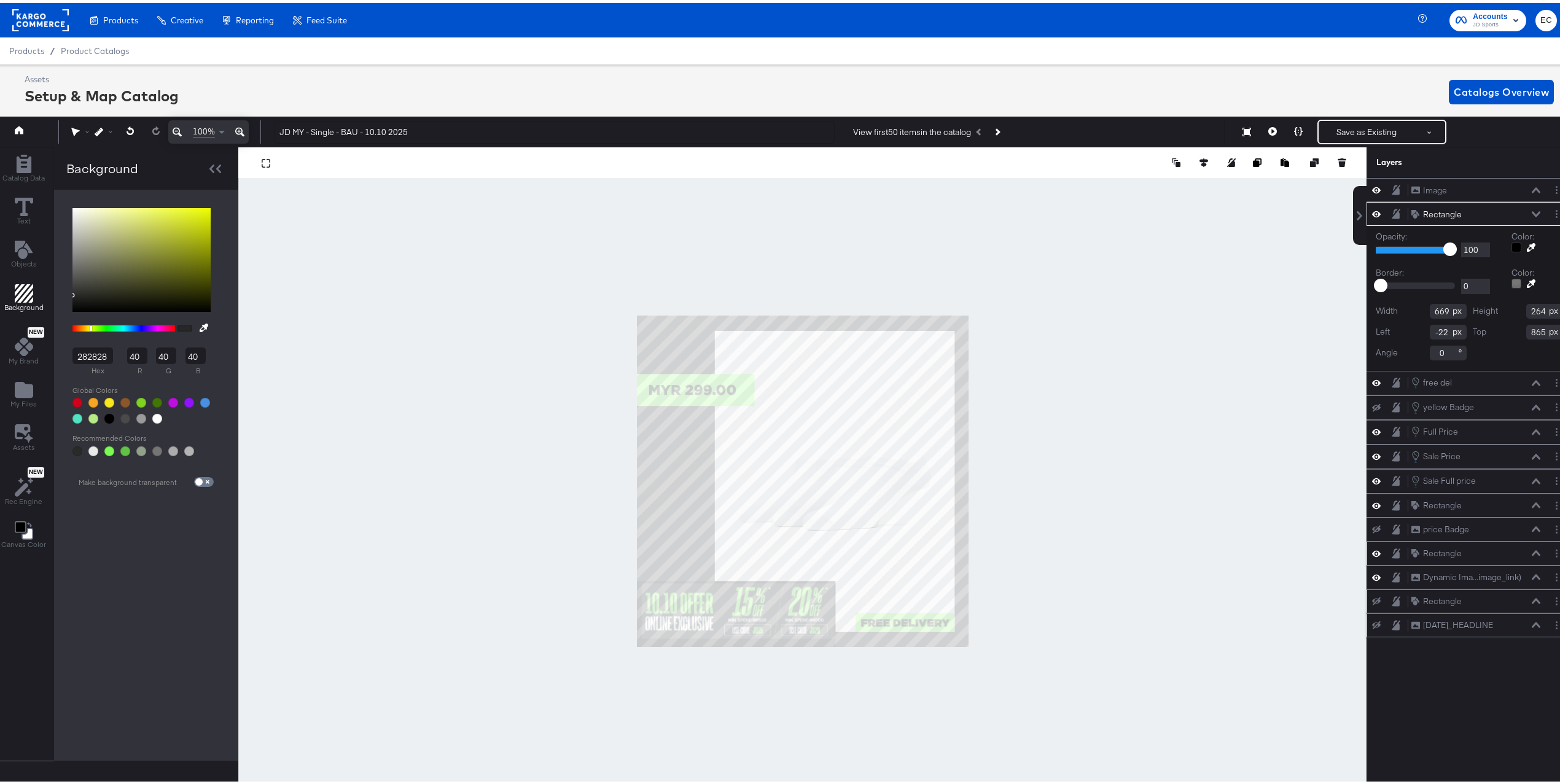
click at [1526, 247] on icon at bounding box center [1530, 244] width 8 height 8
click at [682, 475] on div at bounding box center [802, 478] width 1127 height 668
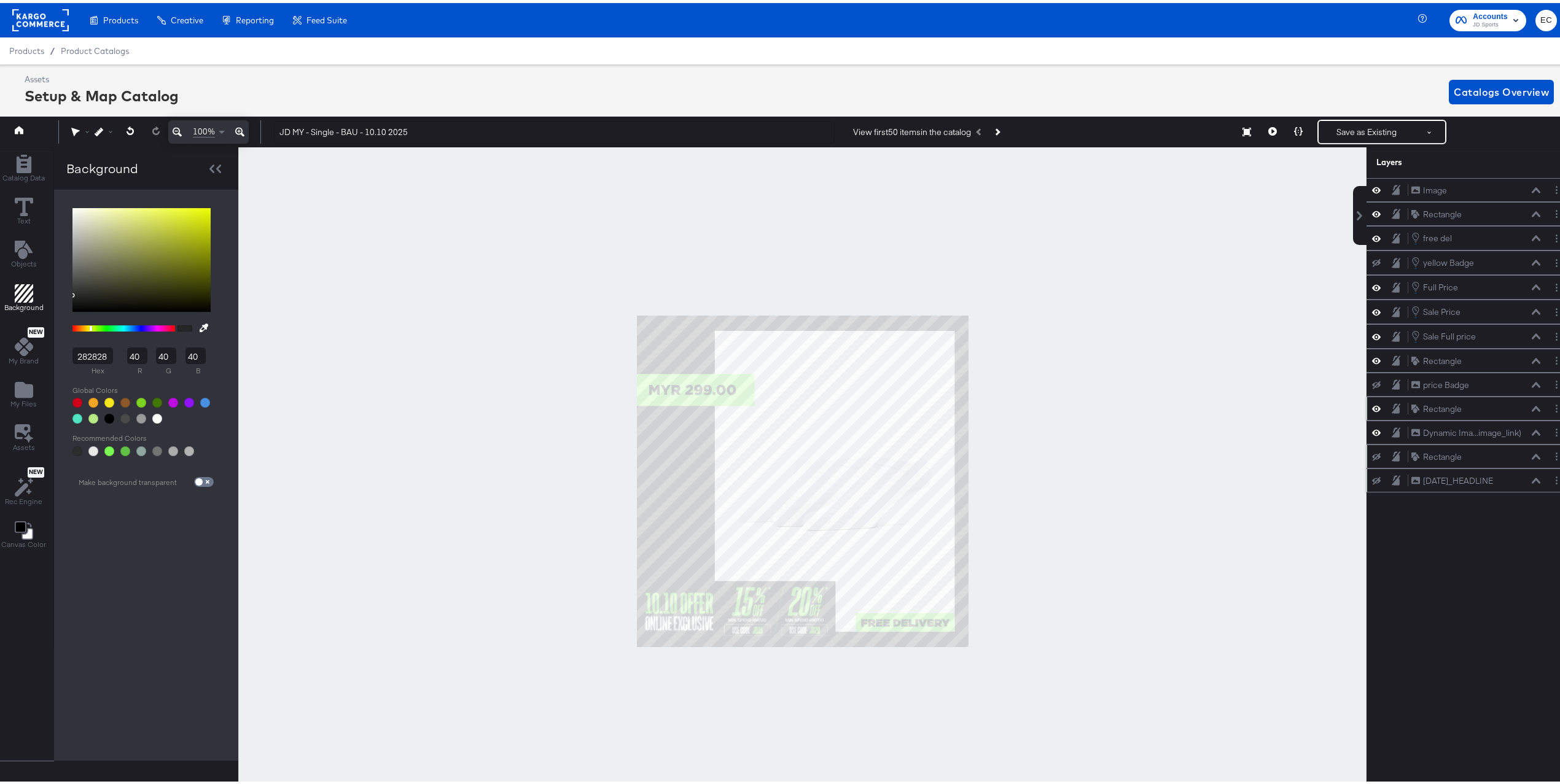
click at [1131, 512] on div at bounding box center [802, 478] width 1128 height 668
click at [244, 134] on icon at bounding box center [239, 129] width 9 height 15
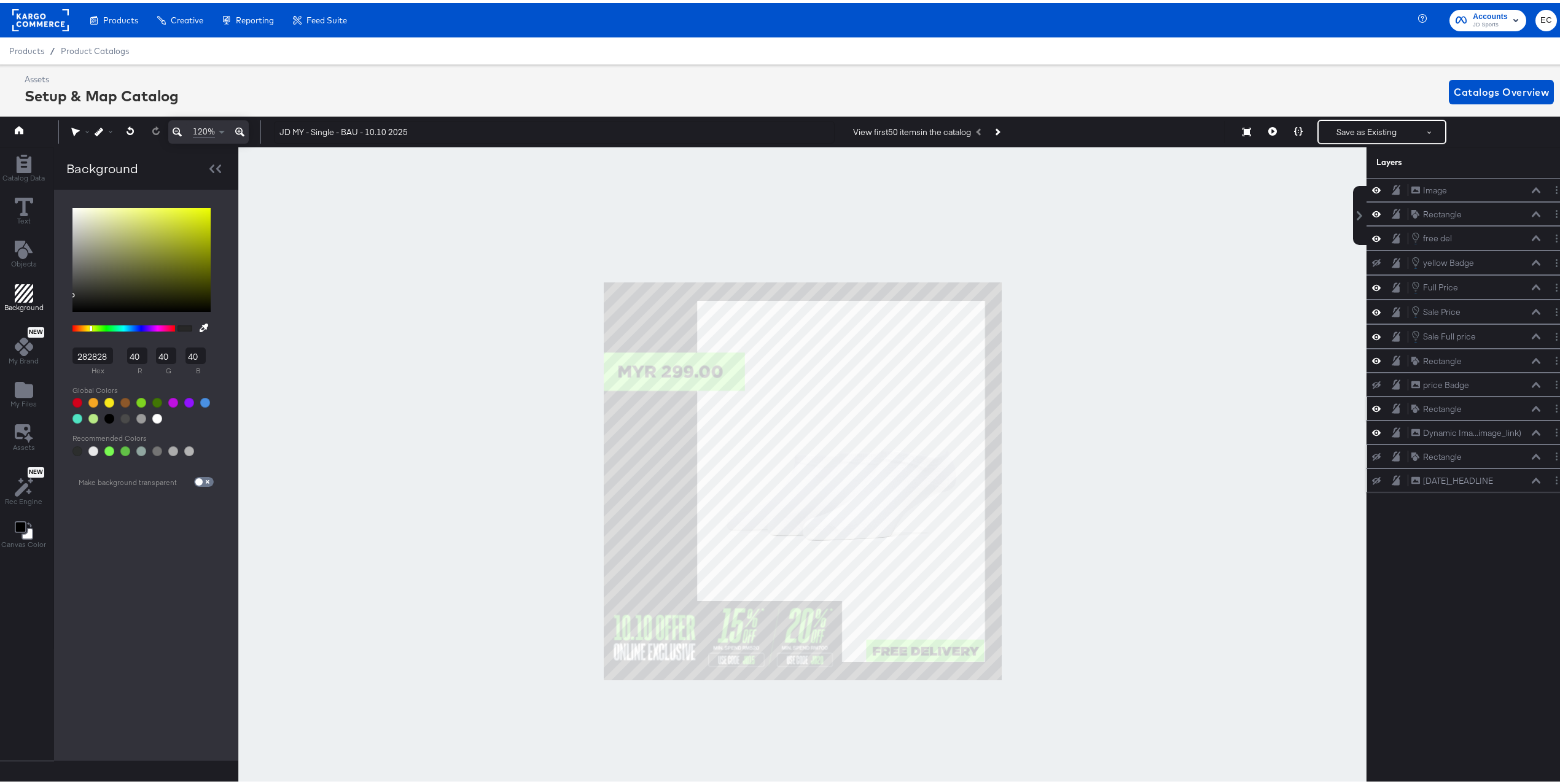
click at [245, 131] on button at bounding box center [239, 129] width 18 height 23
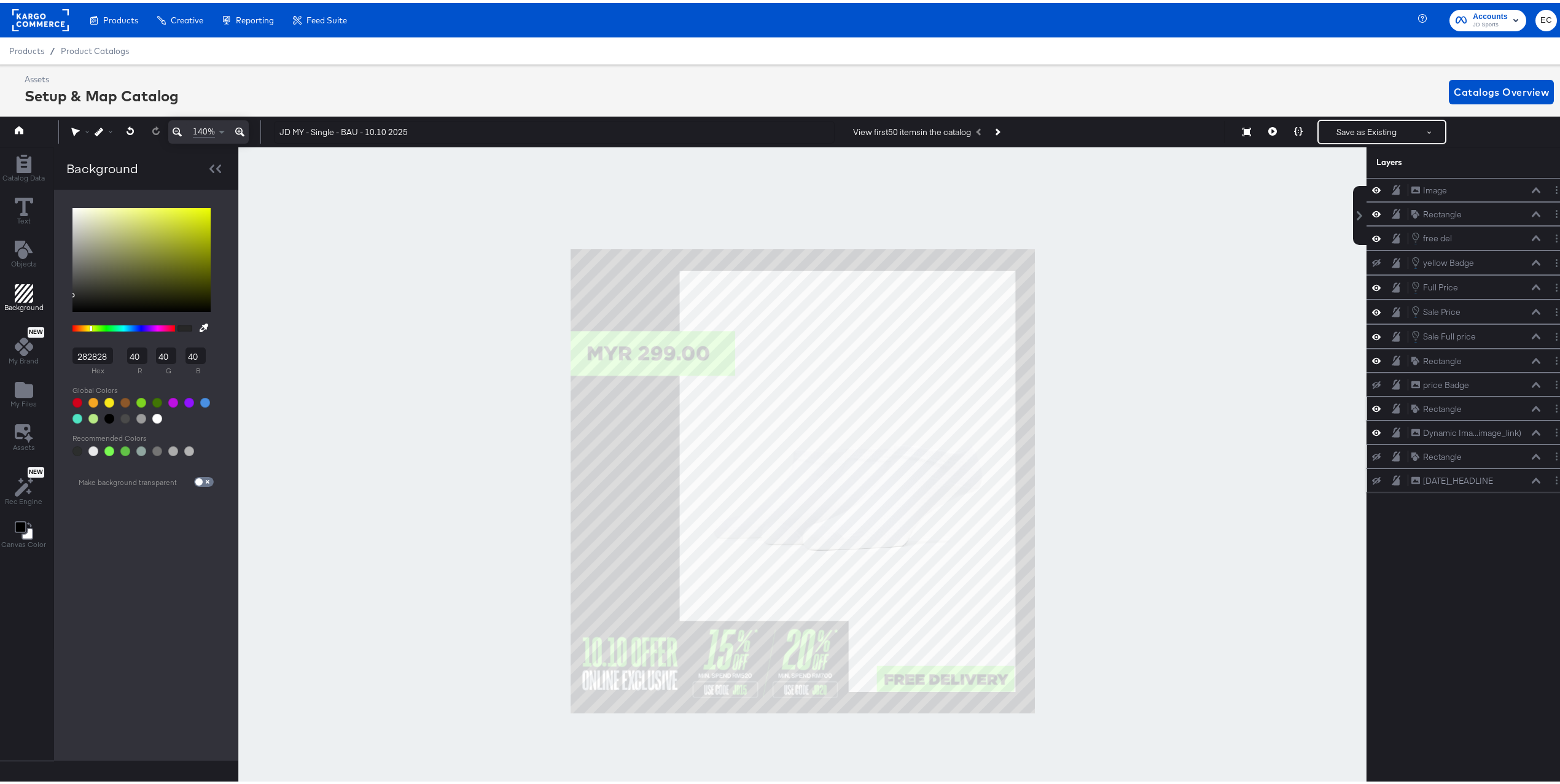
click at [1299, 536] on div at bounding box center [802, 478] width 1128 height 668
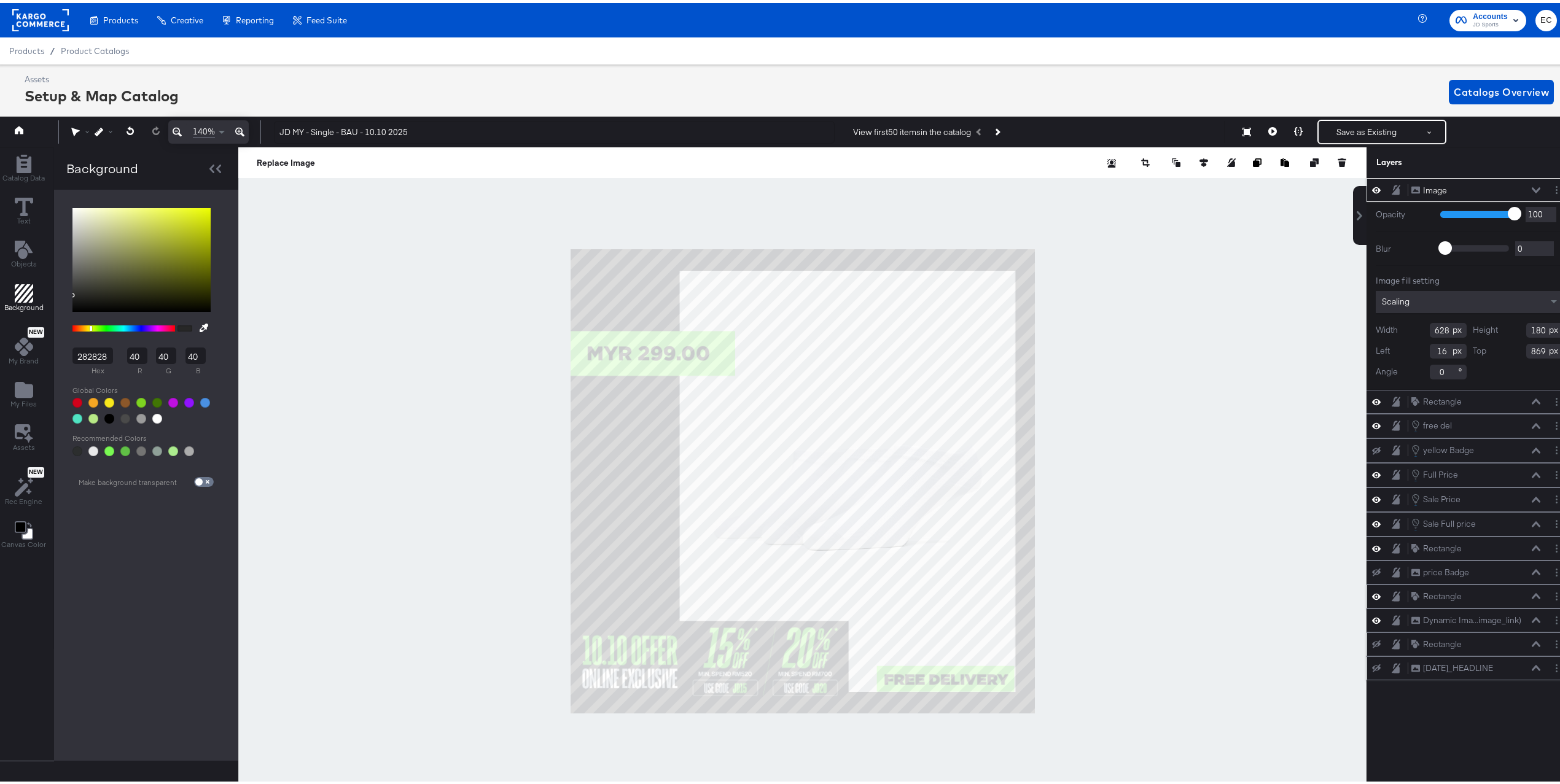
type input "868"
type input "14"
click at [1194, 510] on div at bounding box center [802, 478] width 1128 height 668
type input "16"
click at [1155, 526] on div at bounding box center [802, 478] width 1128 height 668
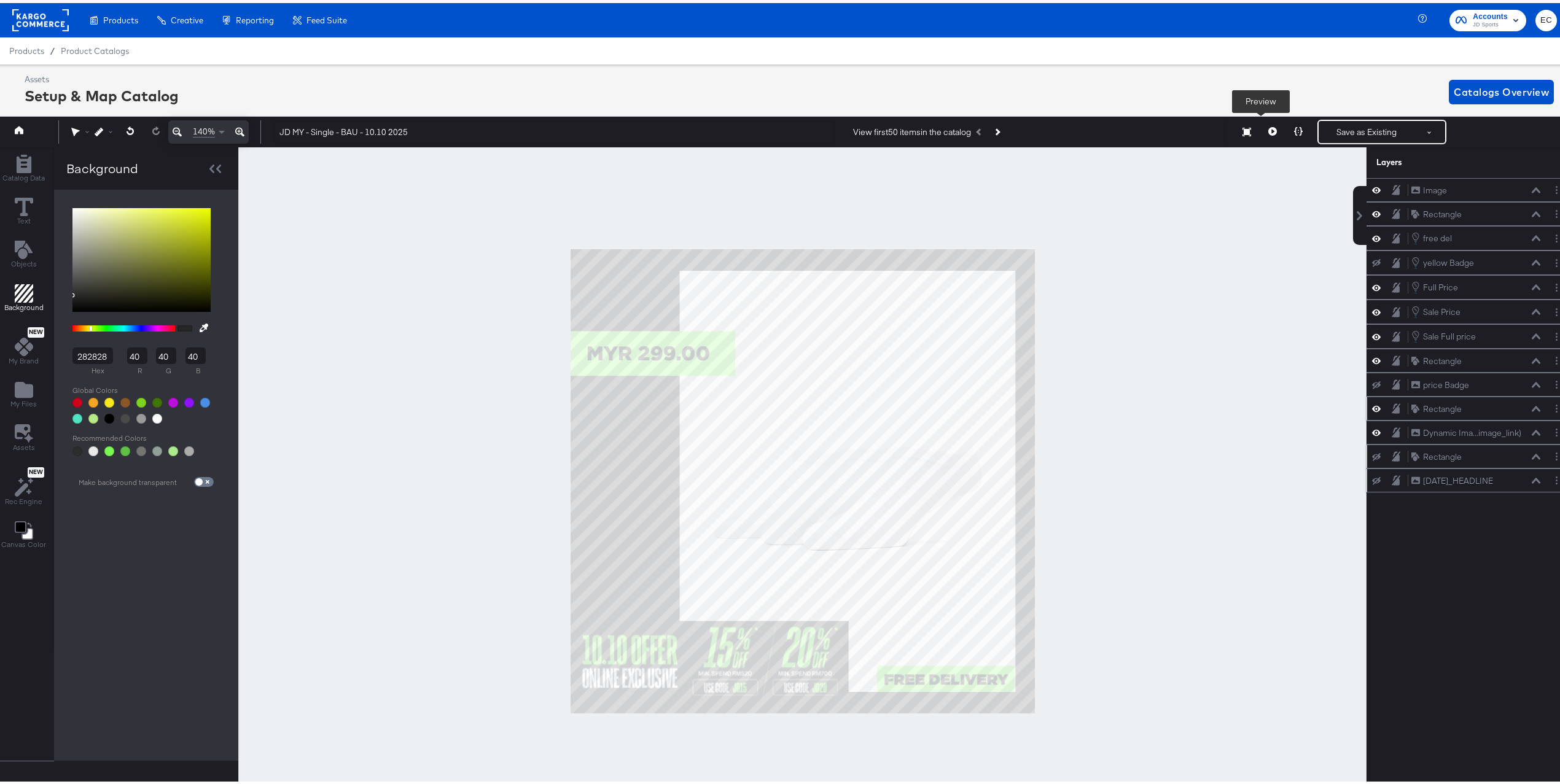
click at [1268, 131] on icon at bounding box center [1272, 128] width 8 height 8
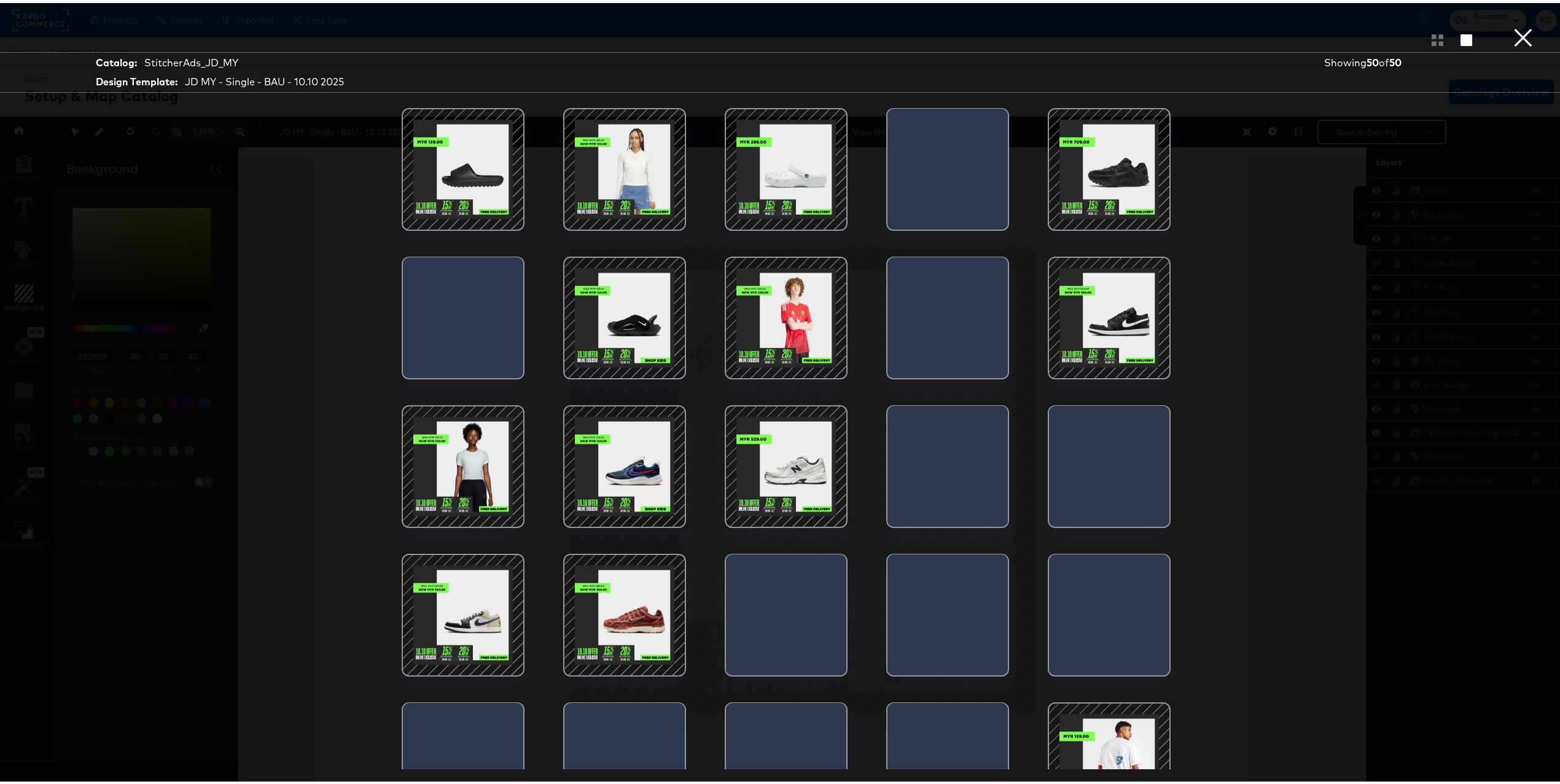
click at [444, 466] on div at bounding box center [462, 463] width 104 height 104
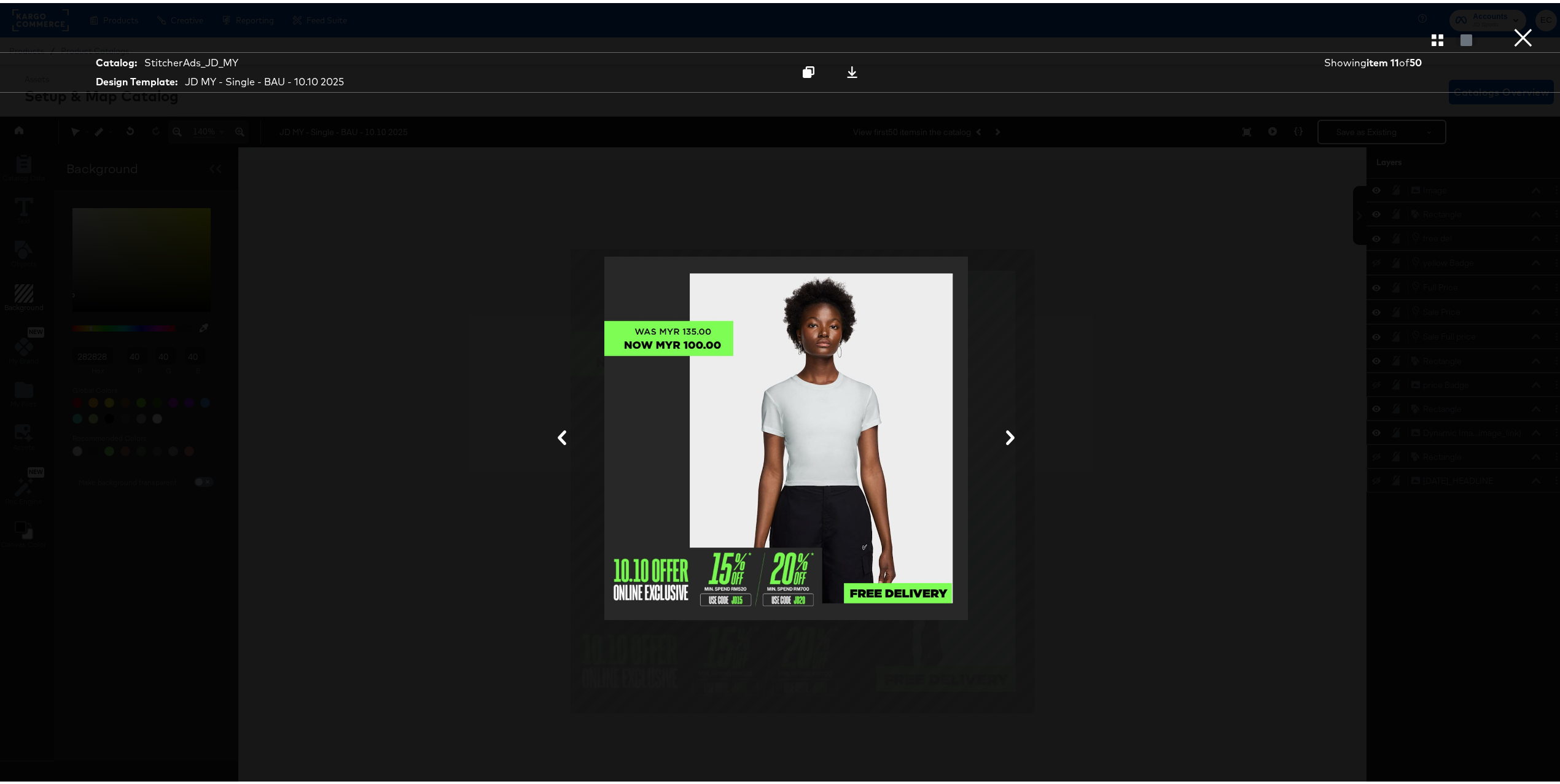
click at [1003, 441] on icon at bounding box center [1011, 435] width 15 height 15
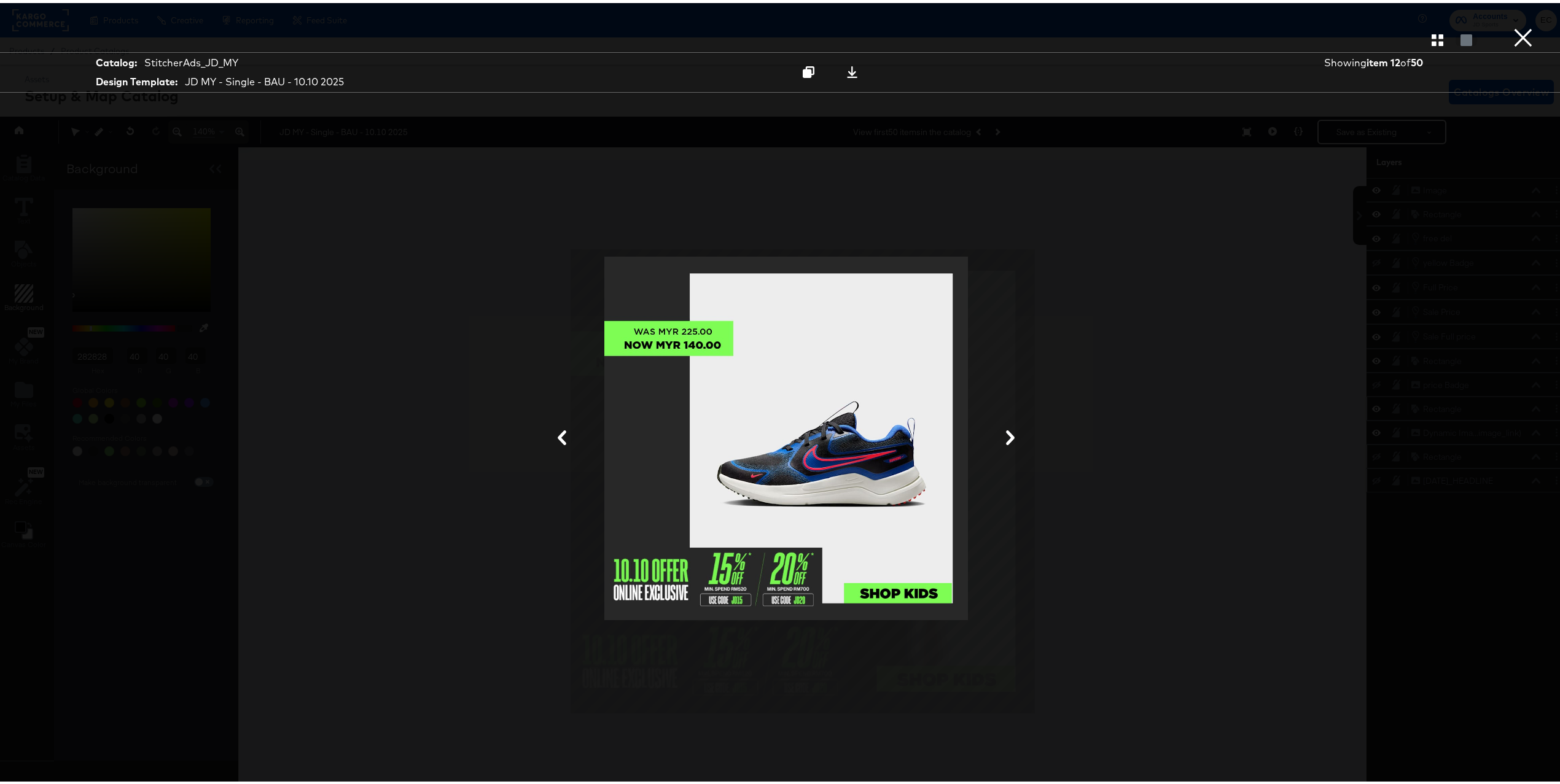
click at [1510, 24] on button "×" at bounding box center [1522, 12] width 24 height 24
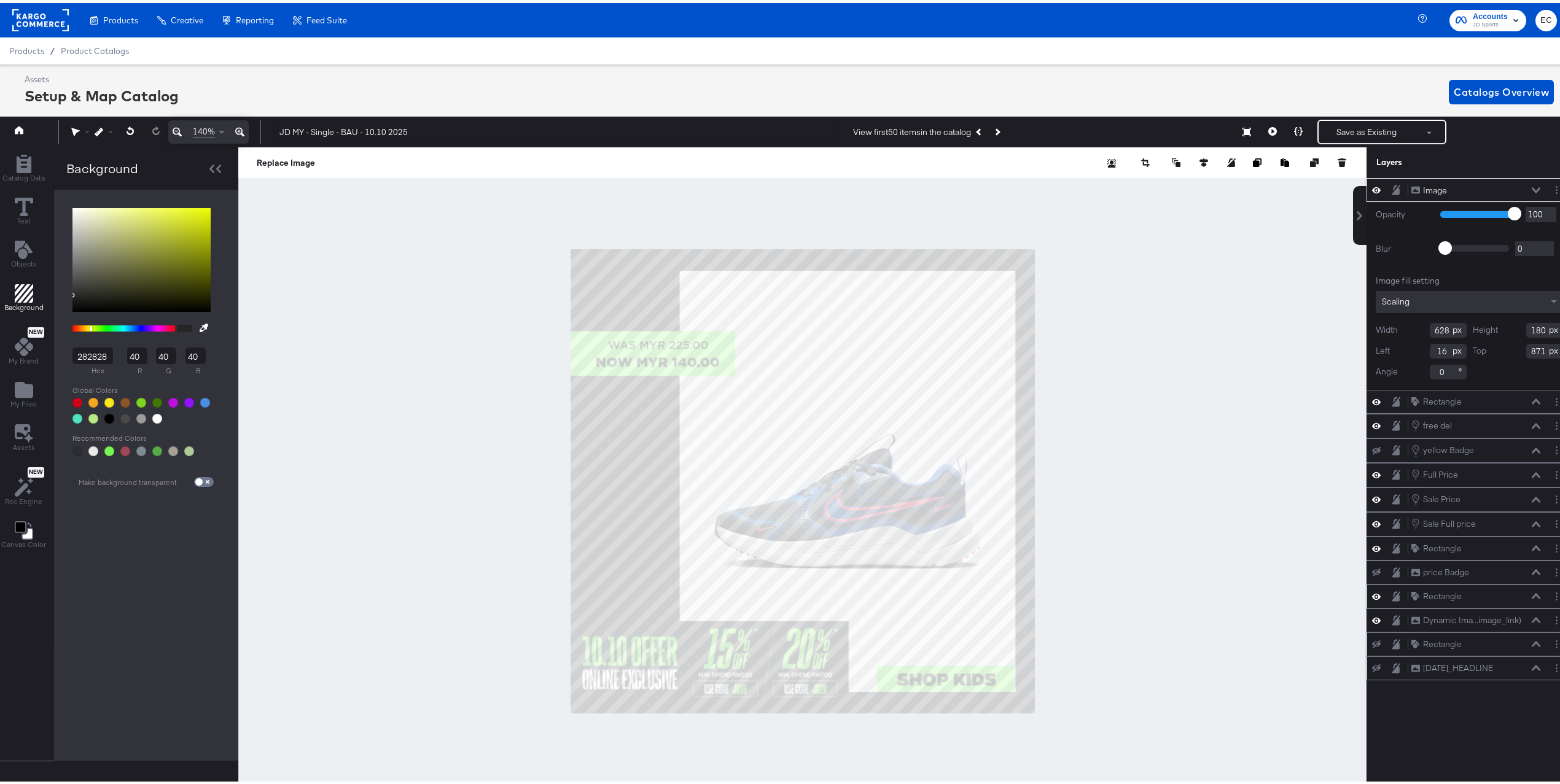
type input "872"
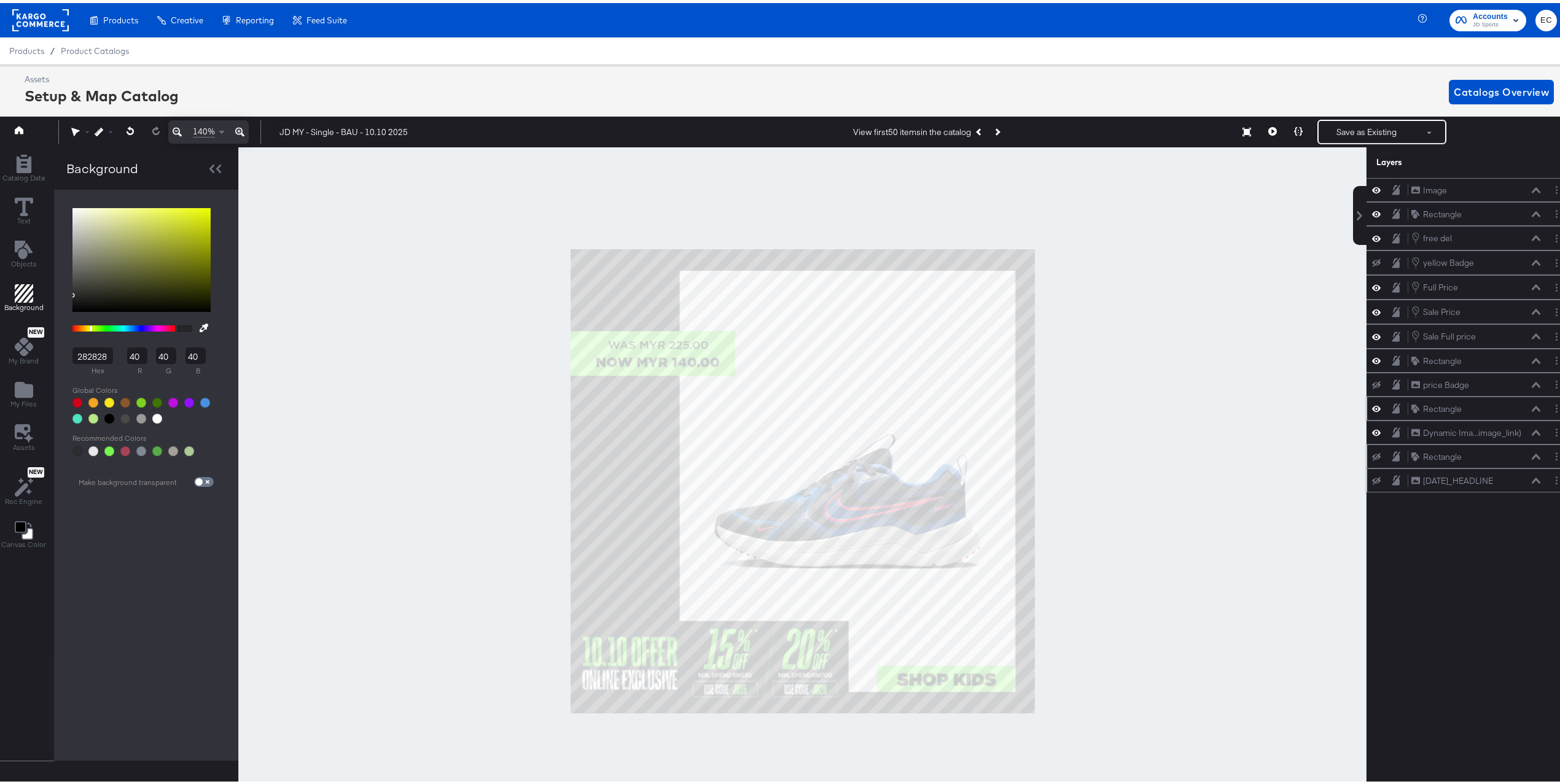
click at [1195, 527] on div at bounding box center [802, 478] width 1128 height 668
click at [1322, 130] on button "Save as Existing" at bounding box center [1367, 130] width 96 height 23
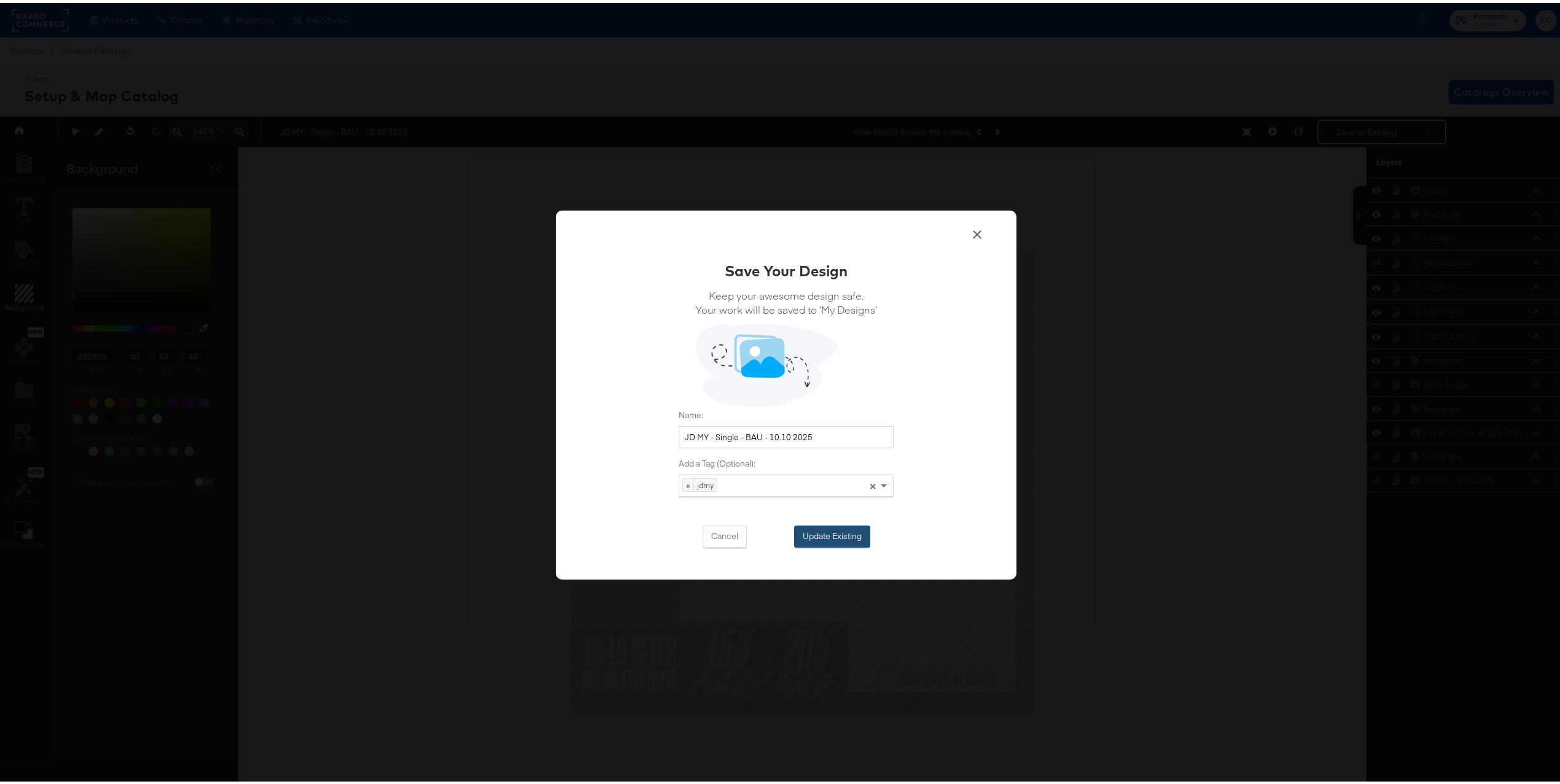
click at [805, 531] on button "Update Existing" at bounding box center [831, 533] width 76 height 23
